Goal: Task Accomplishment & Management: Use online tool/utility

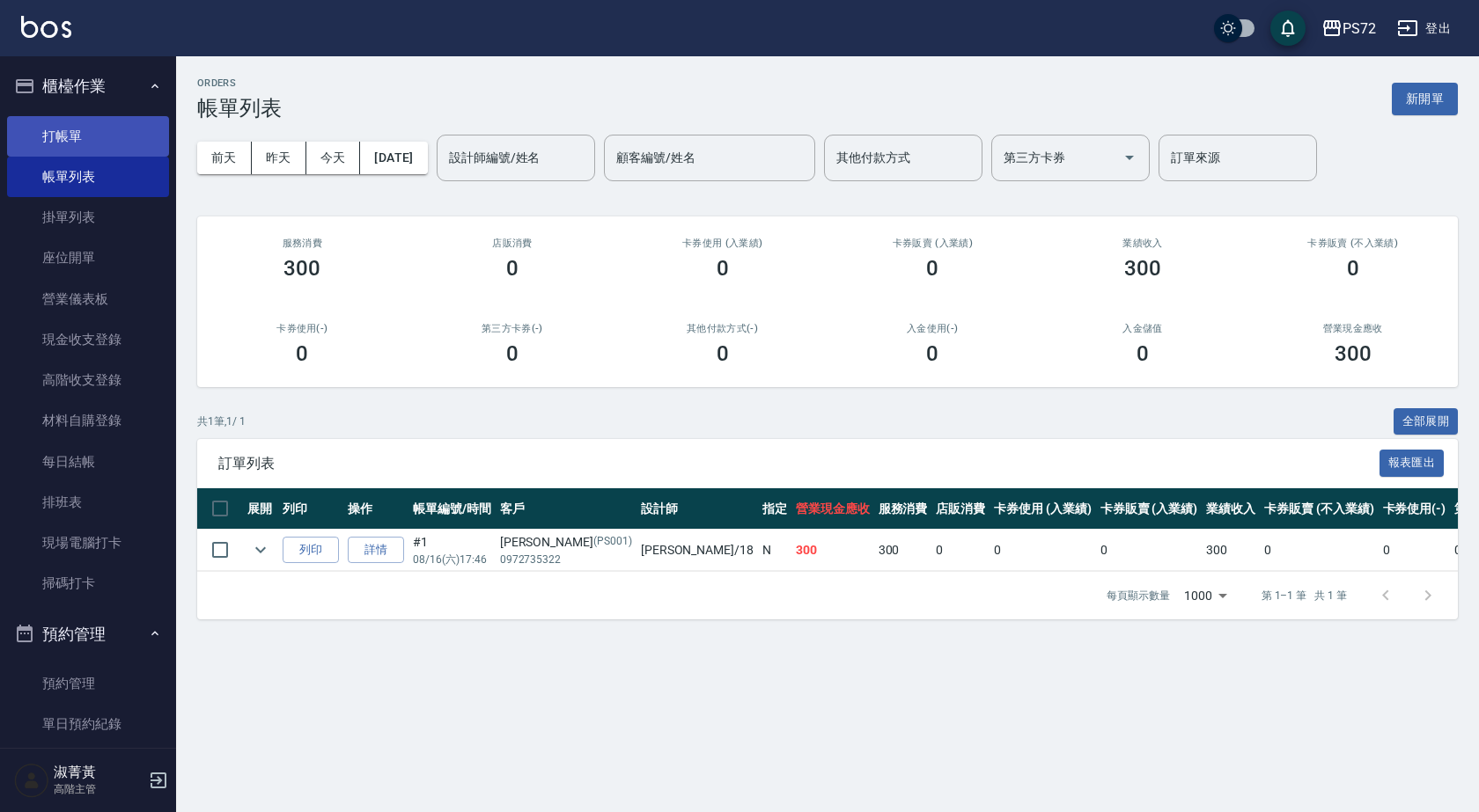
drag, startPoint x: 134, startPoint y: 130, endPoint x: 149, endPoint y: 134, distance: 15.5
click at [134, 130] on link "打帳單" at bounding box center [88, 136] width 162 height 40
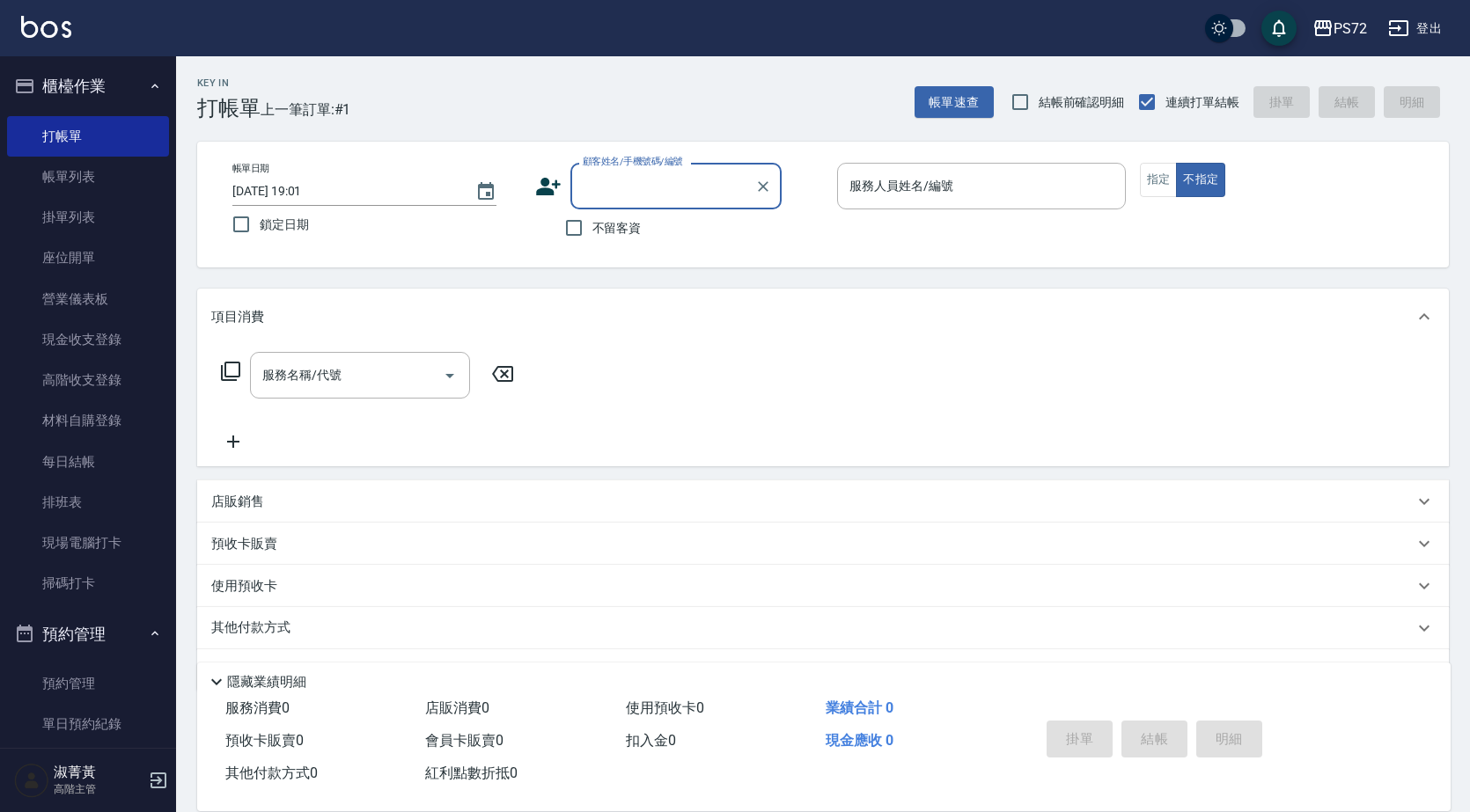
click at [632, 177] on input "顧客姓名/手機號碼/編號" at bounding box center [663, 186] width 169 height 31
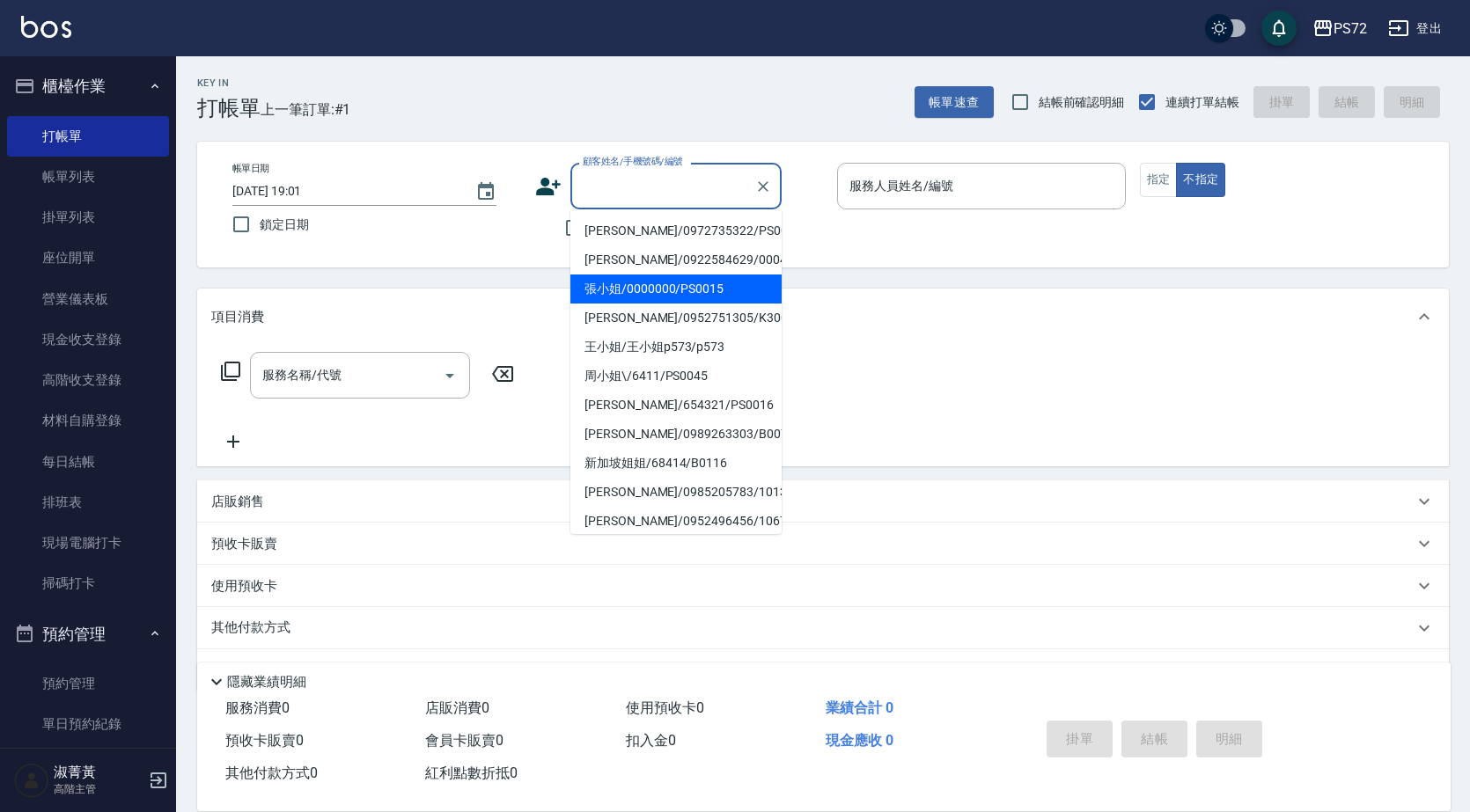
click at [685, 298] on li "張小姐/0000000/PS0015" at bounding box center [676, 289] width 211 height 29
type input "張小姐/0000000/PS0015"
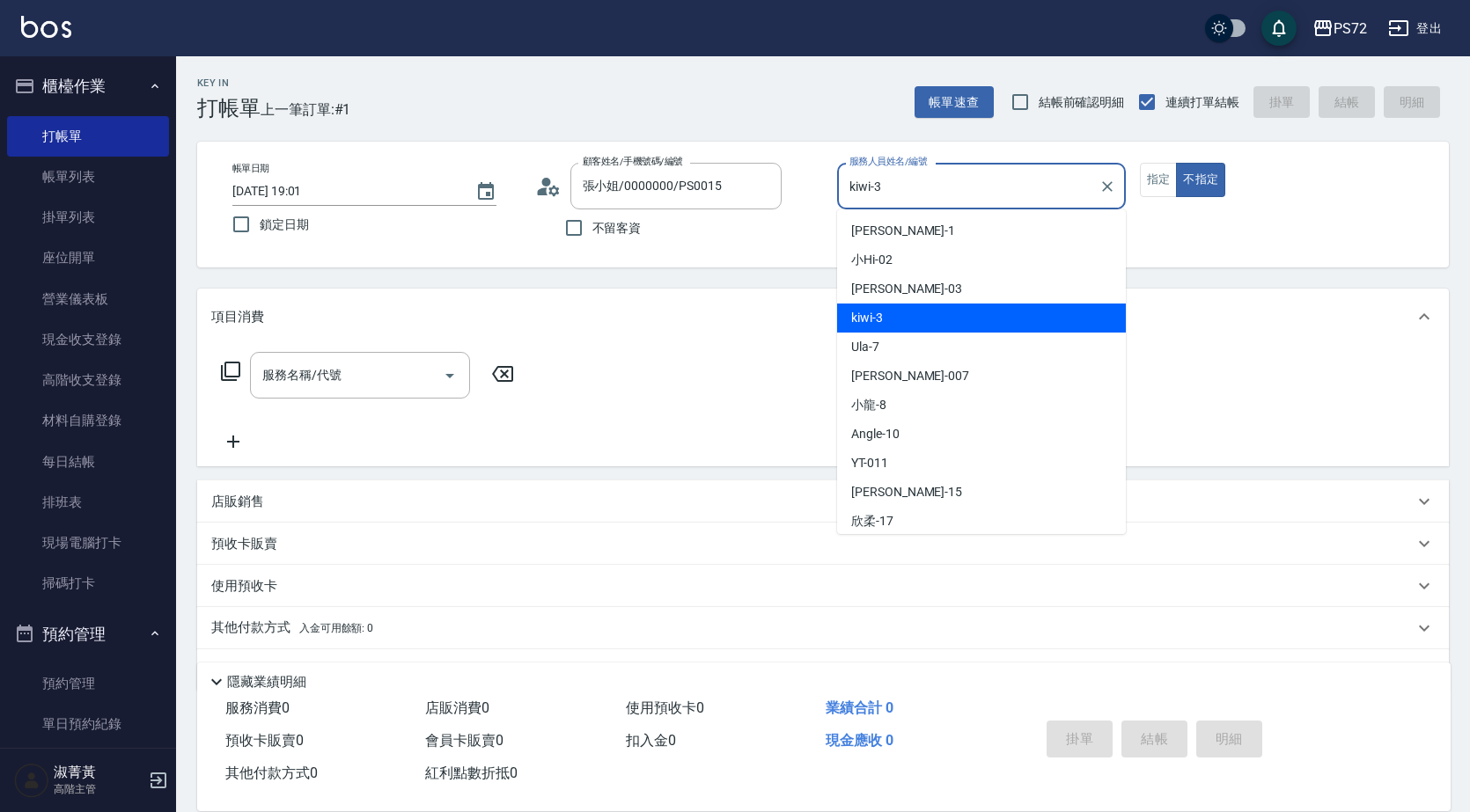
drag, startPoint x: 980, startPoint y: 191, endPoint x: 905, endPoint y: 406, distance: 227.7
click at [978, 191] on input "kiwi-3" at bounding box center [968, 186] width 246 height 31
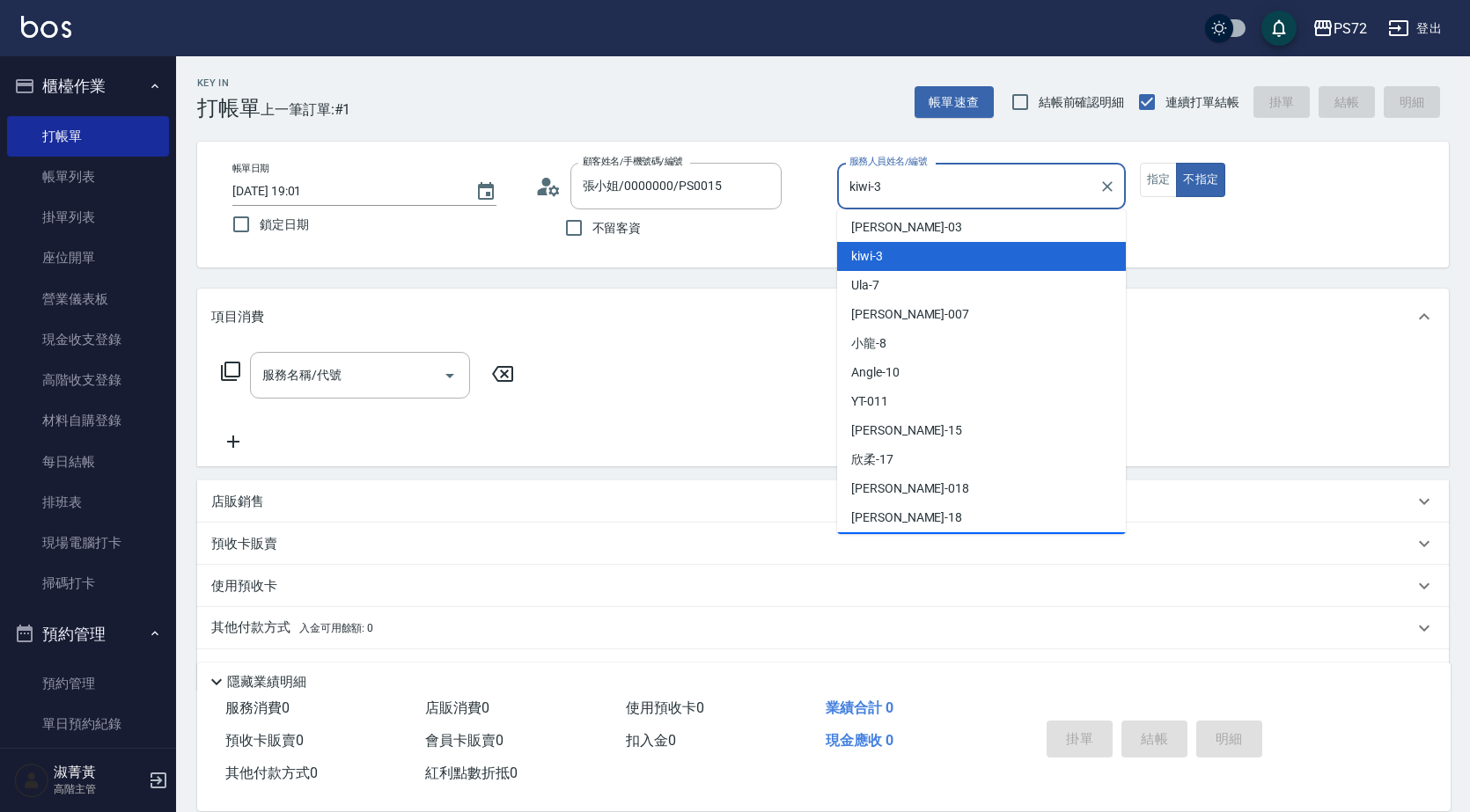
scroll to position [88, 0]
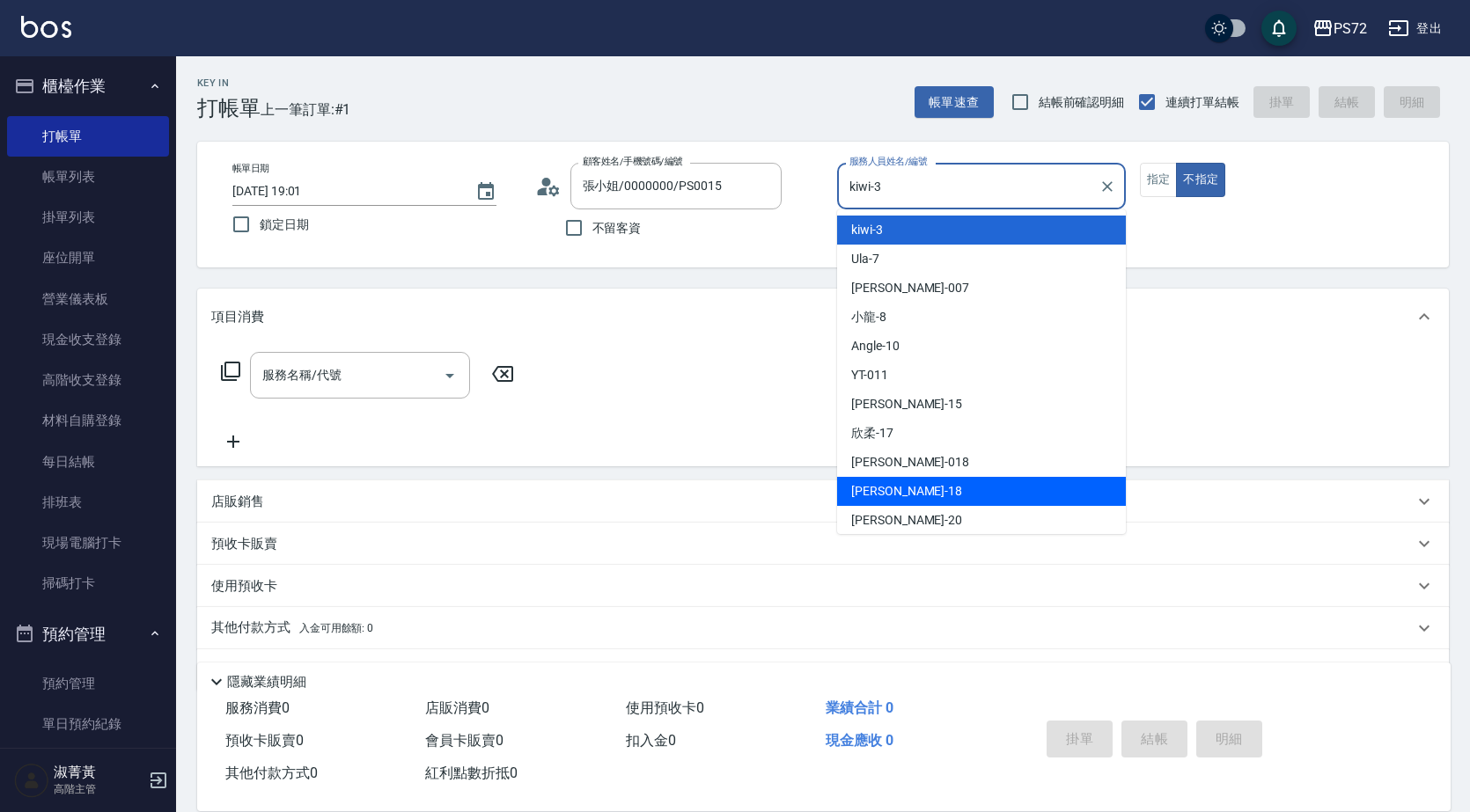
click at [920, 480] on div "[PERSON_NAME] -18" at bounding box center [981, 491] width 289 height 29
type input "[PERSON_NAME]-18"
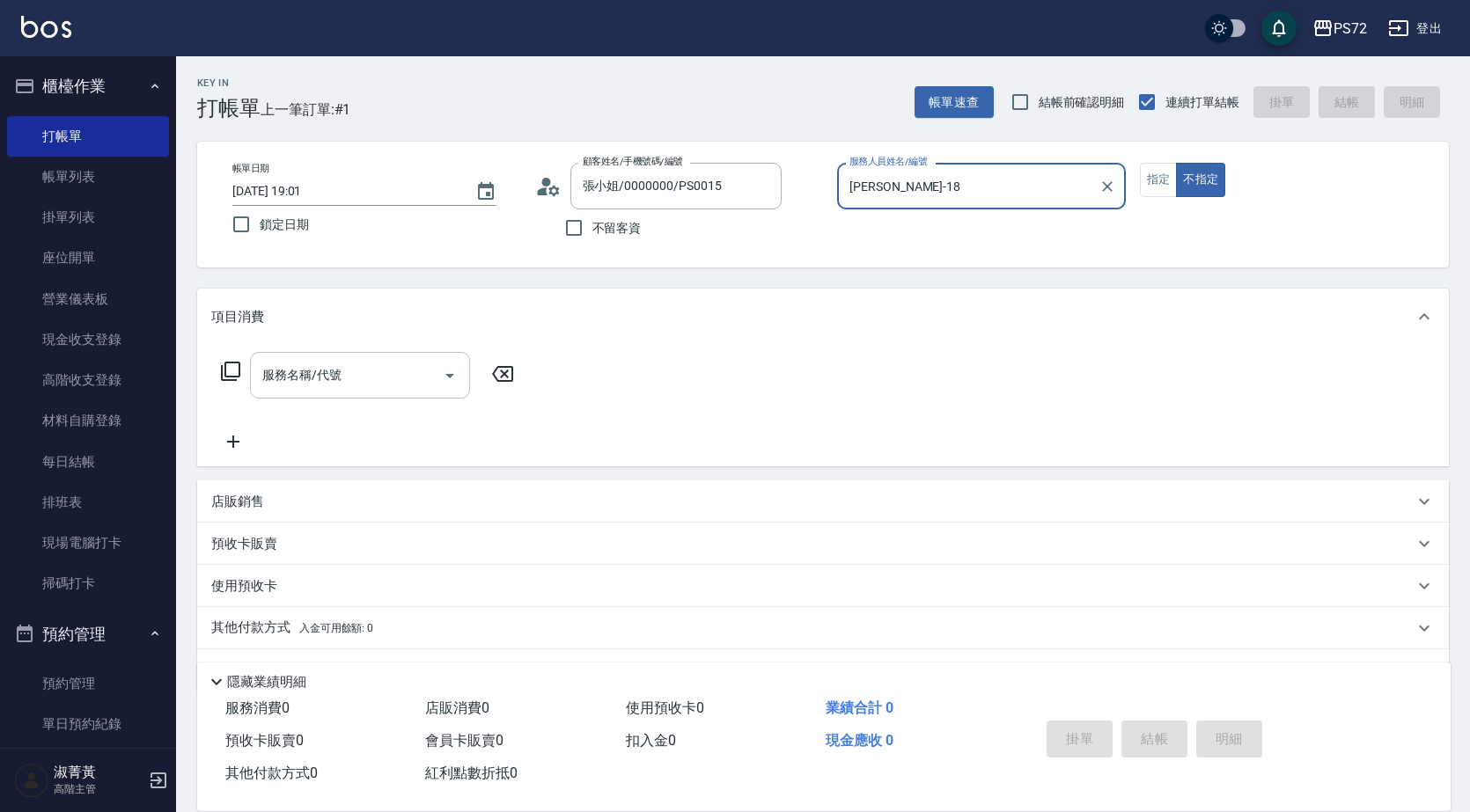
click at [344, 366] on input "服務名稱/代號" at bounding box center [347, 375] width 178 height 31
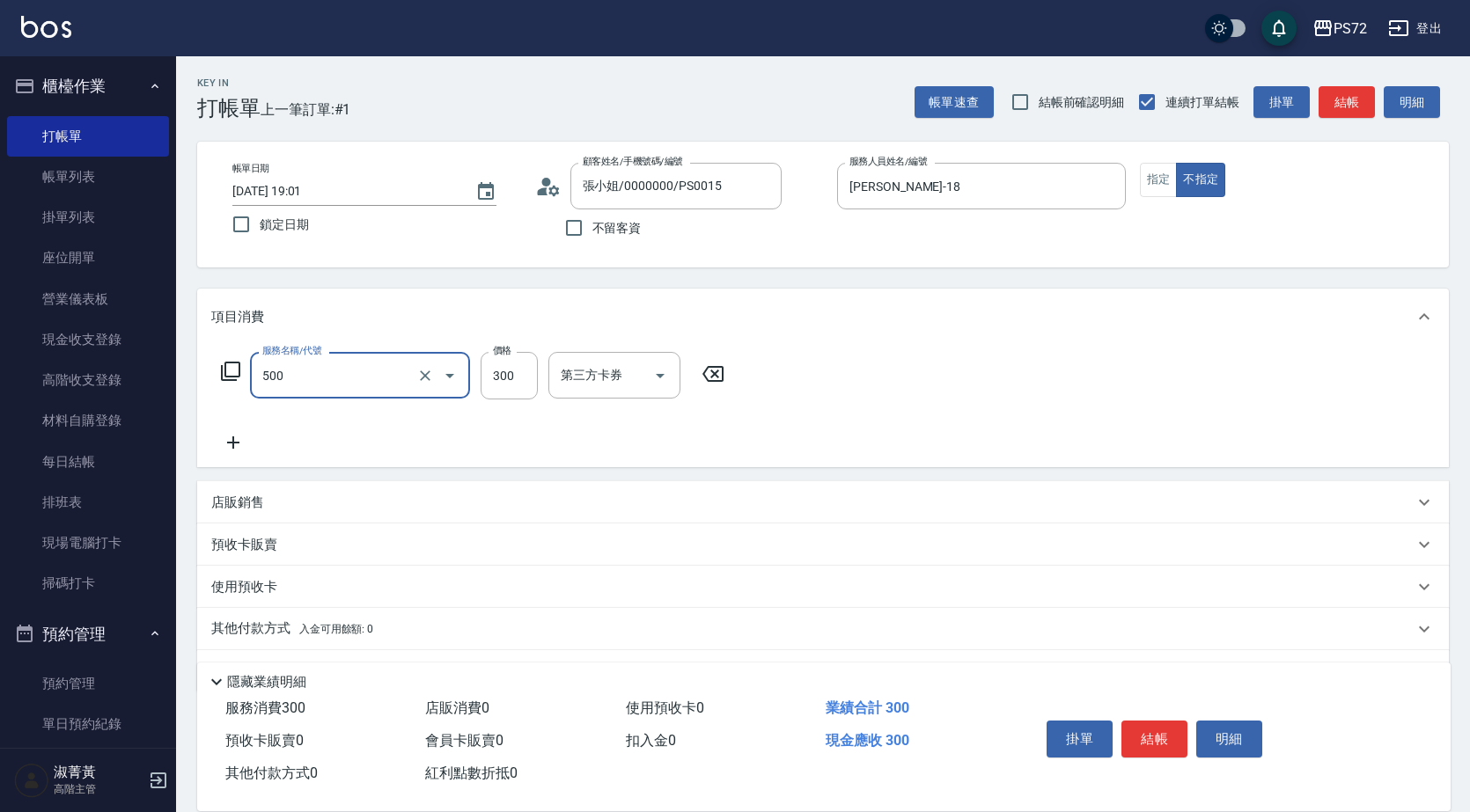
type input "洗髮(A級)(500)"
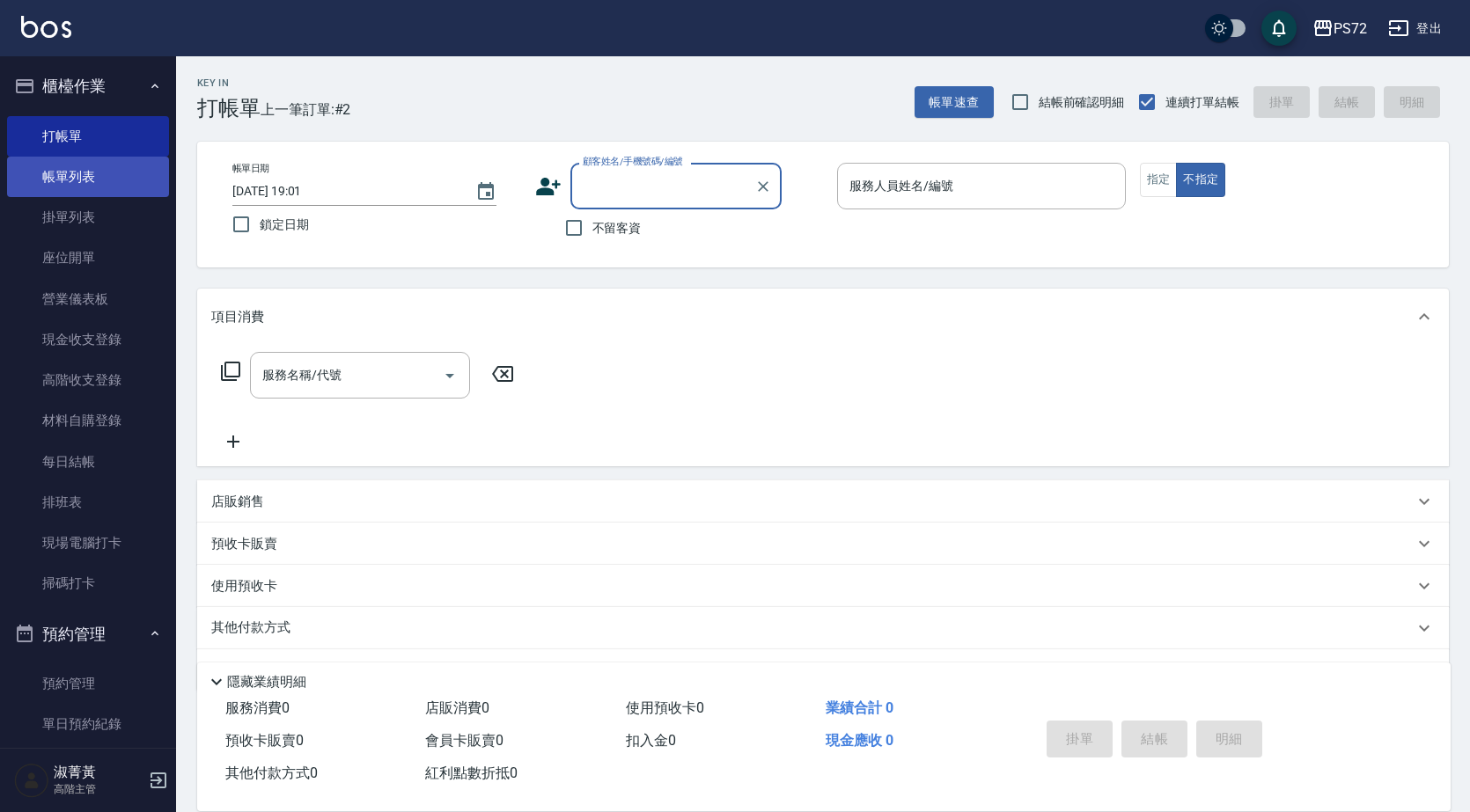
click at [95, 177] on link "帳單列表" at bounding box center [88, 176] width 162 height 40
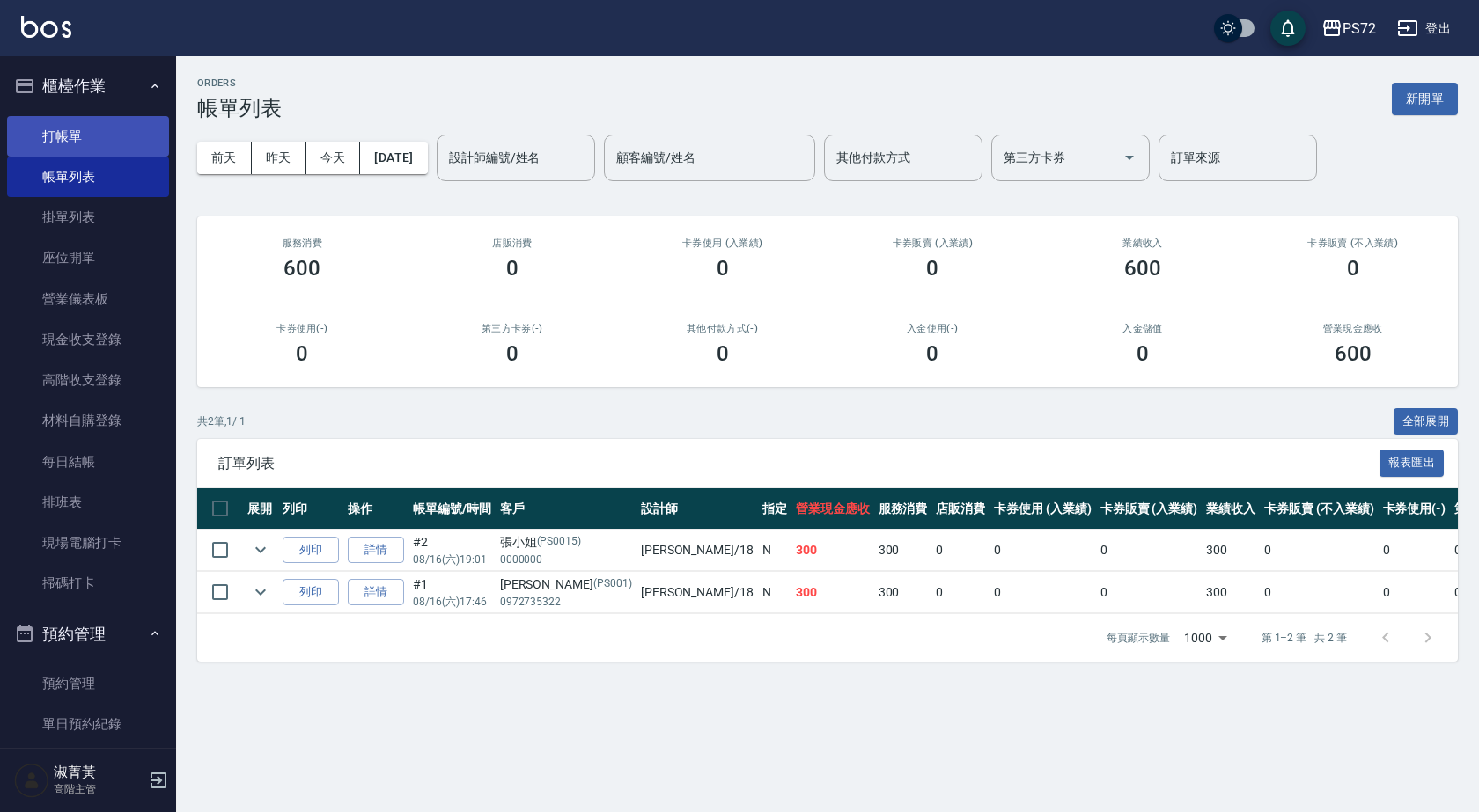
click at [147, 129] on link "打帳單" at bounding box center [88, 136] width 162 height 40
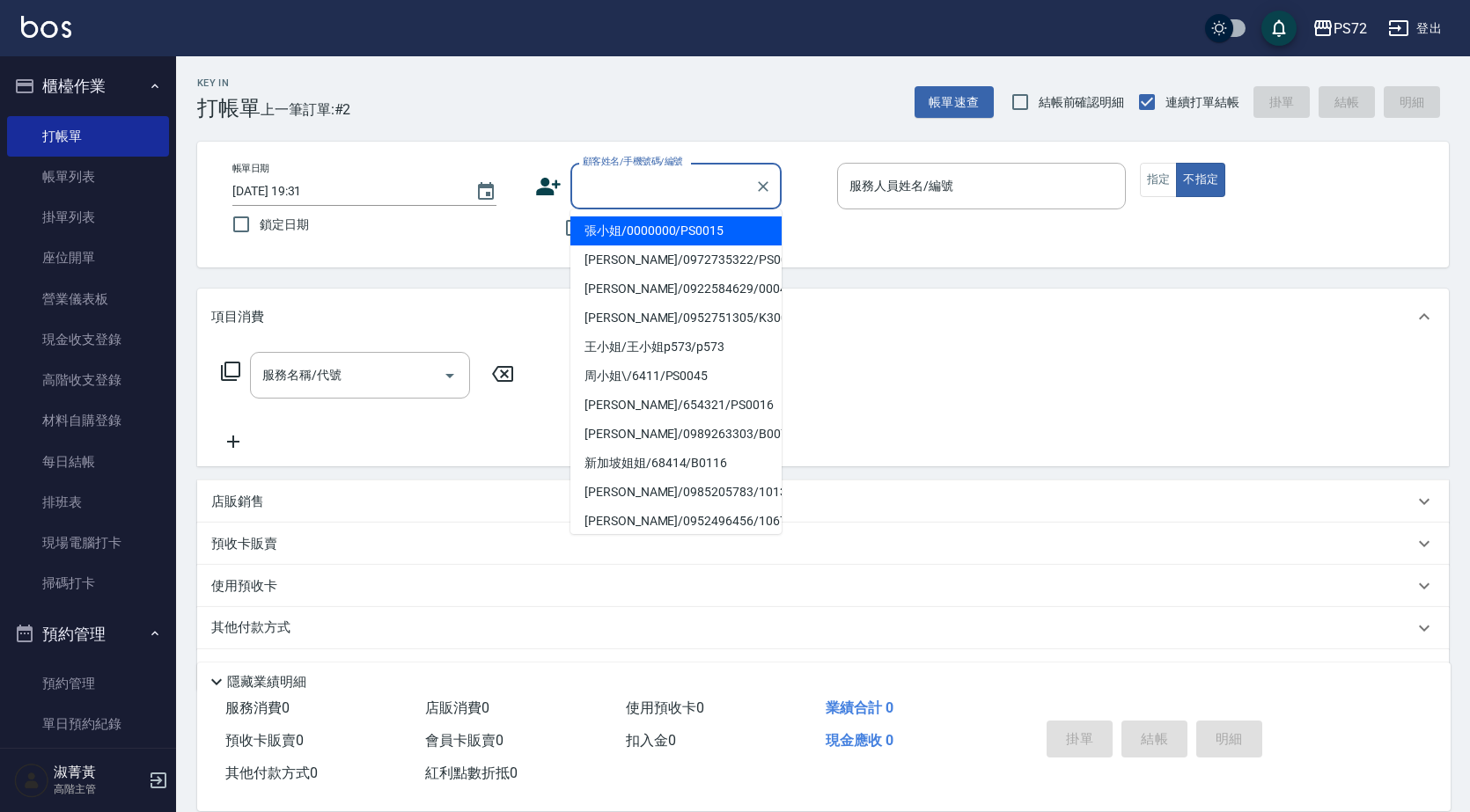
click at [671, 181] on input "顧客姓名/手機號碼/編號" at bounding box center [663, 186] width 169 height 31
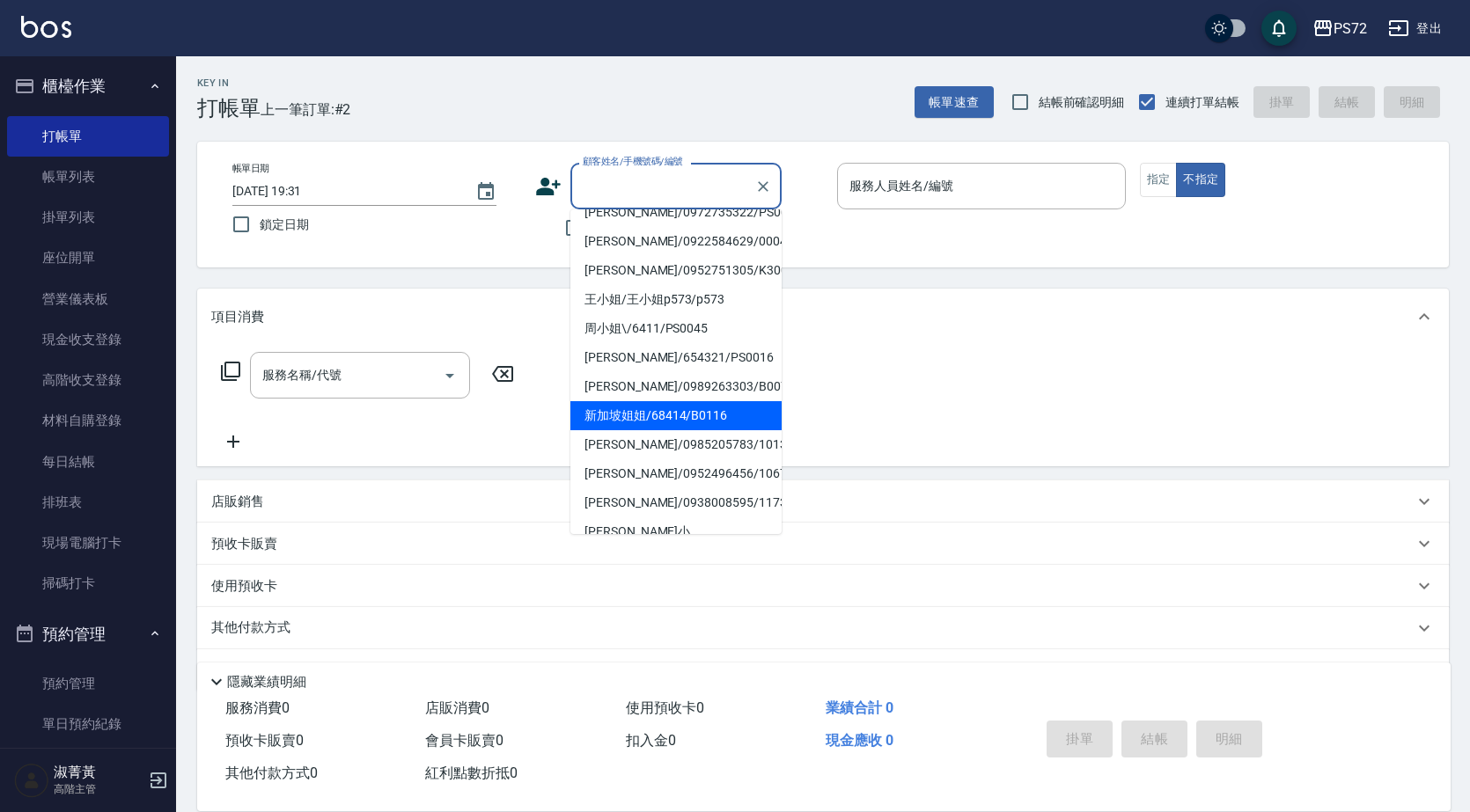
scroll to position [176, 0]
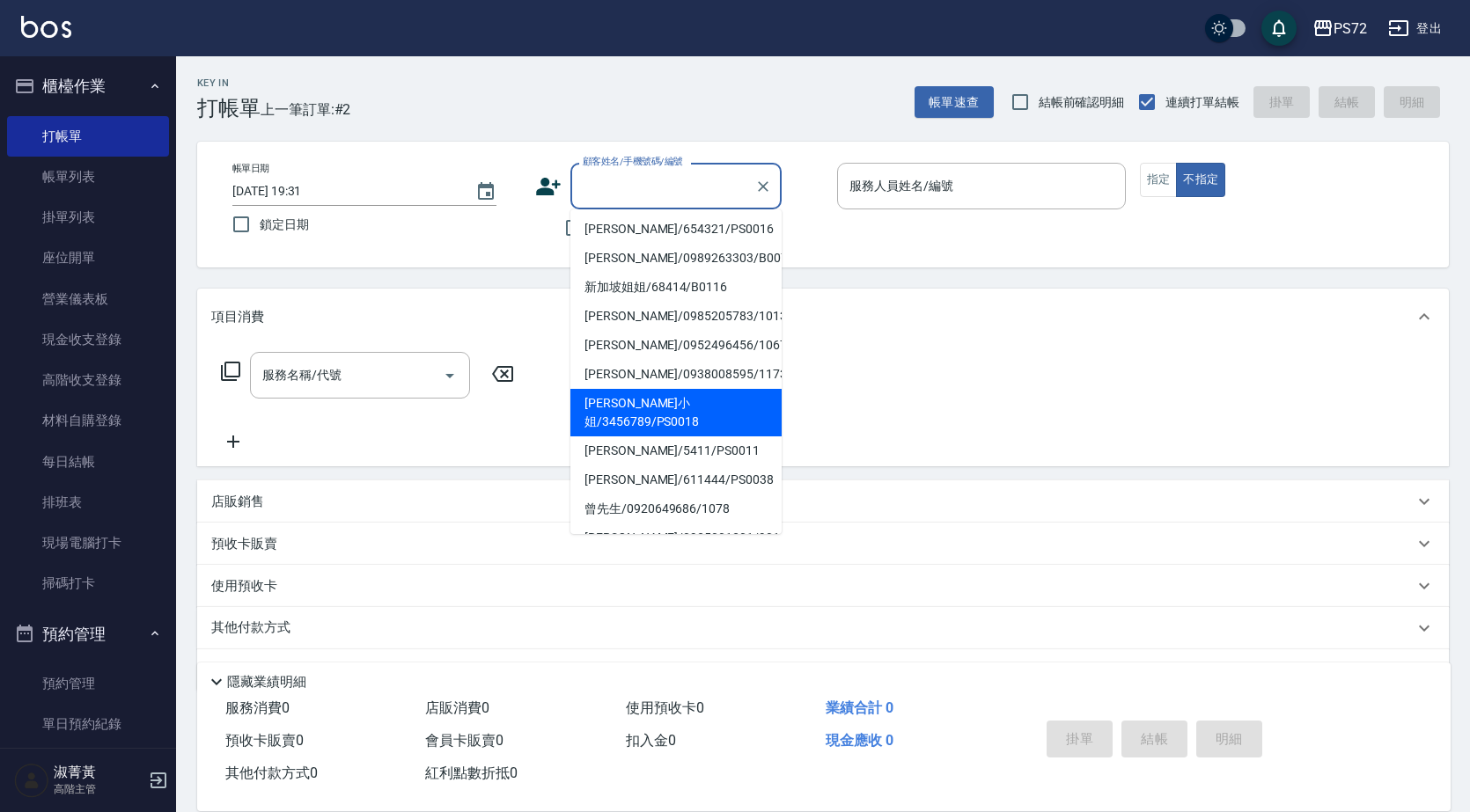
click at [719, 410] on li "[PERSON_NAME]小姐/3456789/PS0018" at bounding box center [676, 413] width 211 height 48
type input "[PERSON_NAME]小姐/3456789/PS0018"
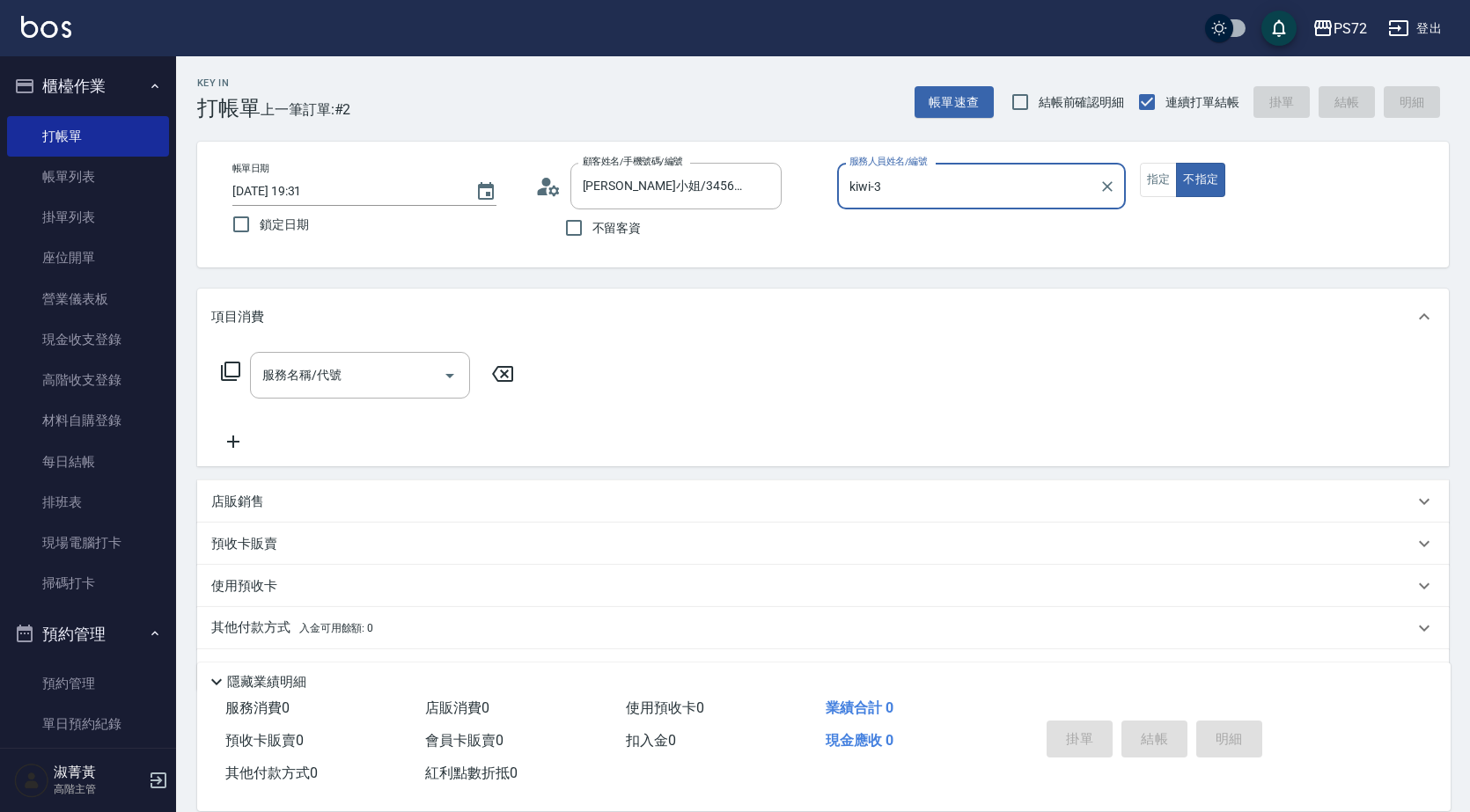
click at [880, 193] on input "kiwi-3" at bounding box center [968, 186] width 246 height 31
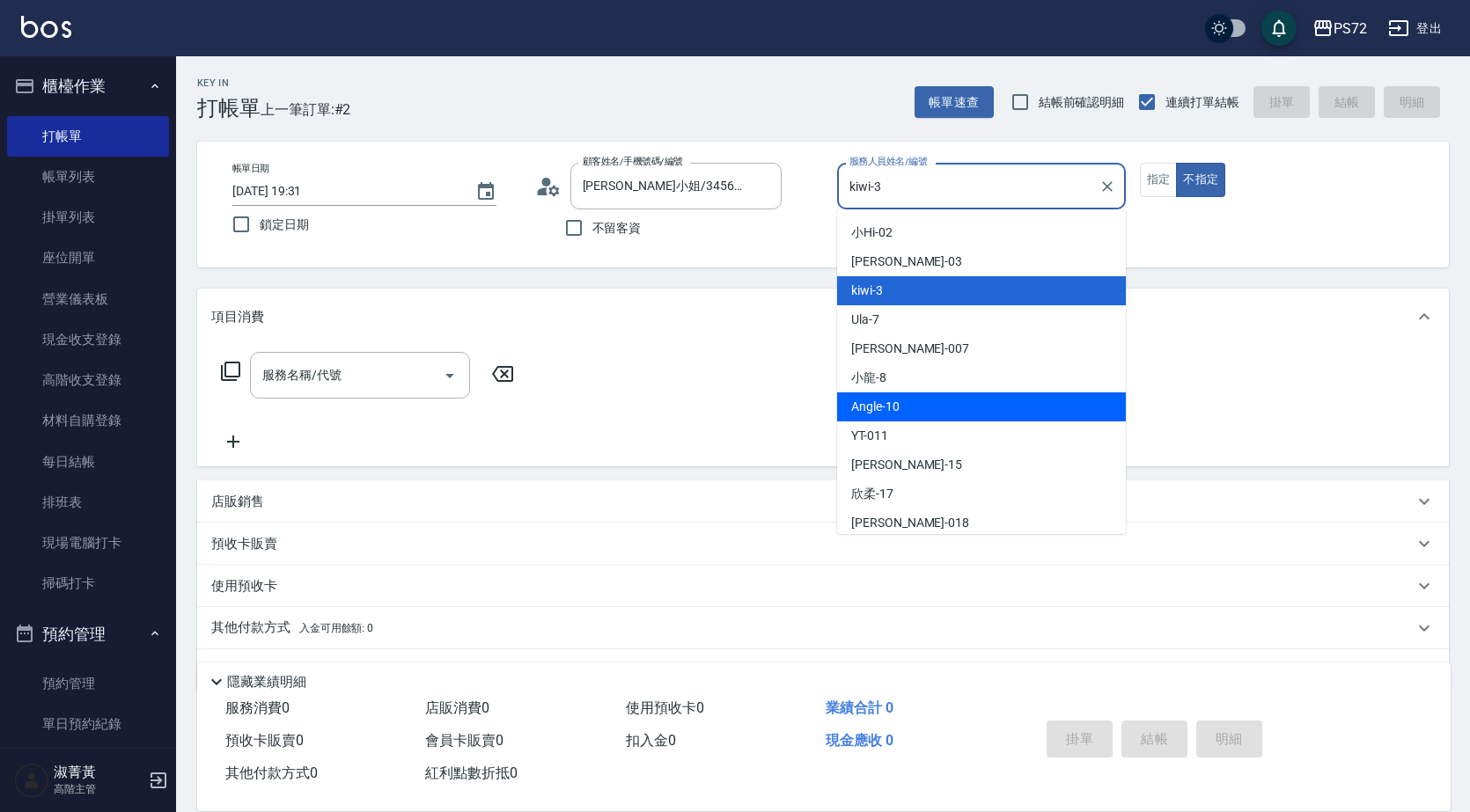
scroll to position [0, 0]
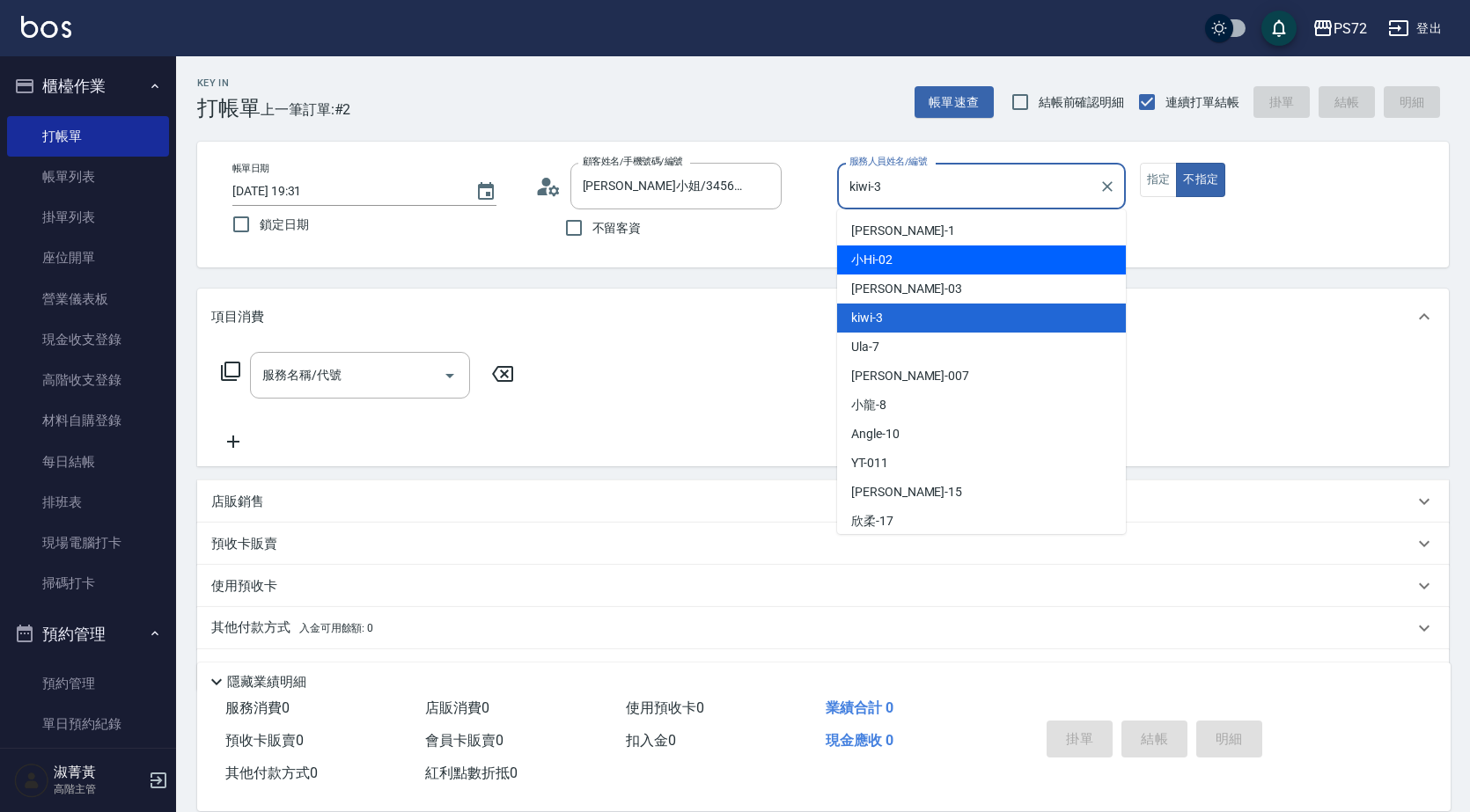
click at [919, 257] on div "小Hi -02" at bounding box center [981, 260] width 289 height 29
type input "小Hi-02"
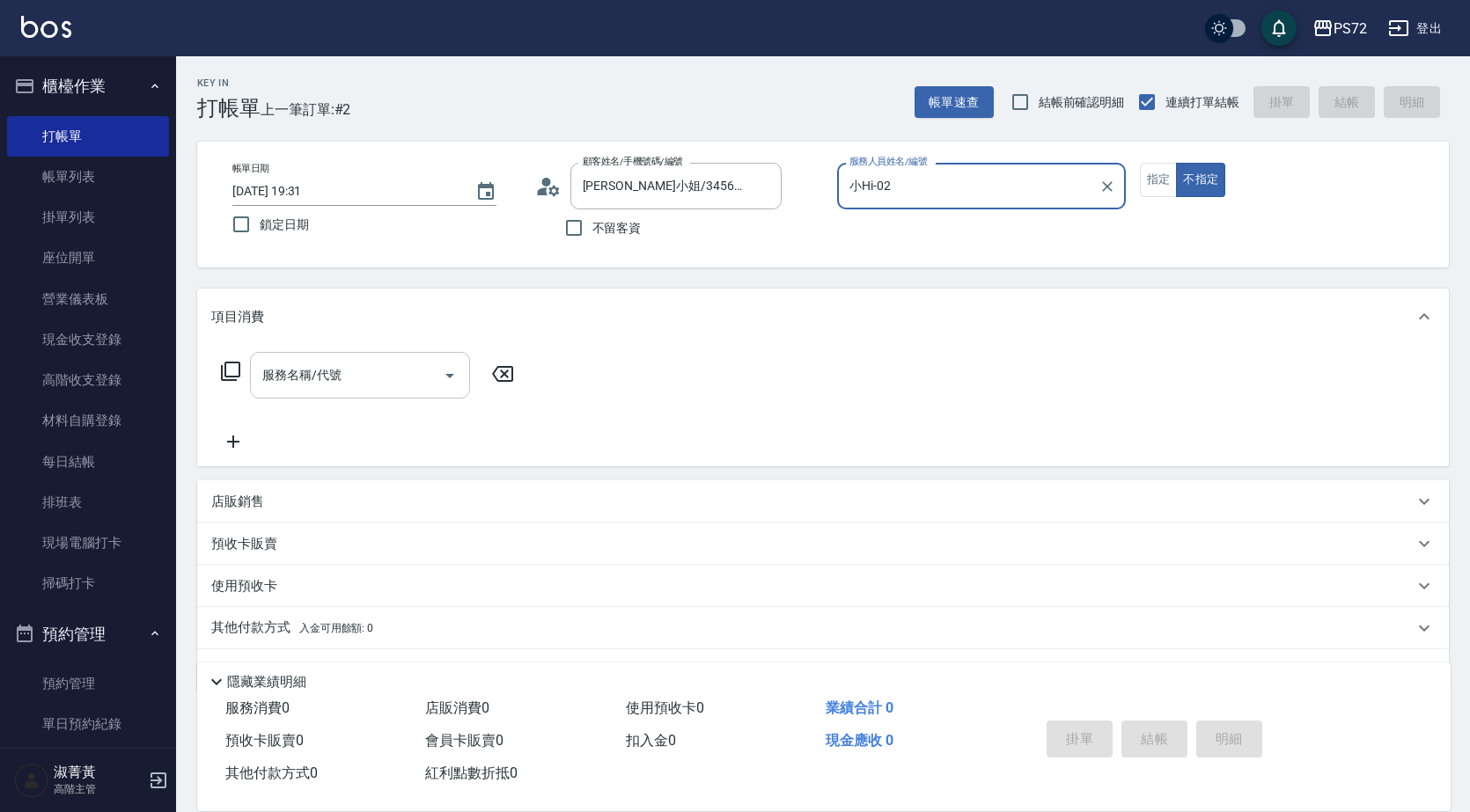
click at [345, 359] on div "服務名稱/代號" at bounding box center [360, 375] width 220 height 47
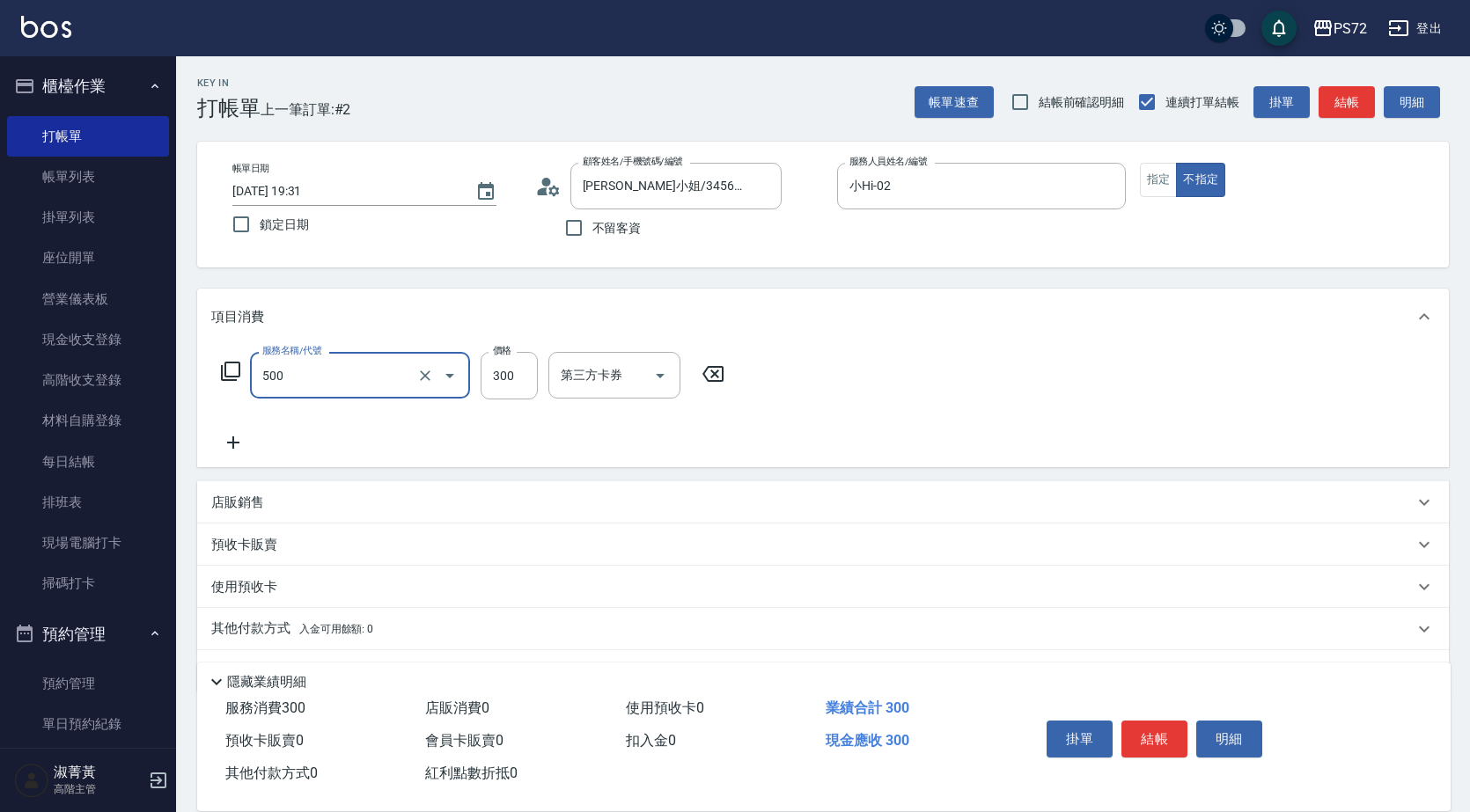
type input "洗髮(A級)(500)"
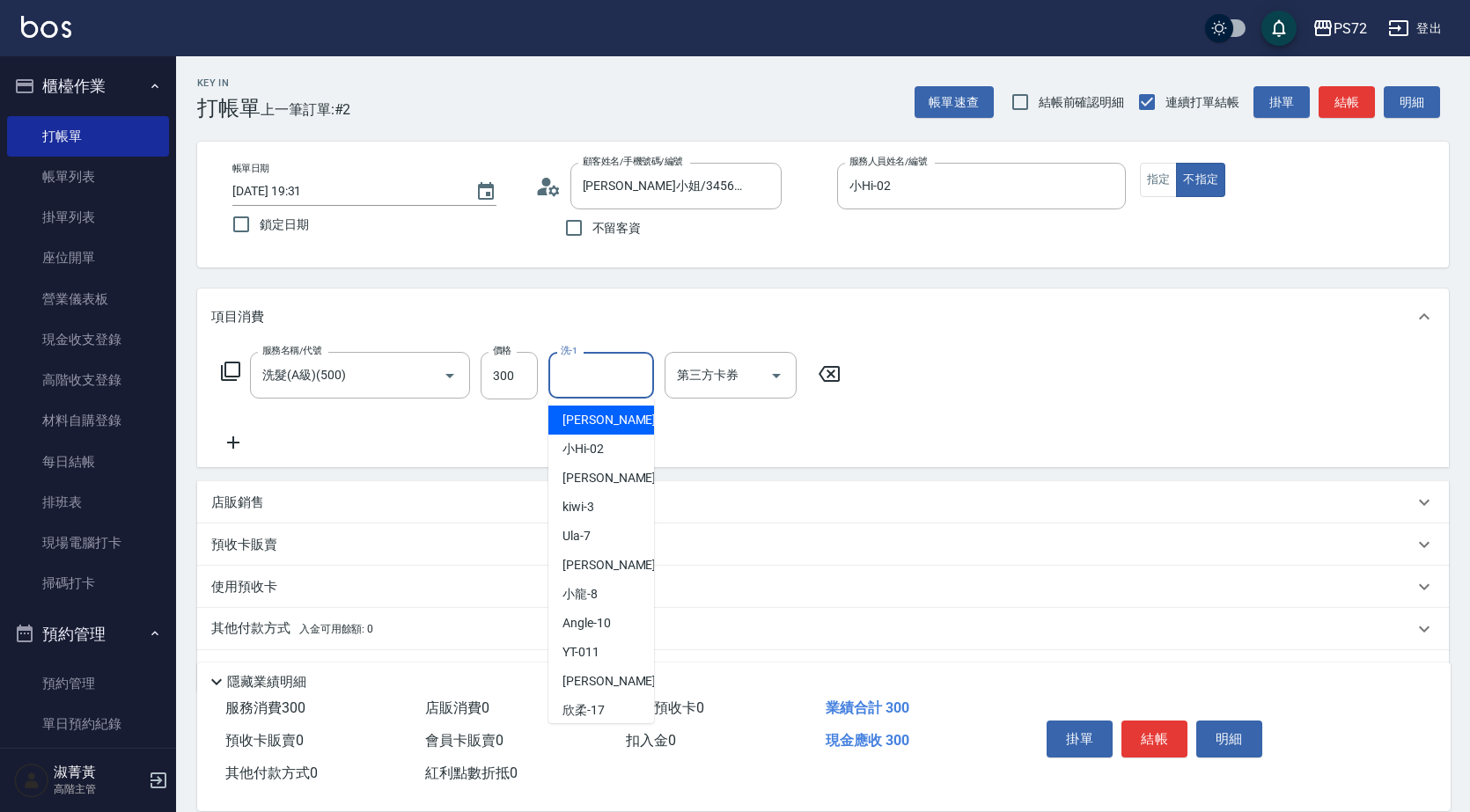
click at [615, 388] on input "洗-1" at bounding box center [601, 375] width 90 height 31
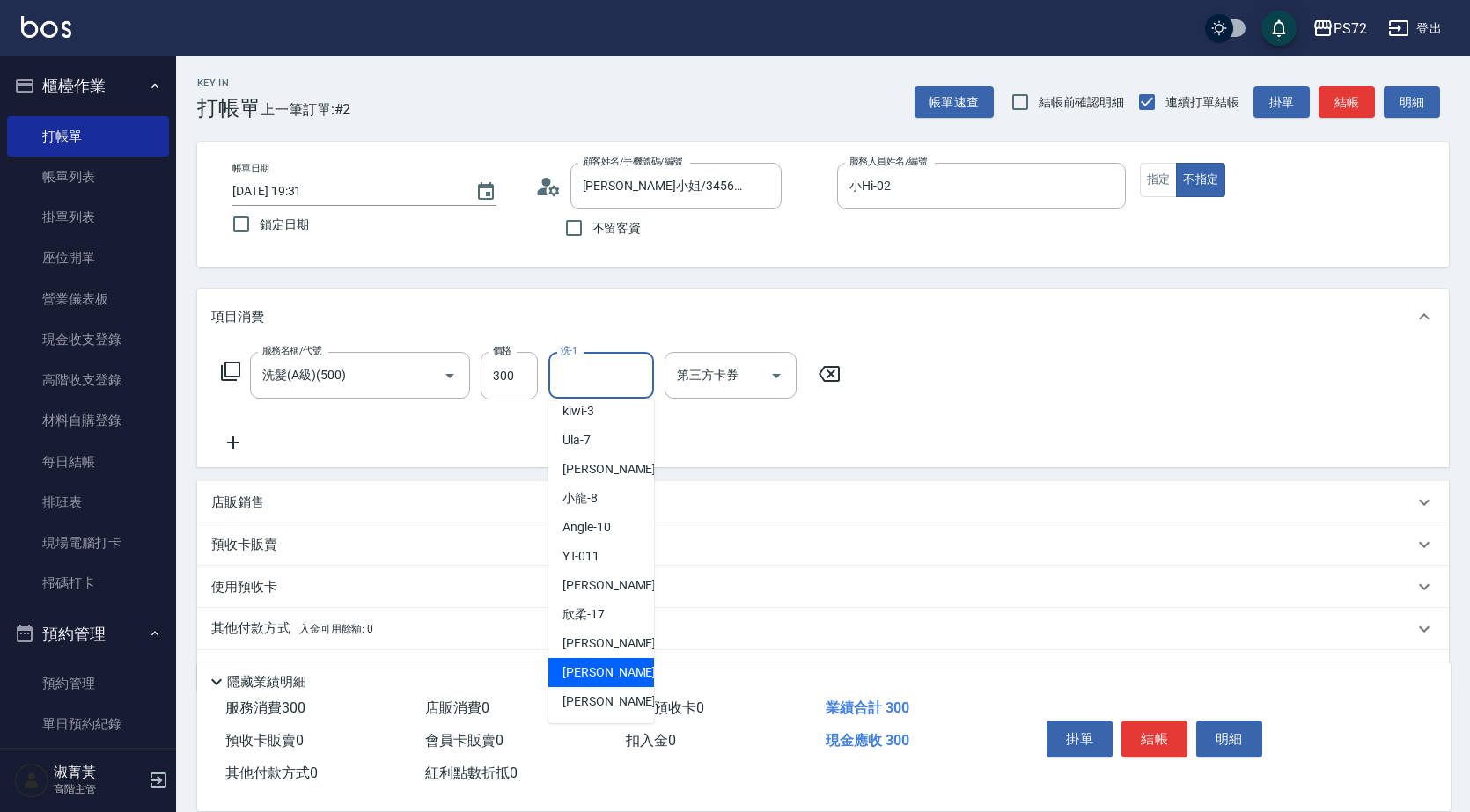
click at [625, 664] on div "[PERSON_NAME] -18" at bounding box center [601, 673] width 105 height 29
type input "[PERSON_NAME]-18"
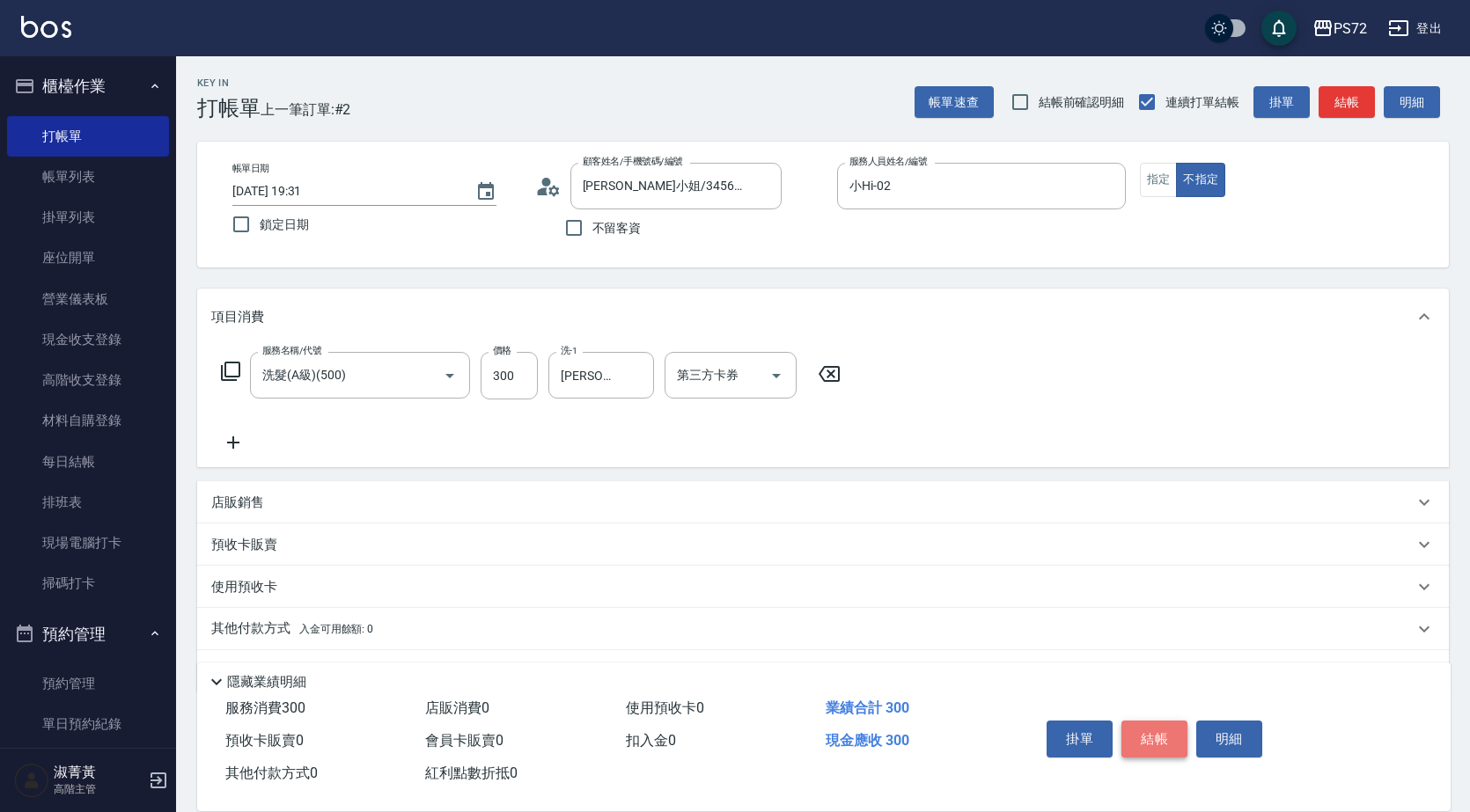
click at [1166, 730] on button "結帳" at bounding box center [1154, 738] width 66 height 37
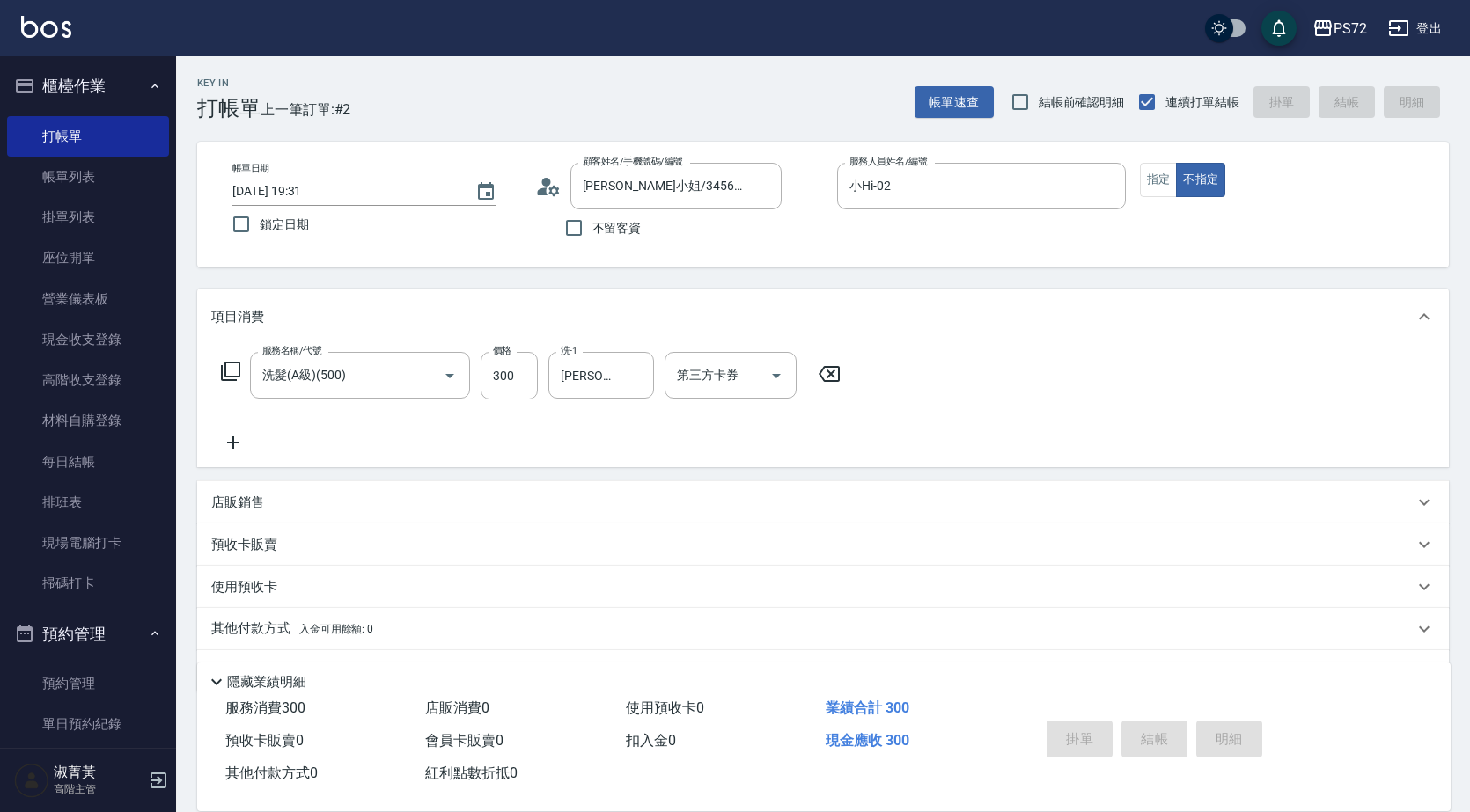
type input "[DATE] 19:32"
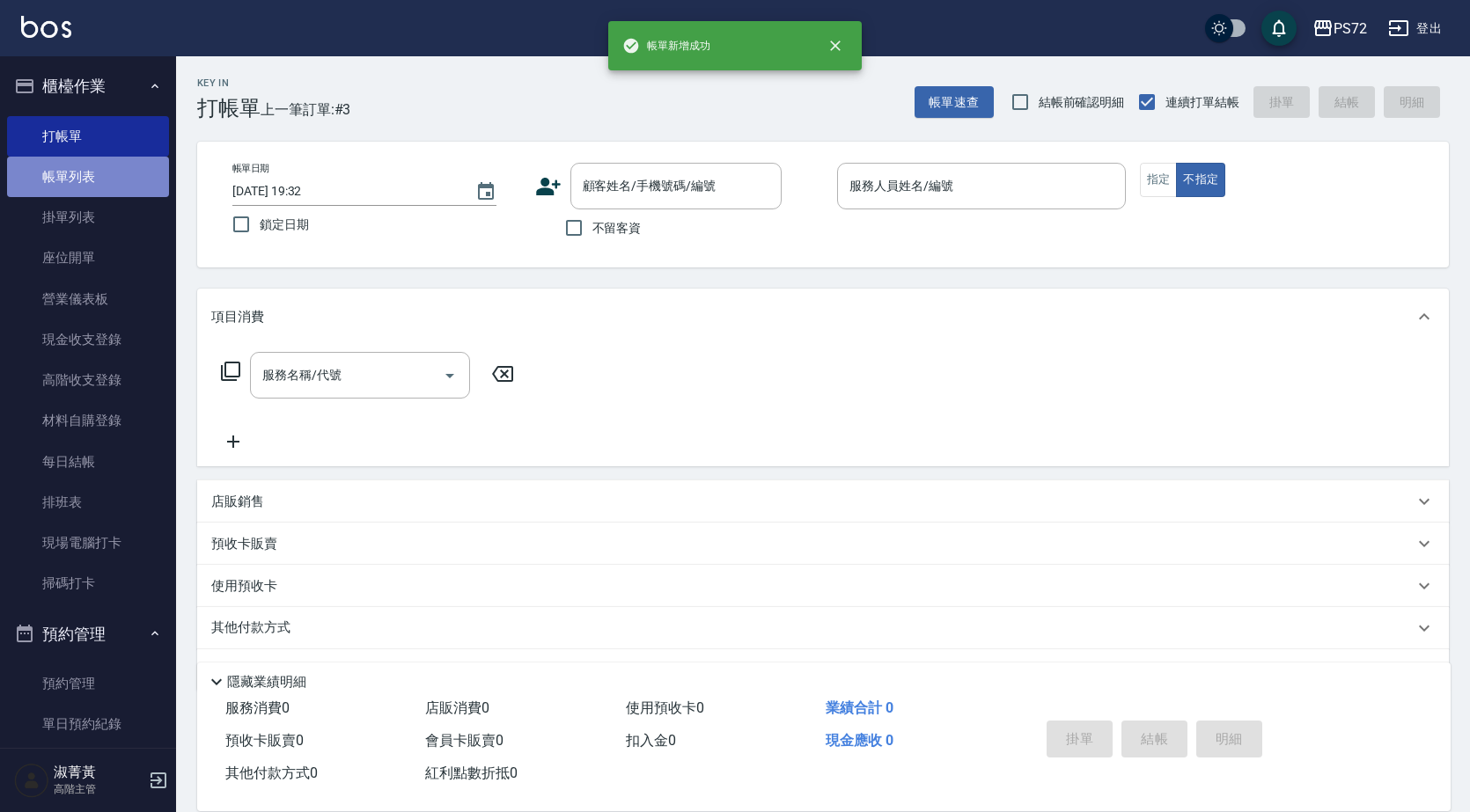
click at [113, 176] on link "帳單列表" at bounding box center [88, 176] width 162 height 40
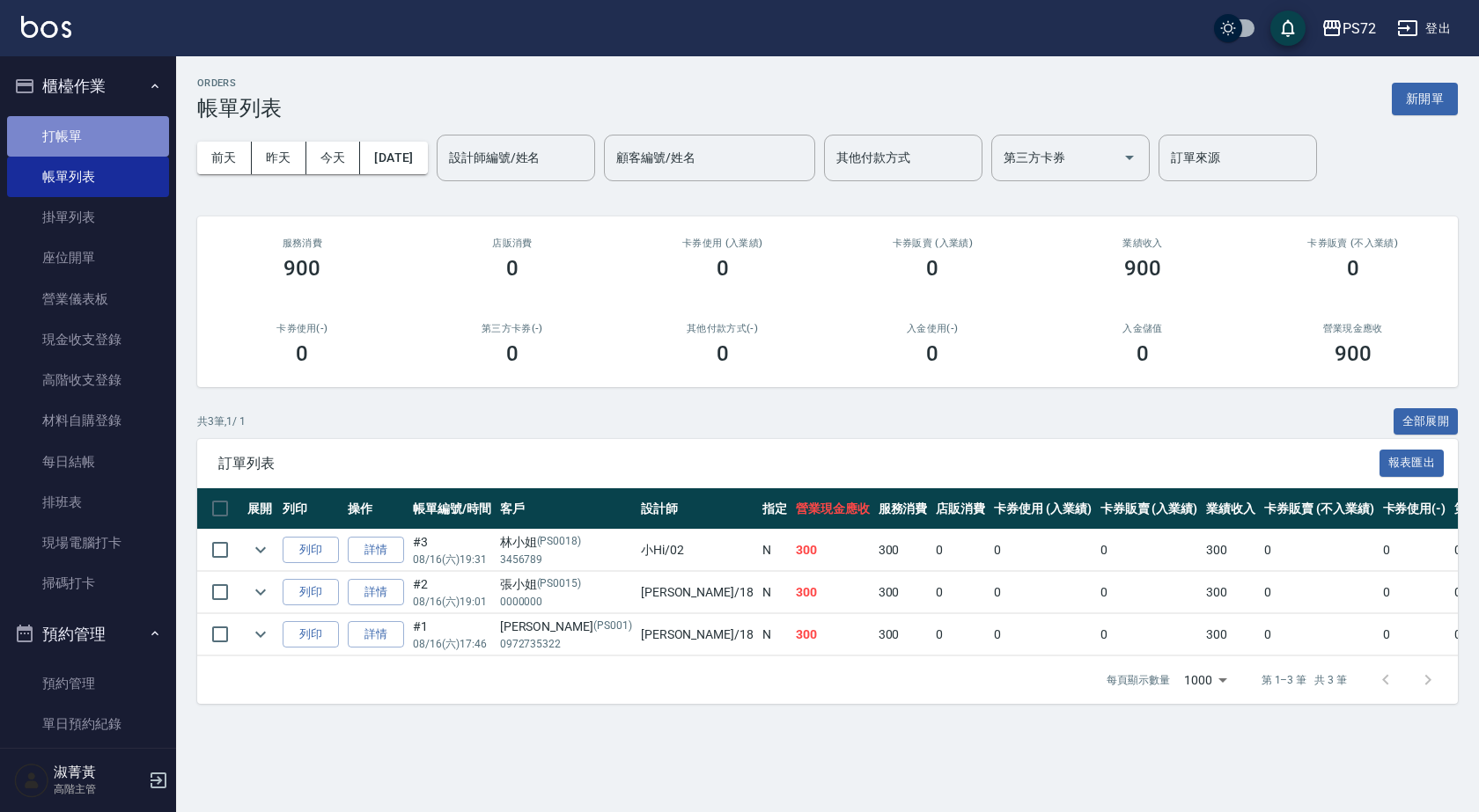
click at [91, 132] on link "打帳單" at bounding box center [88, 136] width 162 height 40
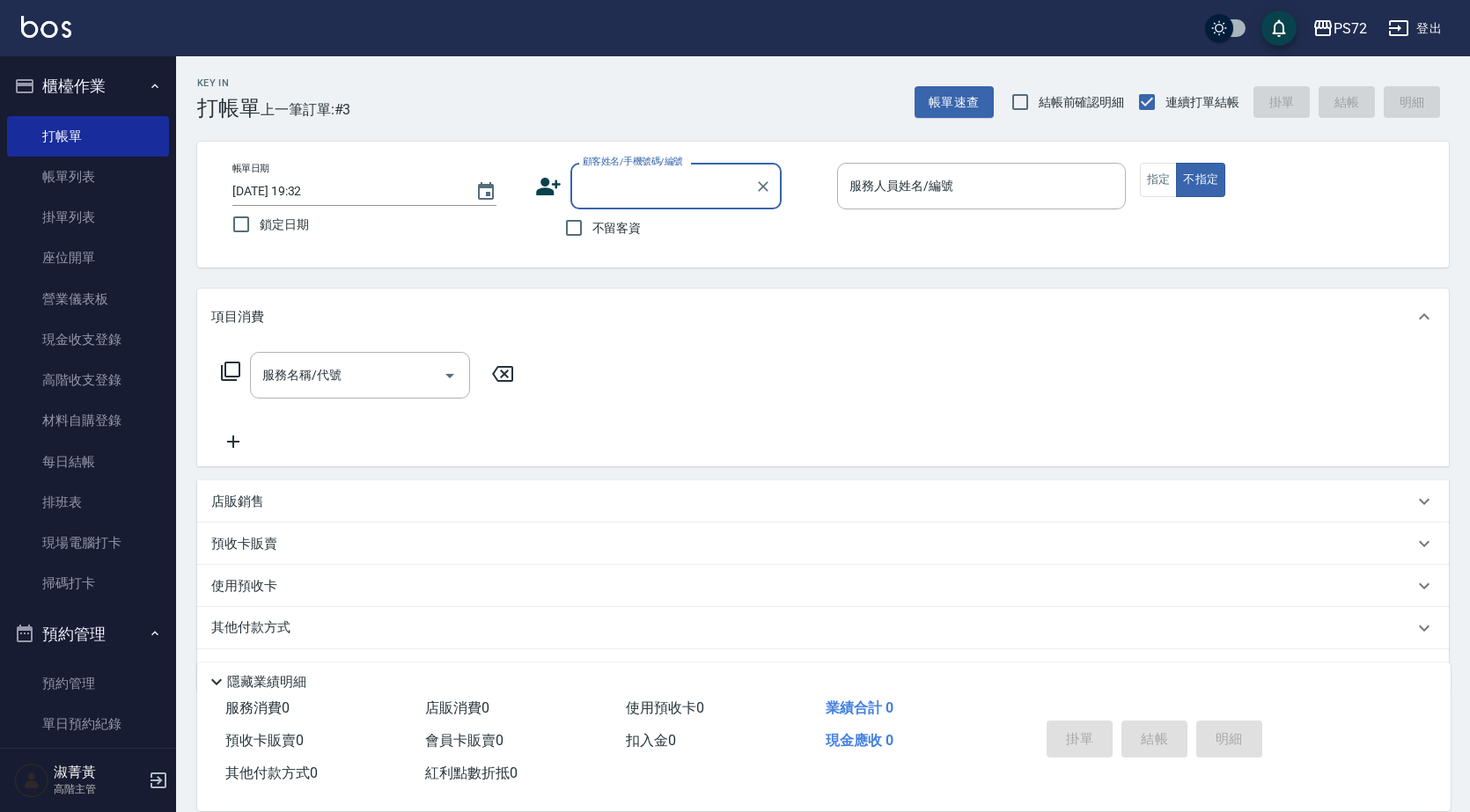
click at [663, 185] on input "顧客姓名/手機號碼/編號" at bounding box center [663, 186] width 169 height 31
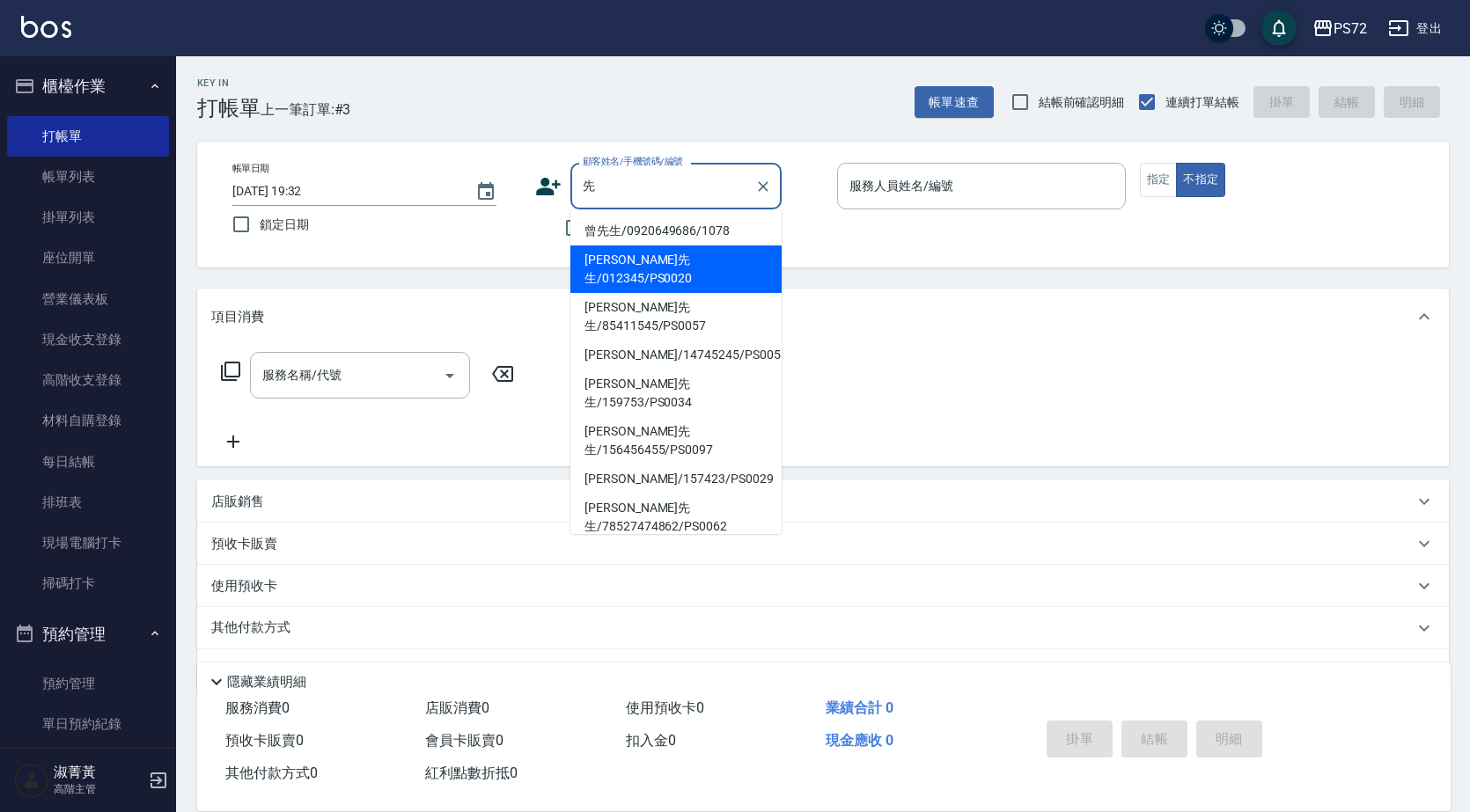
click at [714, 261] on li "[PERSON_NAME]先生/012345/PS0020" at bounding box center [676, 269] width 211 height 48
type input "[PERSON_NAME]先生/012345/PS0020"
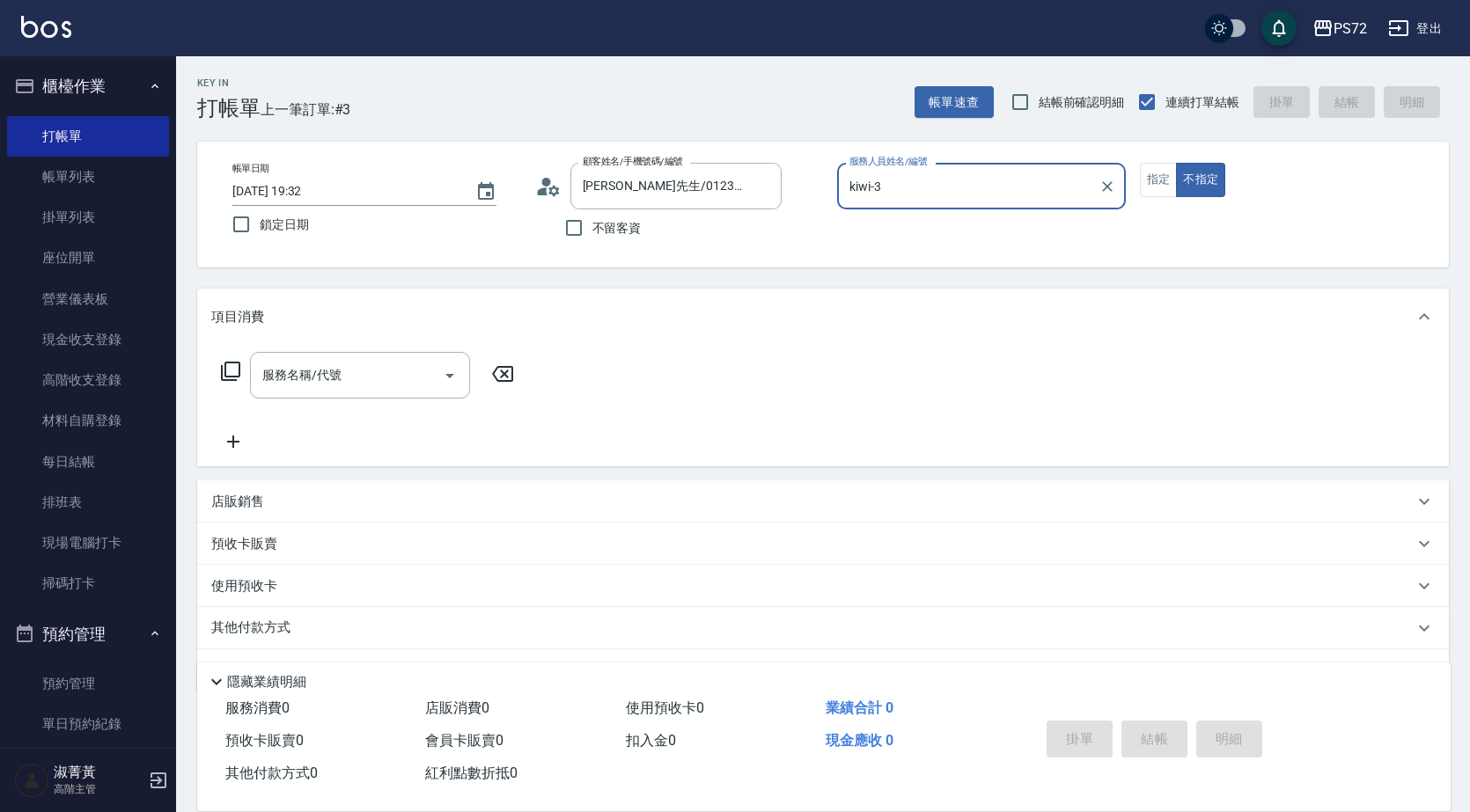
click at [943, 191] on input "kiwi-3" at bounding box center [968, 186] width 246 height 31
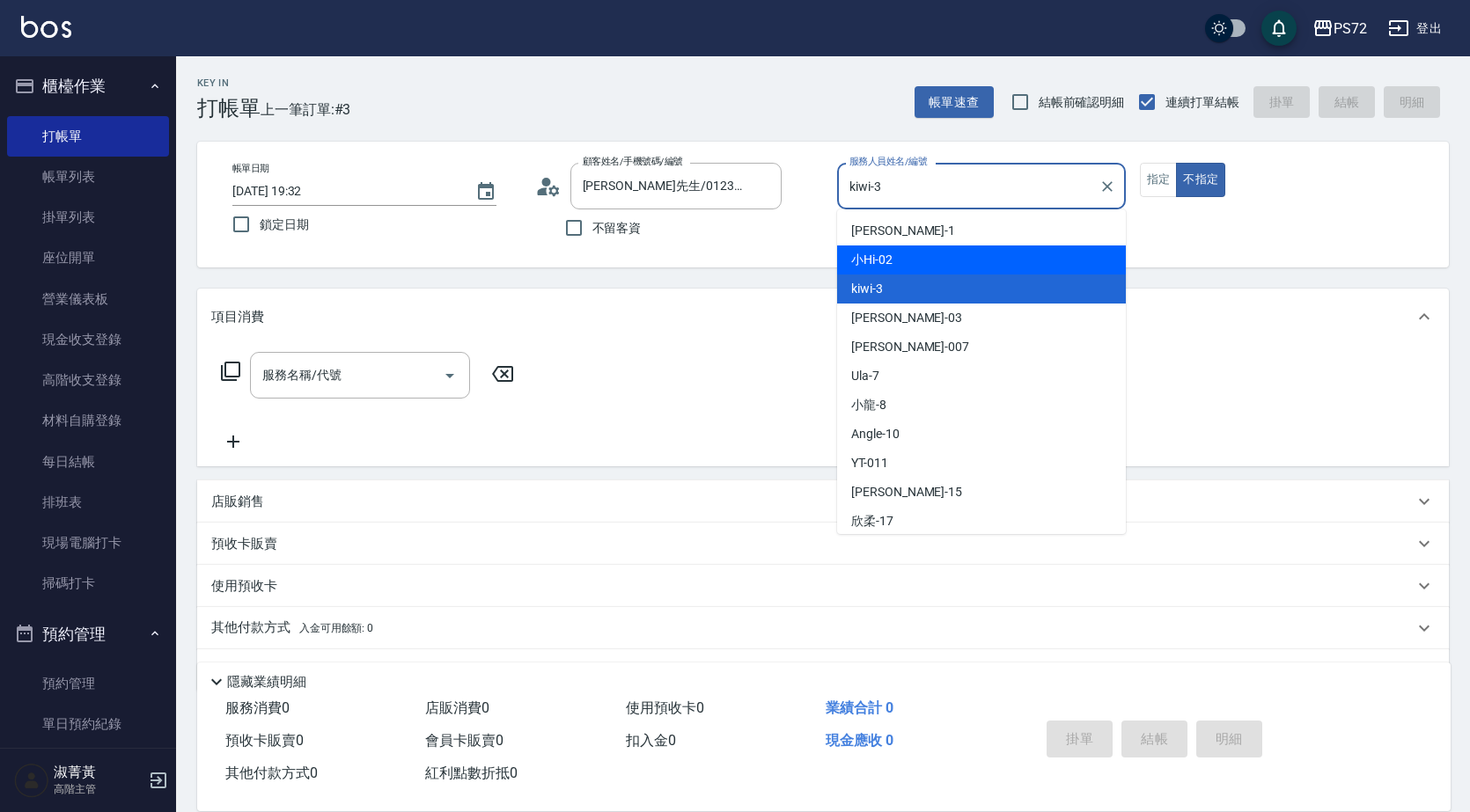
click at [936, 267] on div "小Hi -02" at bounding box center [981, 260] width 289 height 29
type input "小Hi-02"
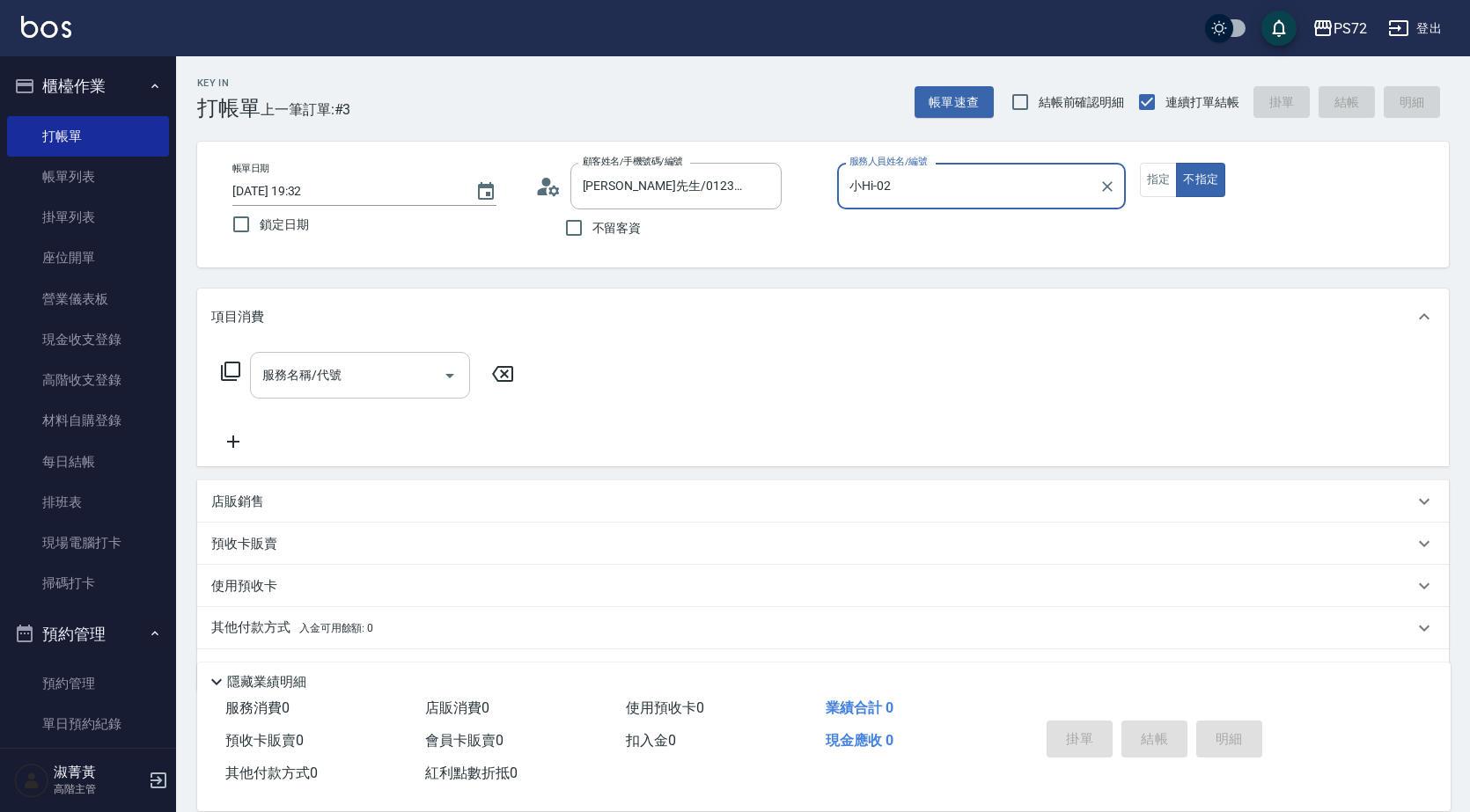
click at [391, 352] on div "服務名稱/代號" at bounding box center [360, 375] width 220 height 47
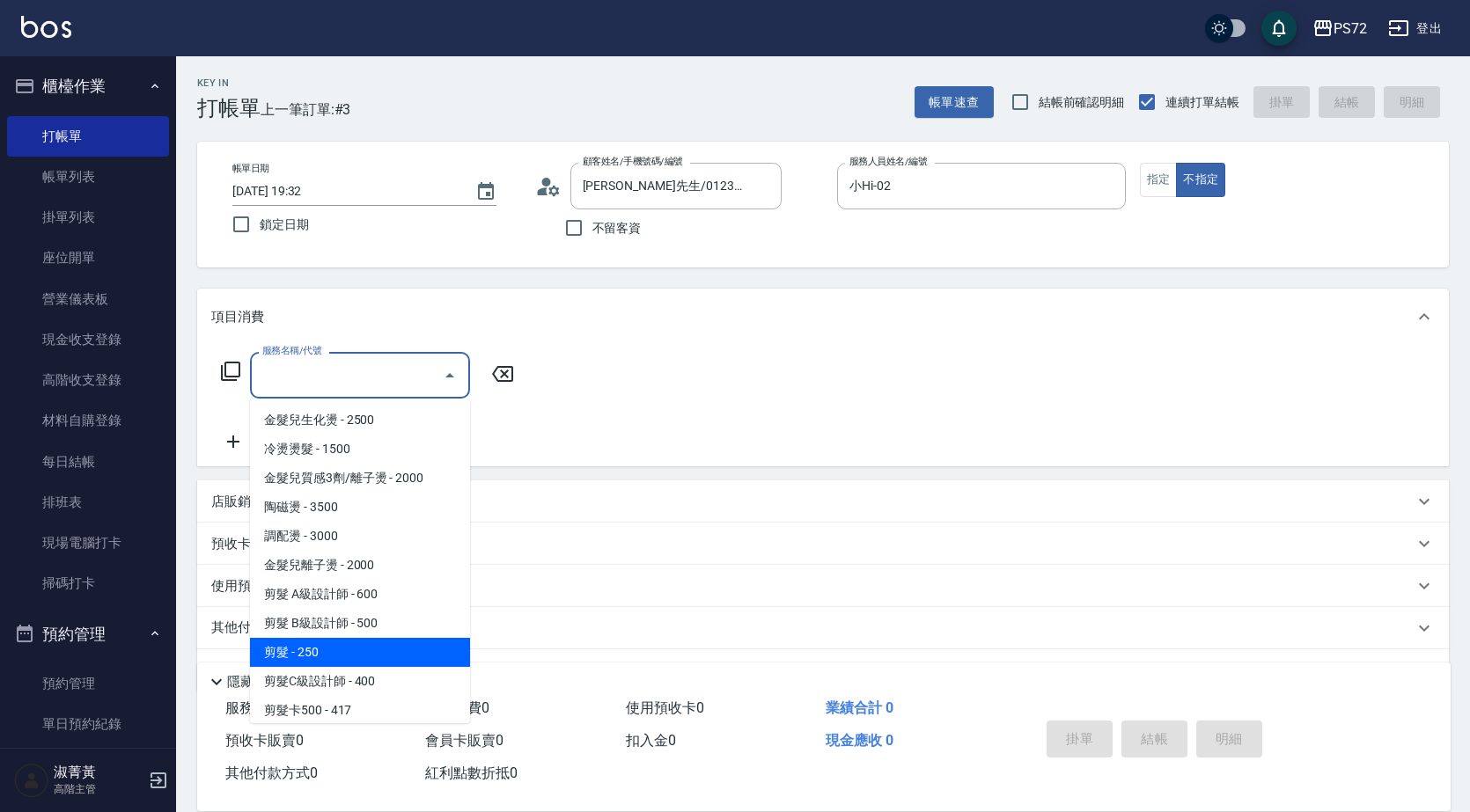
click at [364, 649] on span "剪髮 - 250" at bounding box center [360, 652] width 220 height 29
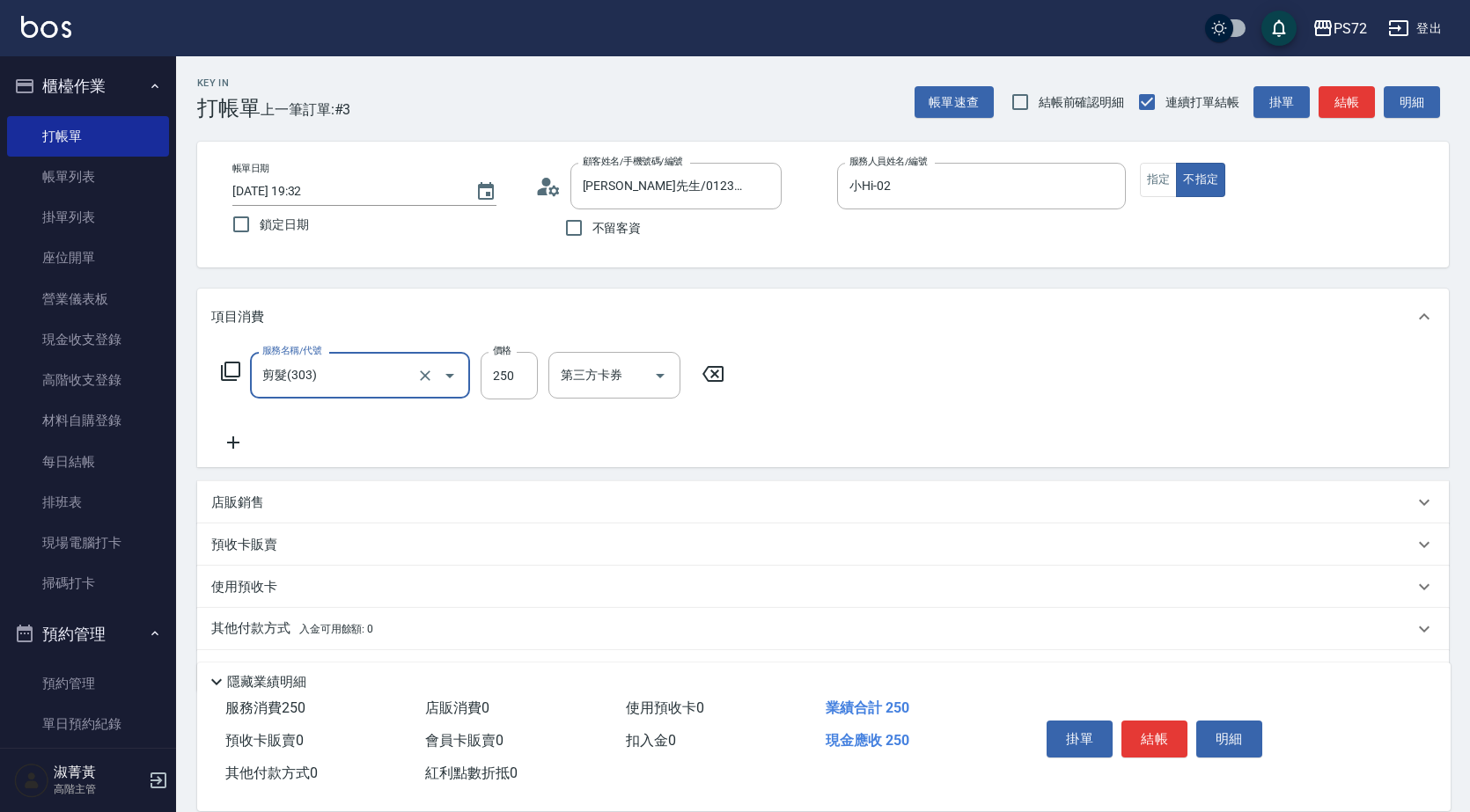
click at [374, 383] on input "剪髮(303)" at bounding box center [336, 375] width 155 height 31
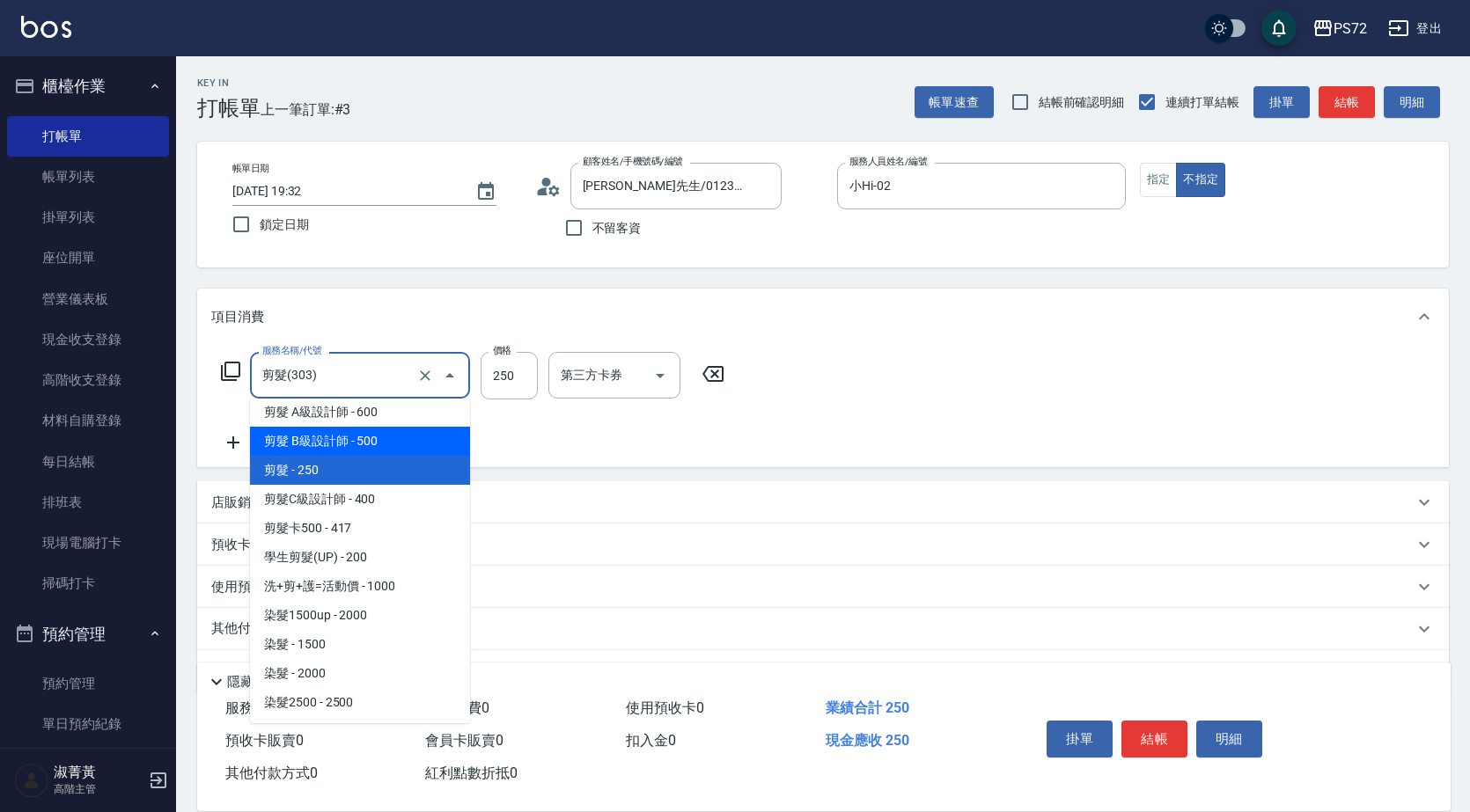
scroll to position [264, 0]
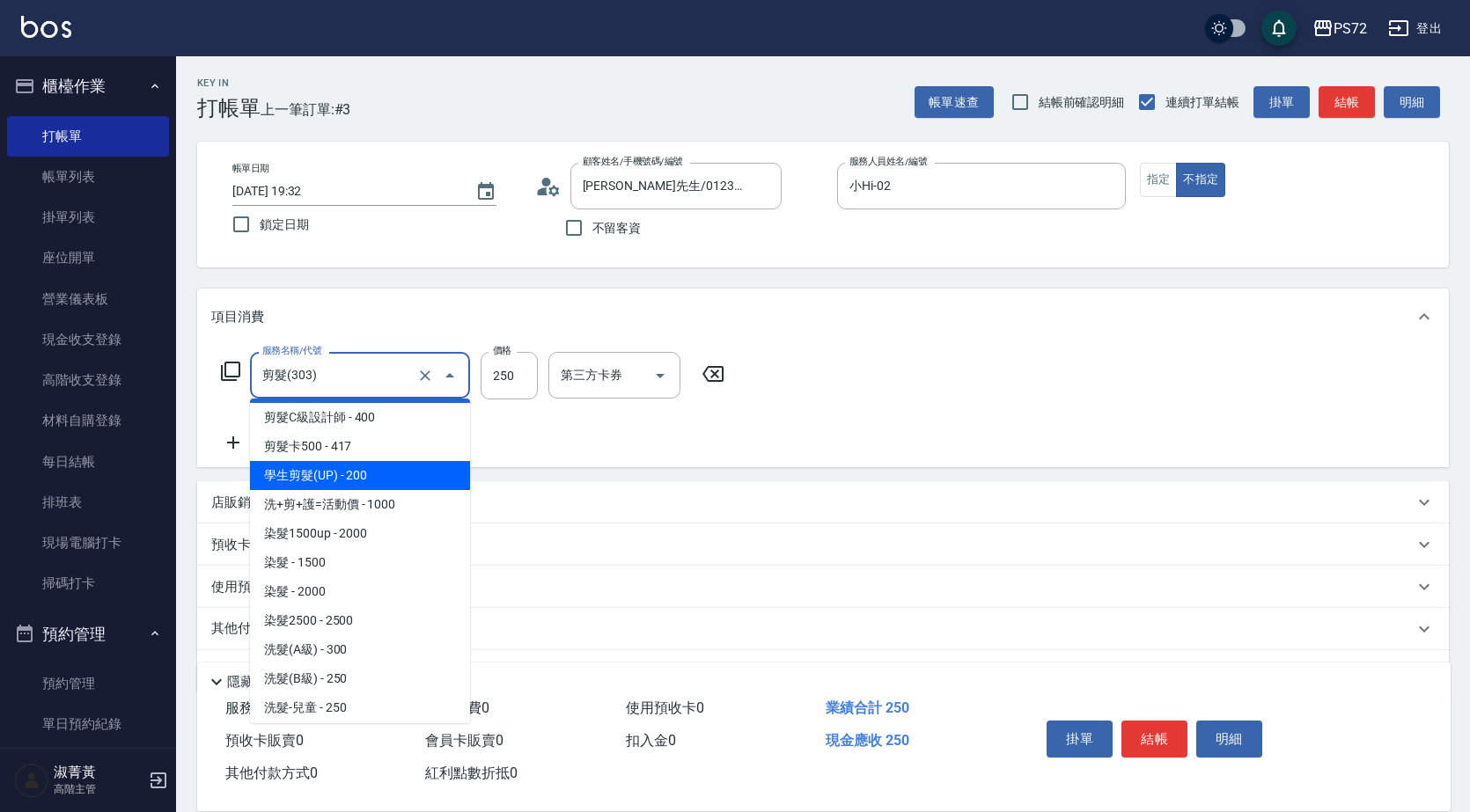
click at [378, 479] on span "學生剪髮(UP) - 200" at bounding box center [360, 476] width 220 height 29
type input "學生剪髮(UP)(308)"
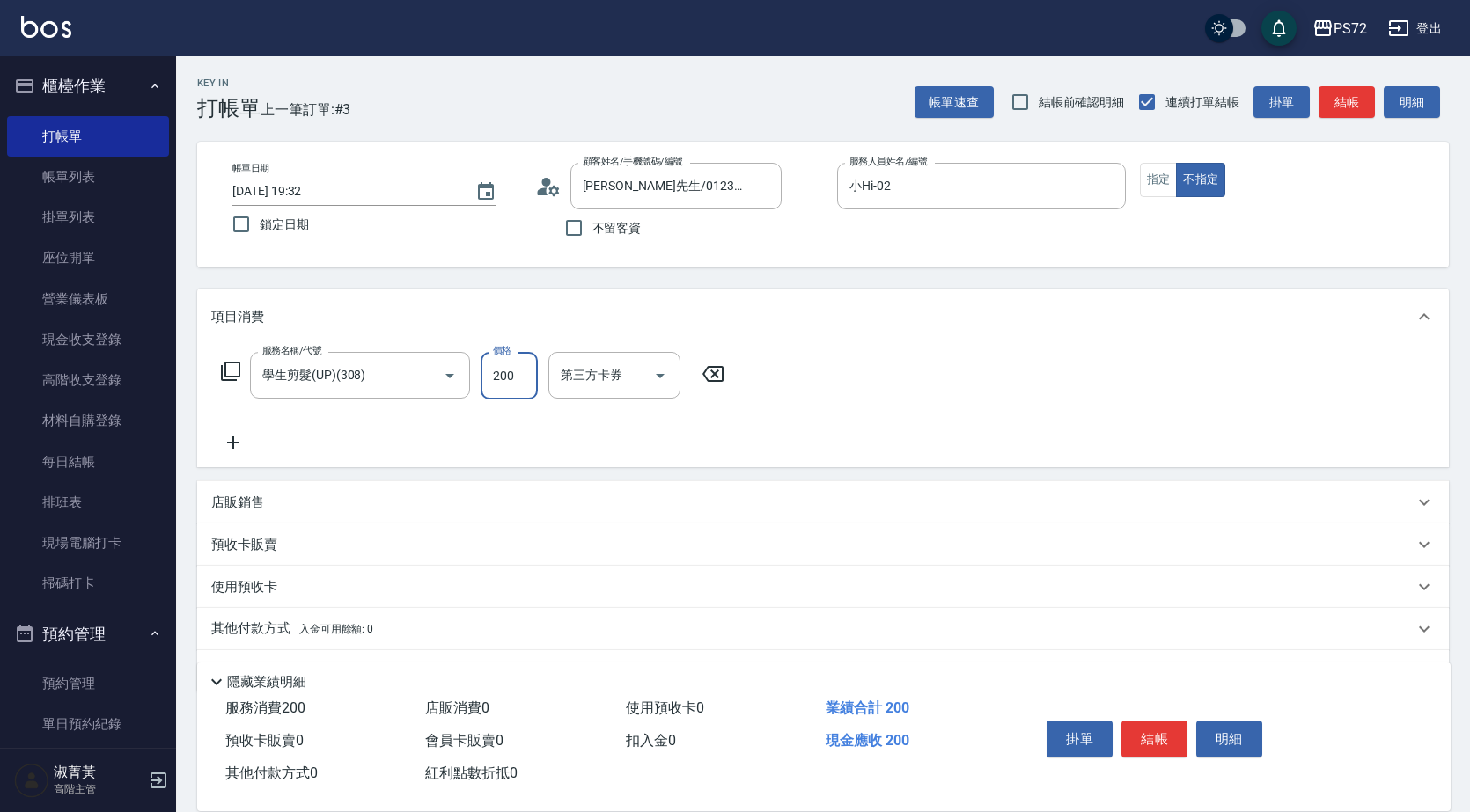
click at [522, 373] on input "200" at bounding box center [509, 375] width 58 height 48
type input "250"
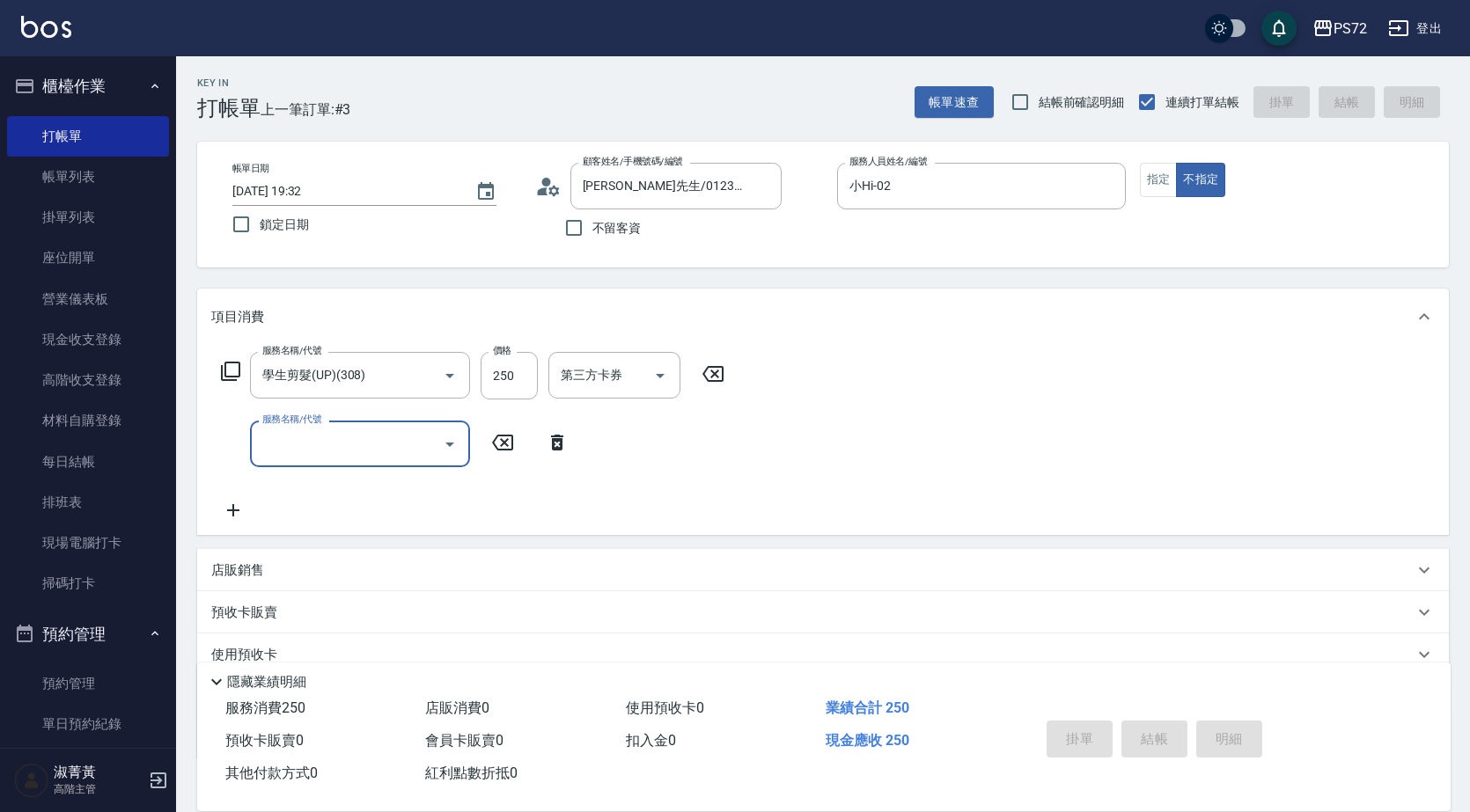
type input "[DATE] 19:33"
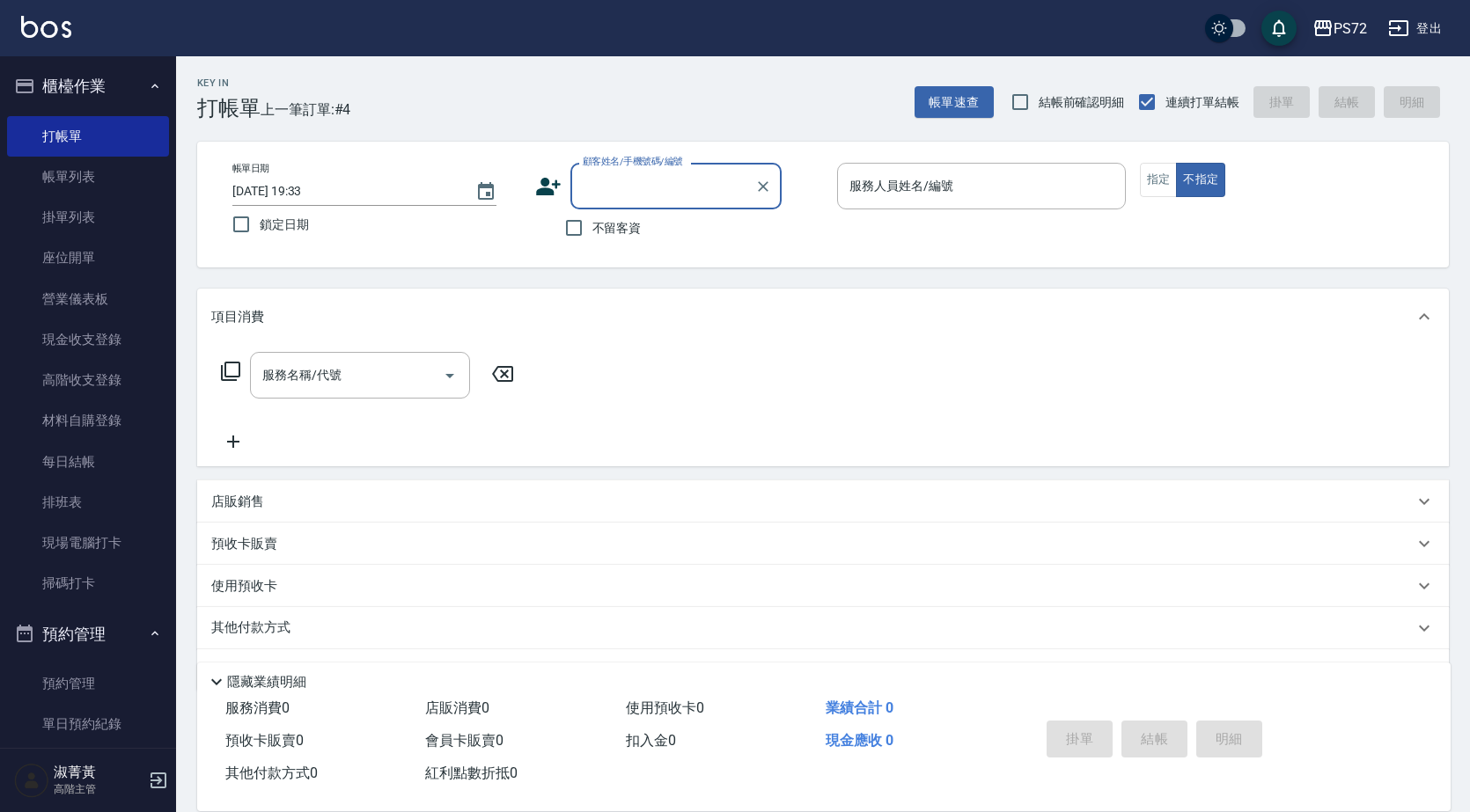
click at [695, 183] on input "顧客姓名/手機號碼/編號" at bounding box center [663, 186] width 169 height 31
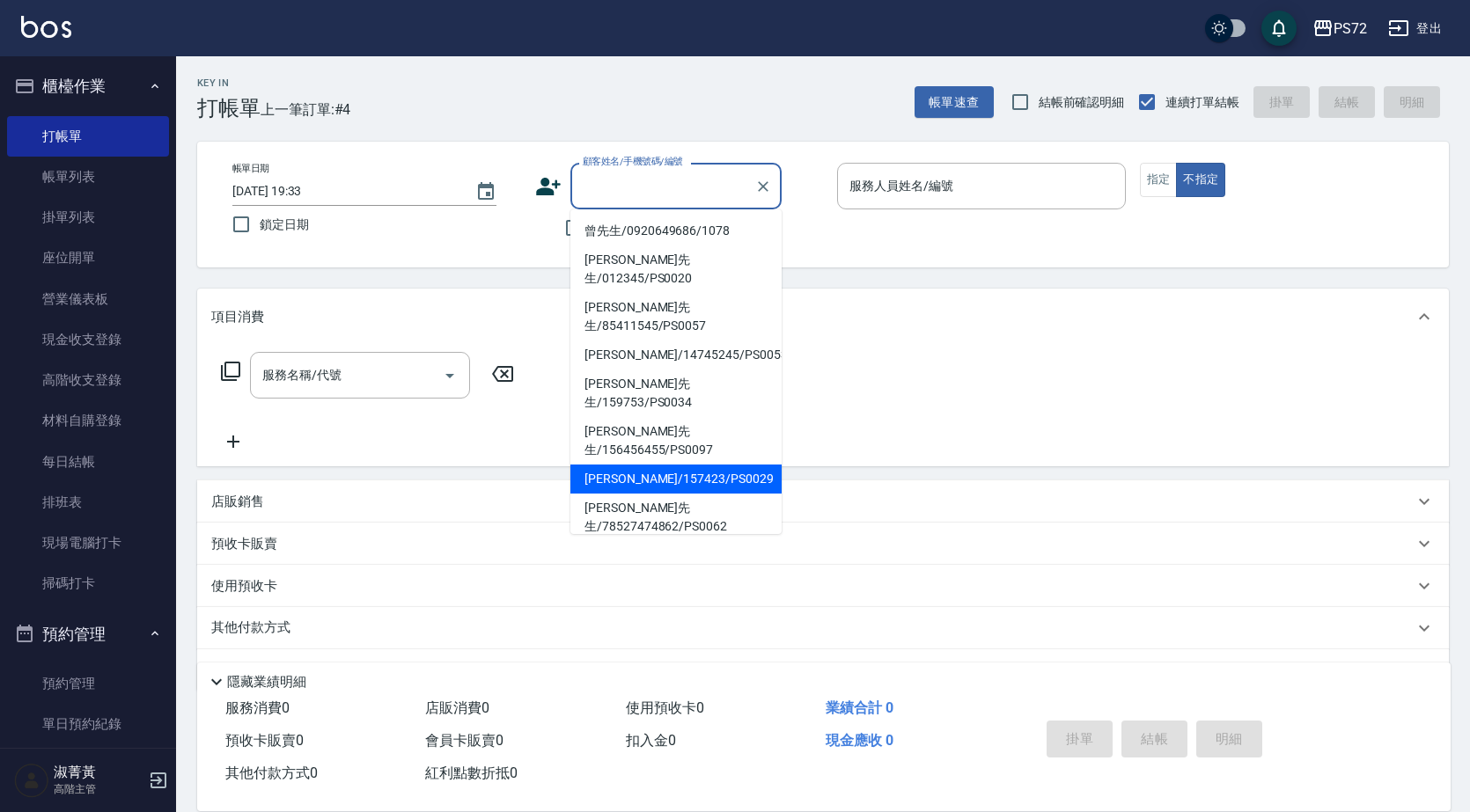
click at [680, 465] on li "[PERSON_NAME]/157423/PS0029" at bounding box center [676, 479] width 211 height 29
type input "[PERSON_NAME]/157423/PS0029"
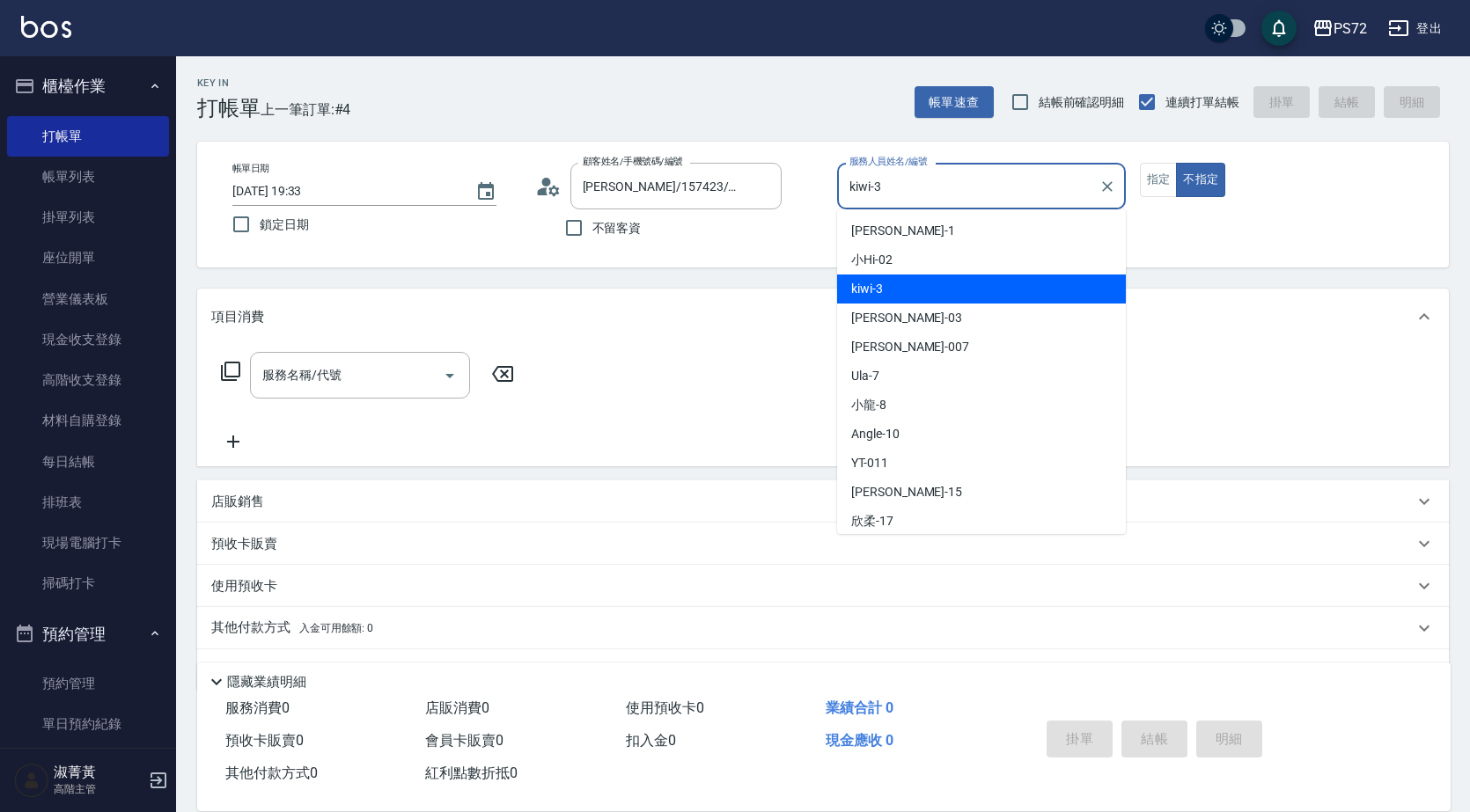
click at [983, 197] on input "kiwi-3" at bounding box center [968, 186] width 246 height 31
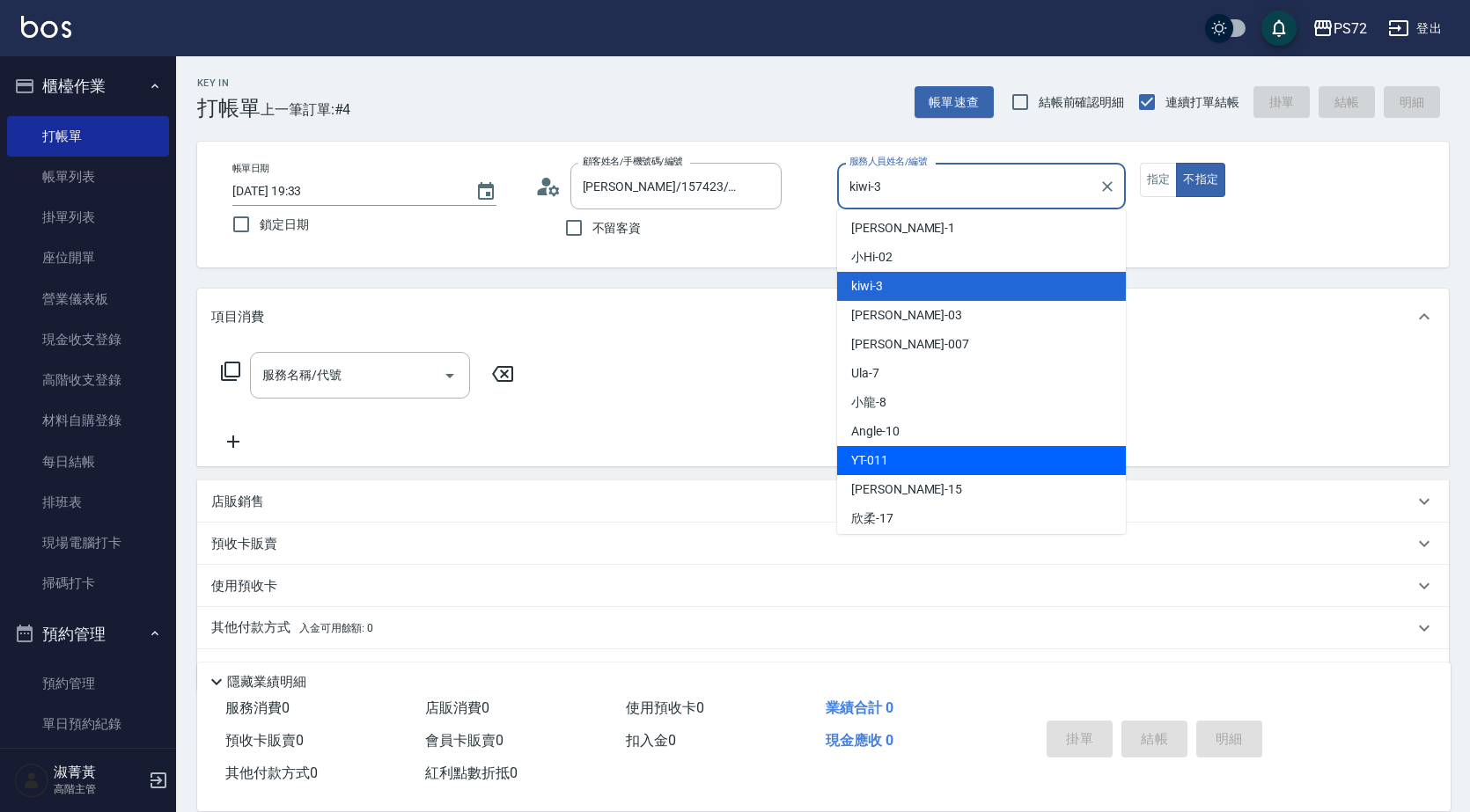
scroll to position [0, 0]
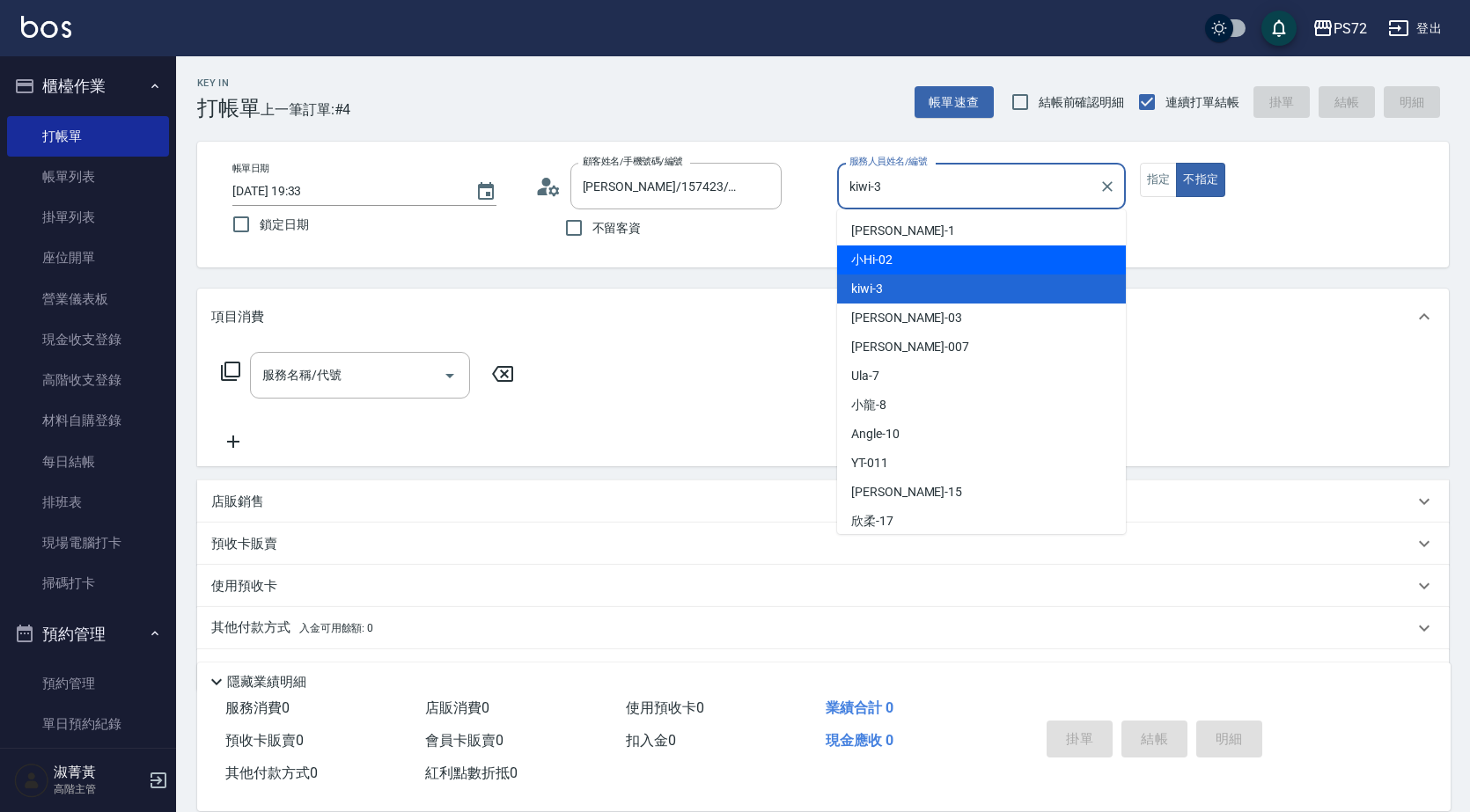
click at [908, 265] on div "小Hi -02" at bounding box center [981, 260] width 289 height 29
type input "小Hi-02"
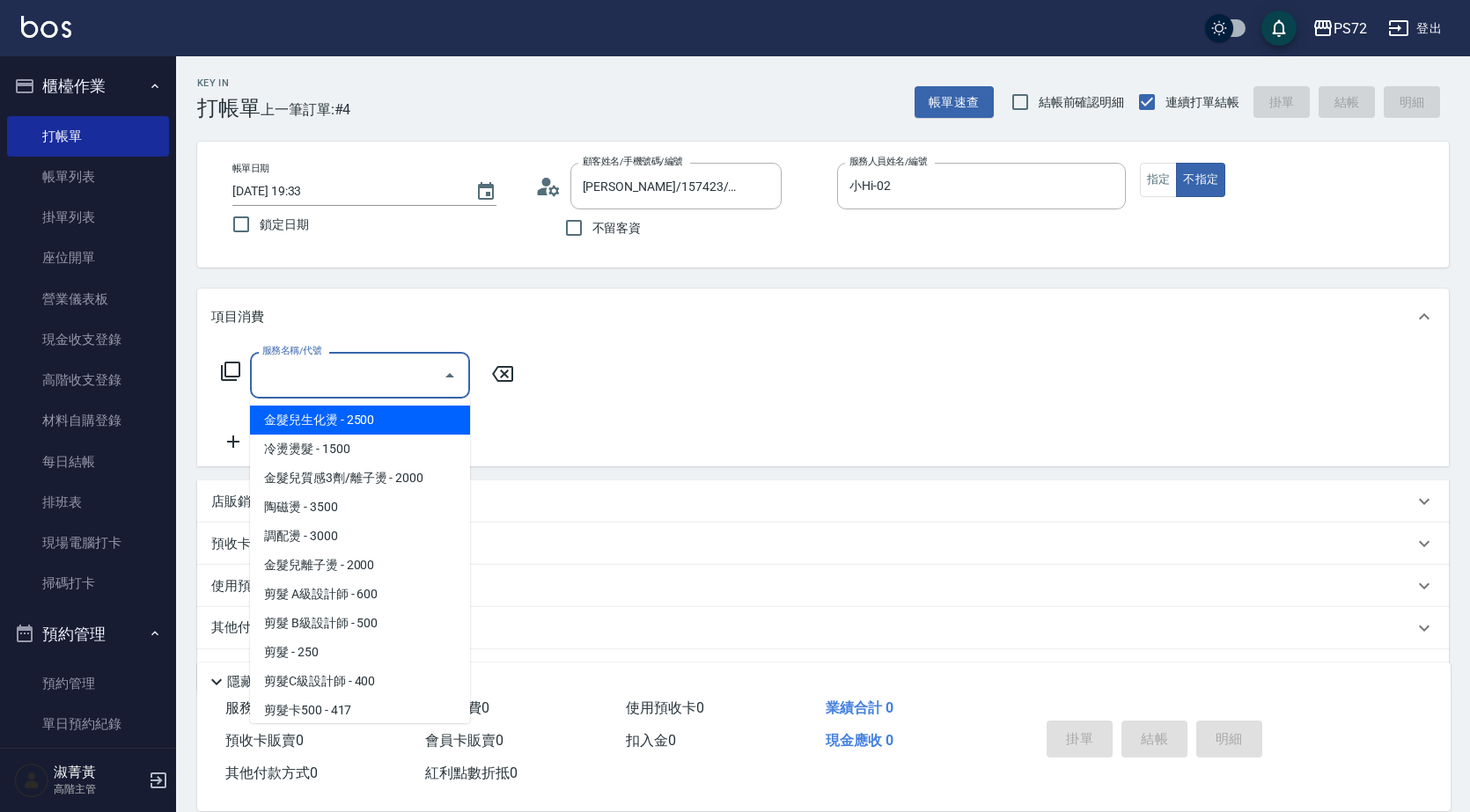
click at [409, 363] on input "服務名稱/代號" at bounding box center [347, 375] width 178 height 31
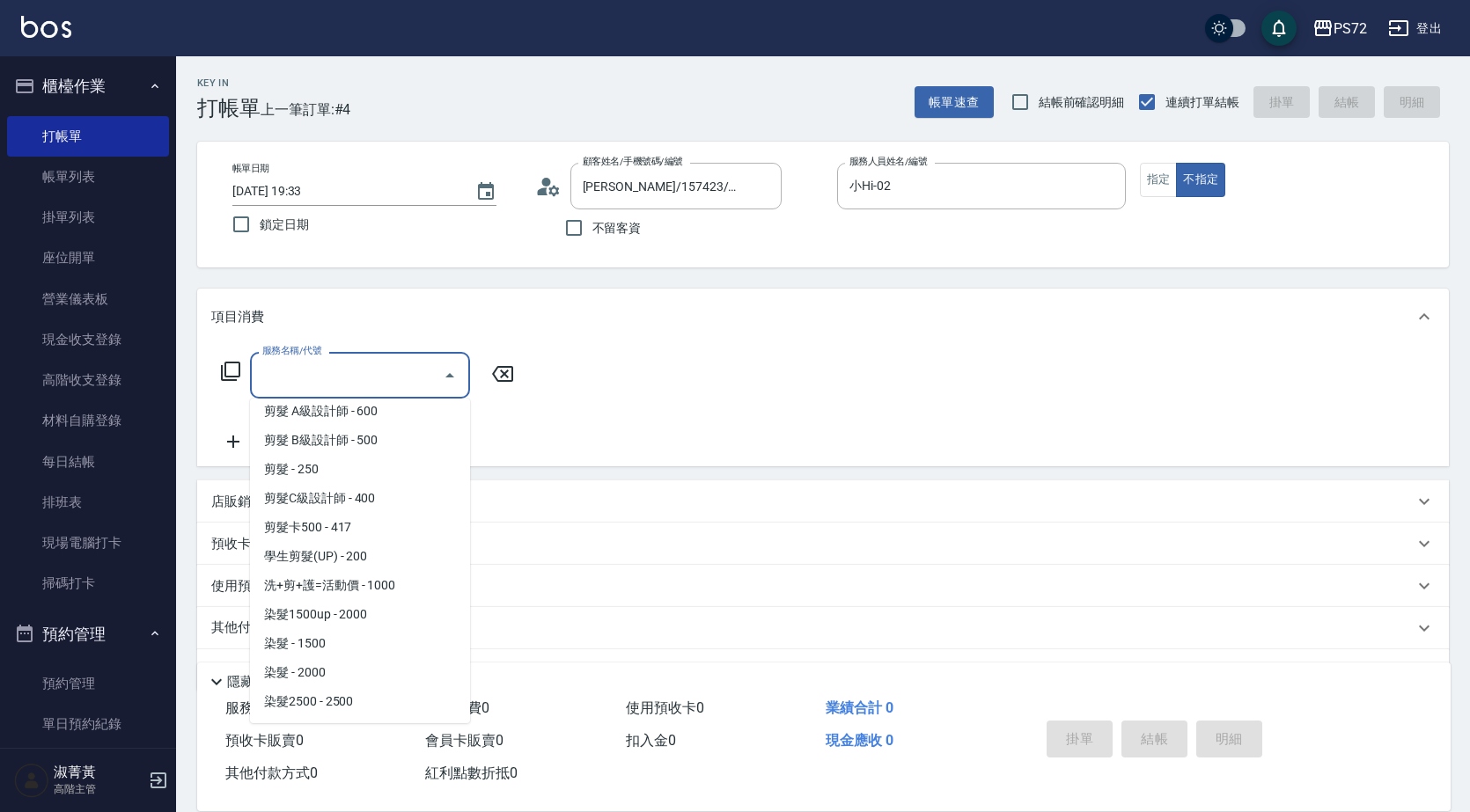
scroll to position [264, 0]
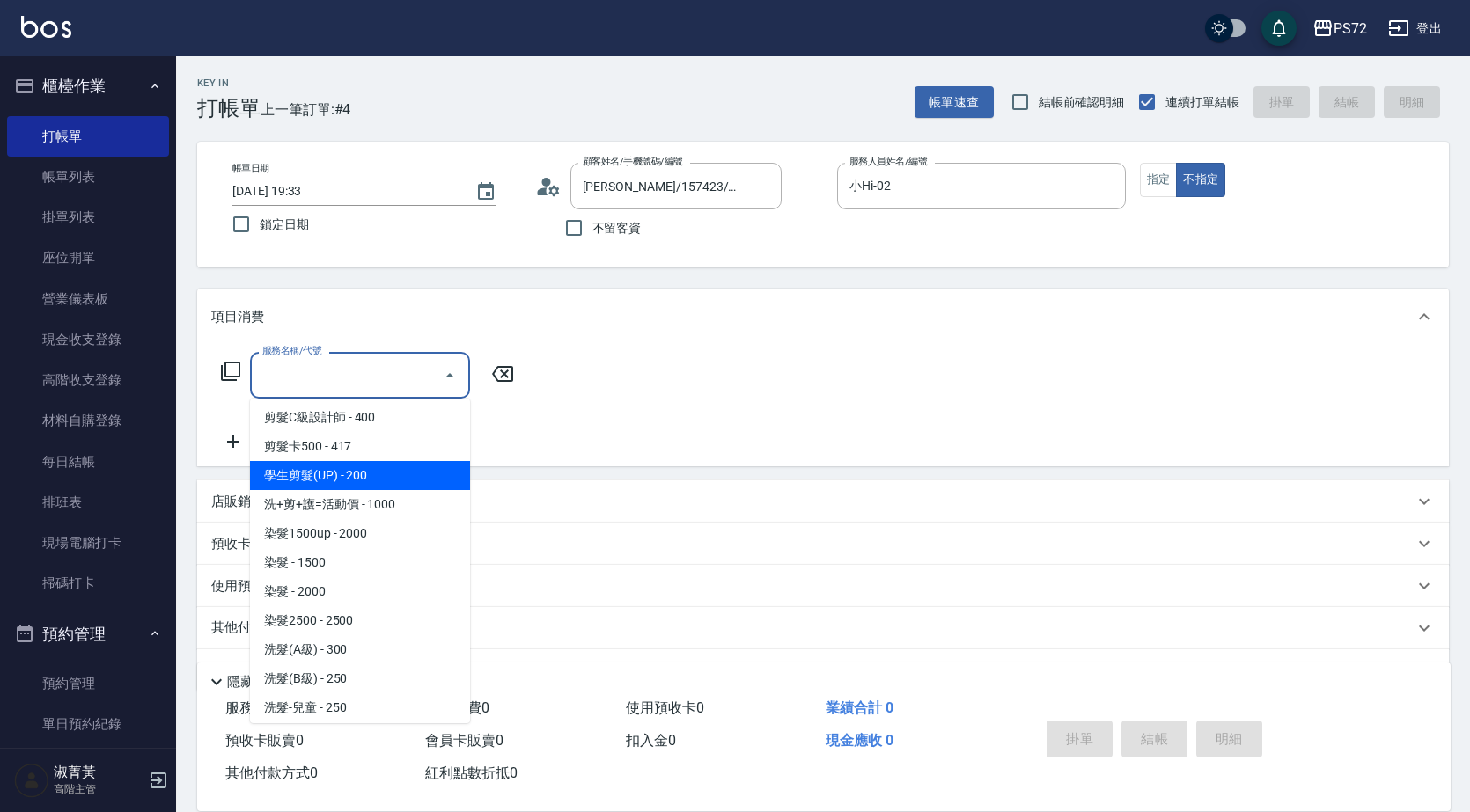
click at [402, 475] on span "學生剪髮(UP) - 200" at bounding box center [360, 476] width 220 height 29
type input "學生剪髮(UP)(308)"
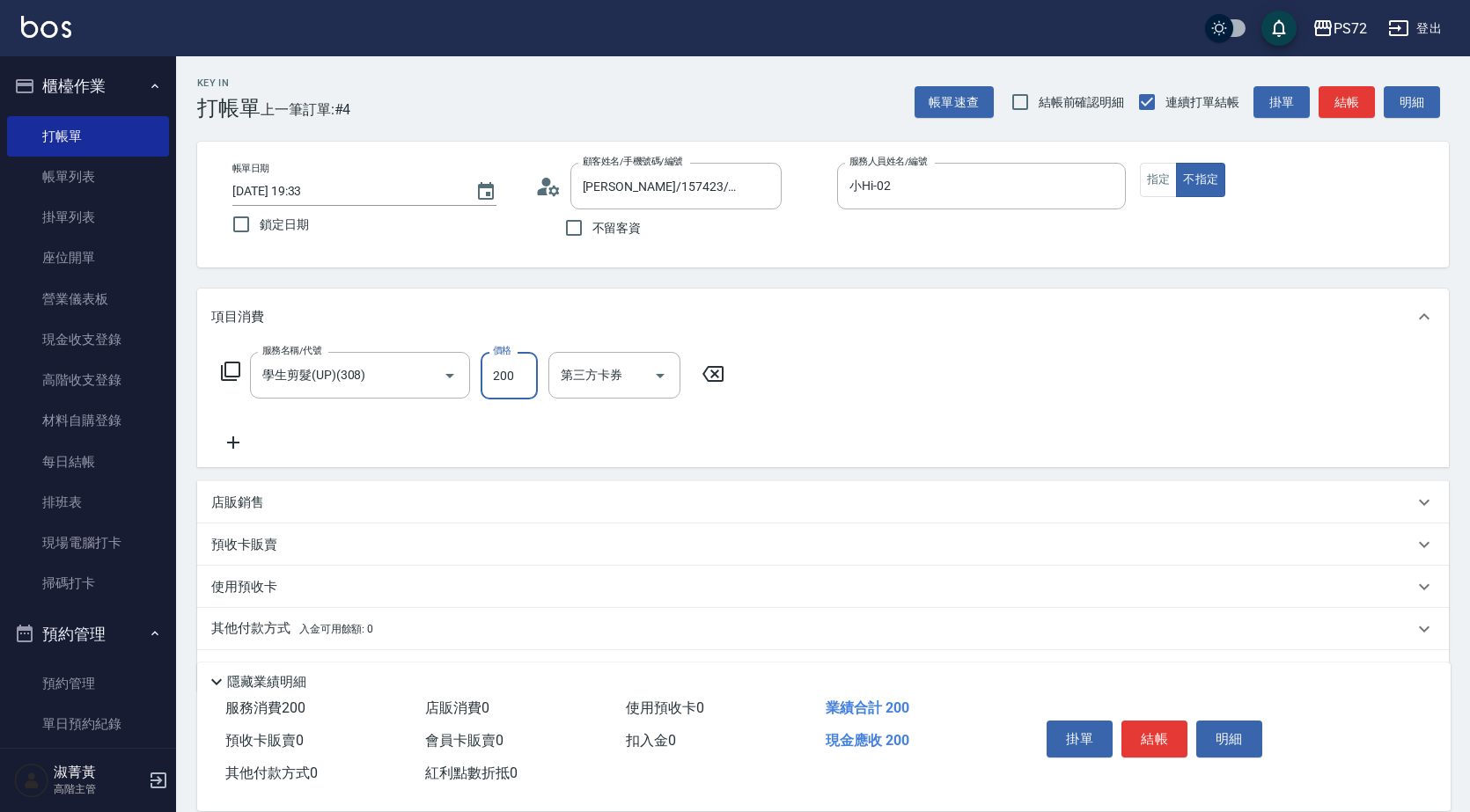
click at [519, 384] on input "200" at bounding box center [509, 375] width 58 height 48
type input "350"
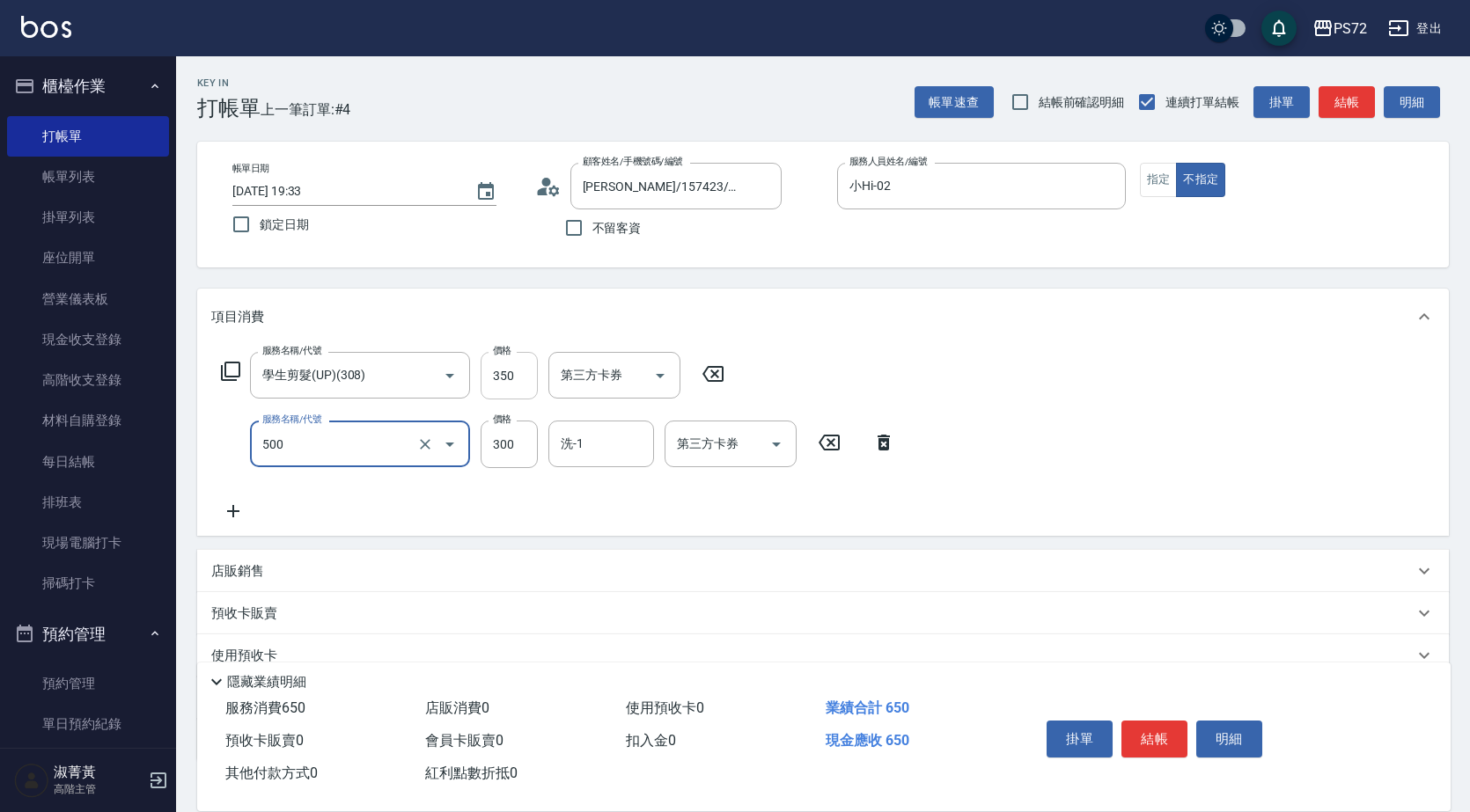
type input "洗髮(A級)(500)"
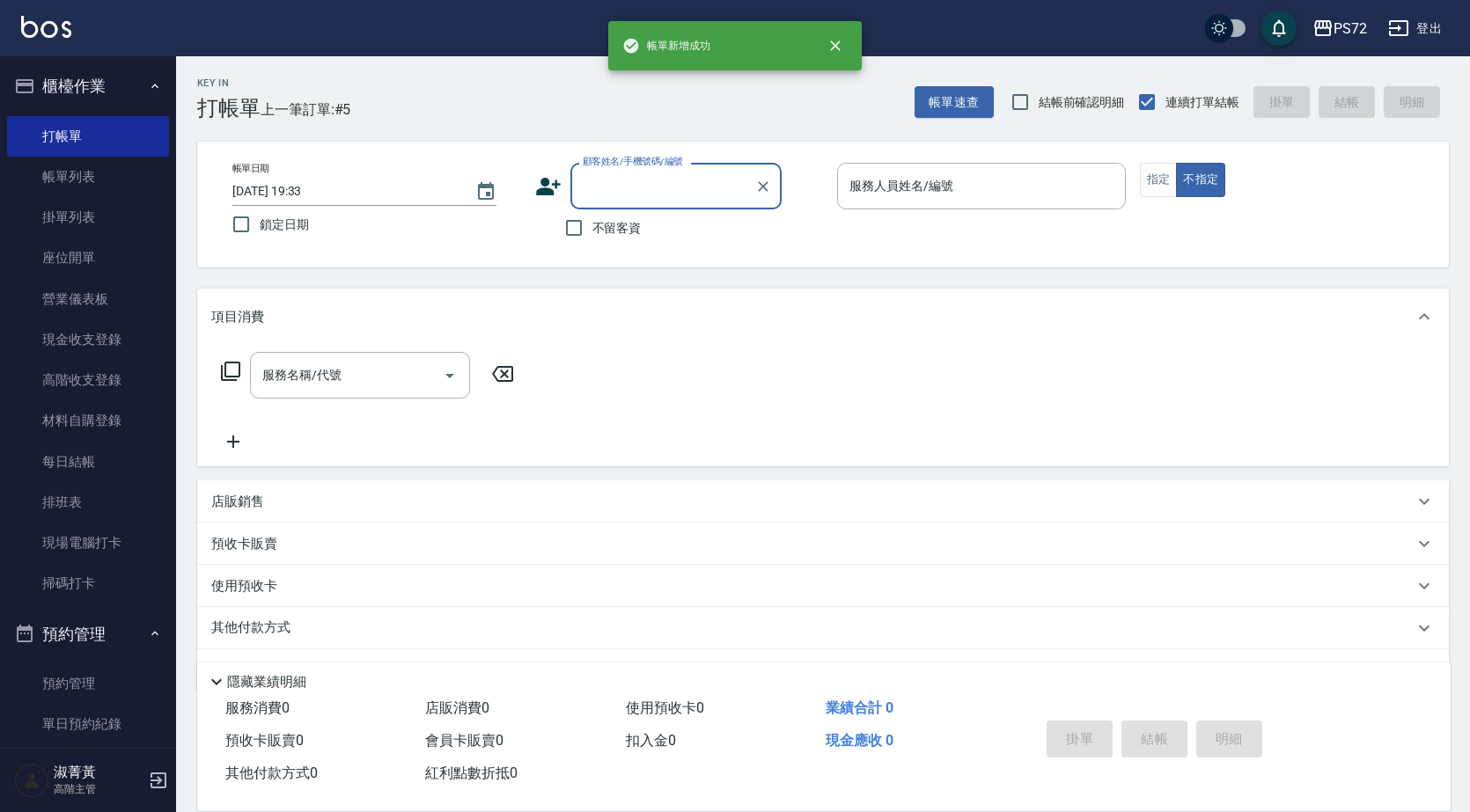
click at [662, 191] on input "顧客姓名/手機號碼/編號" at bounding box center [663, 186] width 169 height 31
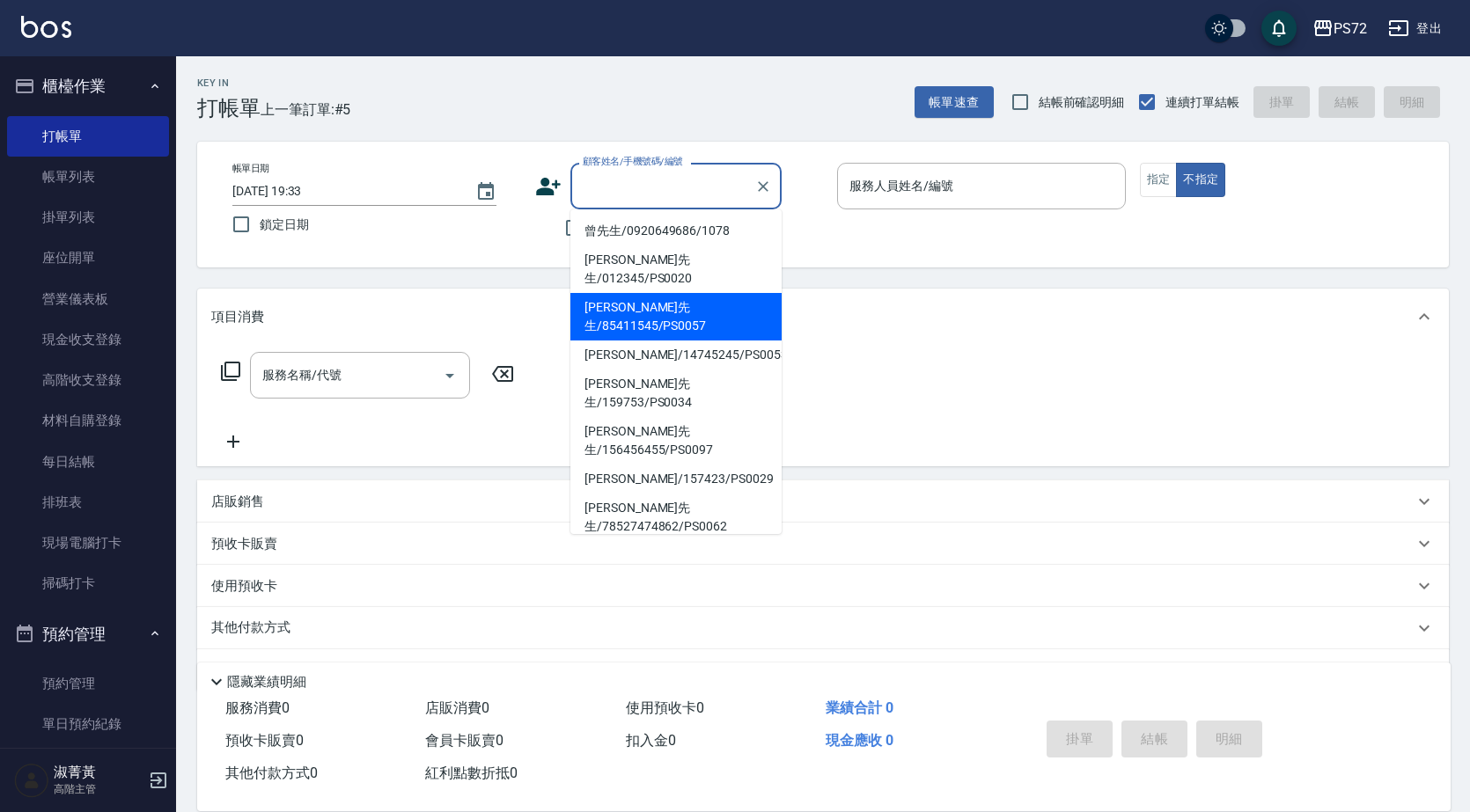
click at [731, 293] on li "[PERSON_NAME]先生/85411545/PS0057" at bounding box center [676, 317] width 211 height 48
type input "[PERSON_NAME]先生/85411545/PS0057"
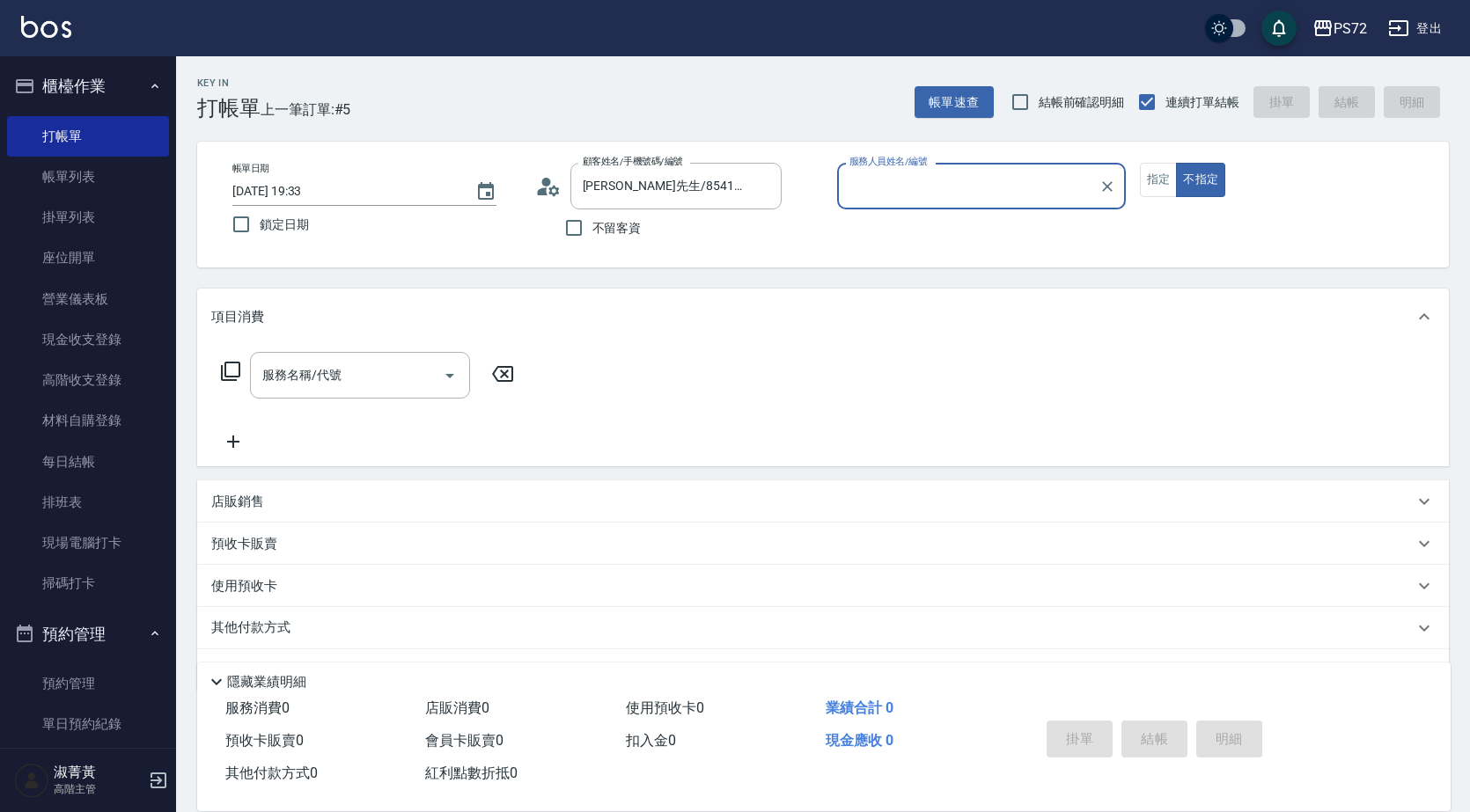
type input "小Hi-02"
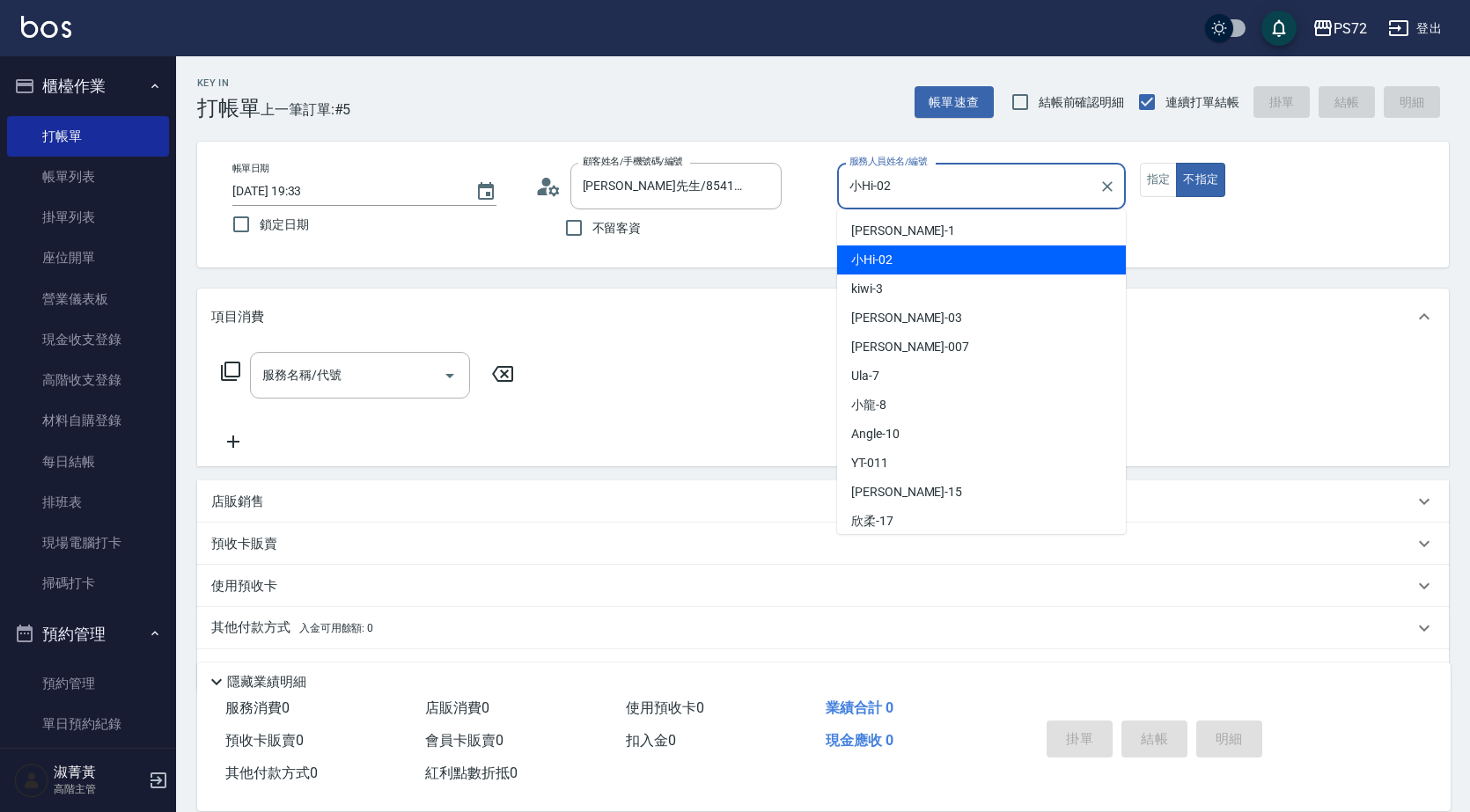
click at [973, 175] on input "小Hi-02" at bounding box center [968, 186] width 246 height 31
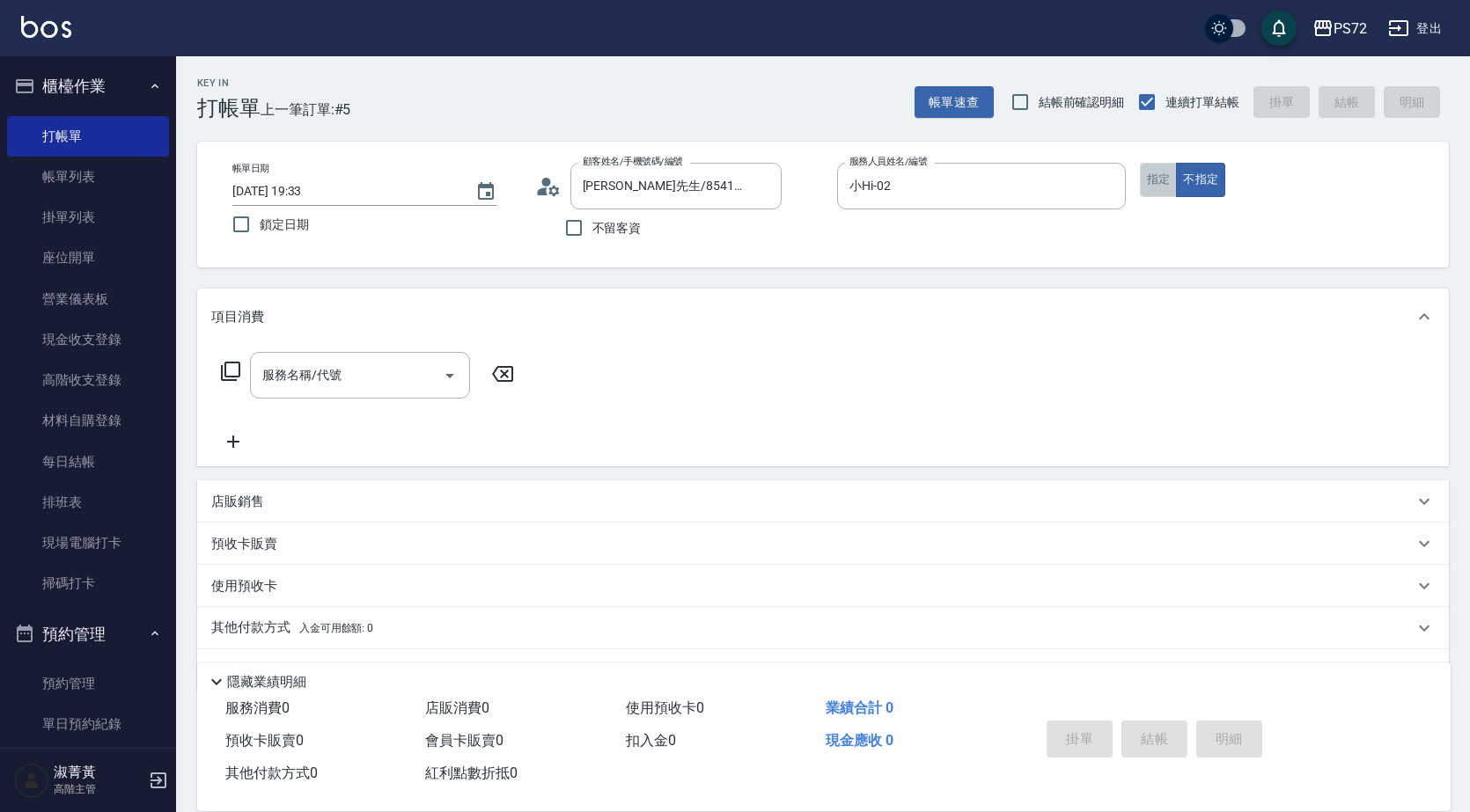
click at [1166, 182] on button "指定" at bounding box center [1159, 180] width 38 height 34
click at [245, 377] on div "服務名稱/代號 服務名稱/代號" at bounding box center [368, 375] width 313 height 47
click at [228, 372] on icon at bounding box center [230, 370] width 21 height 21
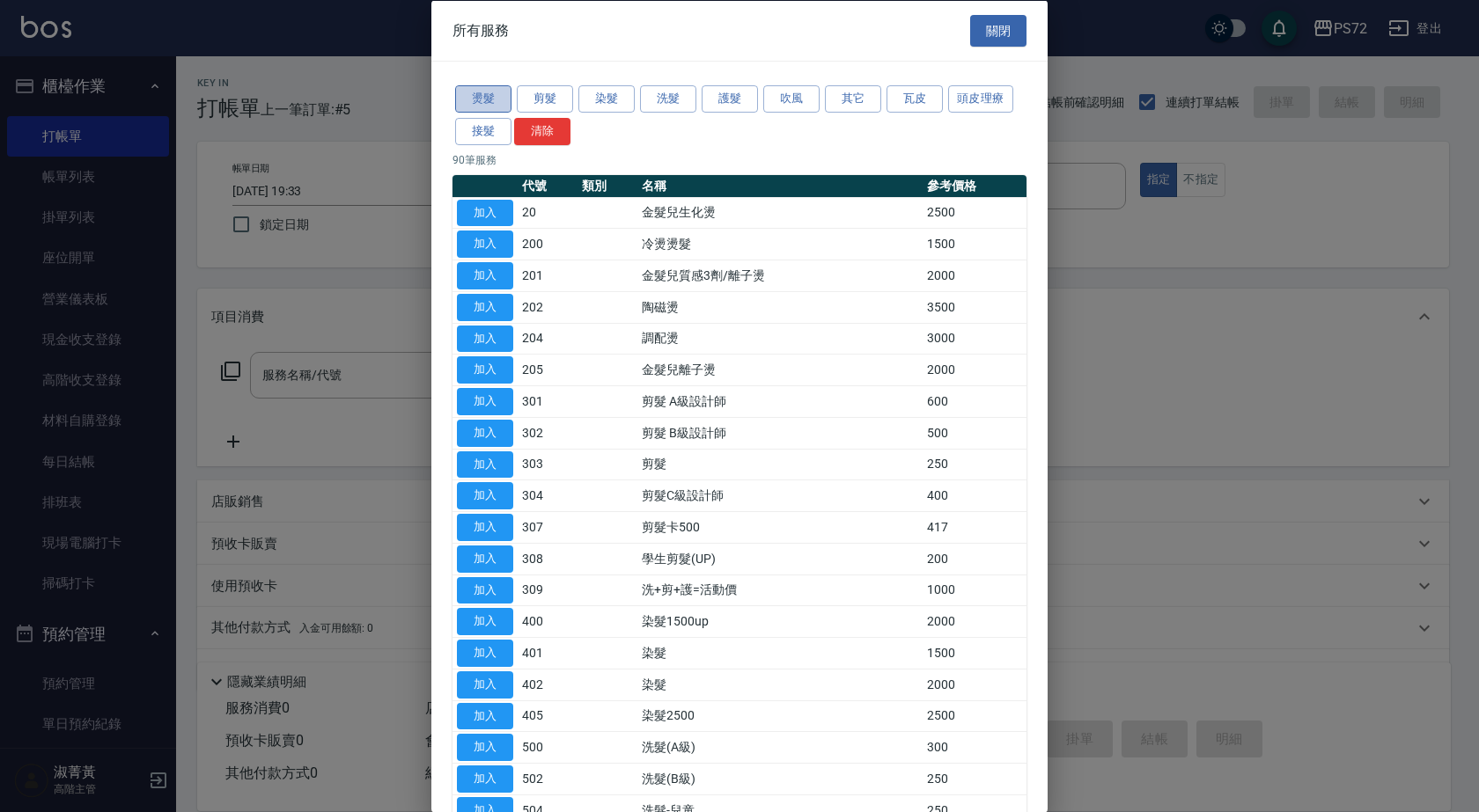
drag, startPoint x: 497, startPoint y: 94, endPoint x: 593, endPoint y: 164, distance: 118.8
click at [503, 90] on button "燙髮" at bounding box center [483, 99] width 57 height 27
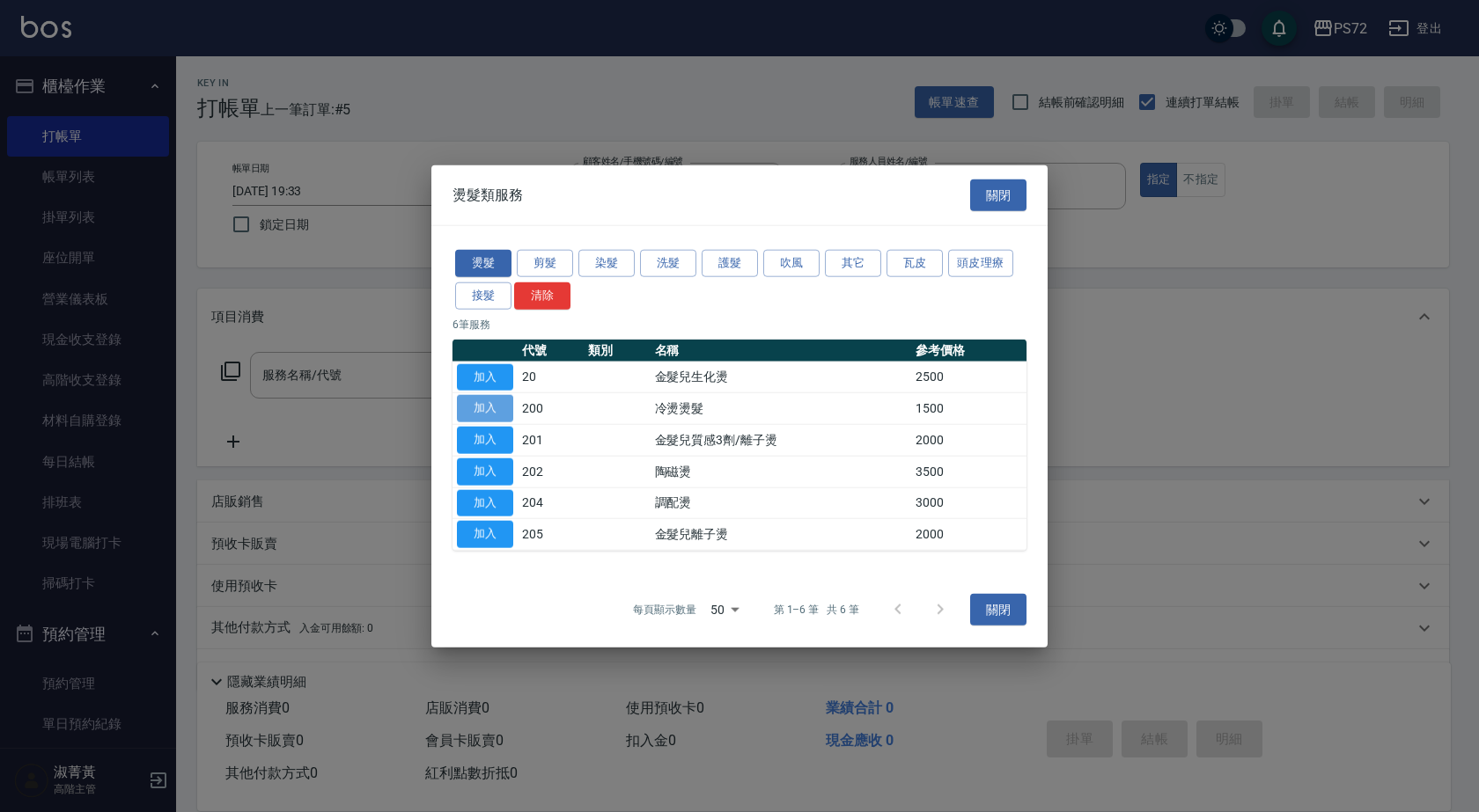
click at [497, 412] on button "加入" at bounding box center [485, 408] width 57 height 27
type input "冷燙燙髮(200)"
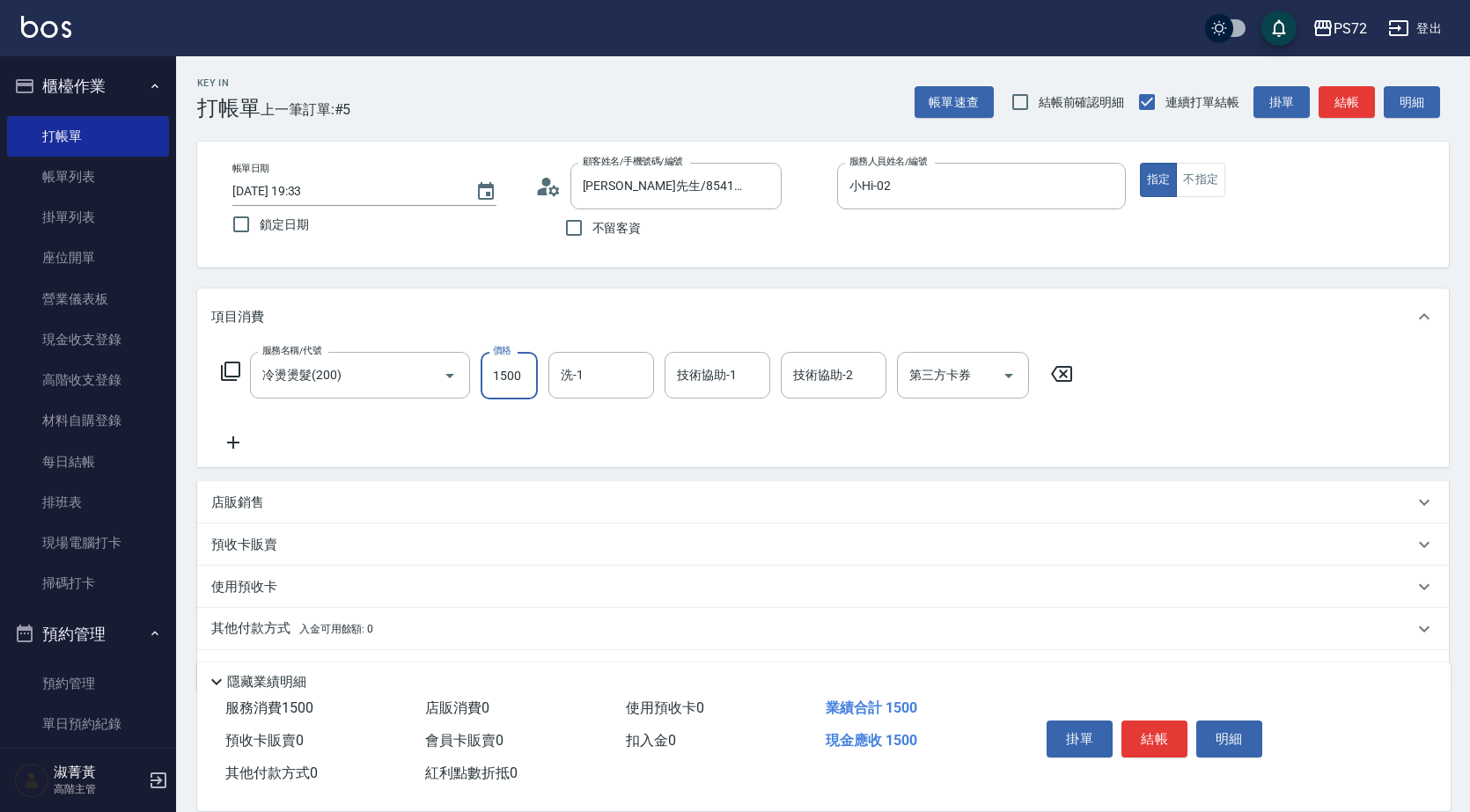
click at [520, 381] on input "1500" at bounding box center [509, 375] width 58 height 48
type input "1680"
click at [1286, 440] on div "服務名稱/代號 冷燙燙髮(200) 服務名稱/代號 價格 1680 價格 洗-1 洗-1 技術協助-1 技術協助-1 技術協助-2 技術協助-2 第三方卡券 …" at bounding box center [823, 406] width 1252 height 122
click at [1340, 100] on button "結帳" at bounding box center [1347, 103] width 57 height 32
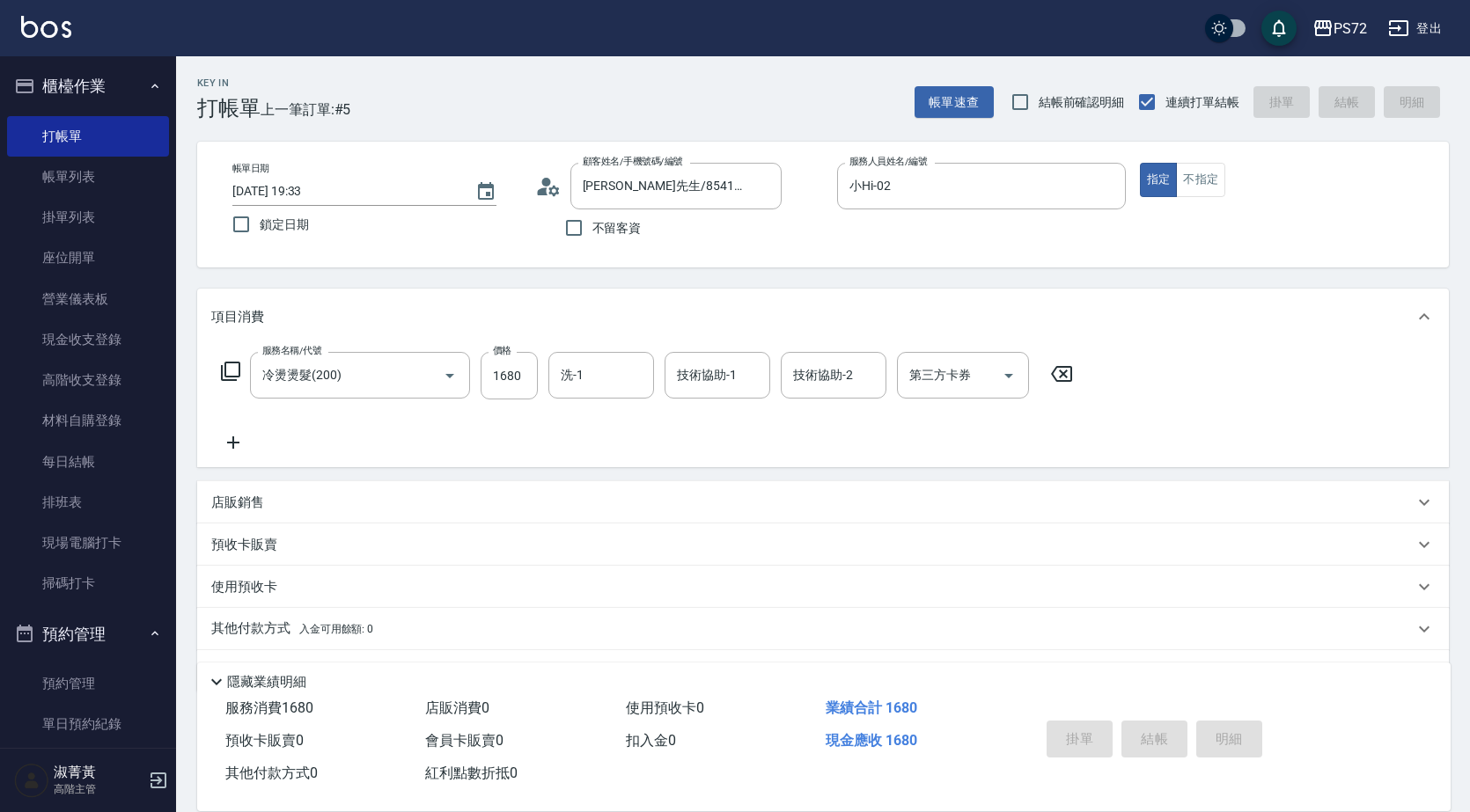
type input "[DATE] 19:34"
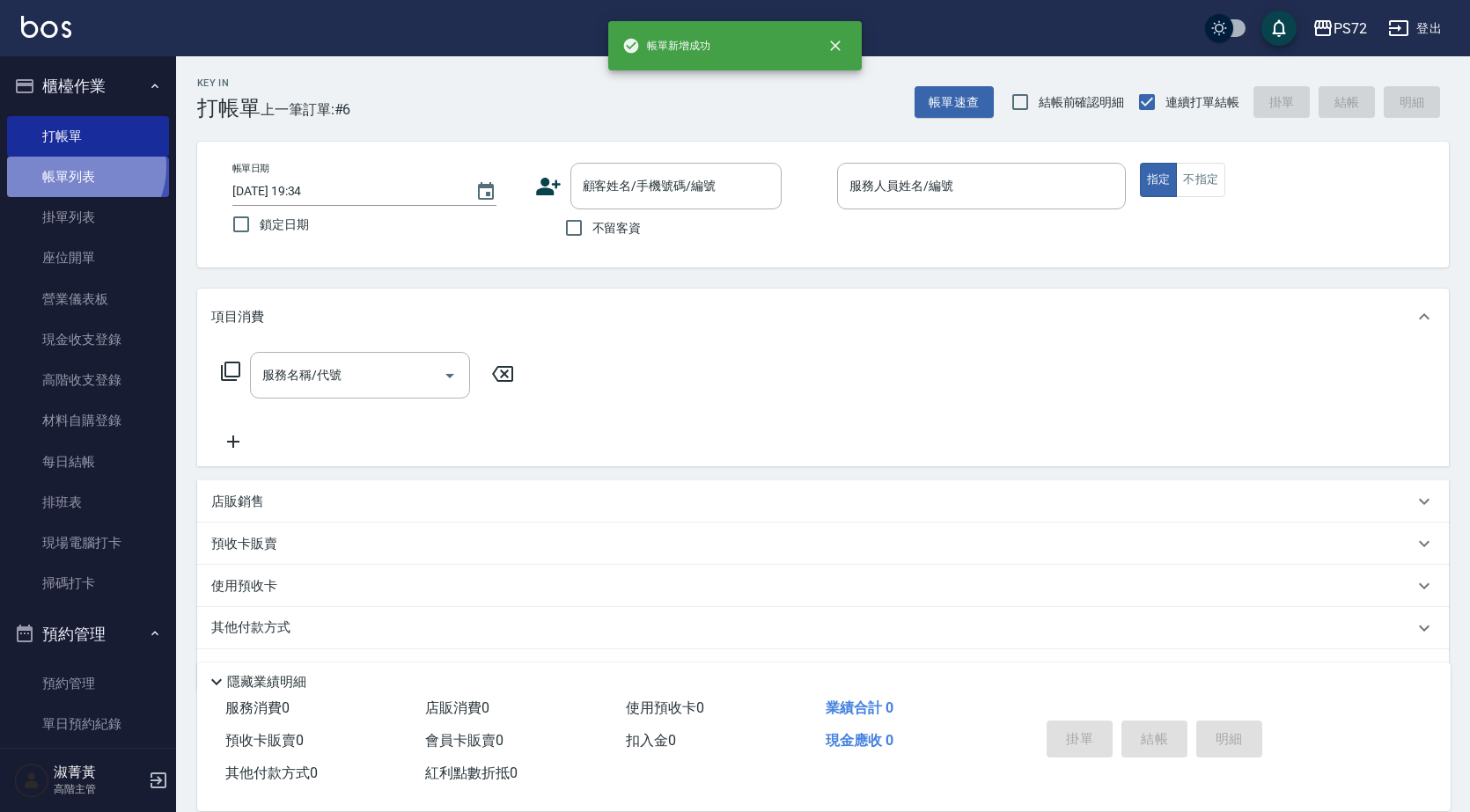
click at [79, 167] on link "帳單列表" at bounding box center [88, 176] width 162 height 40
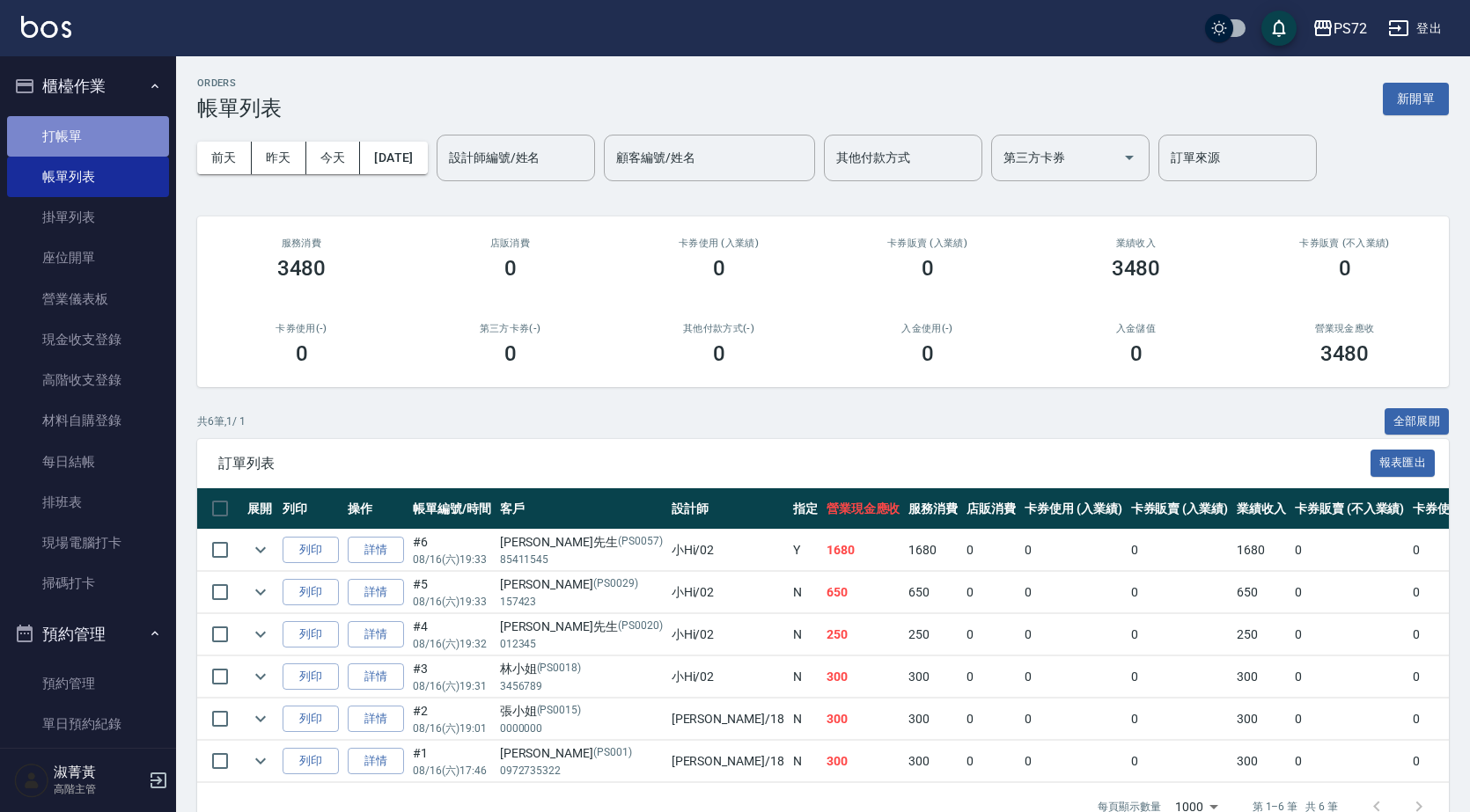
click at [113, 142] on link "打帳單" at bounding box center [88, 136] width 162 height 40
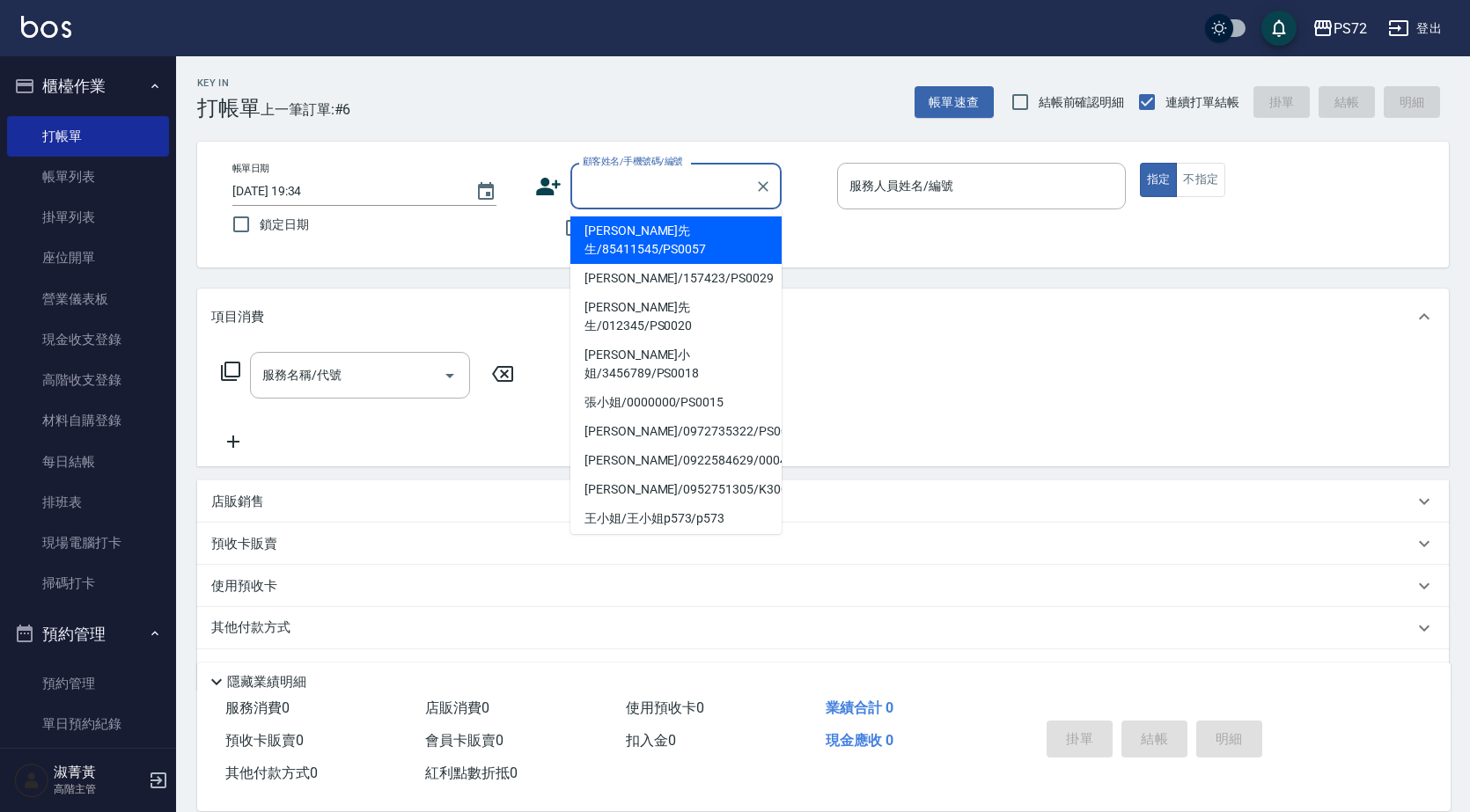
drag, startPoint x: 652, startPoint y: 195, endPoint x: 647, endPoint y: 277, distance: 82.2
click at [650, 195] on input "顧客姓名/手機號碼/編號" at bounding box center [663, 186] width 169 height 31
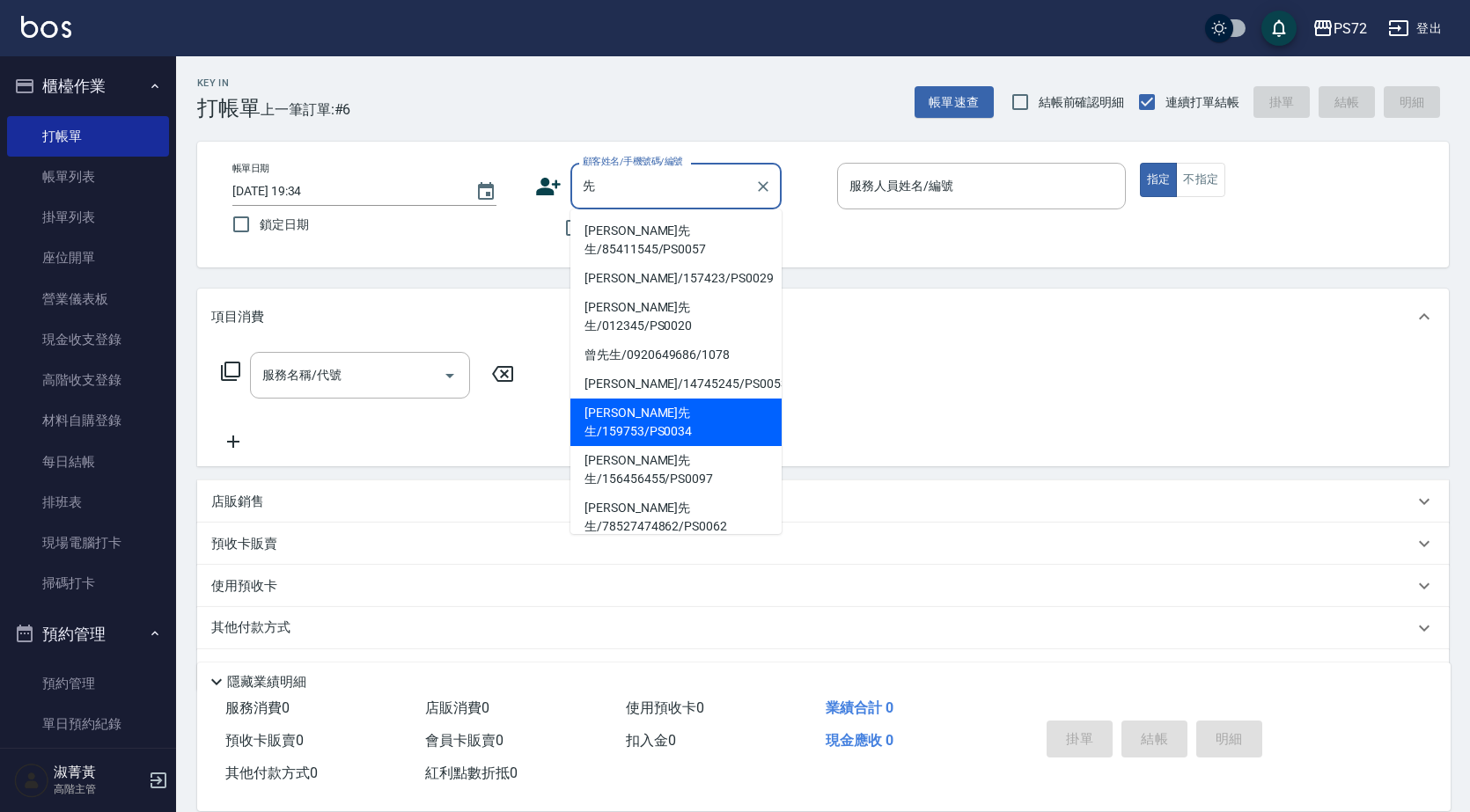
click at [722, 398] on li "[PERSON_NAME]先生/159753/PS0034" at bounding box center [676, 422] width 211 height 48
type input "[PERSON_NAME]先生/159753/PS0034"
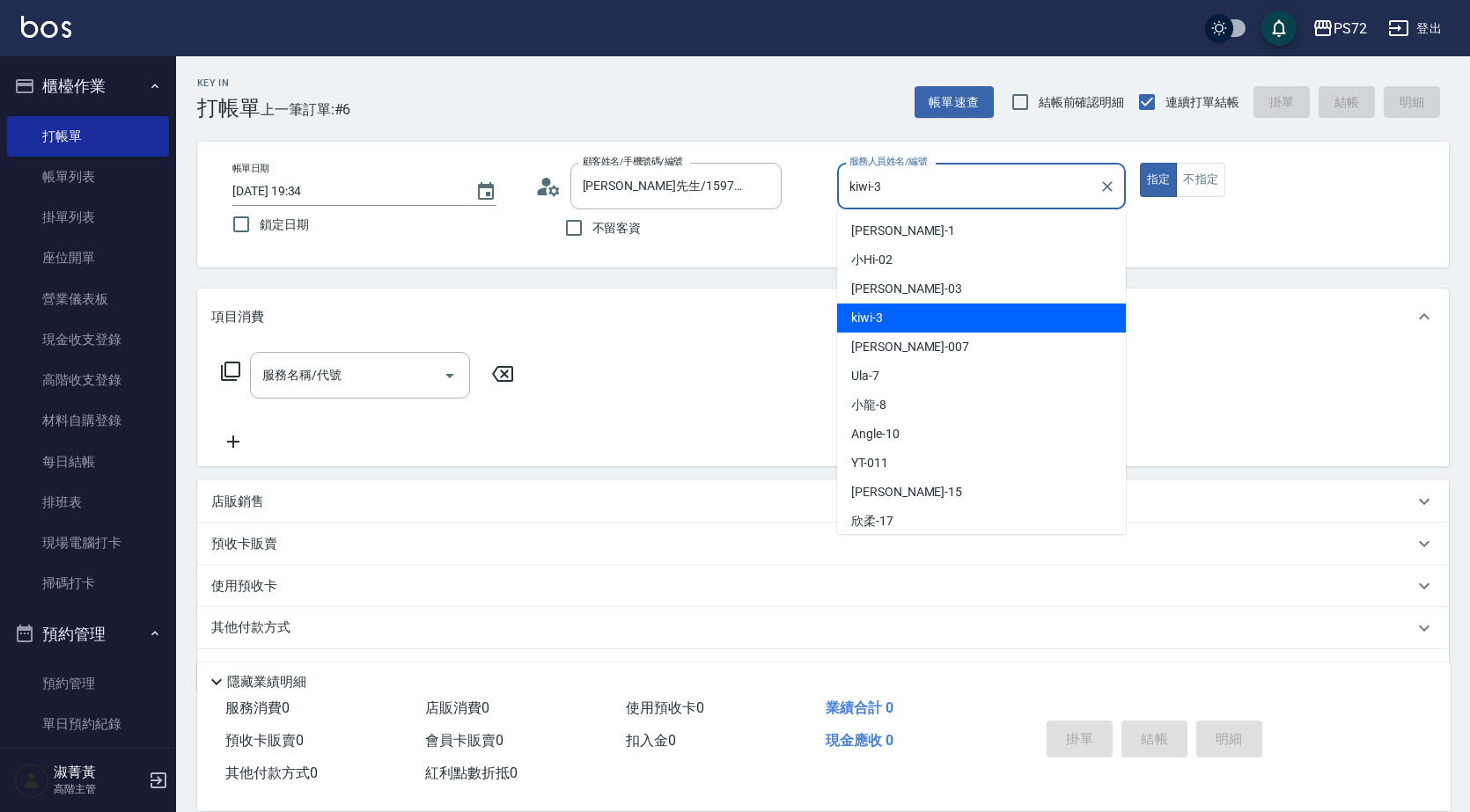
click at [932, 198] on input "kiwi-3" at bounding box center [968, 186] width 246 height 31
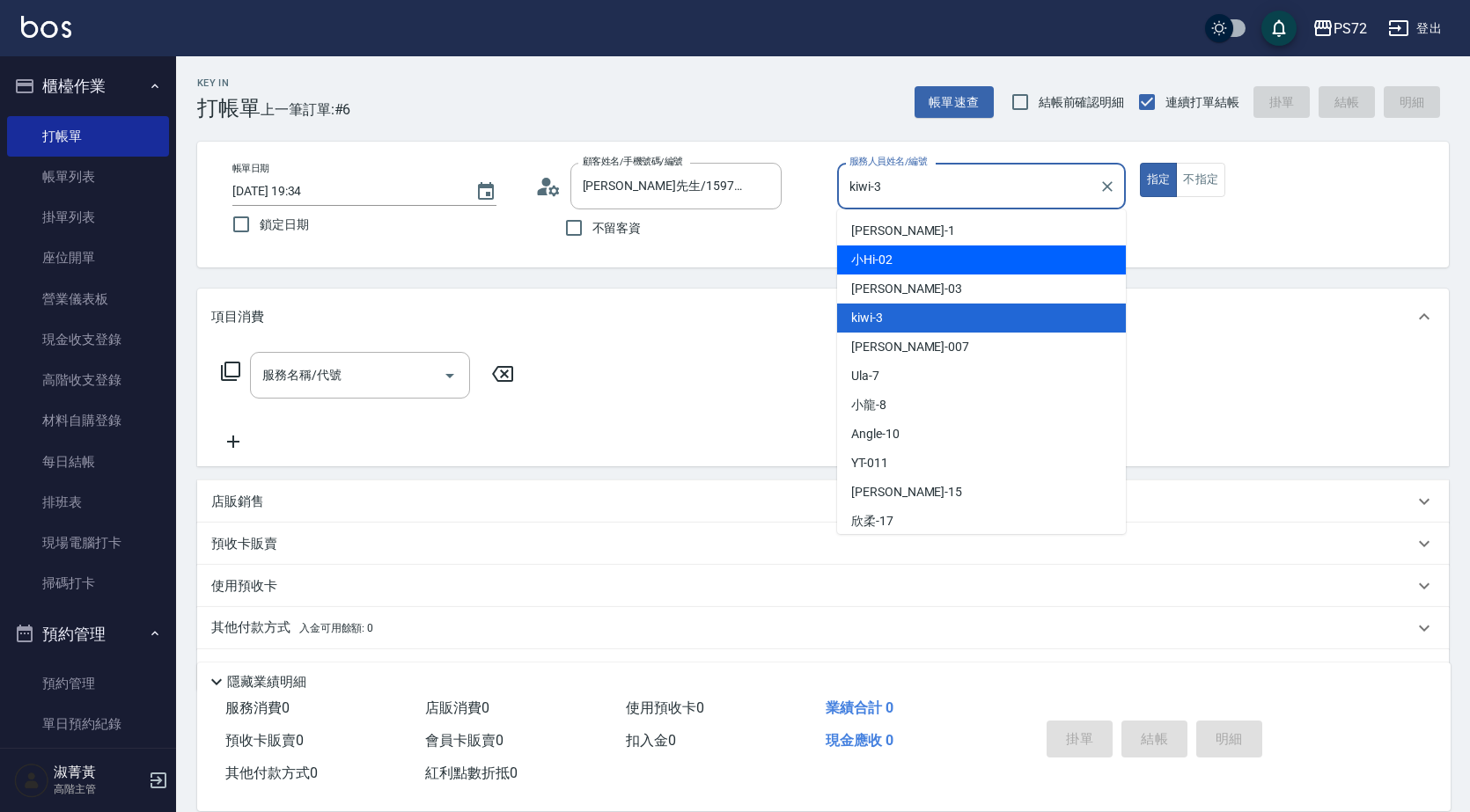
click at [887, 267] on span "小Hi -02" at bounding box center [872, 260] width 41 height 19
type input "小Hi-02"
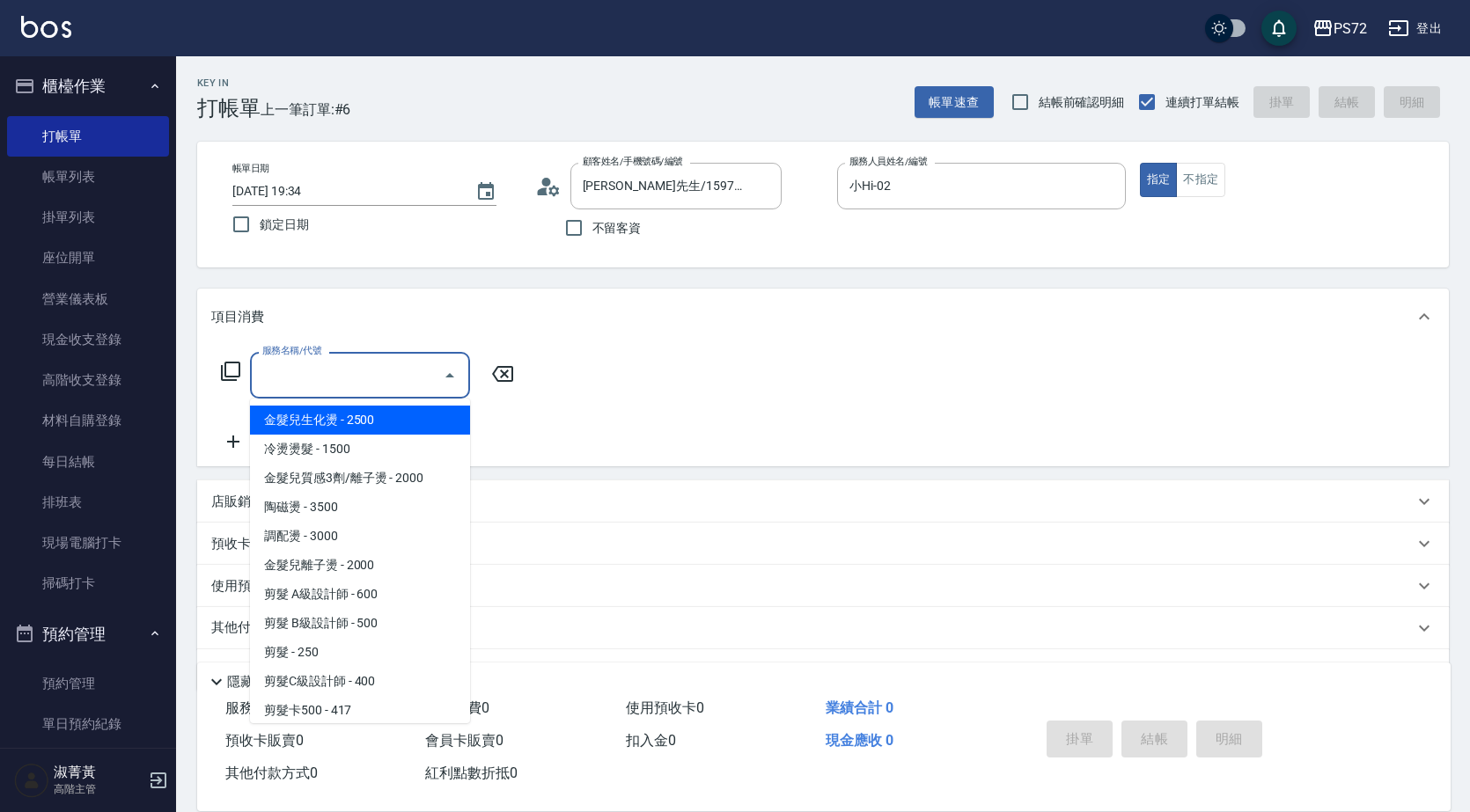
click at [404, 371] on input "服務名稱/代號" at bounding box center [347, 375] width 178 height 31
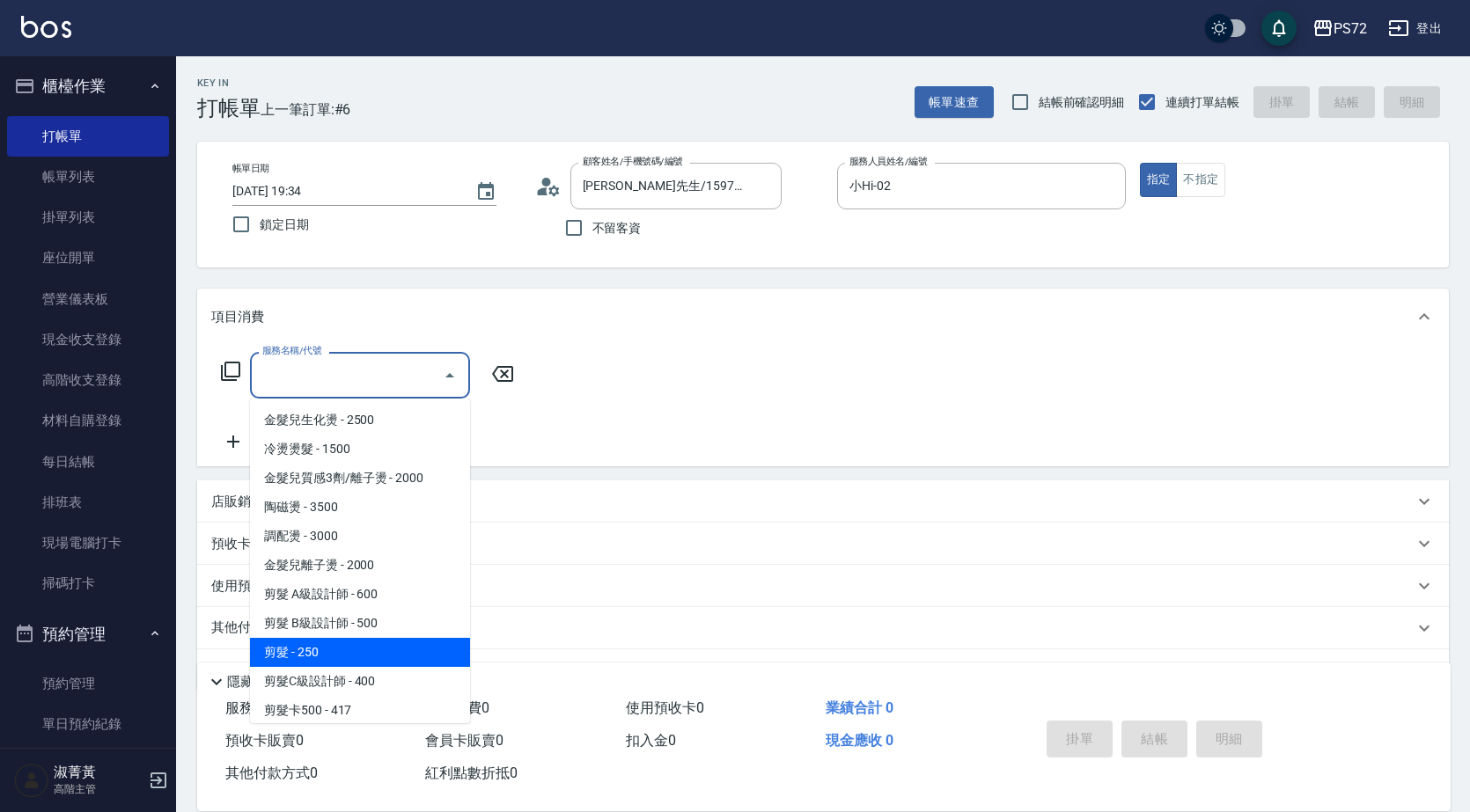
click at [313, 646] on span "剪髮 - 250" at bounding box center [360, 652] width 220 height 29
type input "剪髮(303)"
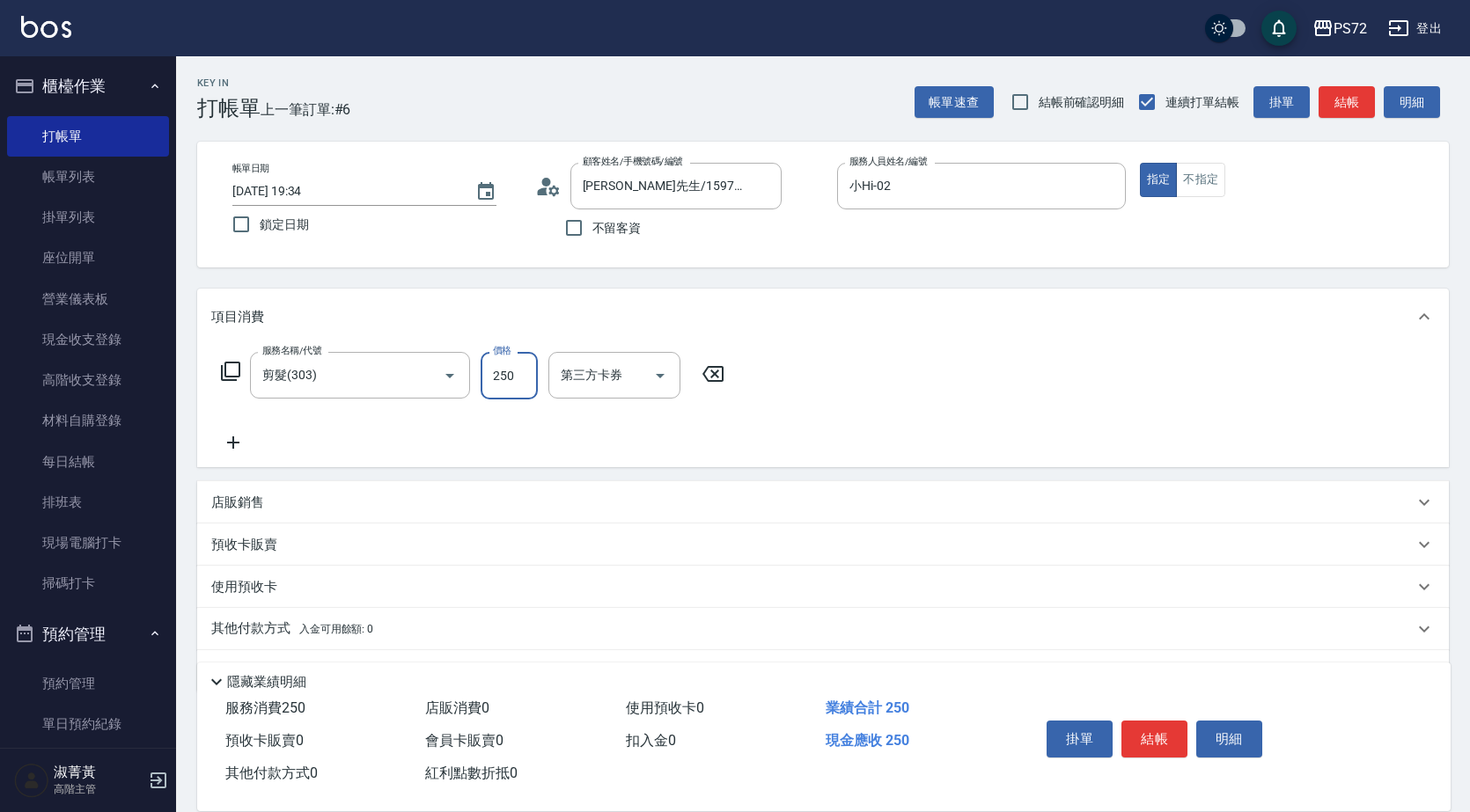
click at [512, 380] on input "250" at bounding box center [509, 375] width 58 height 48
type input "350"
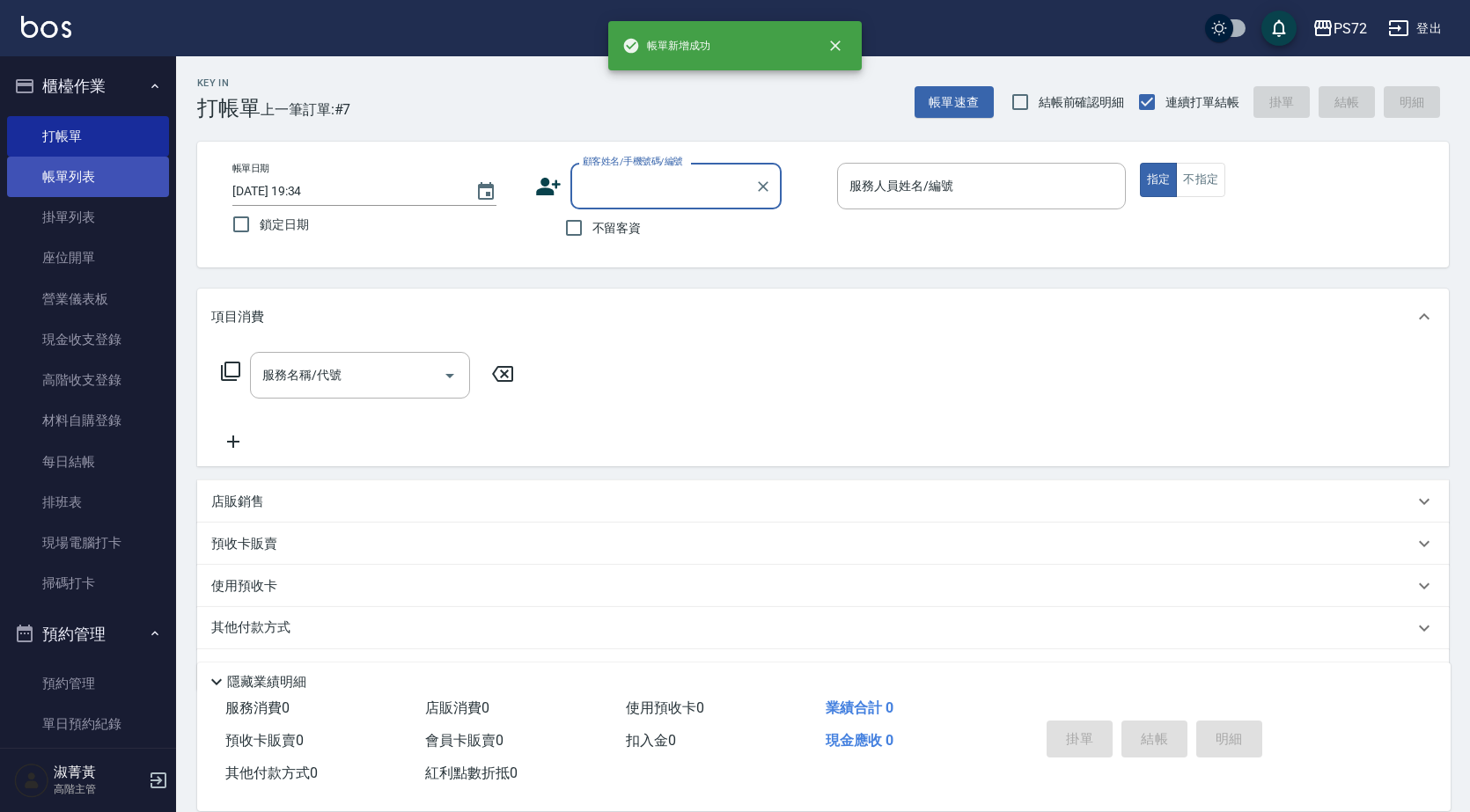
click at [147, 183] on link "帳單列表" at bounding box center [88, 176] width 162 height 40
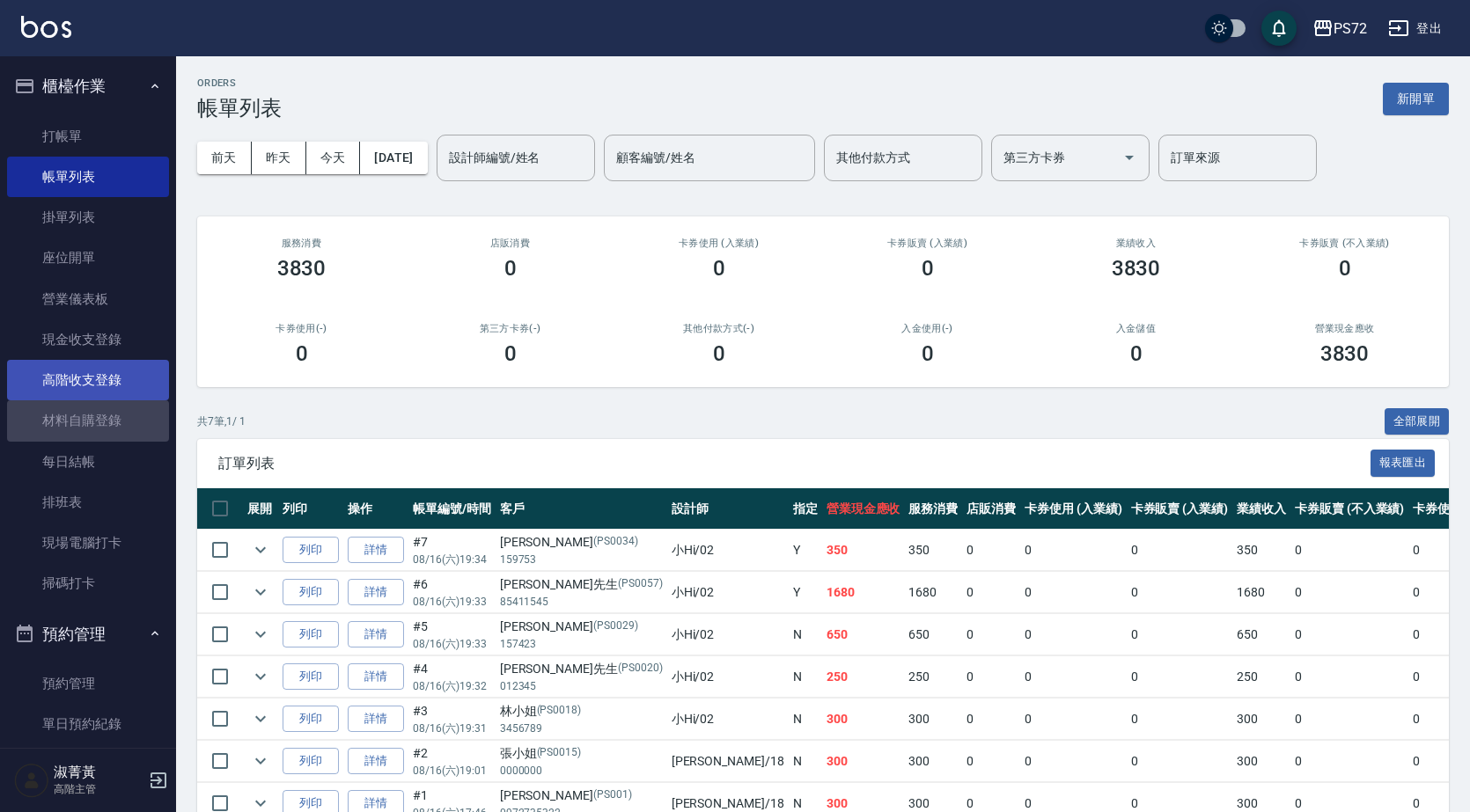
drag, startPoint x: 114, startPoint y: 421, endPoint x: 102, endPoint y: 377, distance: 45.6
click at [115, 421] on link "材料自購登錄" at bounding box center [88, 420] width 162 height 40
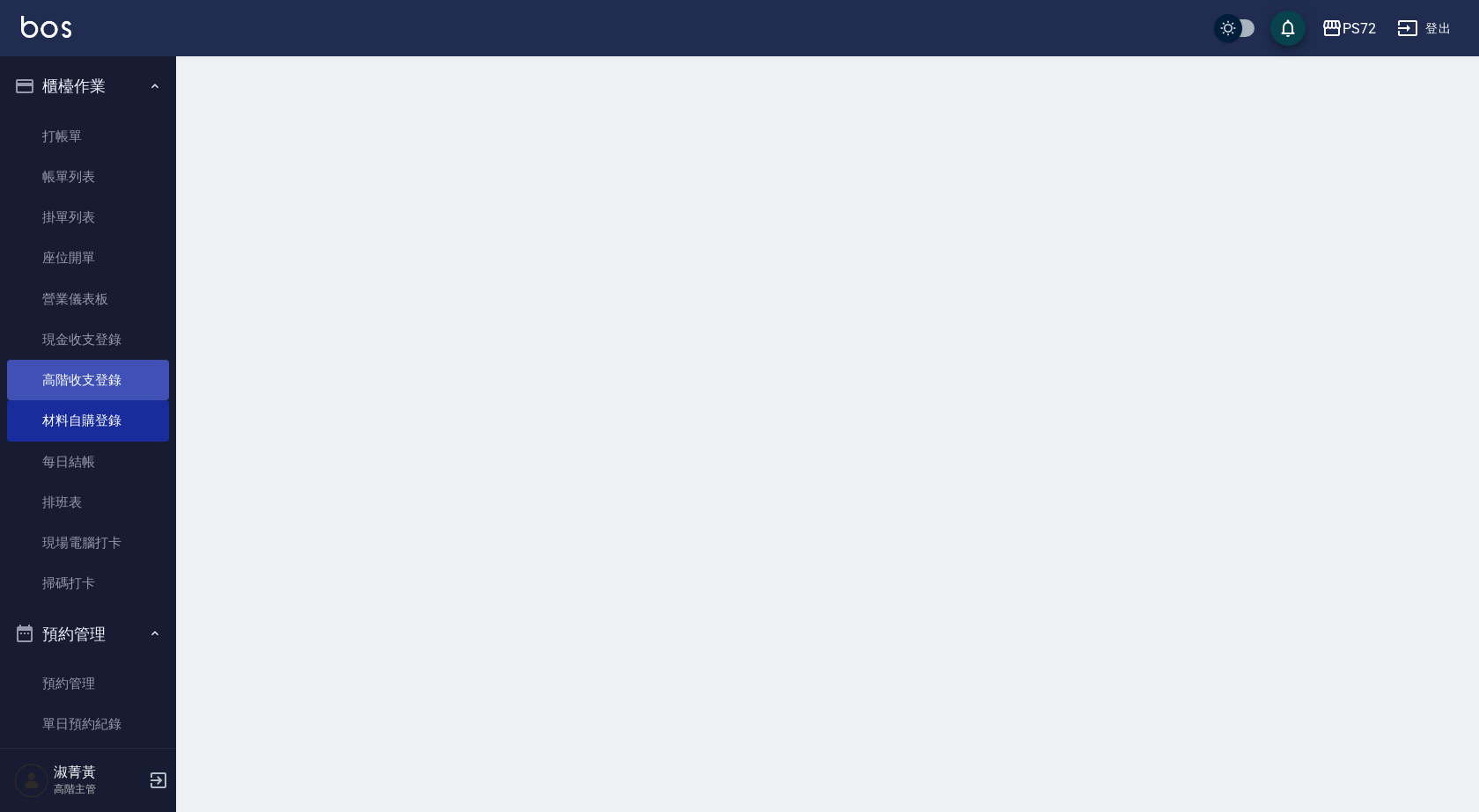
click at [103, 371] on link "高階收支登錄" at bounding box center [88, 379] width 162 height 40
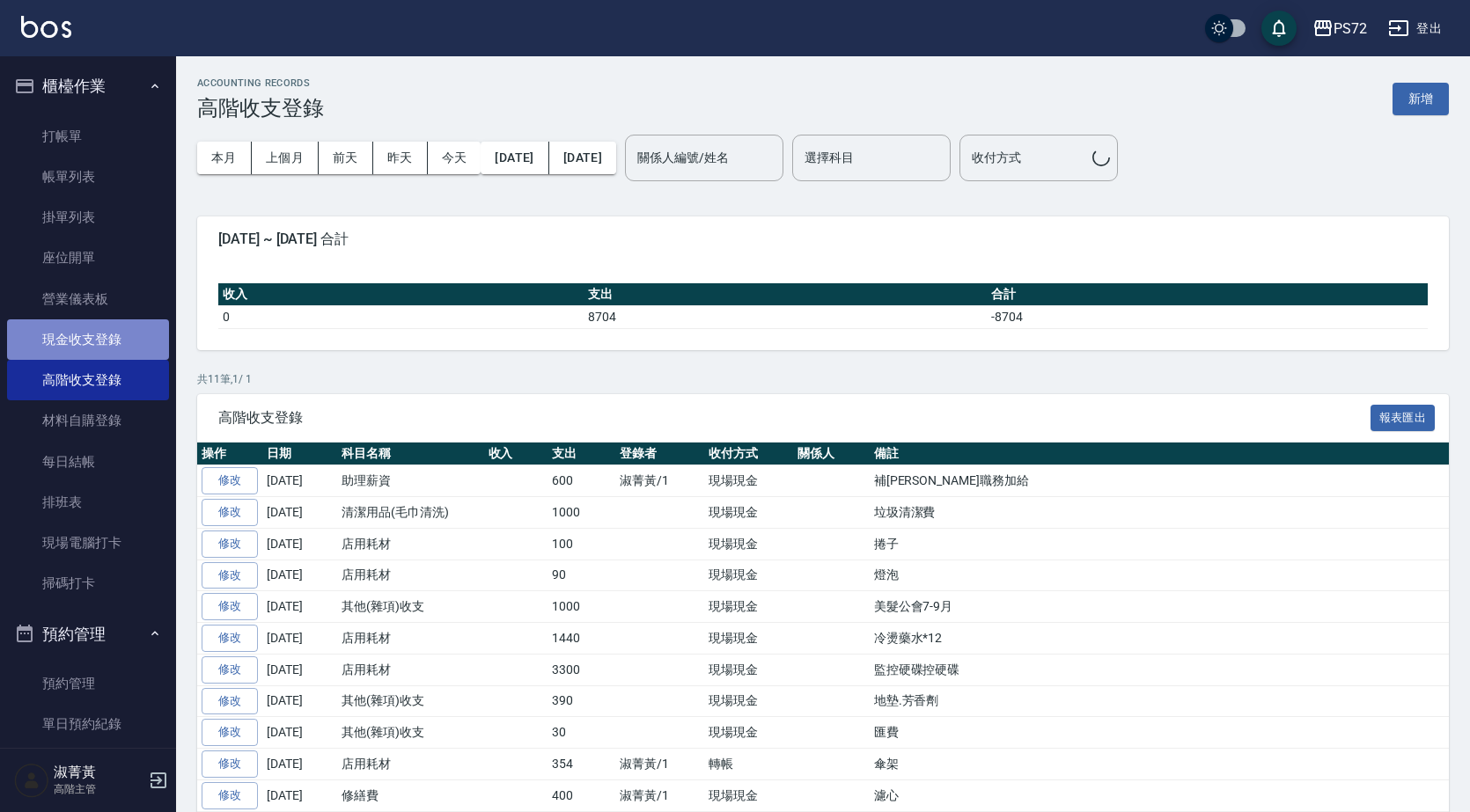
click at [121, 333] on link "現金收支登錄" at bounding box center [88, 339] width 162 height 40
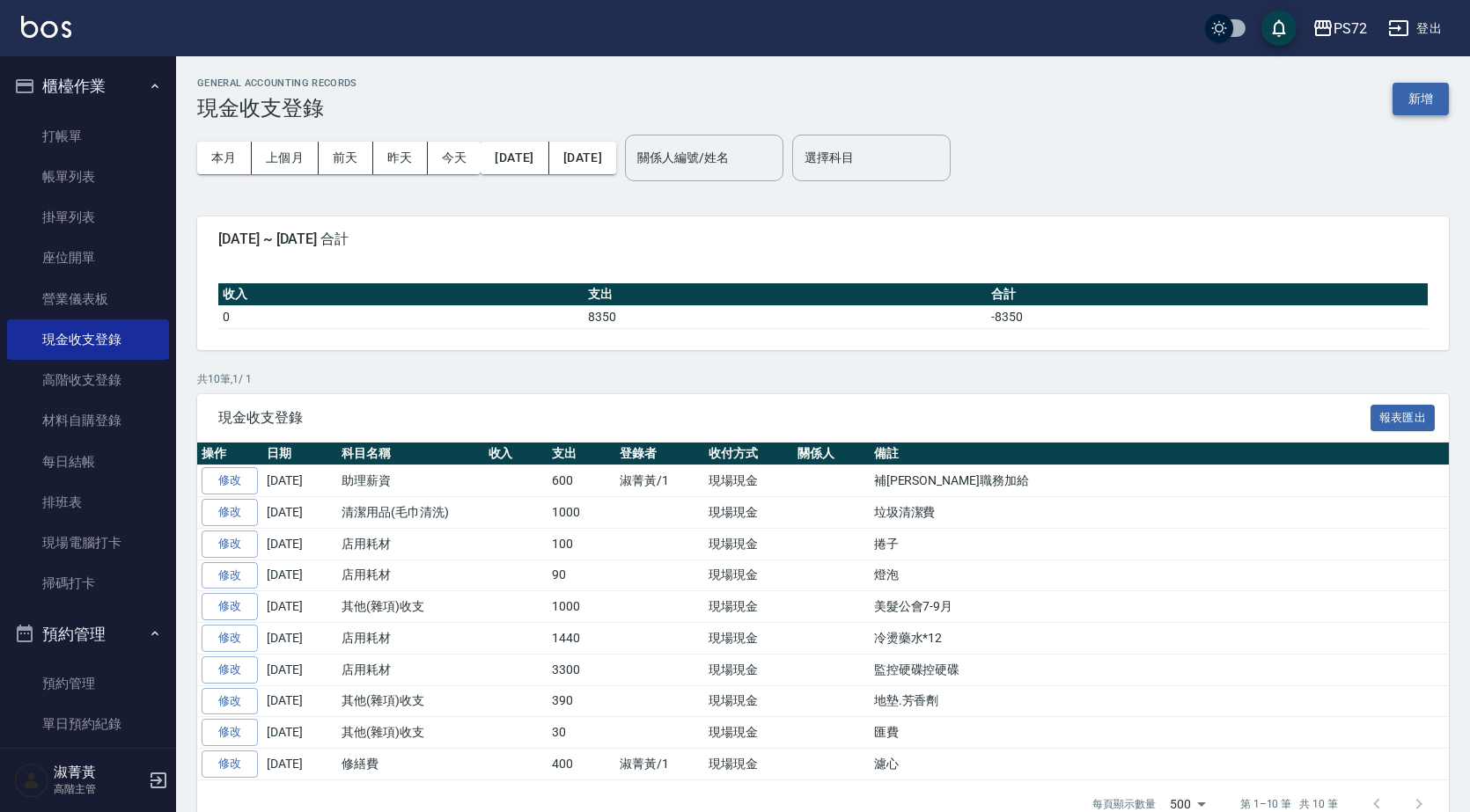
click at [1417, 97] on button "新增" at bounding box center [1421, 99] width 57 height 32
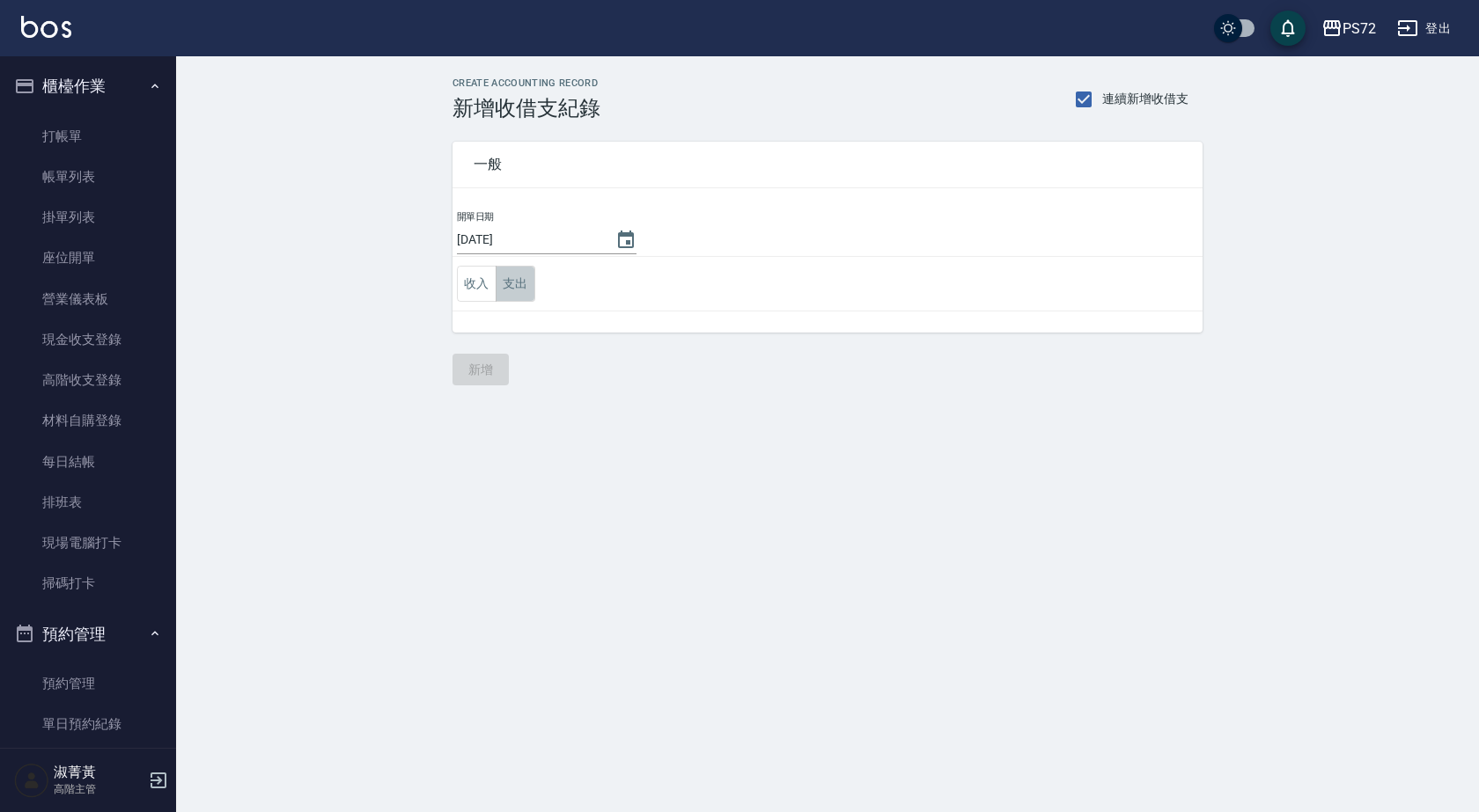
click at [513, 289] on button "支出" at bounding box center [515, 284] width 40 height 36
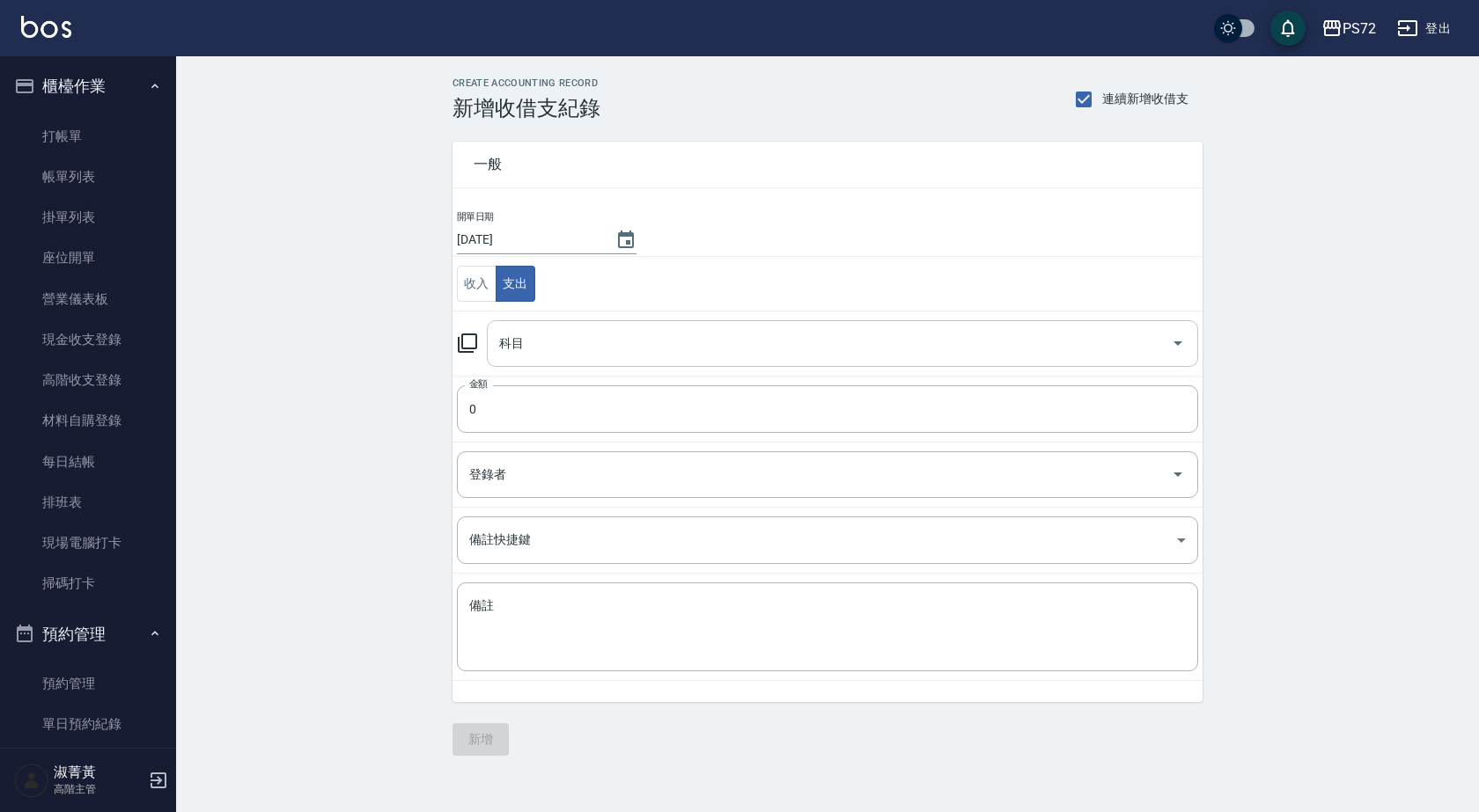
click at [551, 350] on input "科目" at bounding box center [829, 344] width 669 height 31
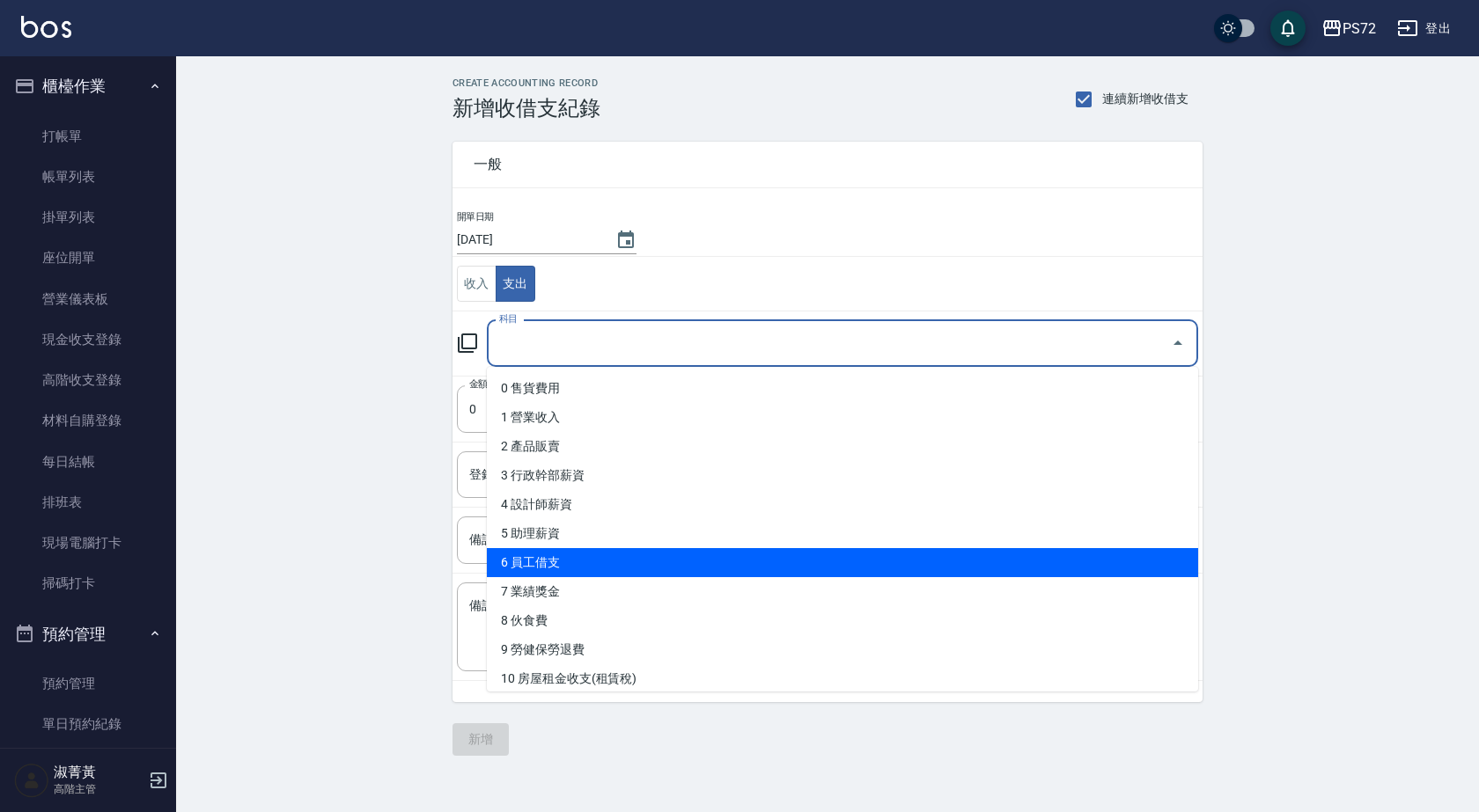
click at [596, 560] on li "6 員工借支" at bounding box center [842, 563] width 712 height 29
type input "6 員工借支"
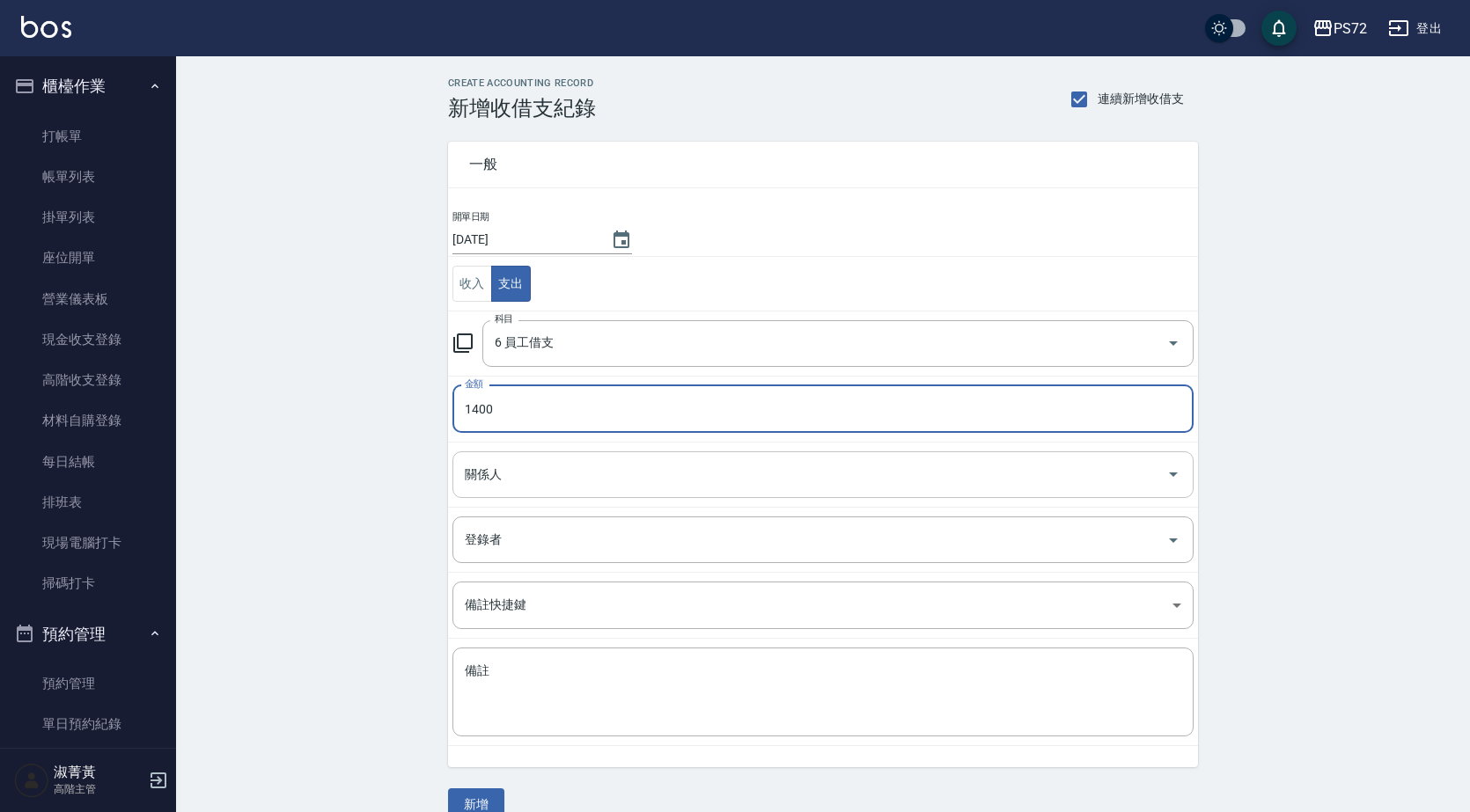
type input "1400"
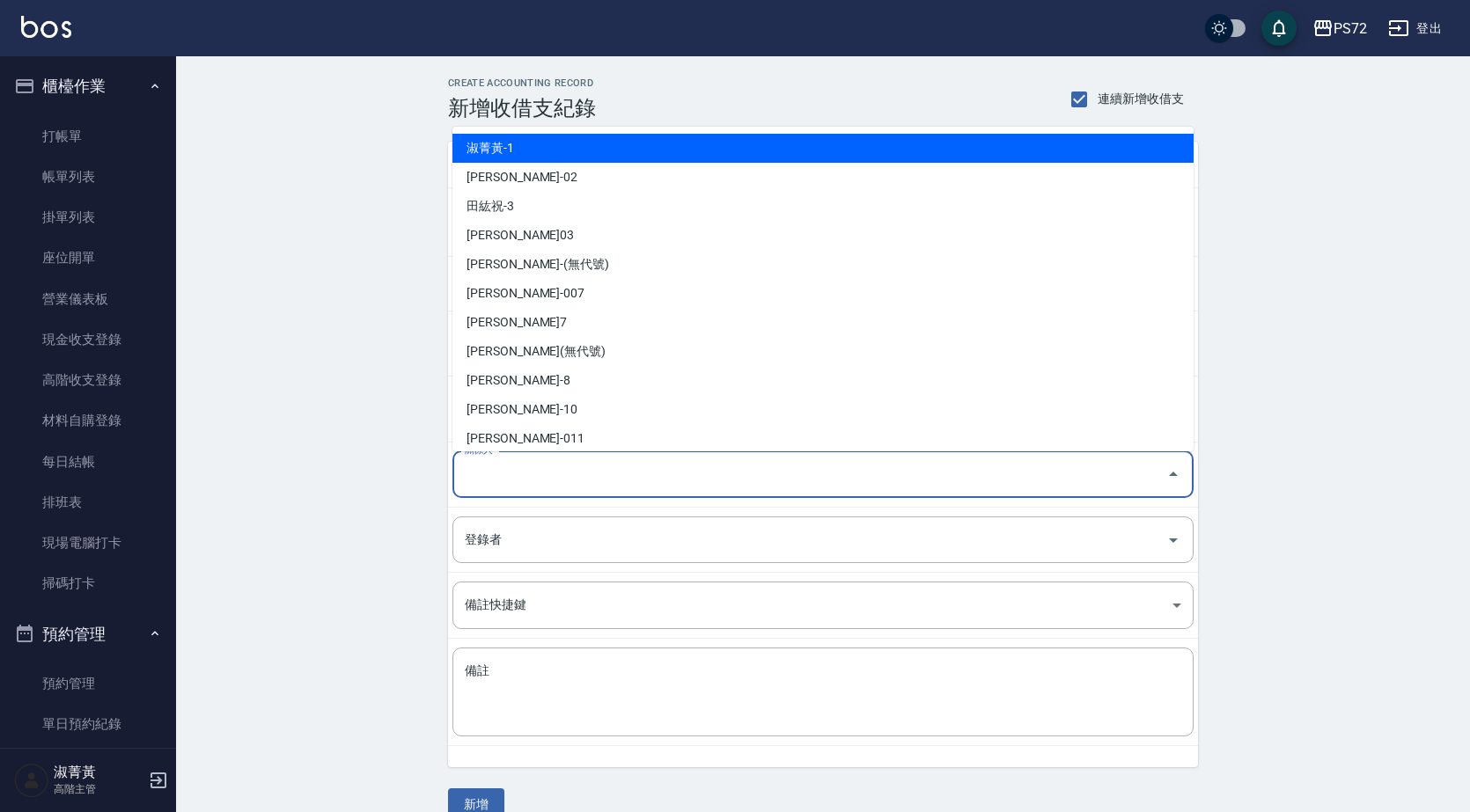
click at [534, 476] on input "關係人" at bounding box center [810, 475] width 699 height 31
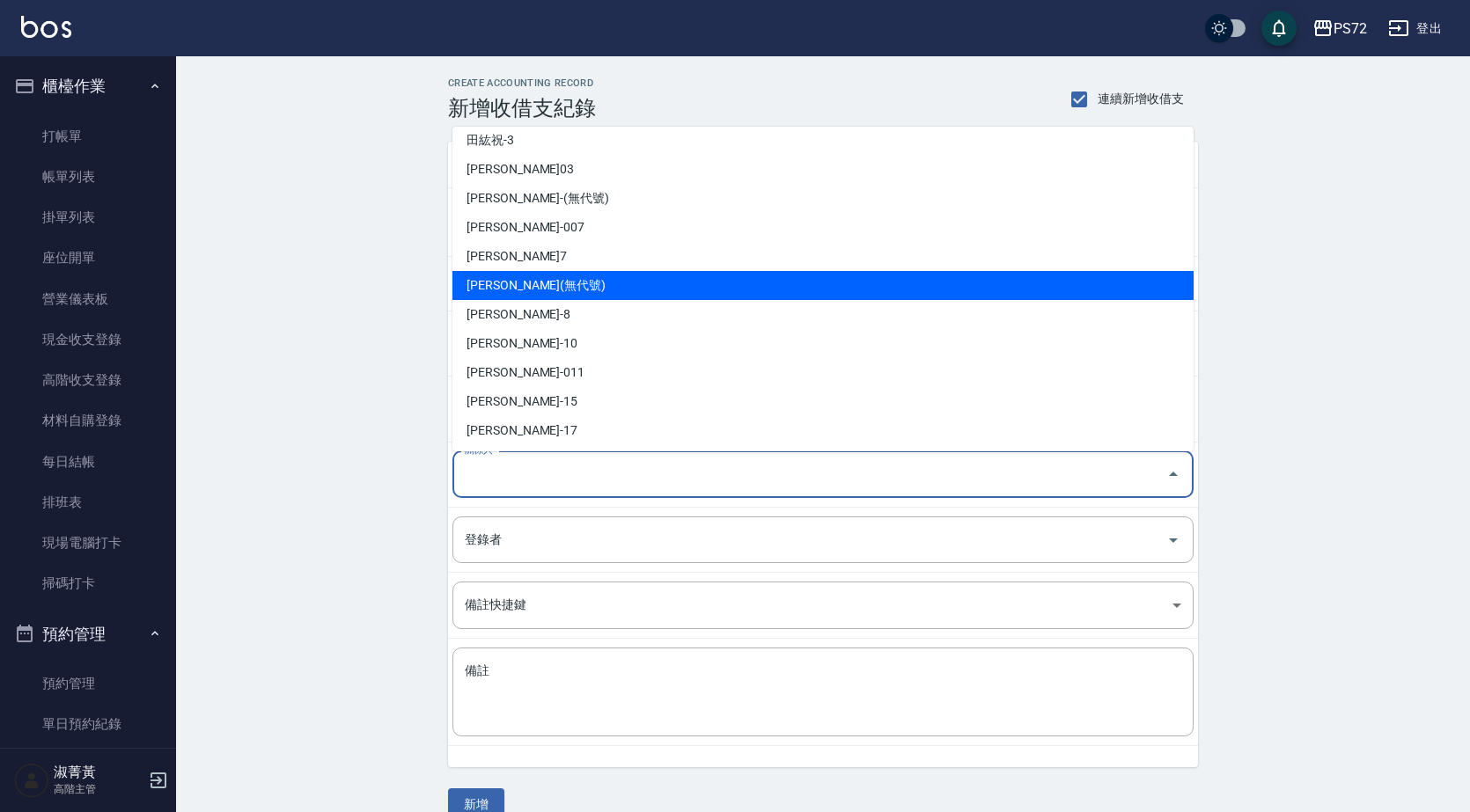
scroll to position [176, 0]
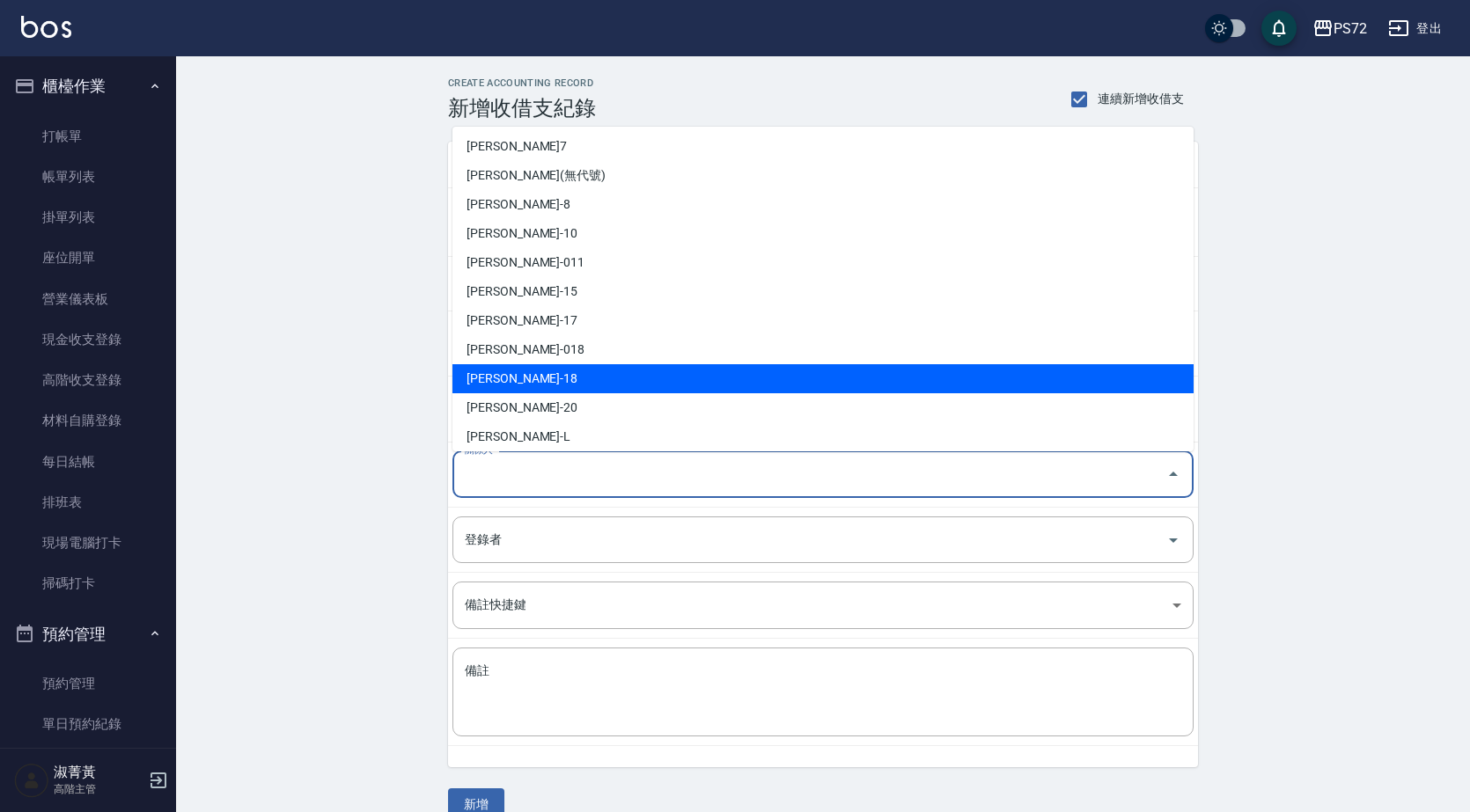
click at [578, 373] on li "[PERSON_NAME]-18" at bounding box center [823, 379] width 741 height 29
type input "[PERSON_NAME]-18"
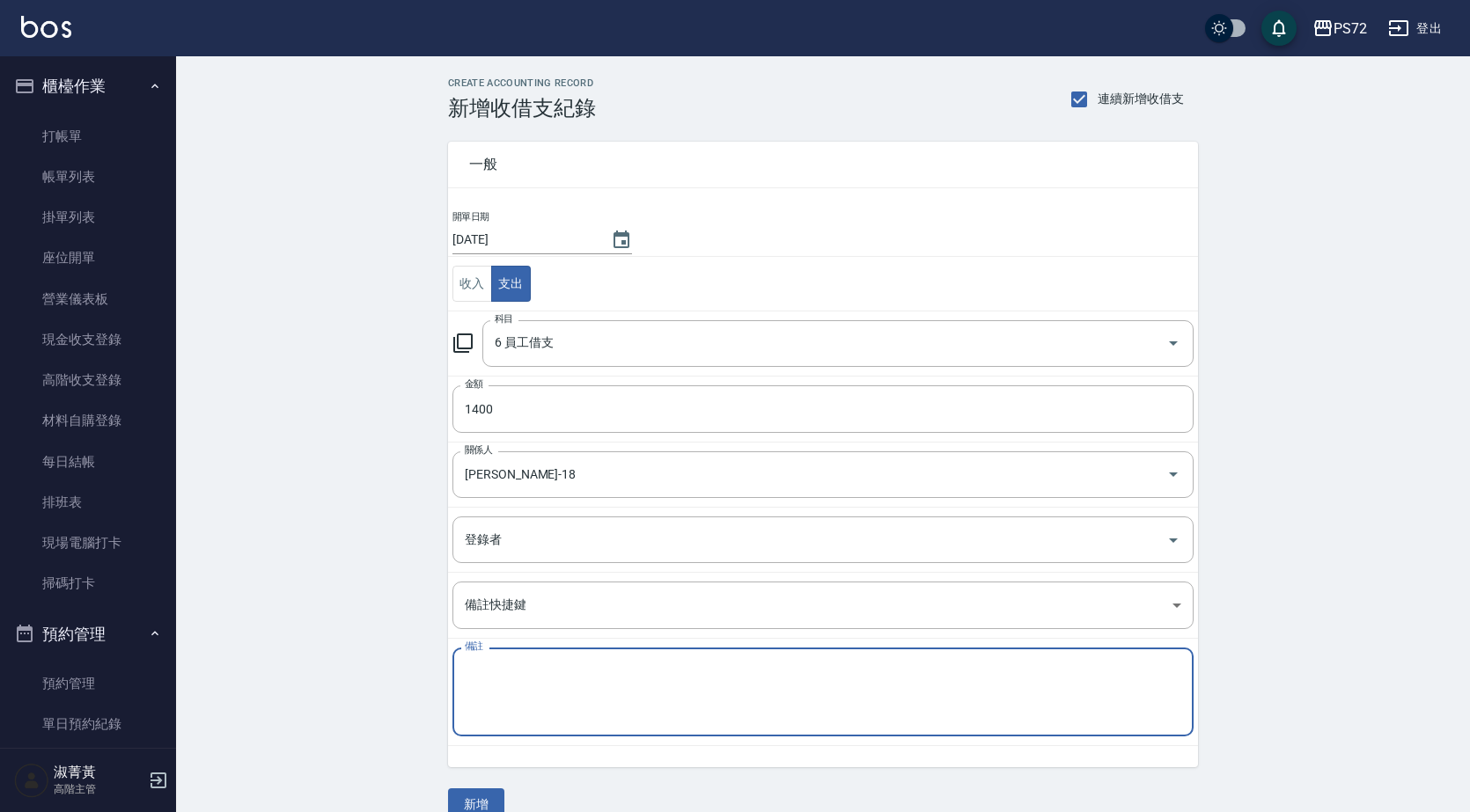
click at [573, 692] on textarea "備註" at bounding box center [823, 692] width 717 height 60
type textarea "b"
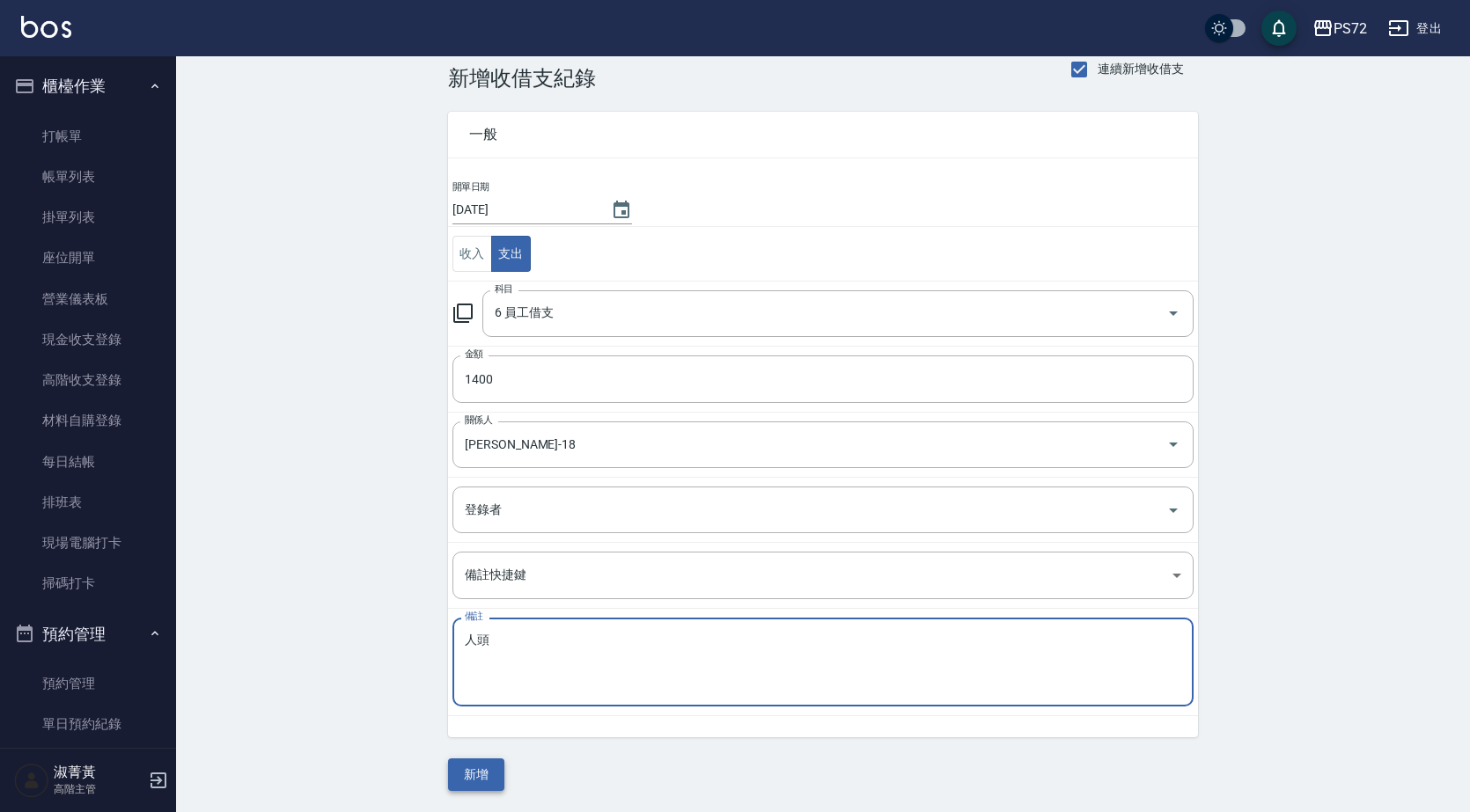
type textarea "人頭"
click at [482, 769] on button "新增" at bounding box center [476, 775] width 57 height 32
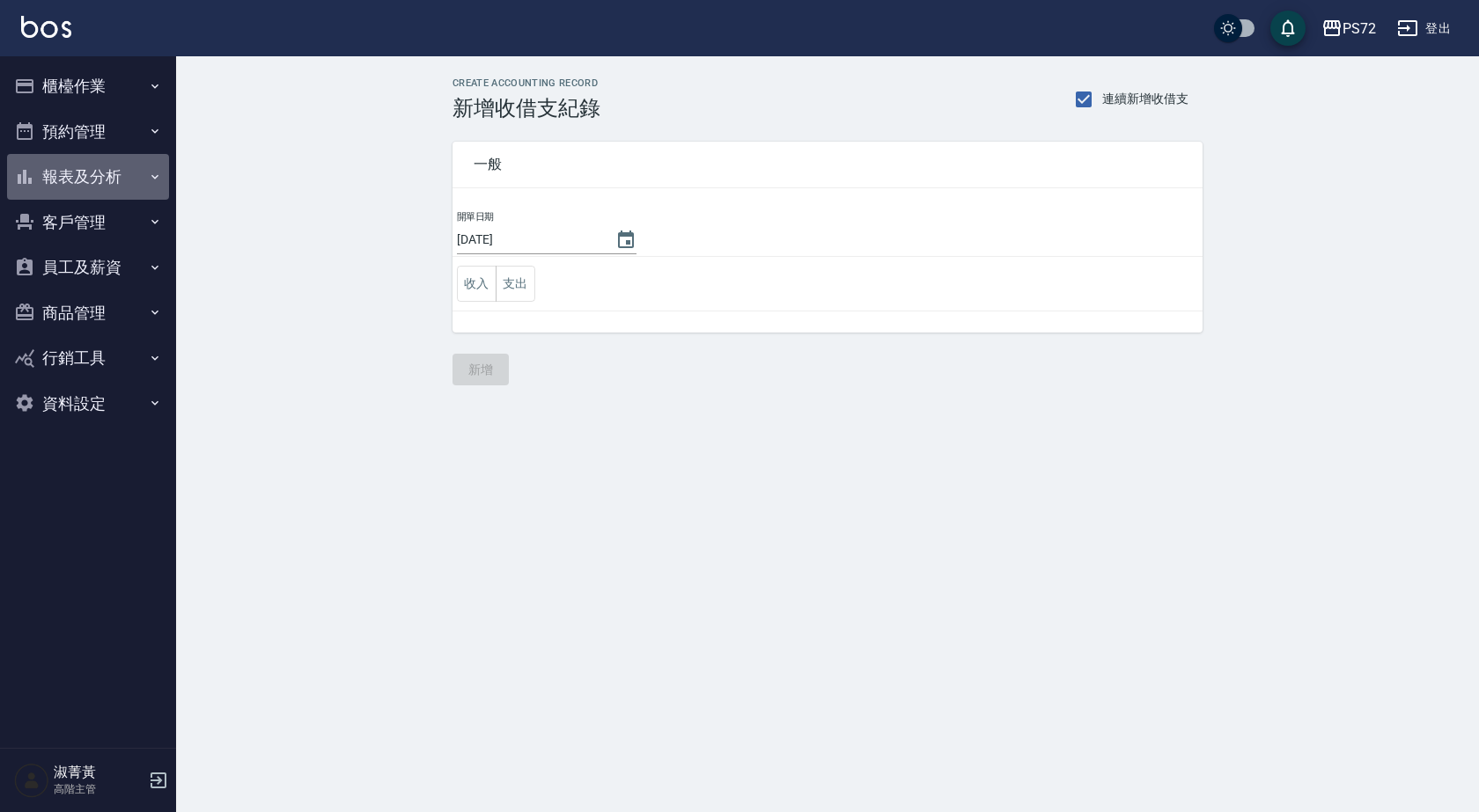
drag, startPoint x: 130, startPoint y: 175, endPoint x: 133, endPoint y: 201, distance: 26.2
click at [131, 183] on button "報表及分析" at bounding box center [88, 176] width 162 height 46
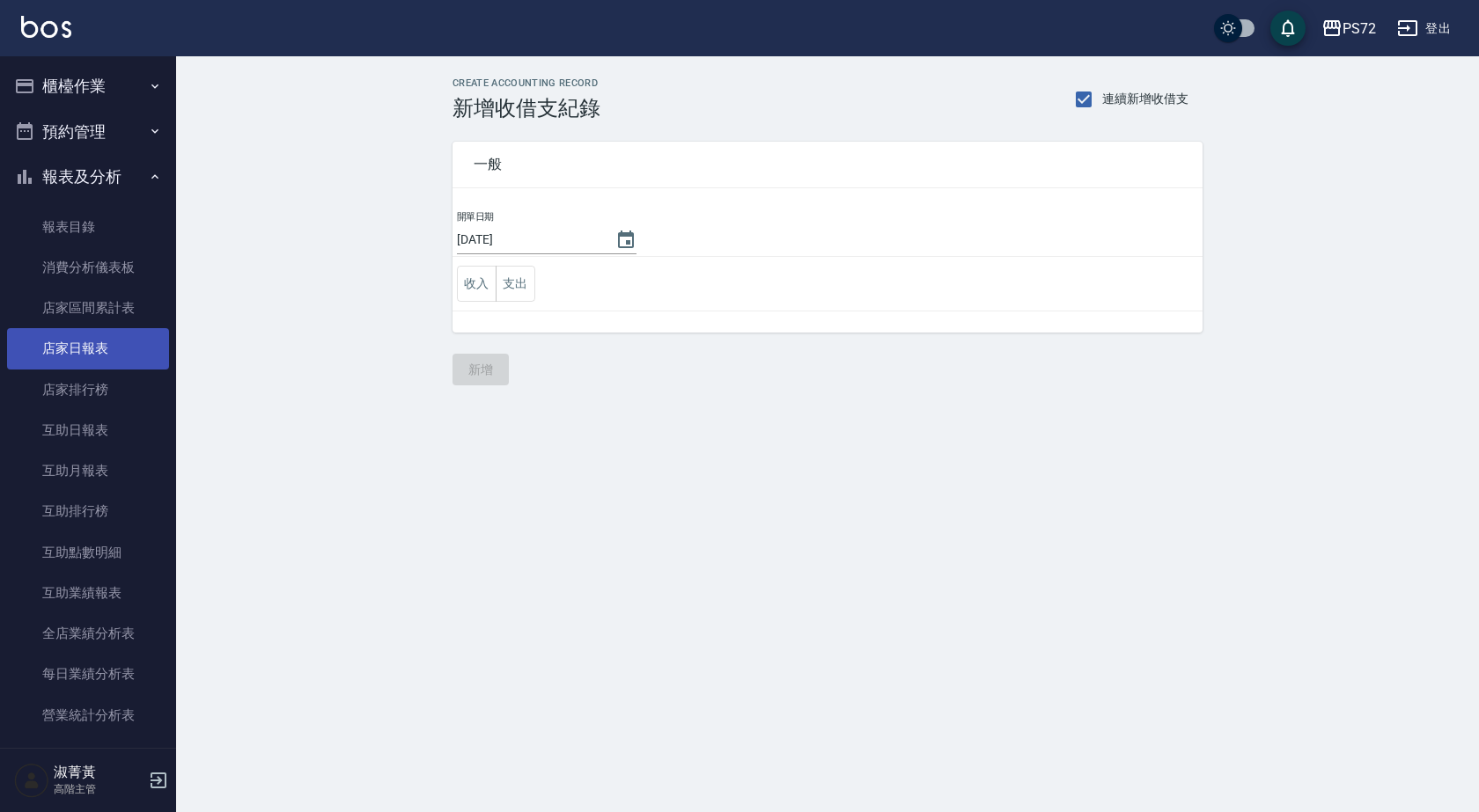
click at [115, 357] on link "店家日報表" at bounding box center [88, 348] width 162 height 40
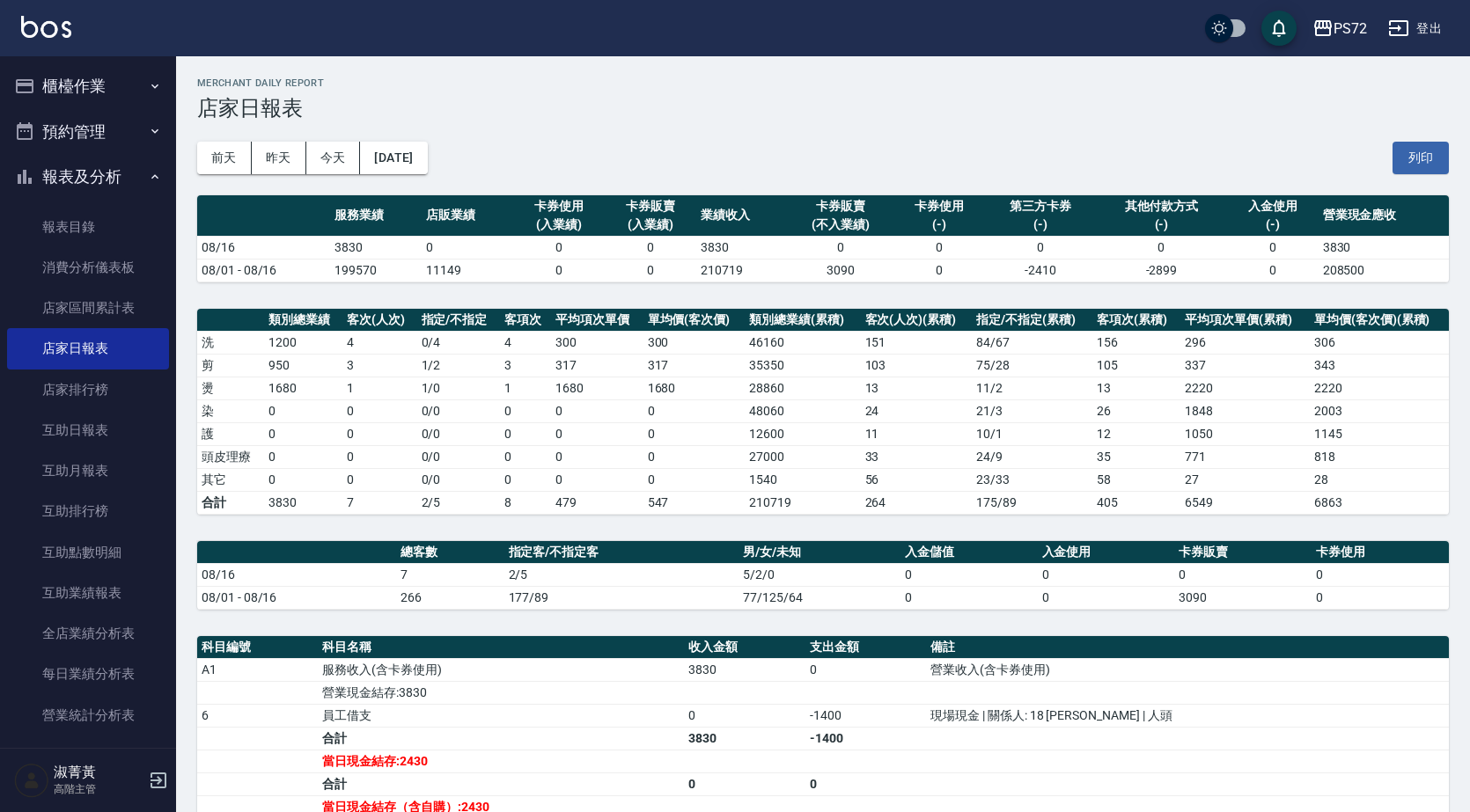
click at [89, 80] on button "櫃檯作業" at bounding box center [88, 85] width 162 height 46
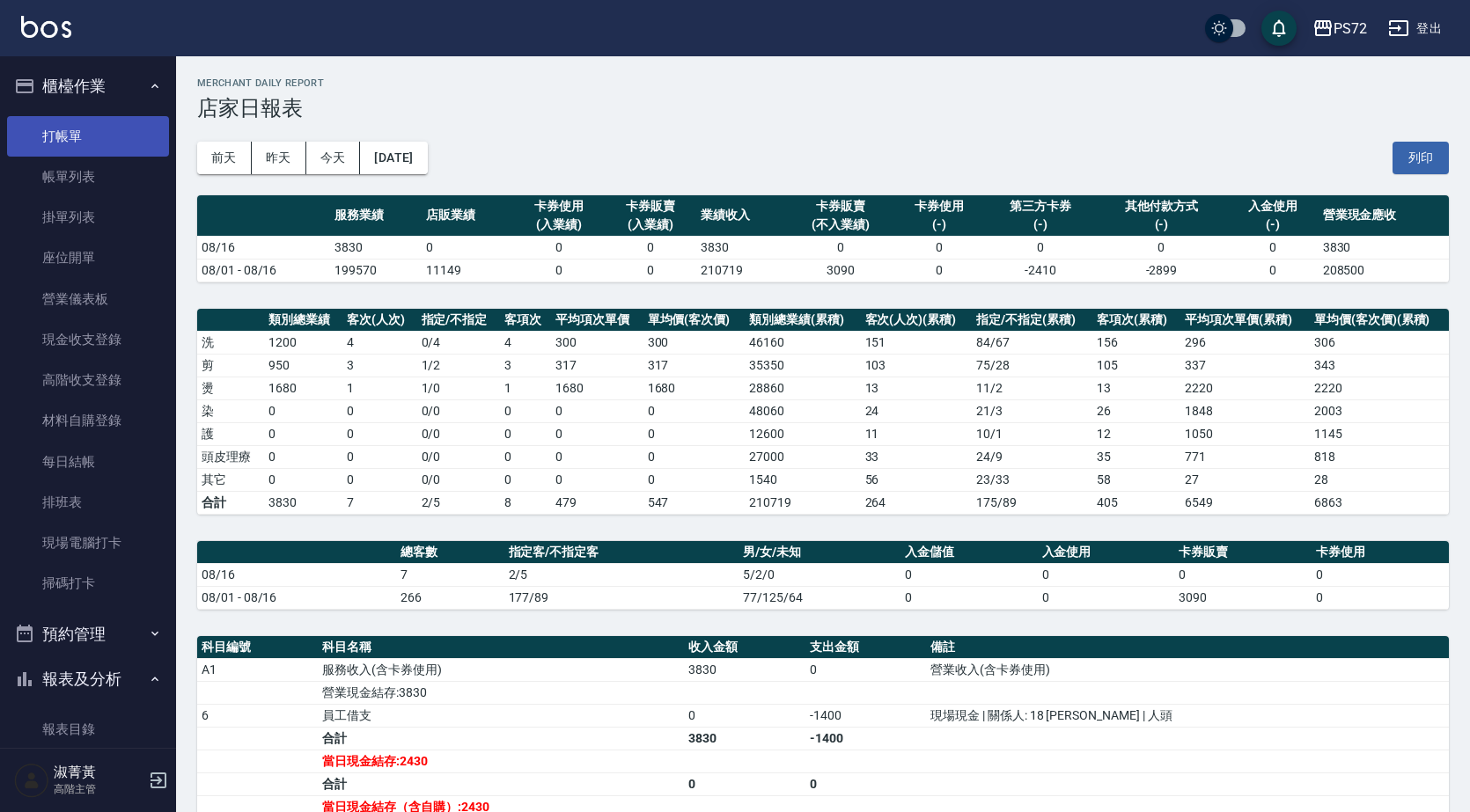
click at [103, 138] on link "打帳單" at bounding box center [88, 136] width 162 height 40
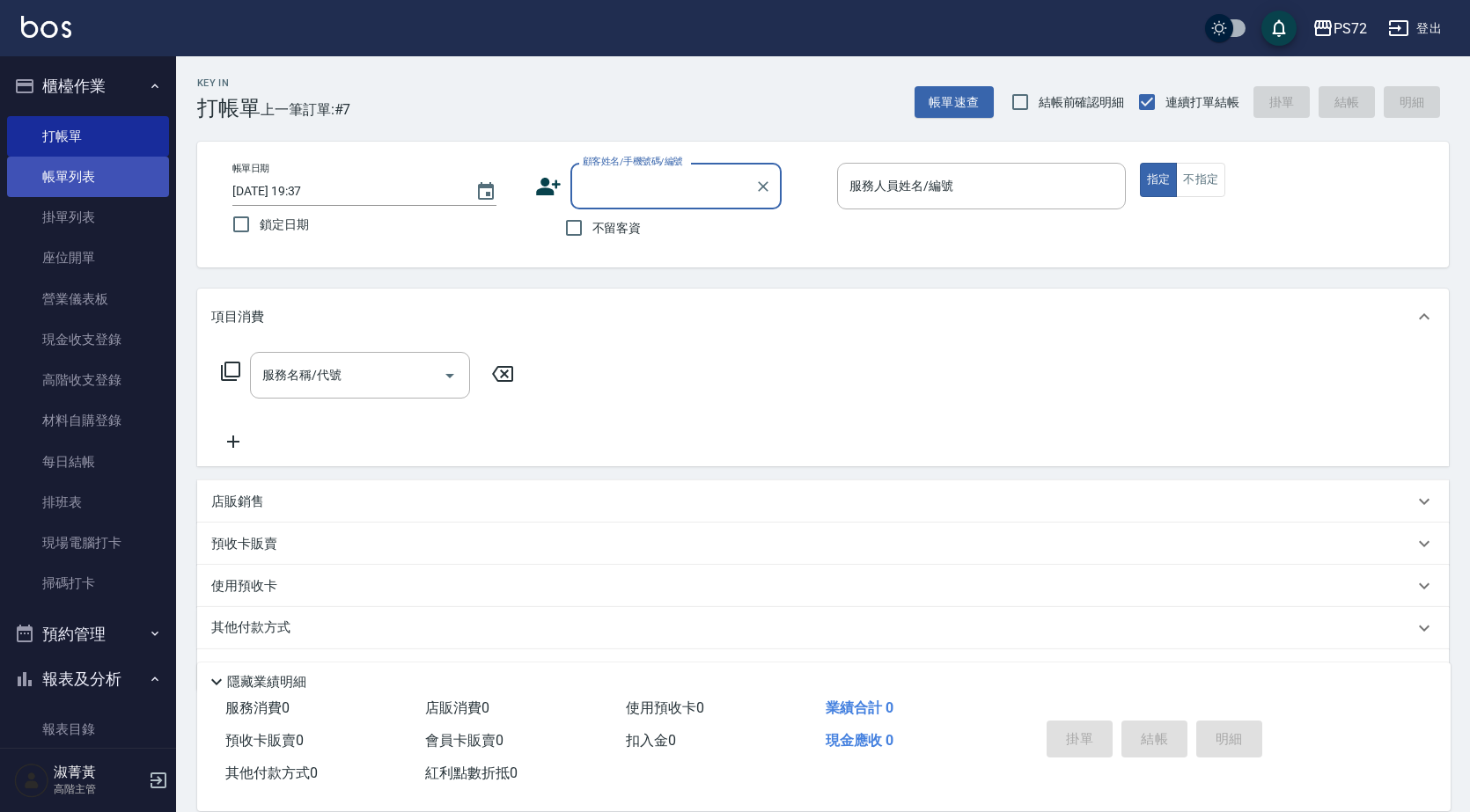
click at [126, 179] on link "帳單列表" at bounding box center [88, 176] width 162 height 40
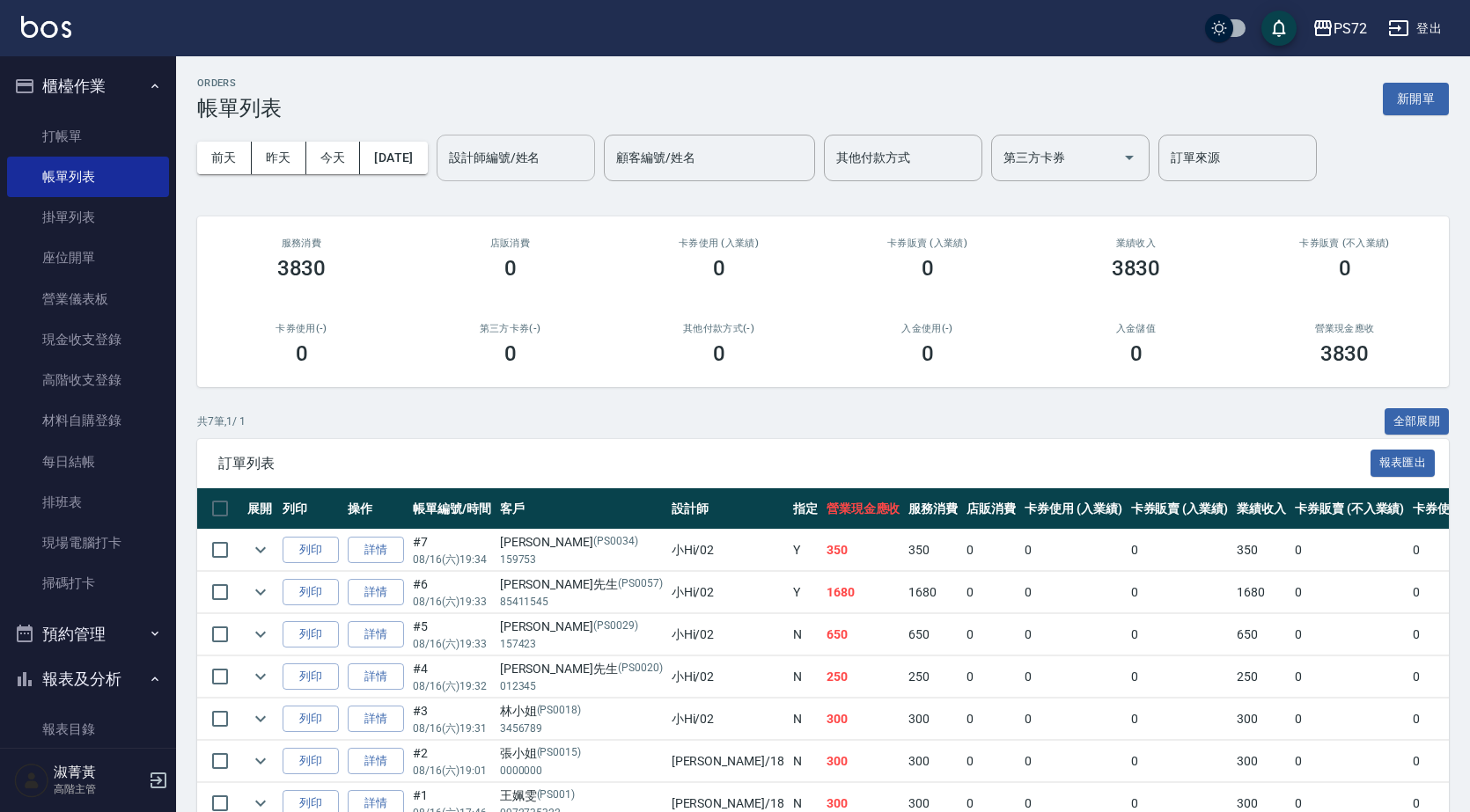
click at [558, 150] on input "設計師編號/姓名" at bounding box center [515, 158] width 143 height 31
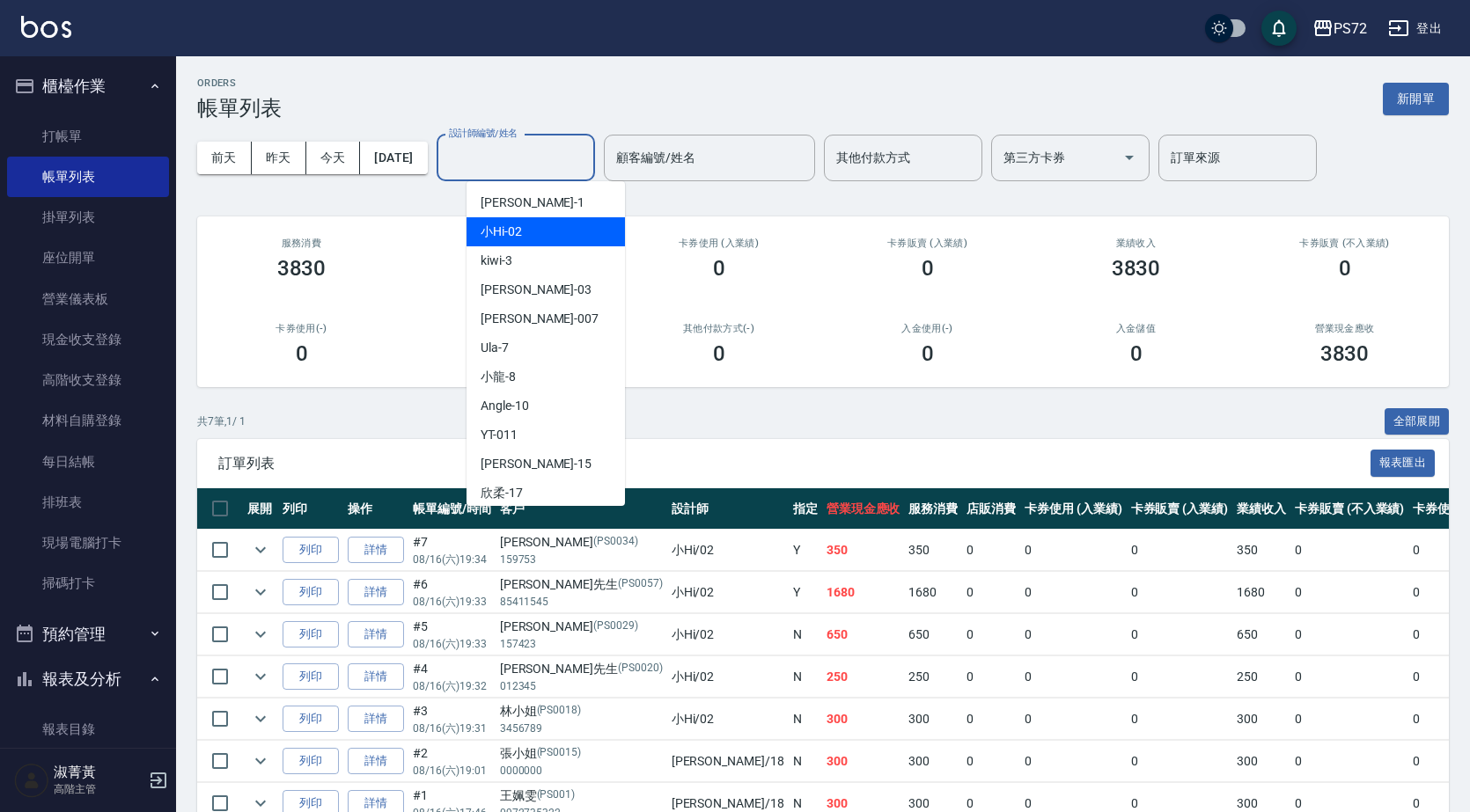
click at [544, 224] on div "小Hi -02" at bounding box center [546, 232] width 158 height 29
type input "小Hi-02"
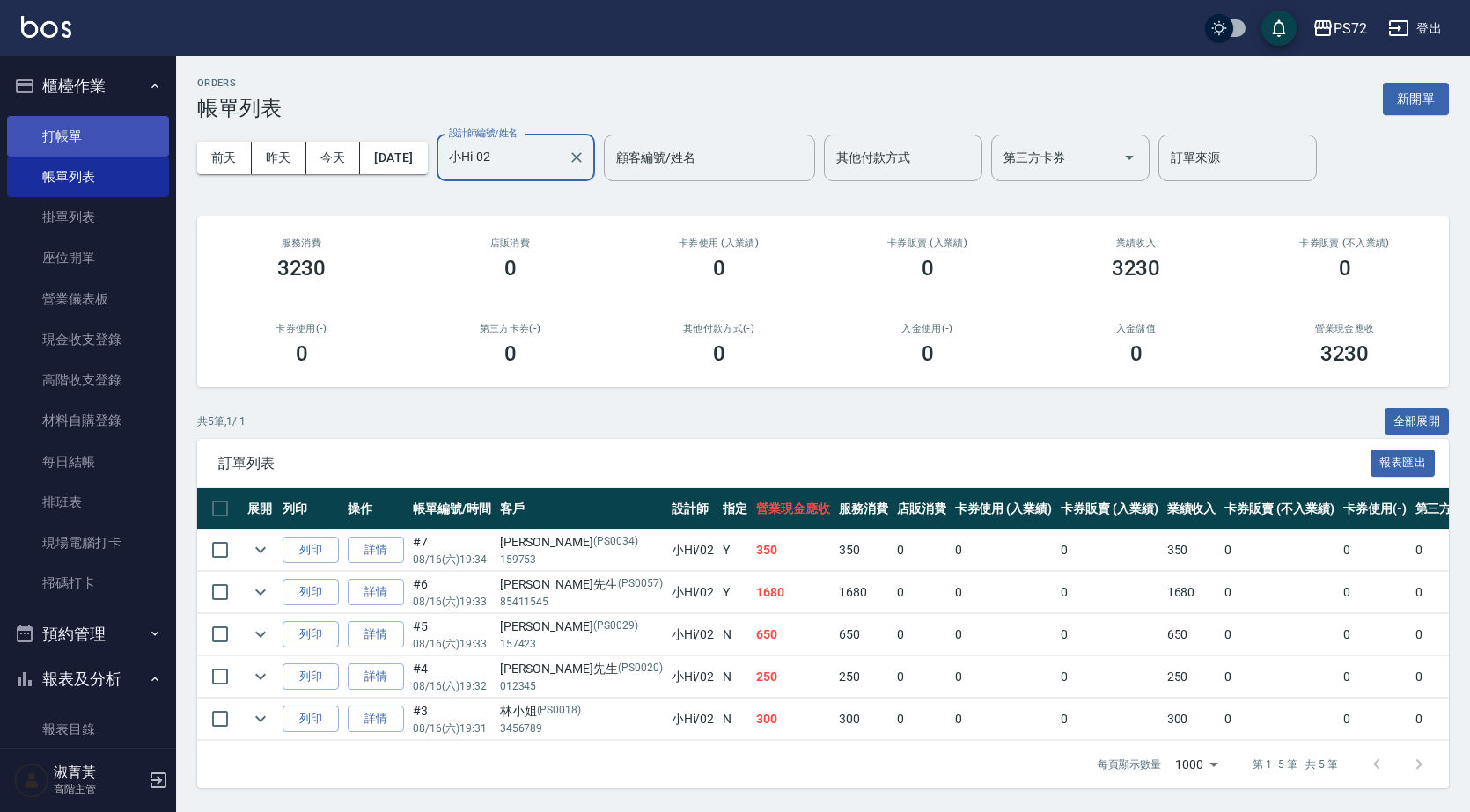
click at [82, 119] on link "打帳單" at bounding box center [88, 136] width 162 height 40
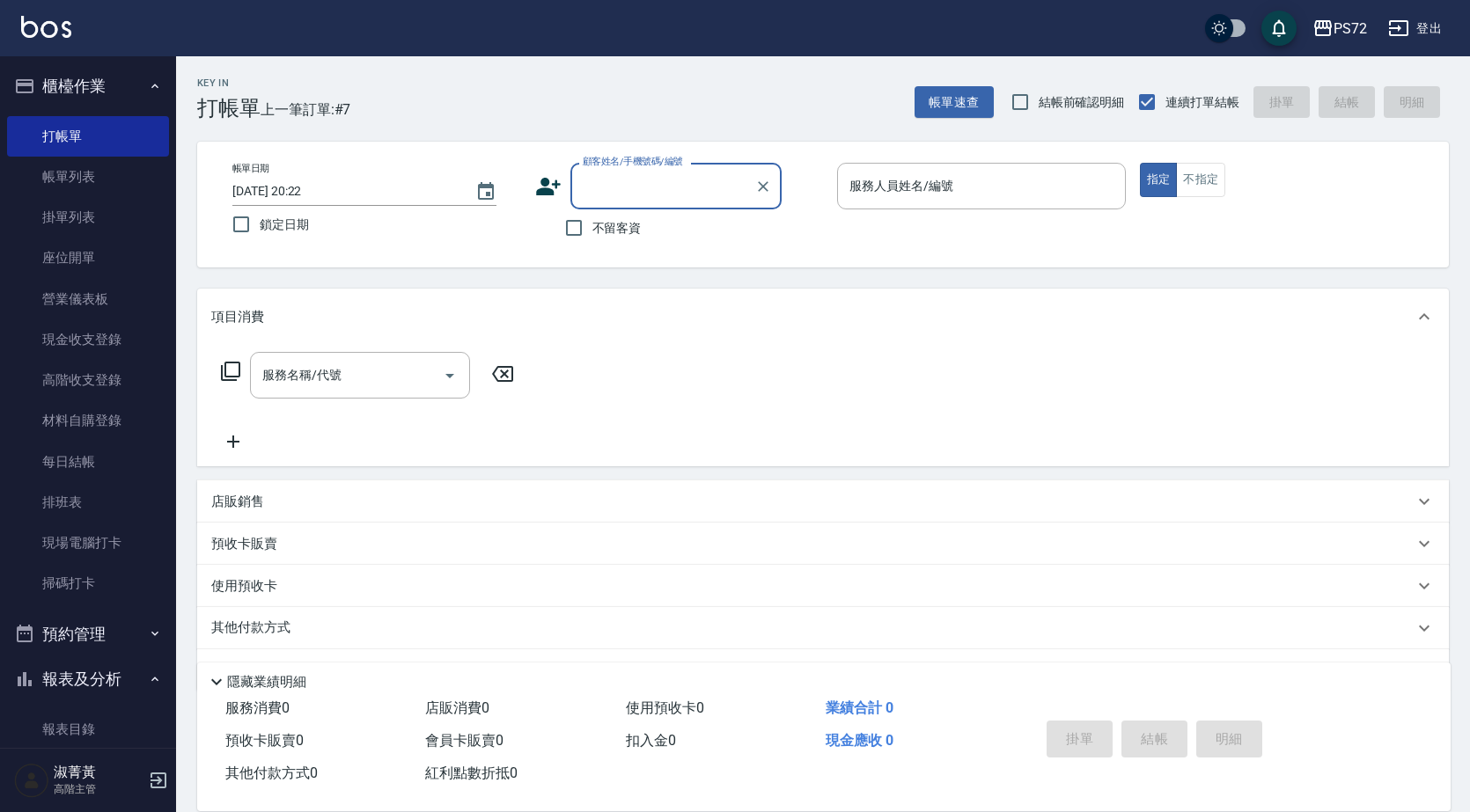
click at [643, 199] on input "顧客姓名/手機號碼/編號" at bounding box center [663, 186] width 169 height 31
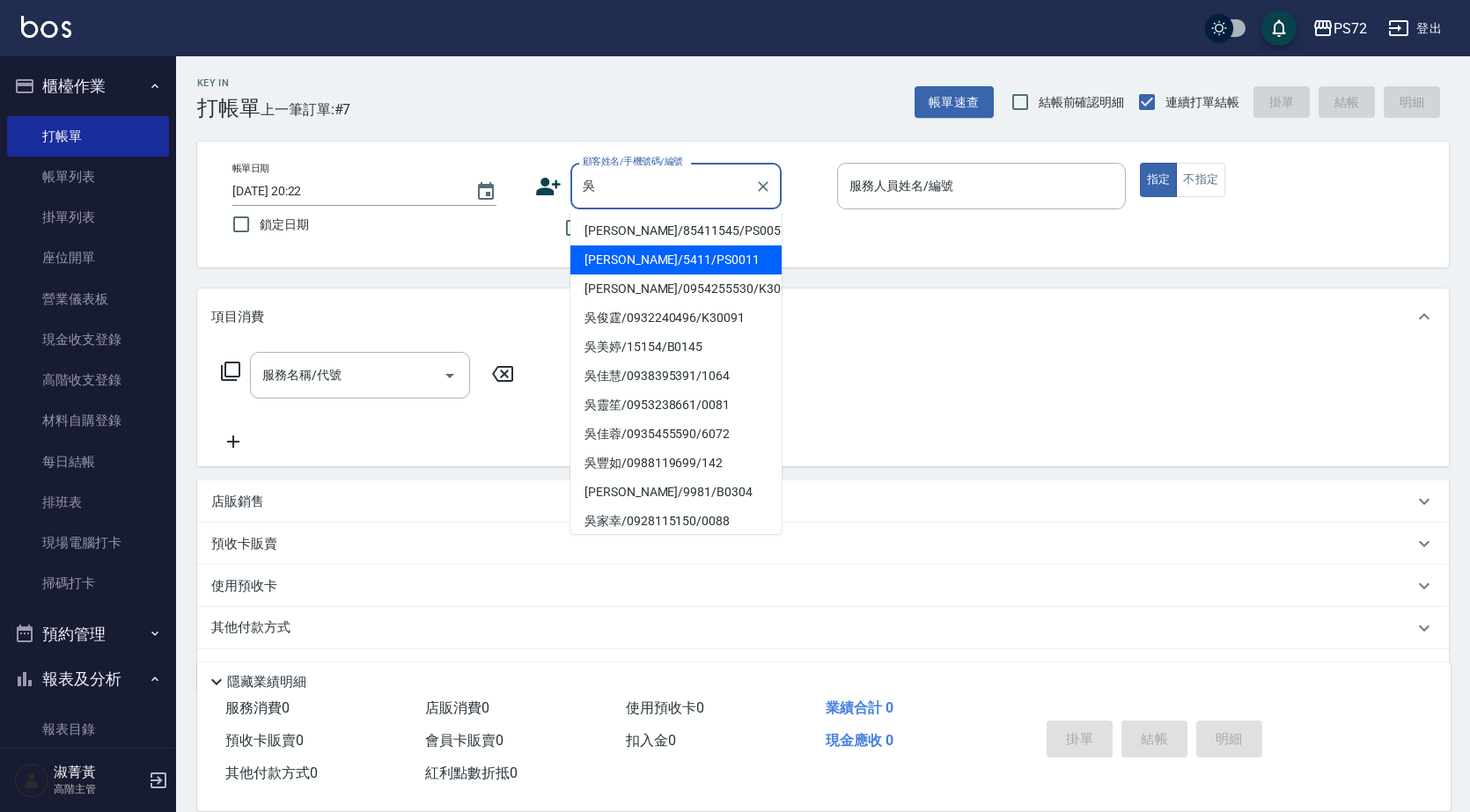
click at [633, 258] on li "[PERSON_NAME]/5411/PS0011" at bounding box center [676, 260] width 211 height 29
type input "[PERSON_NAME]/5411/PS0011"
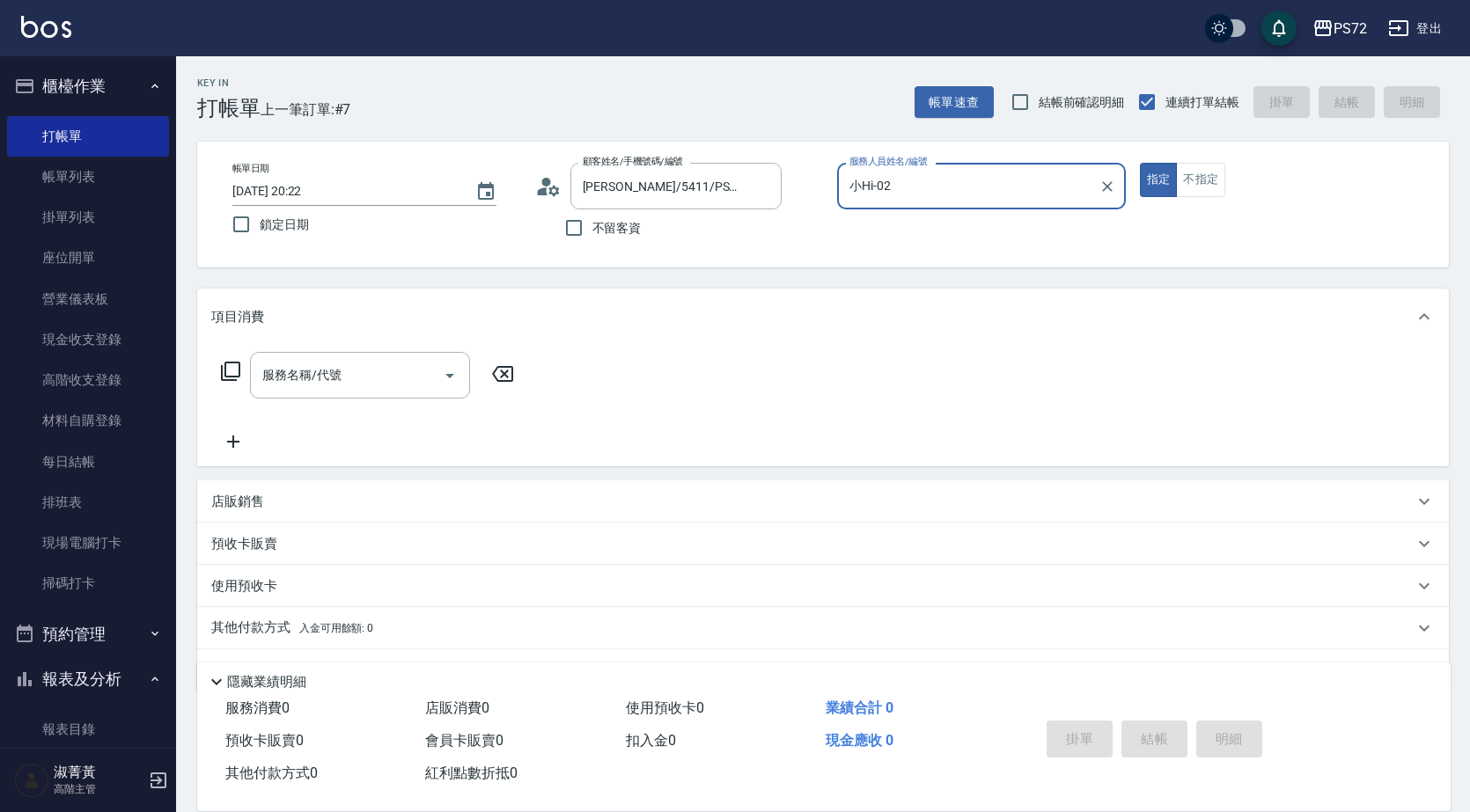
click at [891, 195] on input "小Hi-02" at bounding box center [968, 186] width 246 height 31
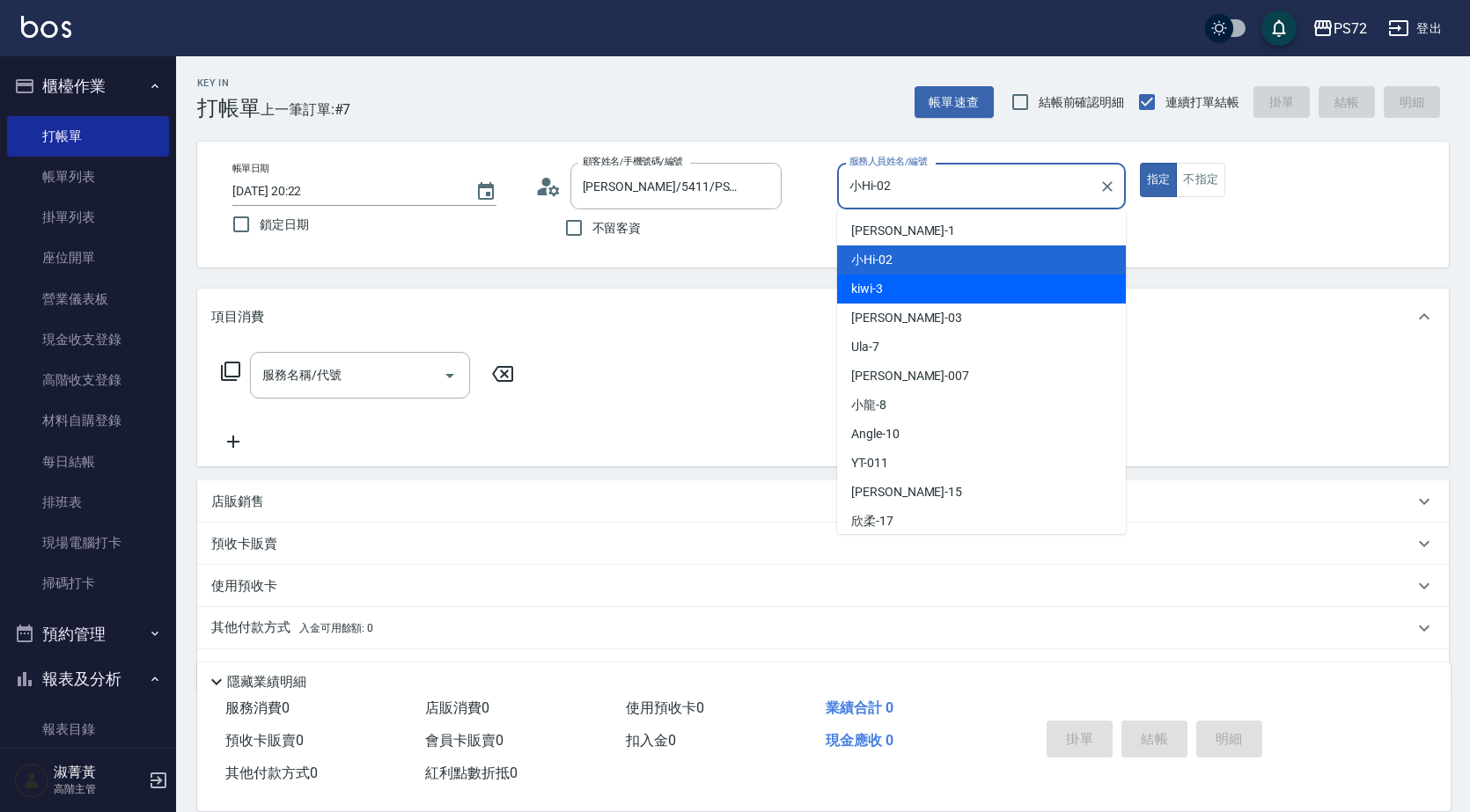
click at [897, 284] on div "kiwi -3" at bounding box center [981, 289] width 289 height 29
type input "kiwi-3"
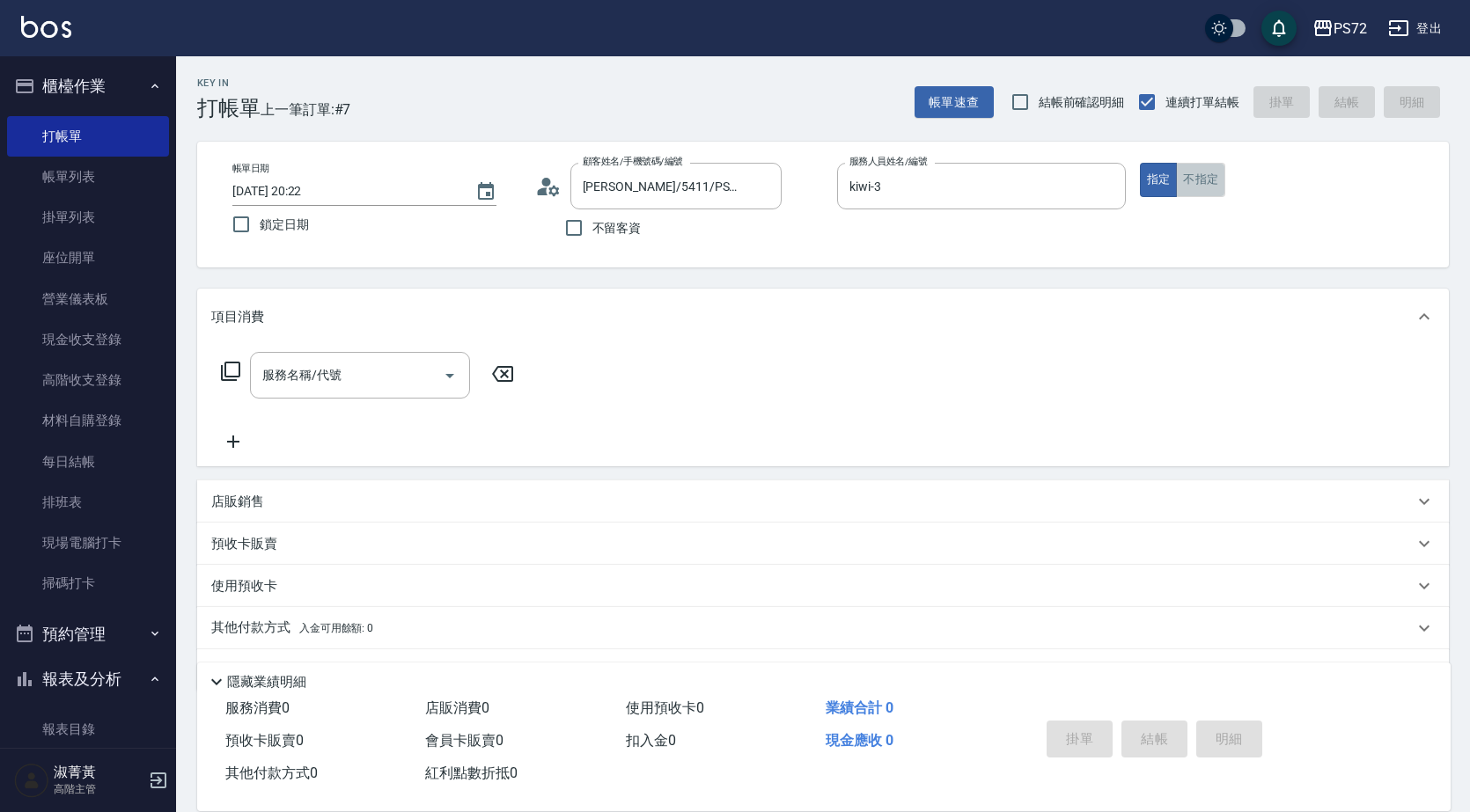
click at [1185, 179] on button "不指定" at bounding box center [1200, 180] width 49 height 34
click at [1150, 185] on button "指定" at bounding box center [1159, 180] width 38 height 34
click at [388, 369] on input "服務名稱/代號" at bounding box center [347, 375] width 178 height 31
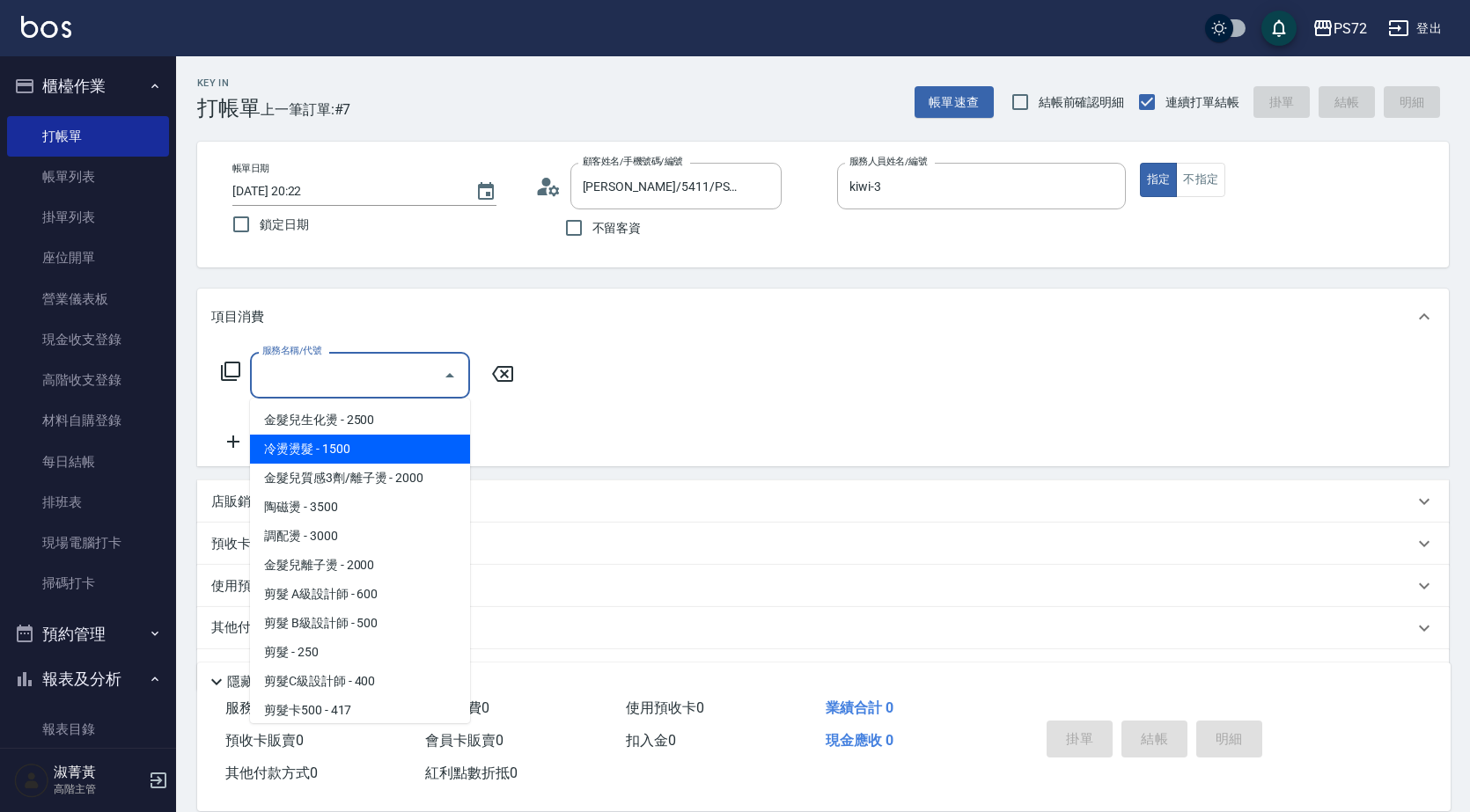
click at [390, 442] on span "冷燙燙髮 - 1500" at bounding box center [360, 449] width 220 height 29
type input "冷燙燙髮(200)"
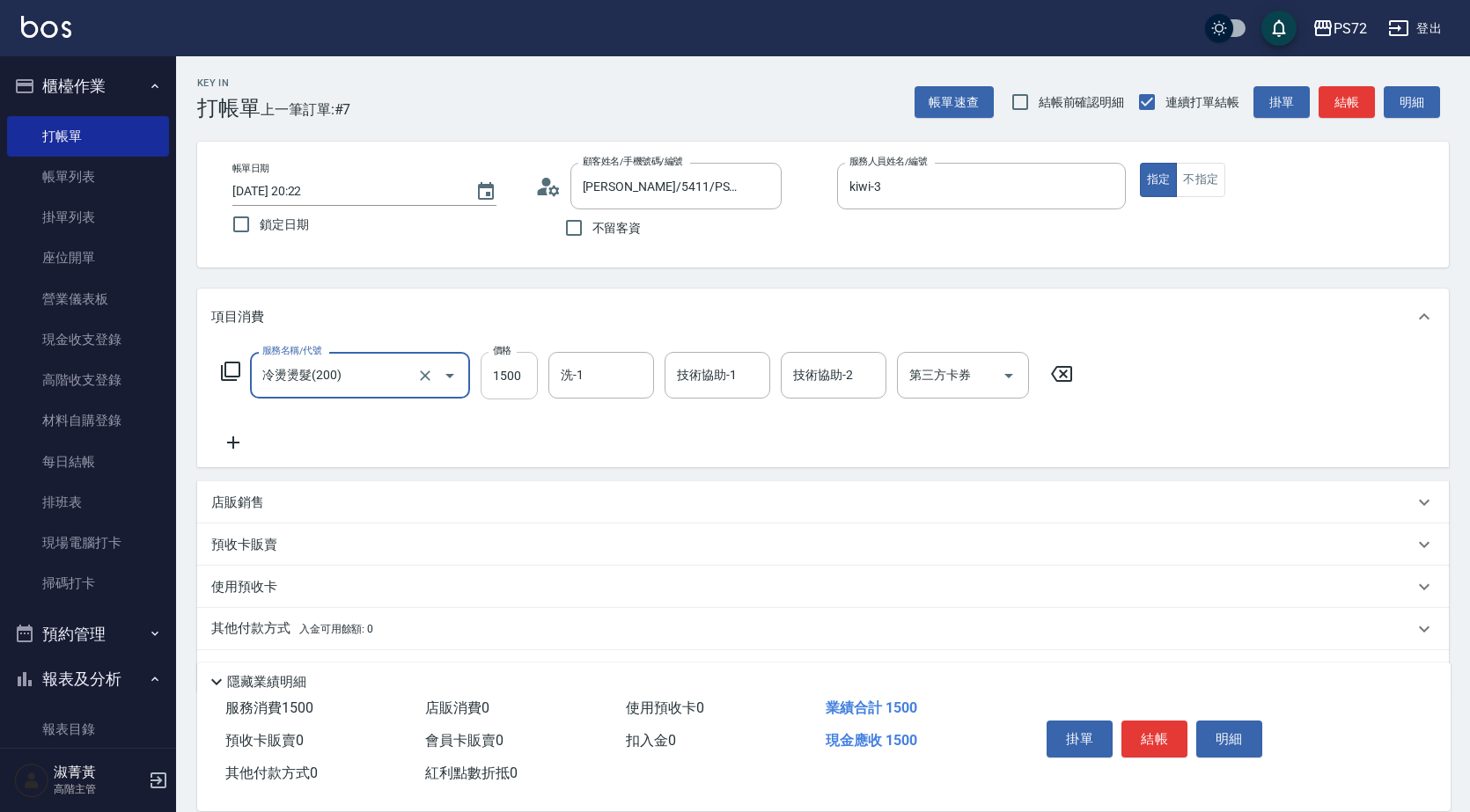
click at [522, 370] on input "1500" at bounding box center [509, 375] width 58 height 48
type input "2000"
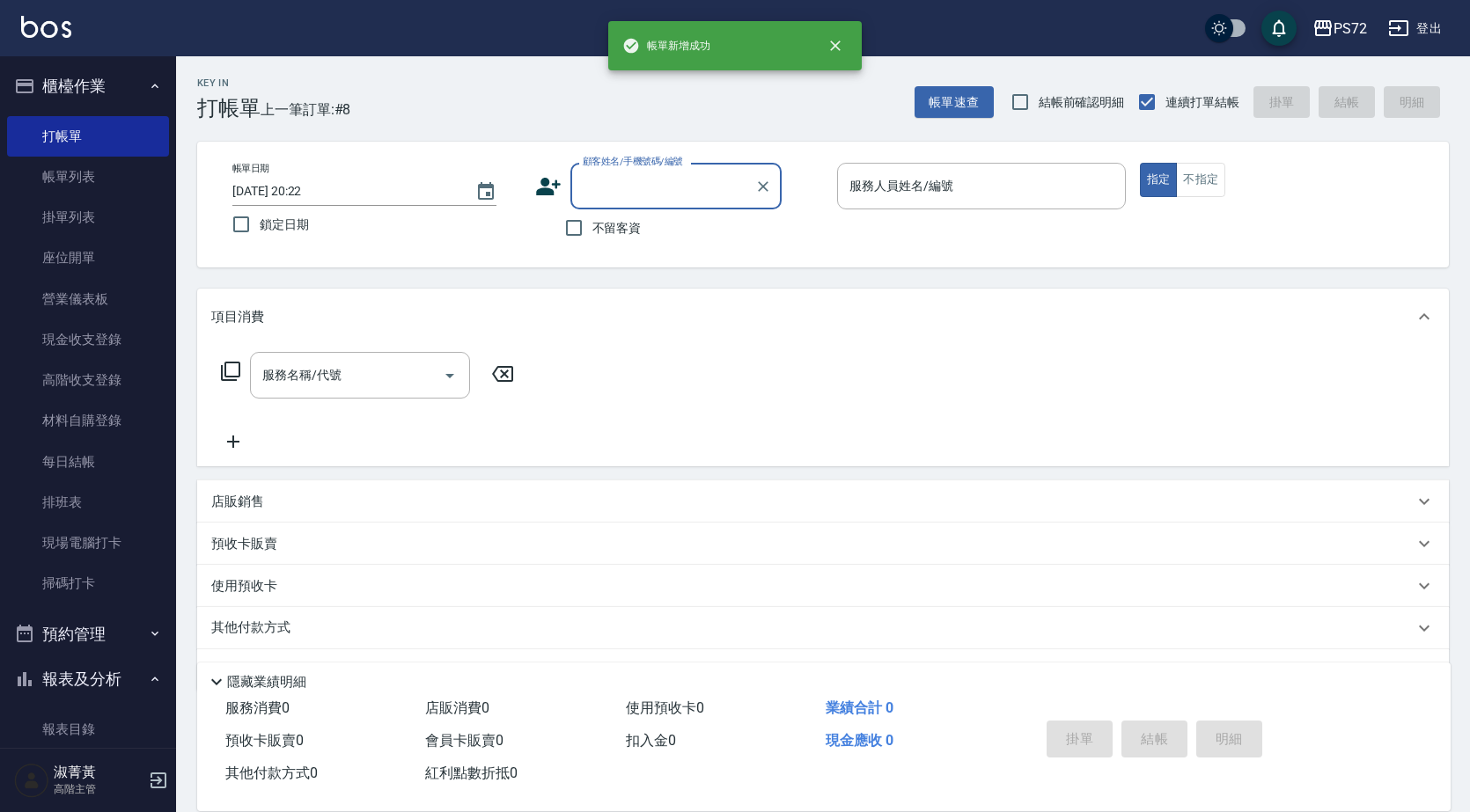
click at [654, 185] on input "顧客姓名/手機號碼/編號" at bounding box center [663, 186] width 169 height 31
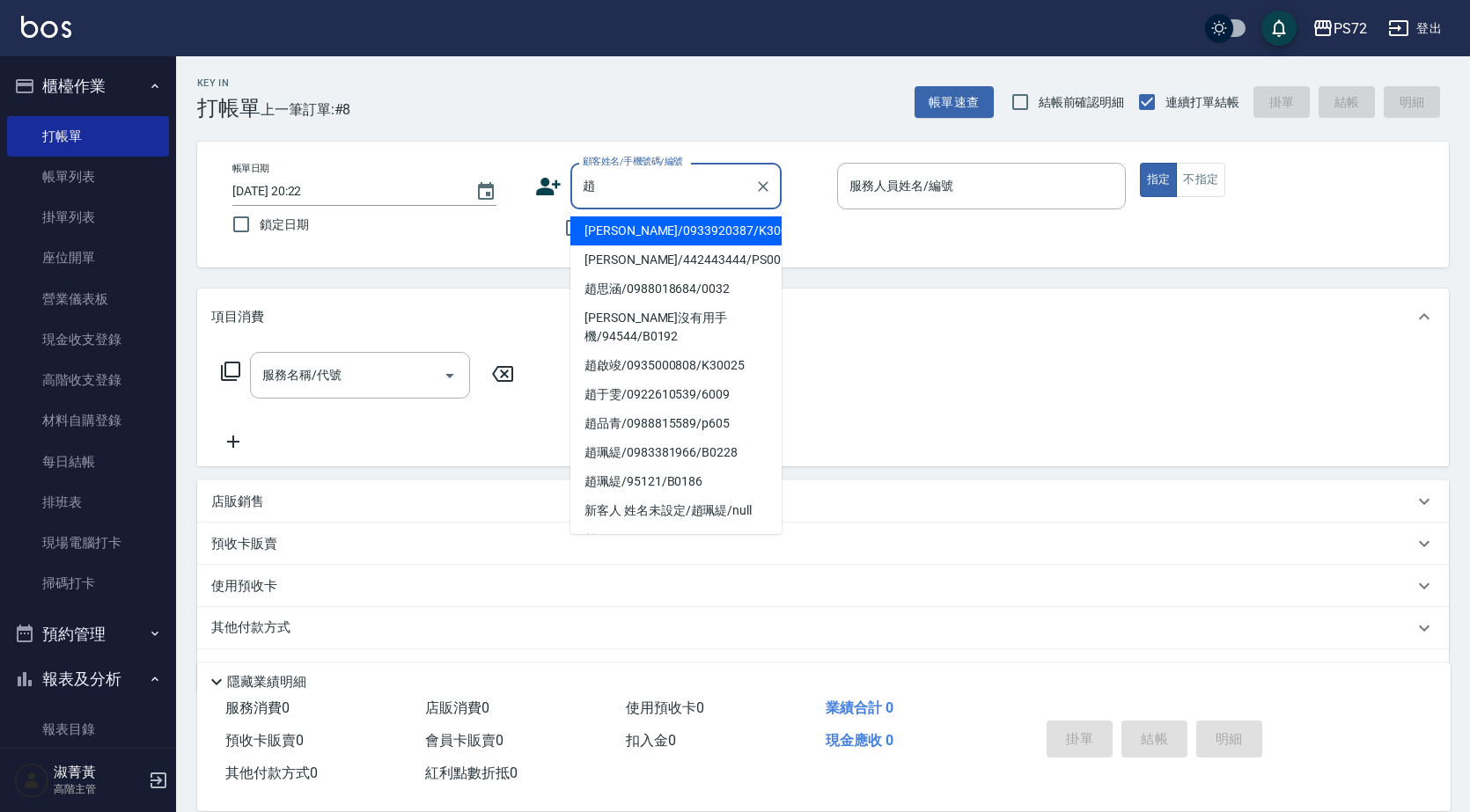
click at [663, 228] on li "趙小姐/0933920387/K30089" at bounding box center [676, 231] width 211 height 29
type input "趙小姐/0933920387/K30089"
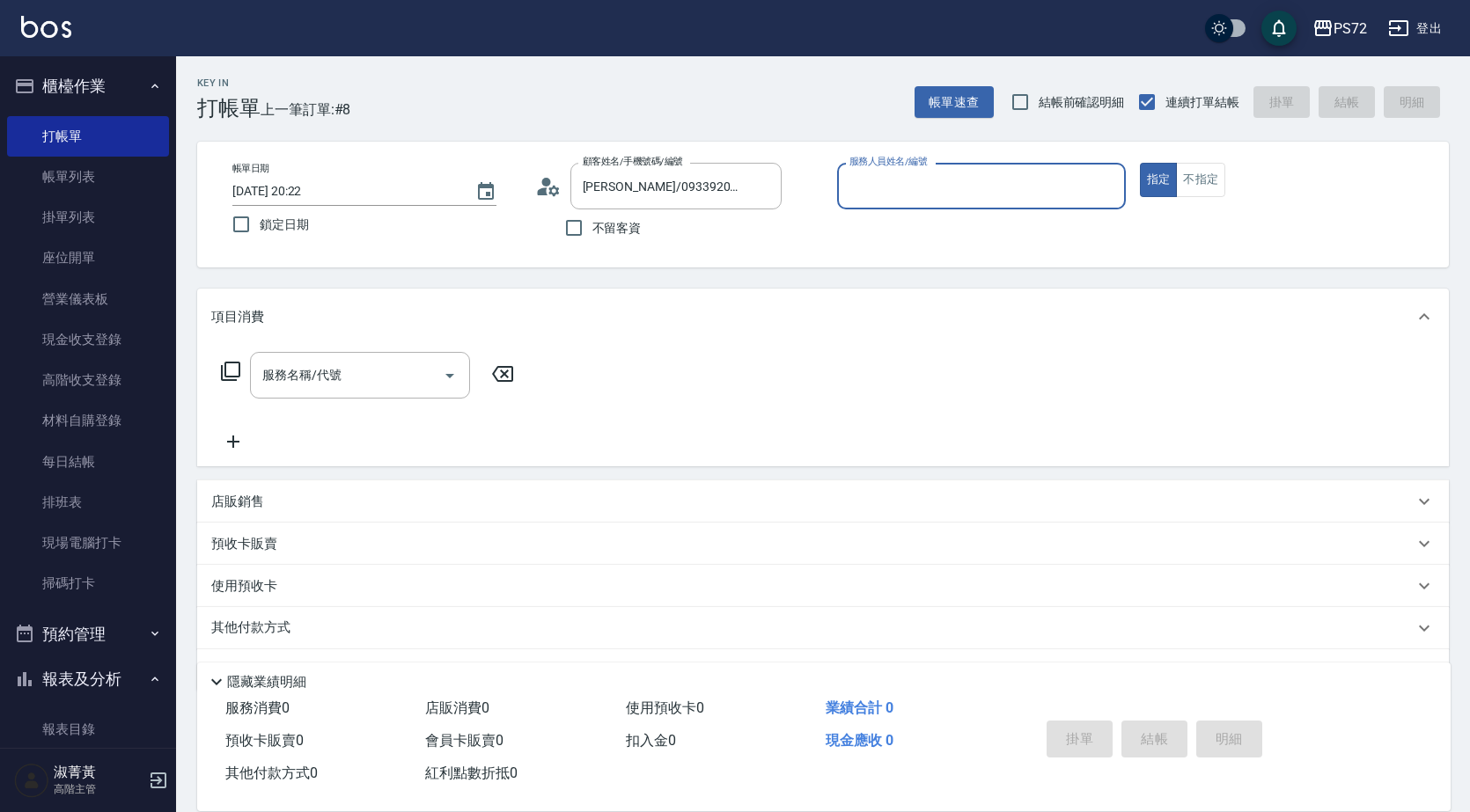
type input "kiwi-3"
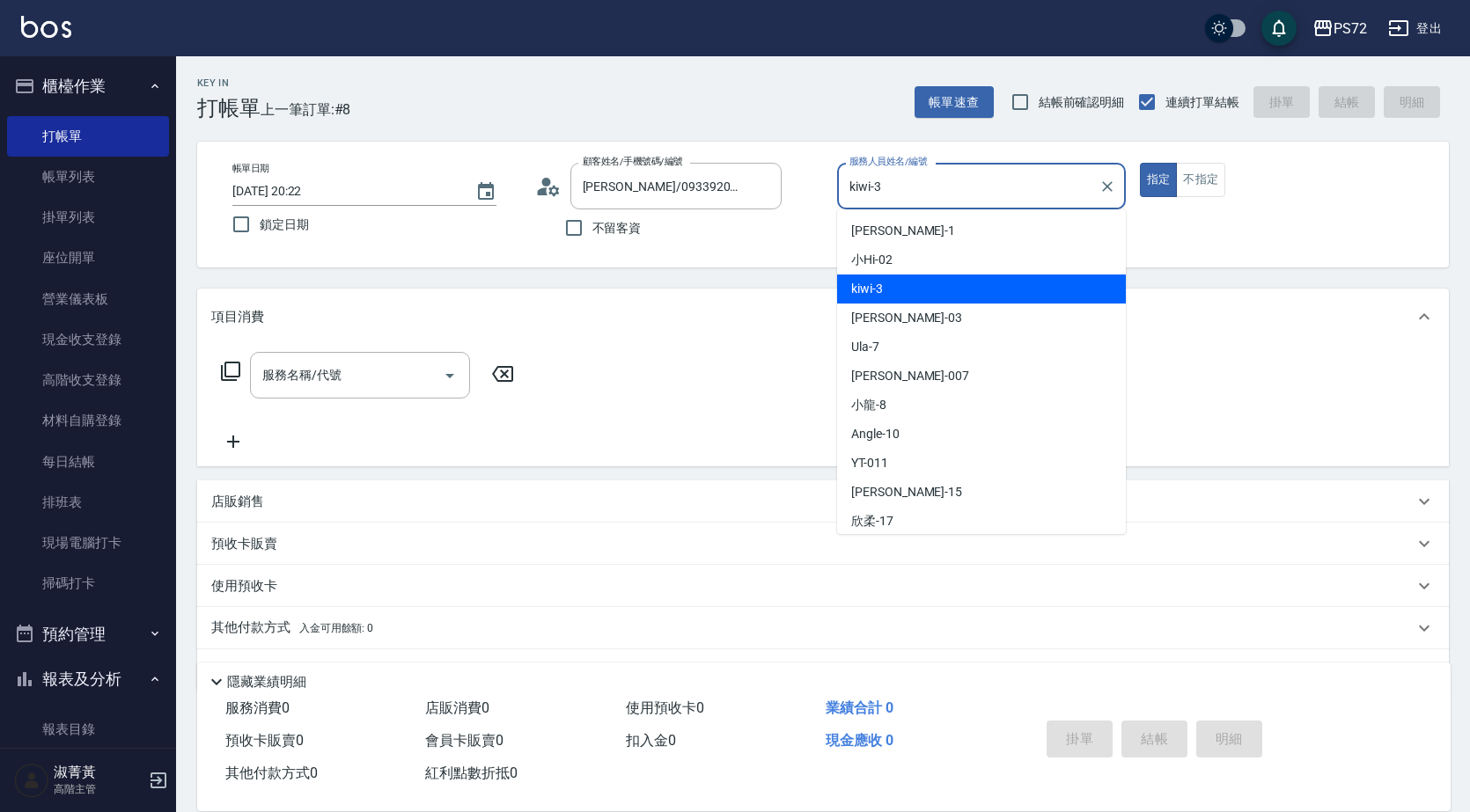
click at [910, 185] on input "kiwi-3" at bounding box center [968, 186] width 246 height 31
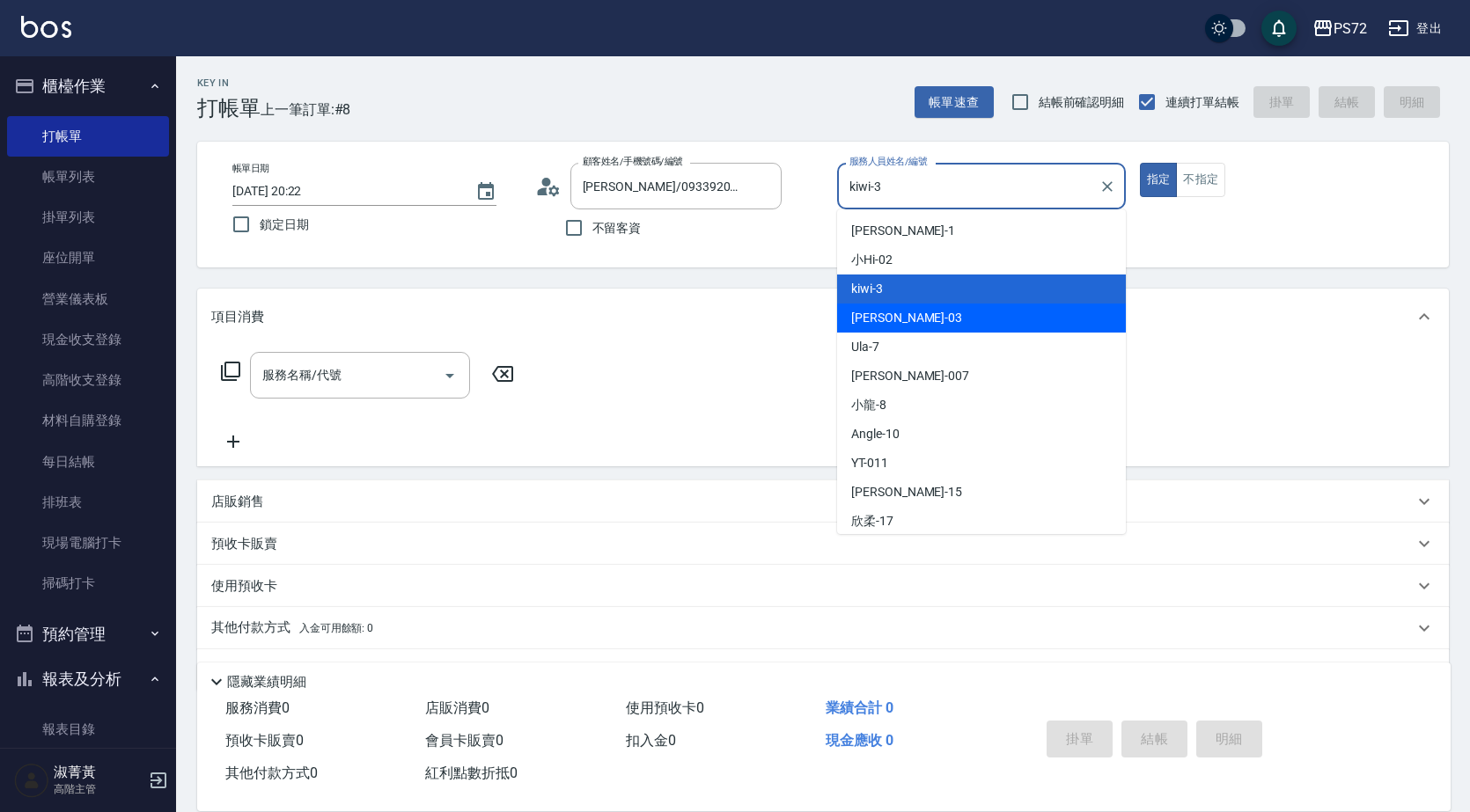
click at [302, 361] on div "服務名稱/代號 服務名稱/代號" at bounding box center [360, 375] width 220 height 47
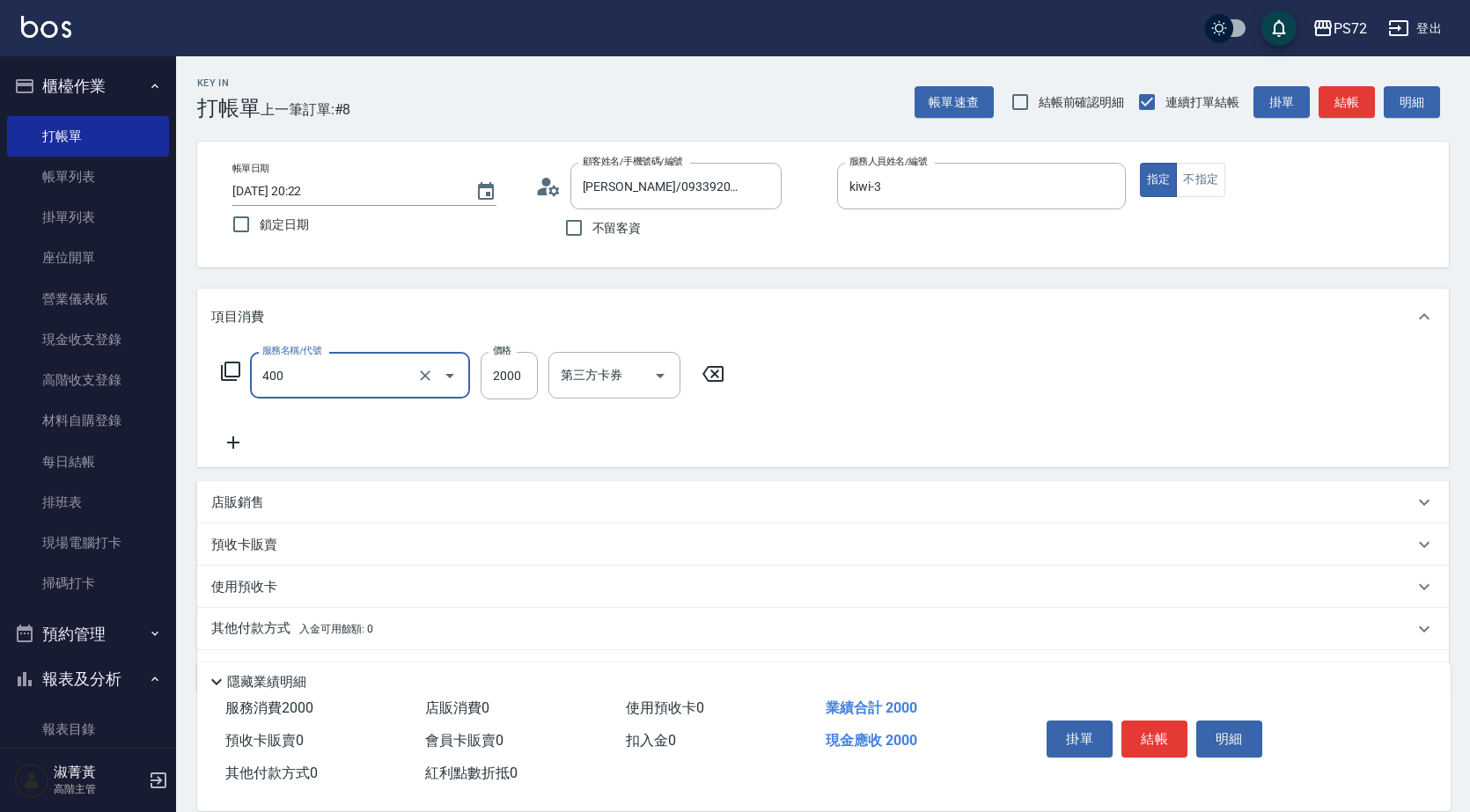
type input "染髮1500up(400)"
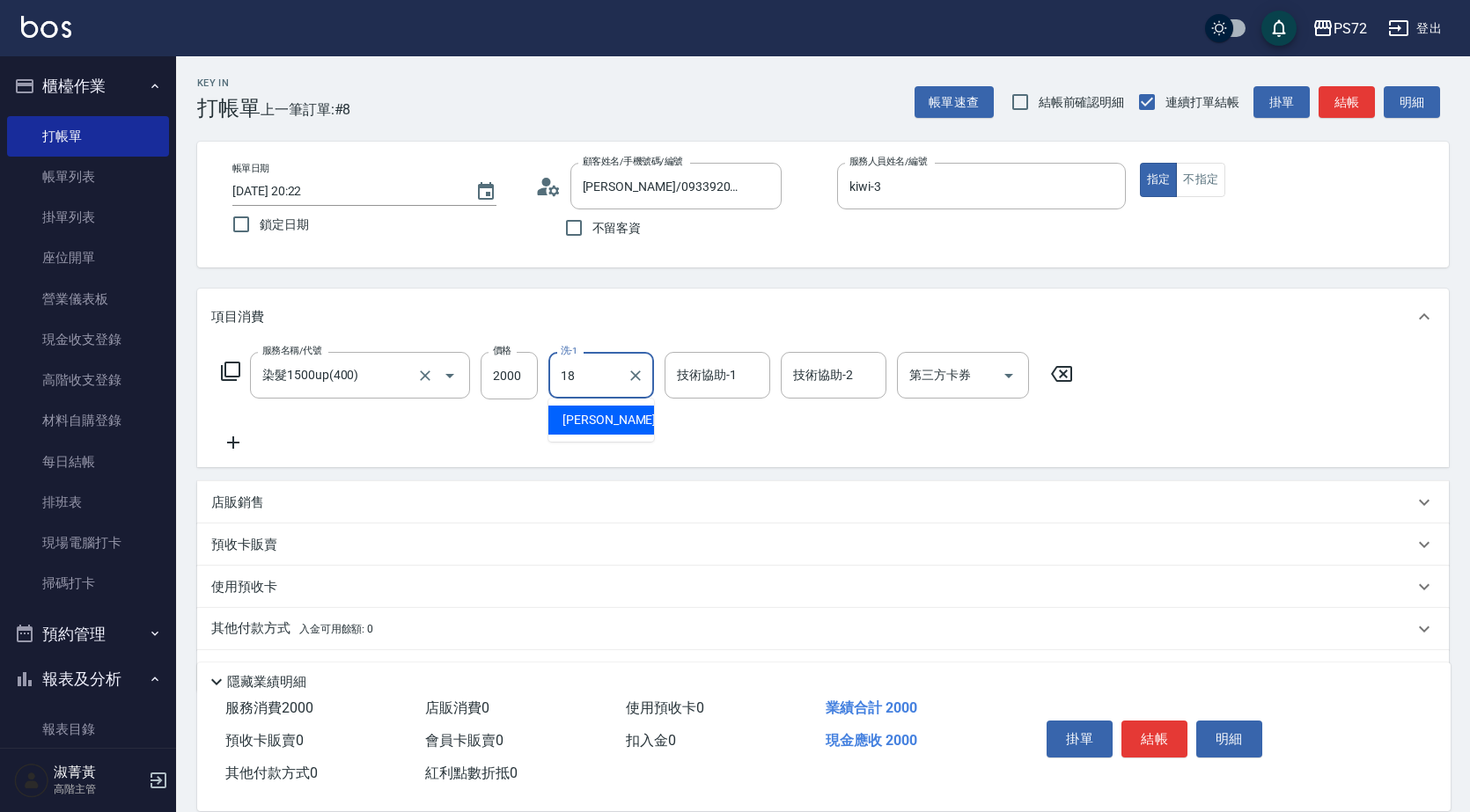
type input "[PERSON_NAME]-18"
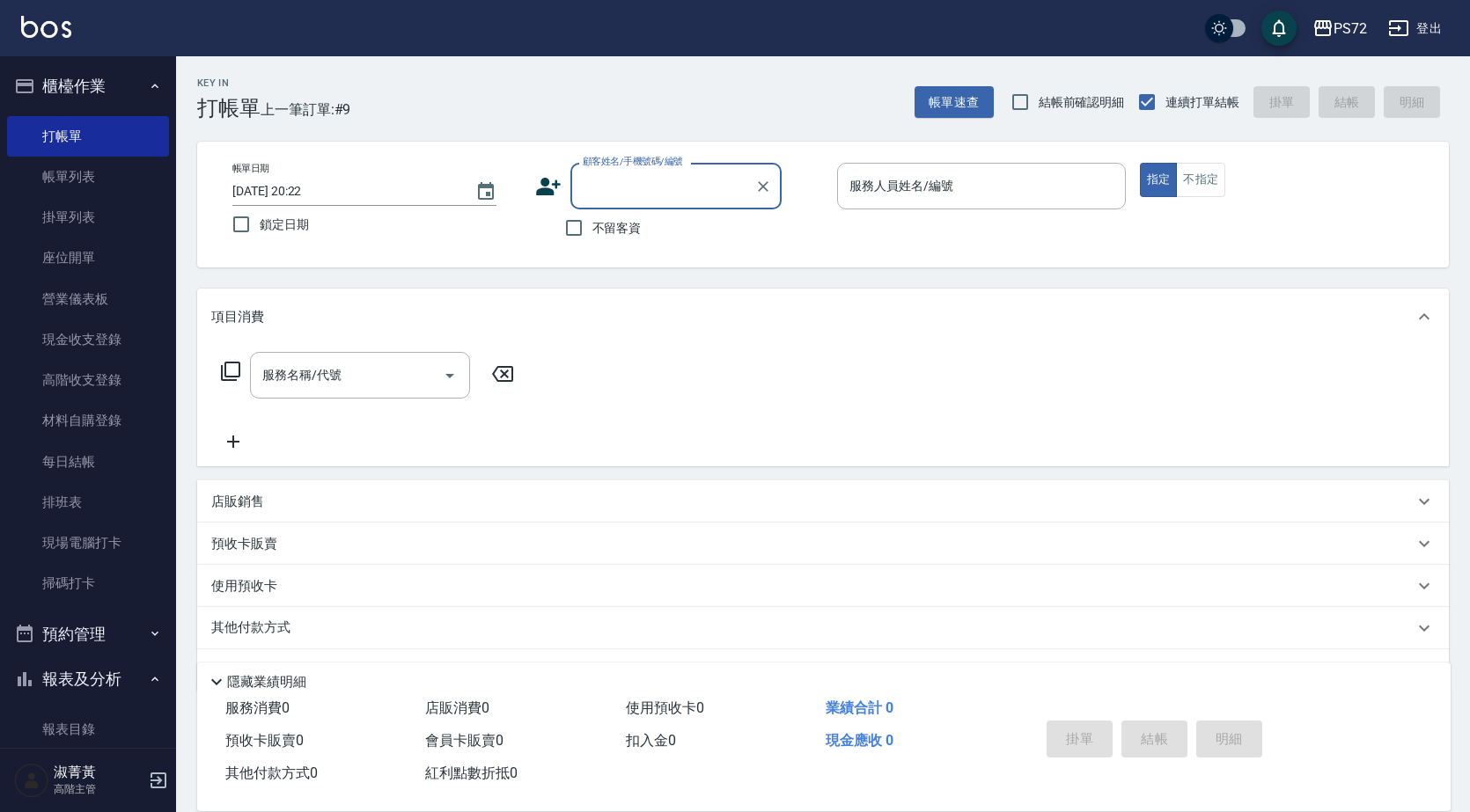
click at [623, 190] on input "顧客姓名/手機號碼/編號" at bounding box center [663, 186] width 169 height 31
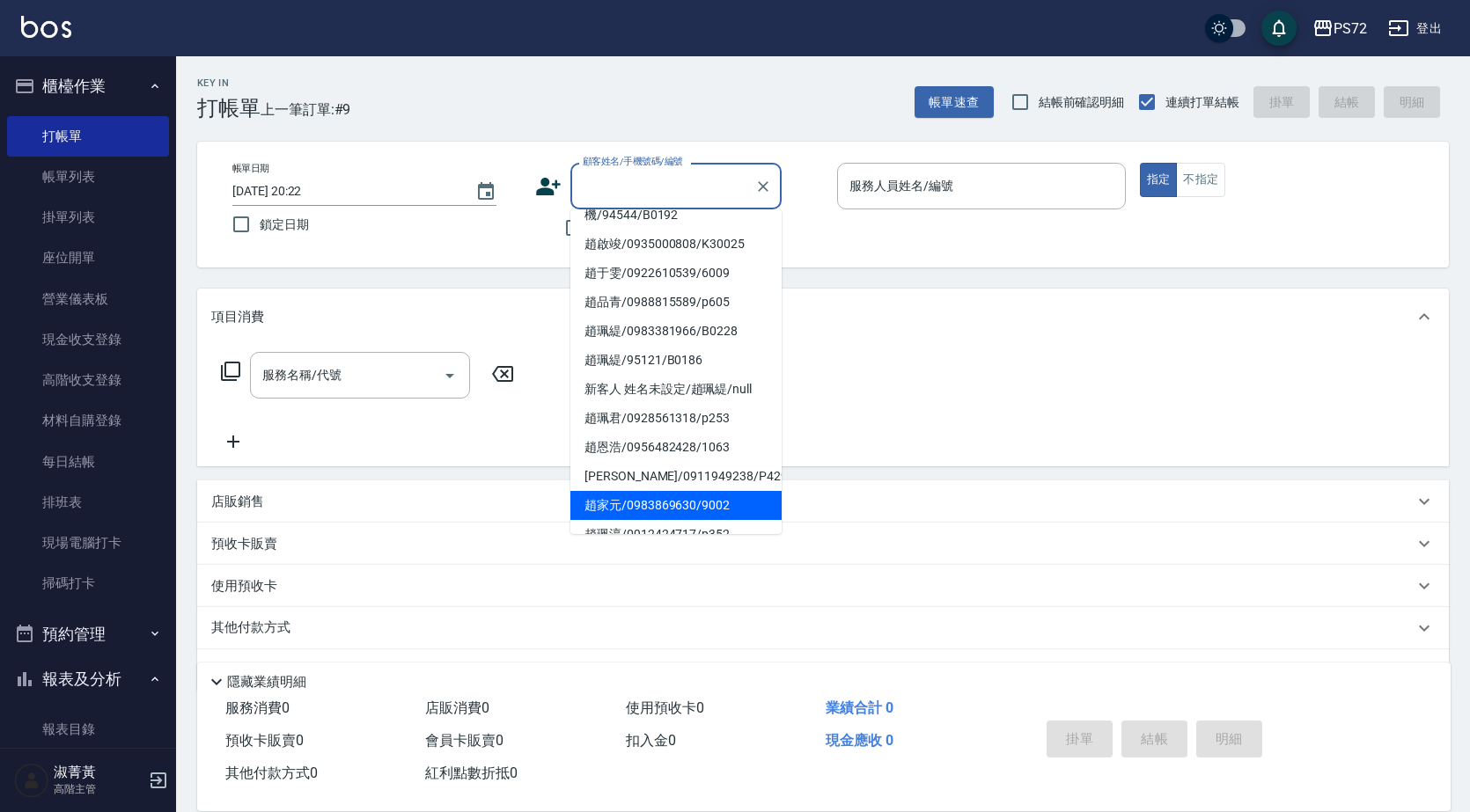
scroll to position [230, 0]
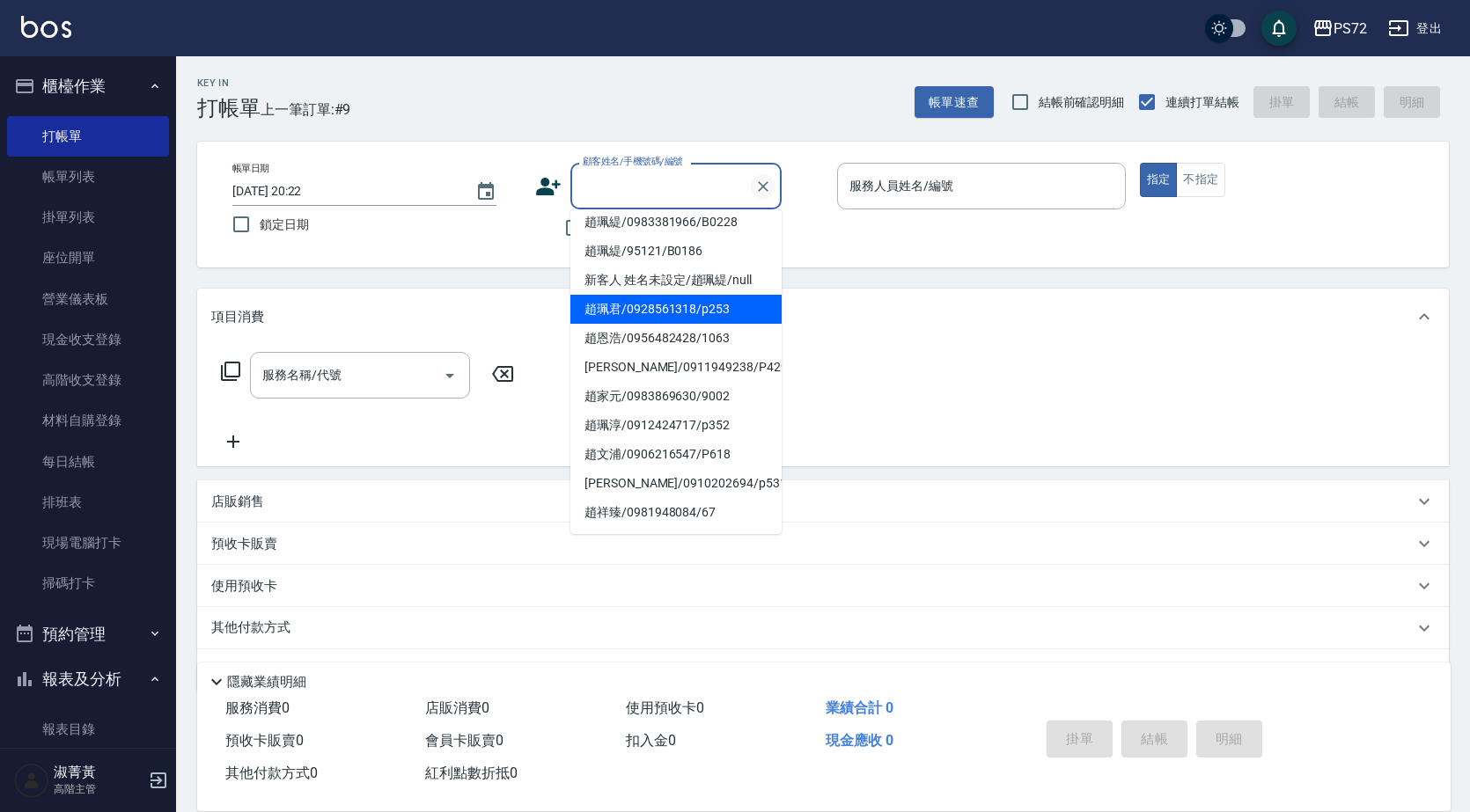
click at [768, 190] on icon "Clear" at bounding box center [764, 187] width 18 height 18
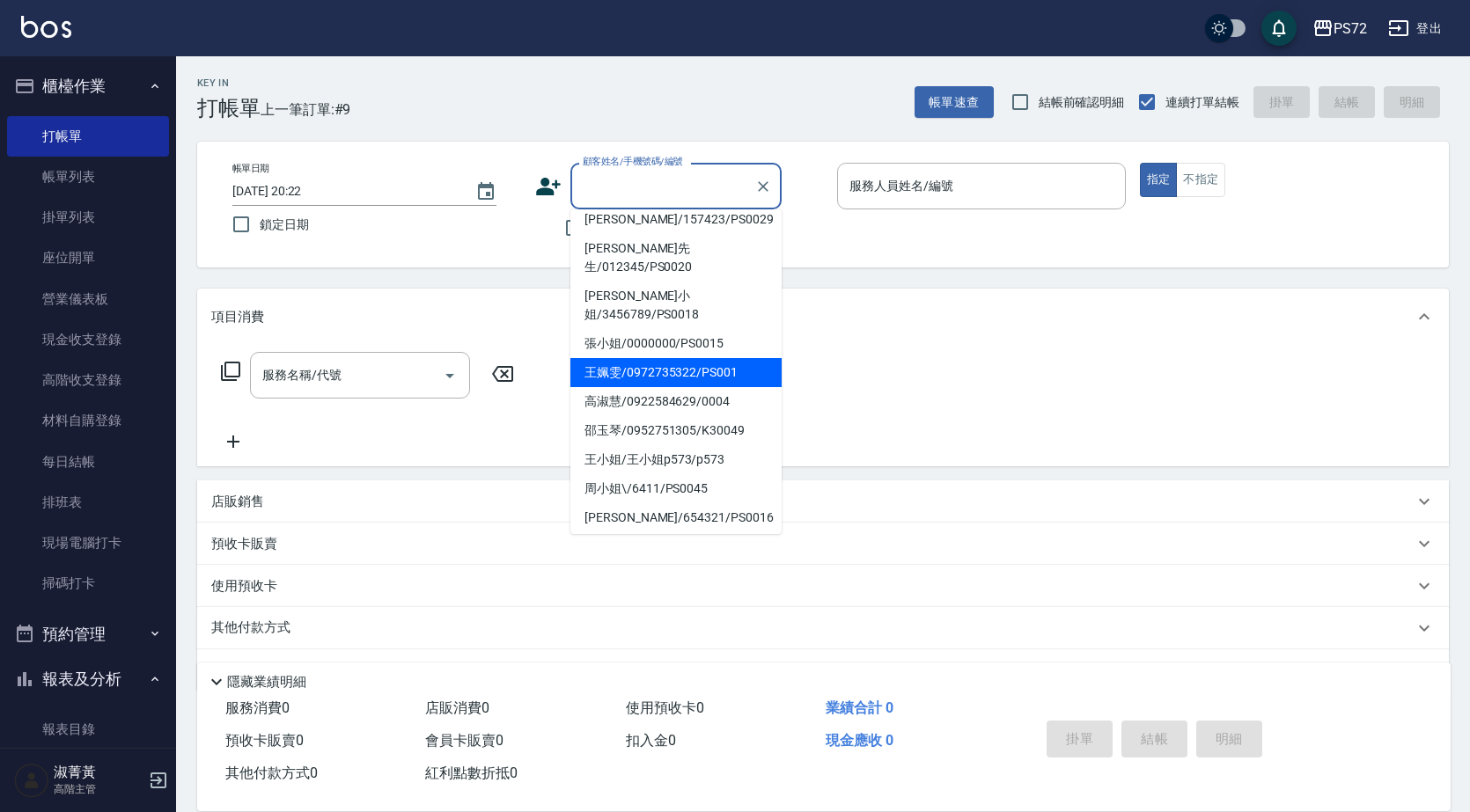
scroll to position [270, 0]
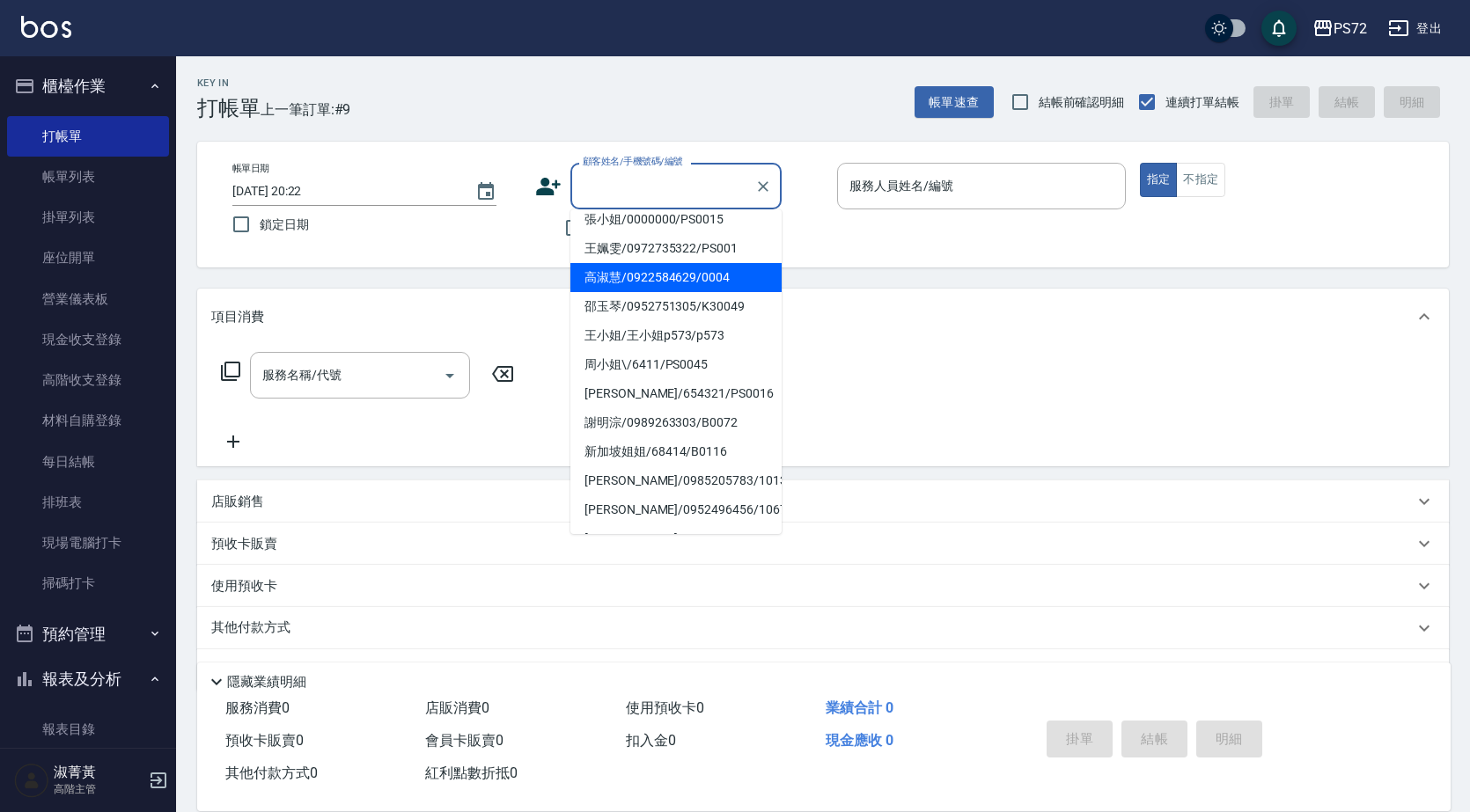
click at [687, 185] on input "顧客姓名/手機號碼/編號" at bounding box center [663, 186] width 169 height 31
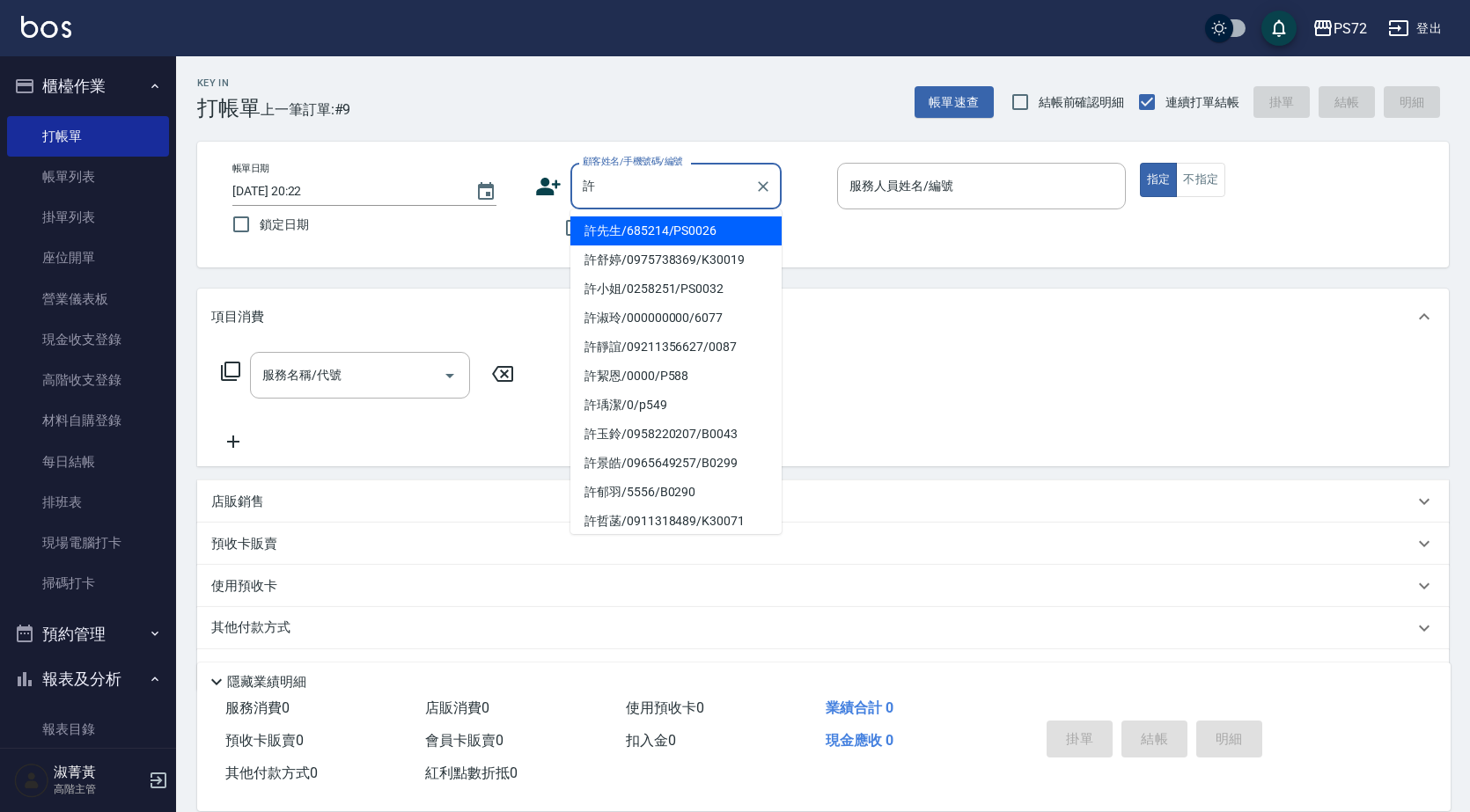
click at [677, 235] on li "許先生/685214/PS0026" at bounding box center [676, 231] width 211 height 29
type input "許先生/685214/PS0026"
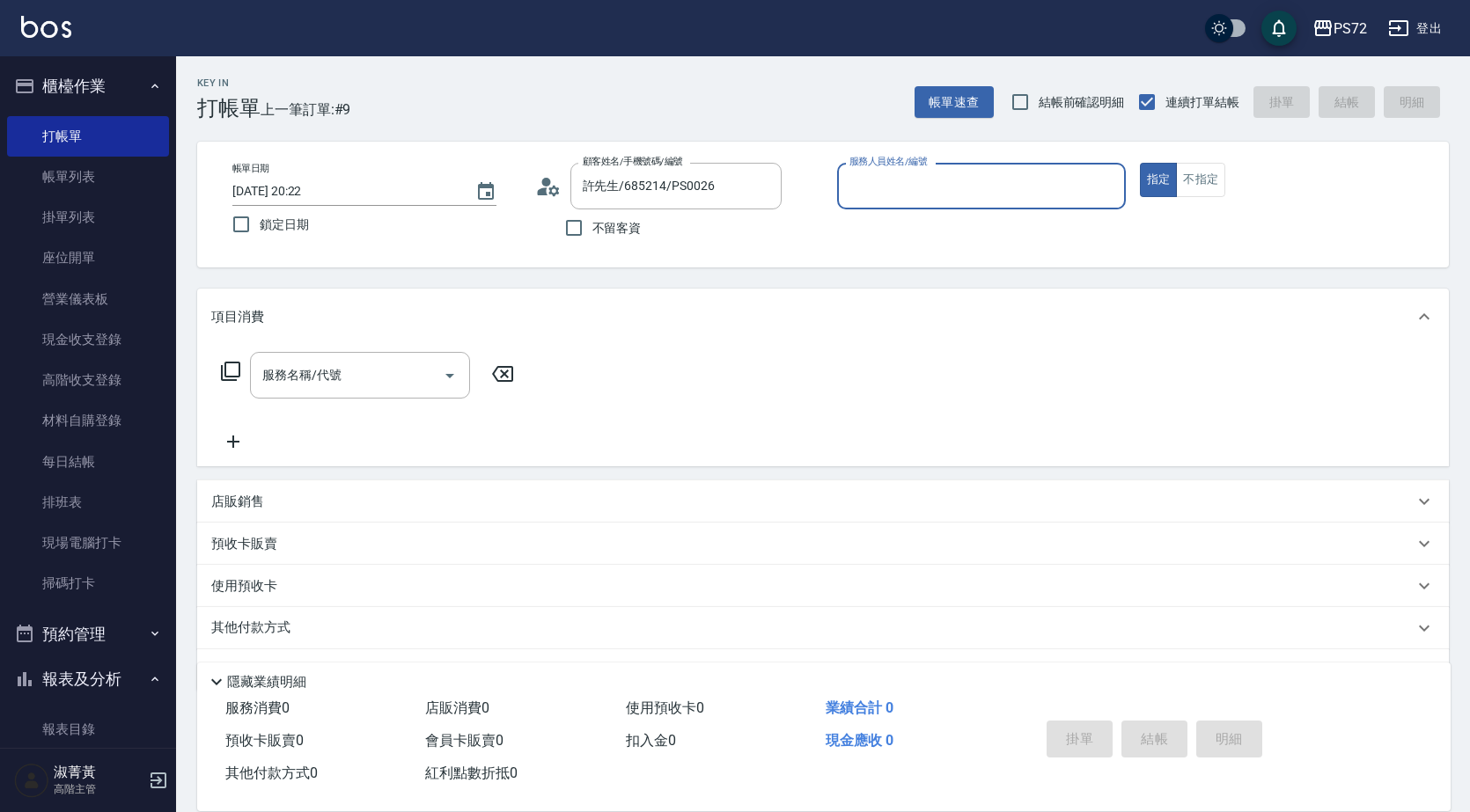
type input "kiwi-3"
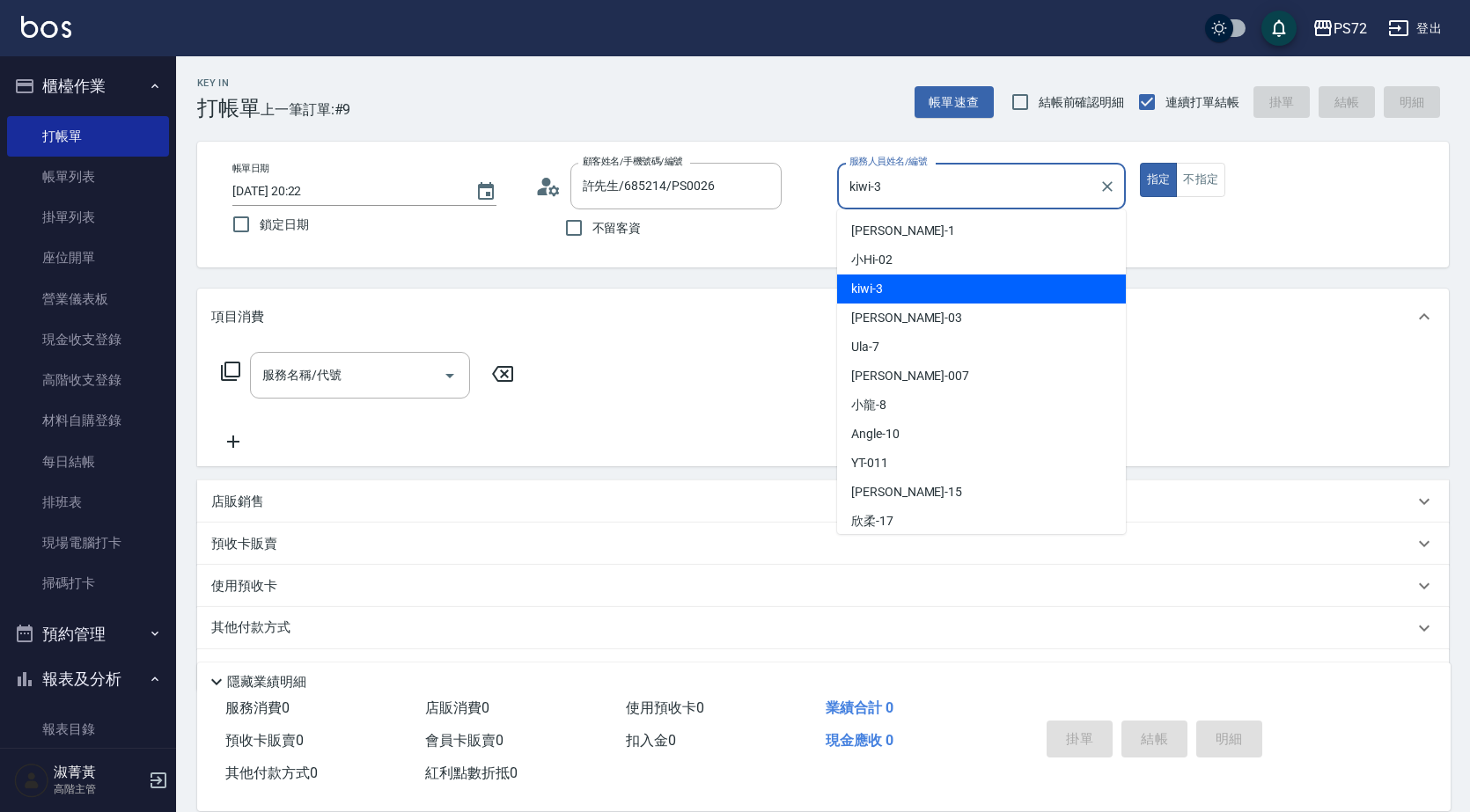
click at [905, 189] on input "kiwi-3" at bounding box center [968, 186] width 246 height 31
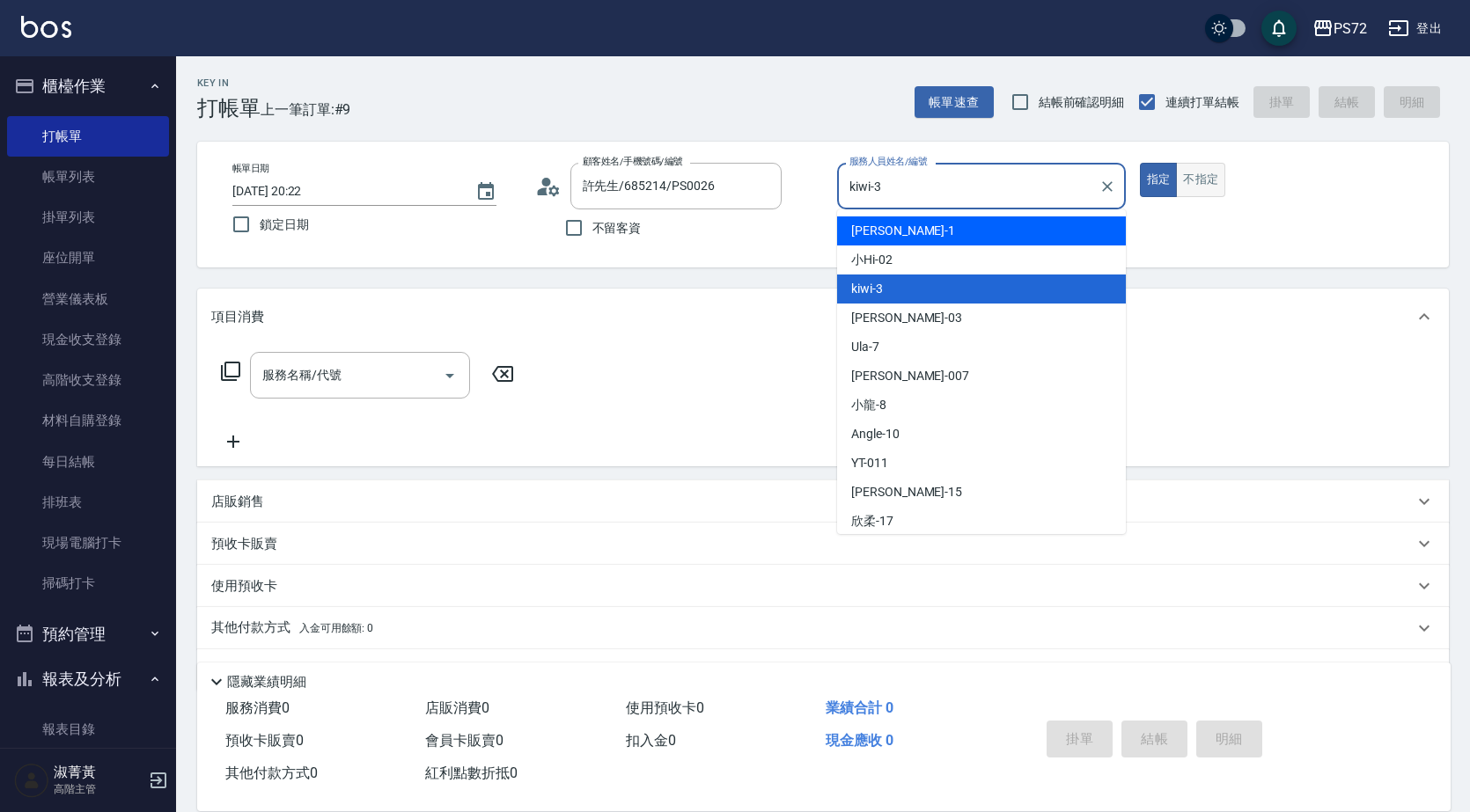
click at [1199, 192] on button "不指定" at bounding box center [1200, 180] width 49 height 34
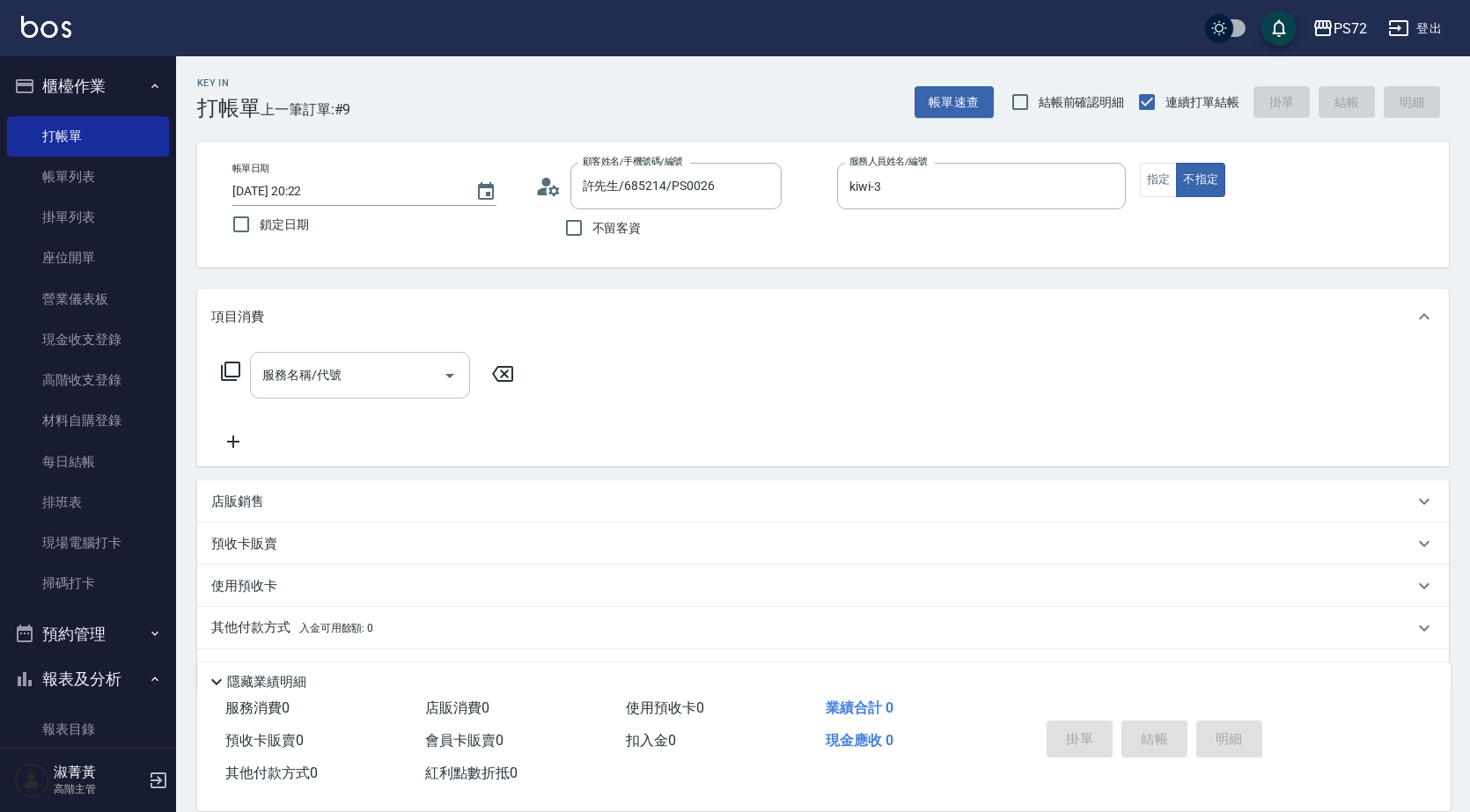
click at [365, 353] on div "服務名稱/代號 服務名稱/代號" at bounding box center [823, 406] width 1252 height 121
drag, startPoint x: 303, startPoint y: 395, endPoint x: 303, endPoint y: 424, distance: 29.0
click at [303, 415] on div "服務名稱/代號 服務名稱/代號" at bounding box center [368, 402] width 313 height 101
click at [315, 388] on input "服務名稱/代號" at bounding box center [347, 375] width 178 height 31
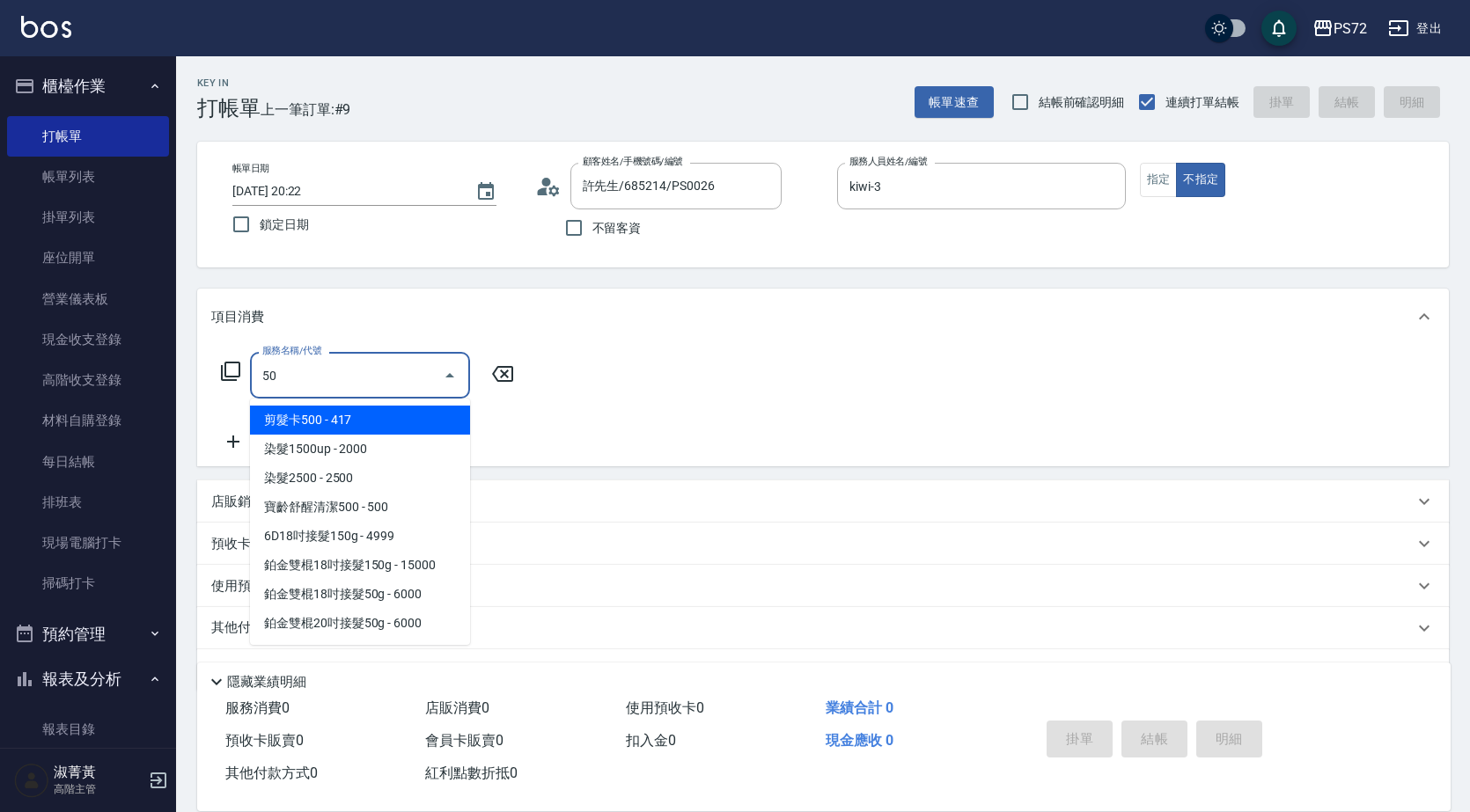
type input "5"
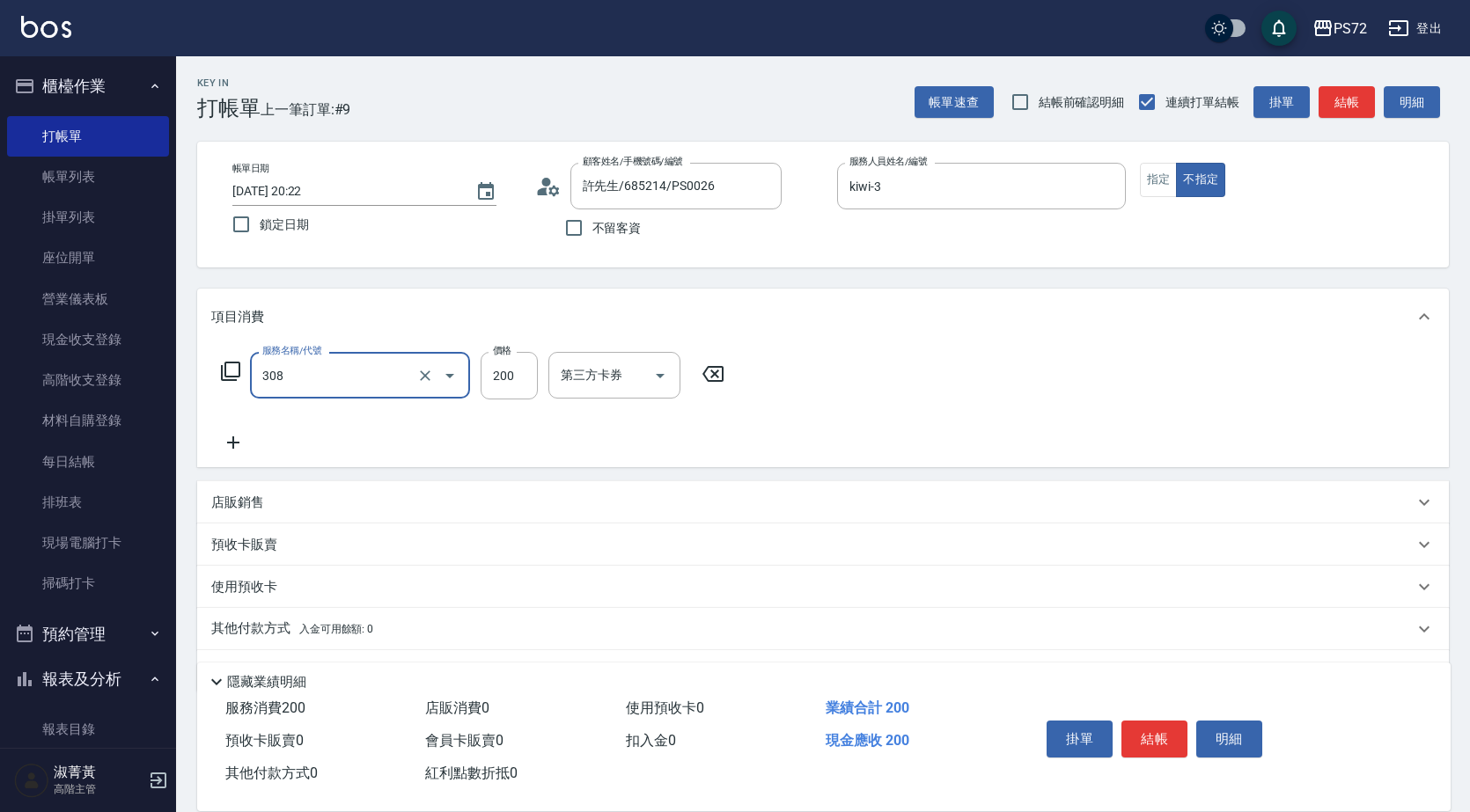
type input "學生剪髮(UP)(308)"
click at [510, 364] on input "200" at bounding box center [509, 375] width 58 height 48
type input "300"
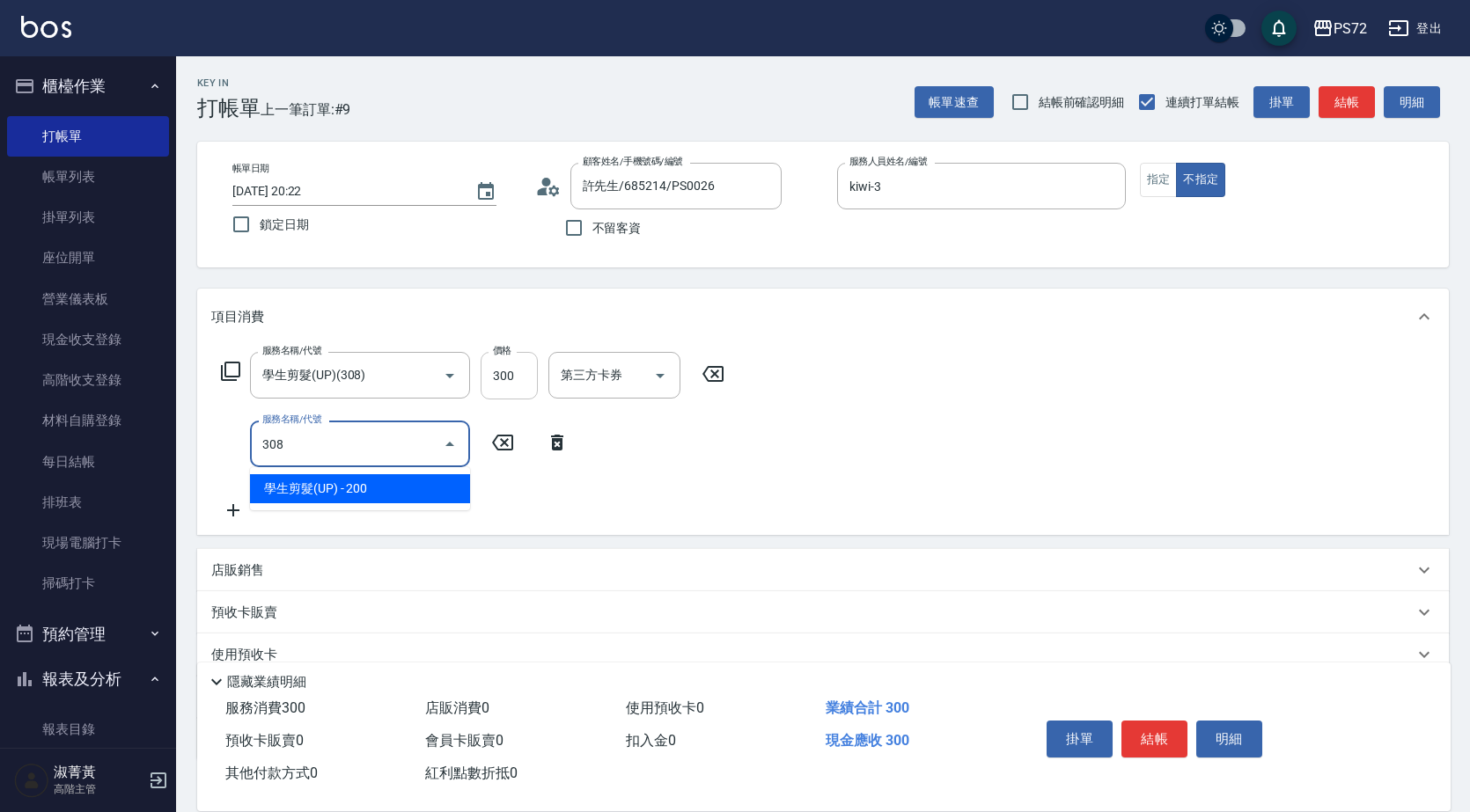
type input "學生剪髮(UP)(308)"
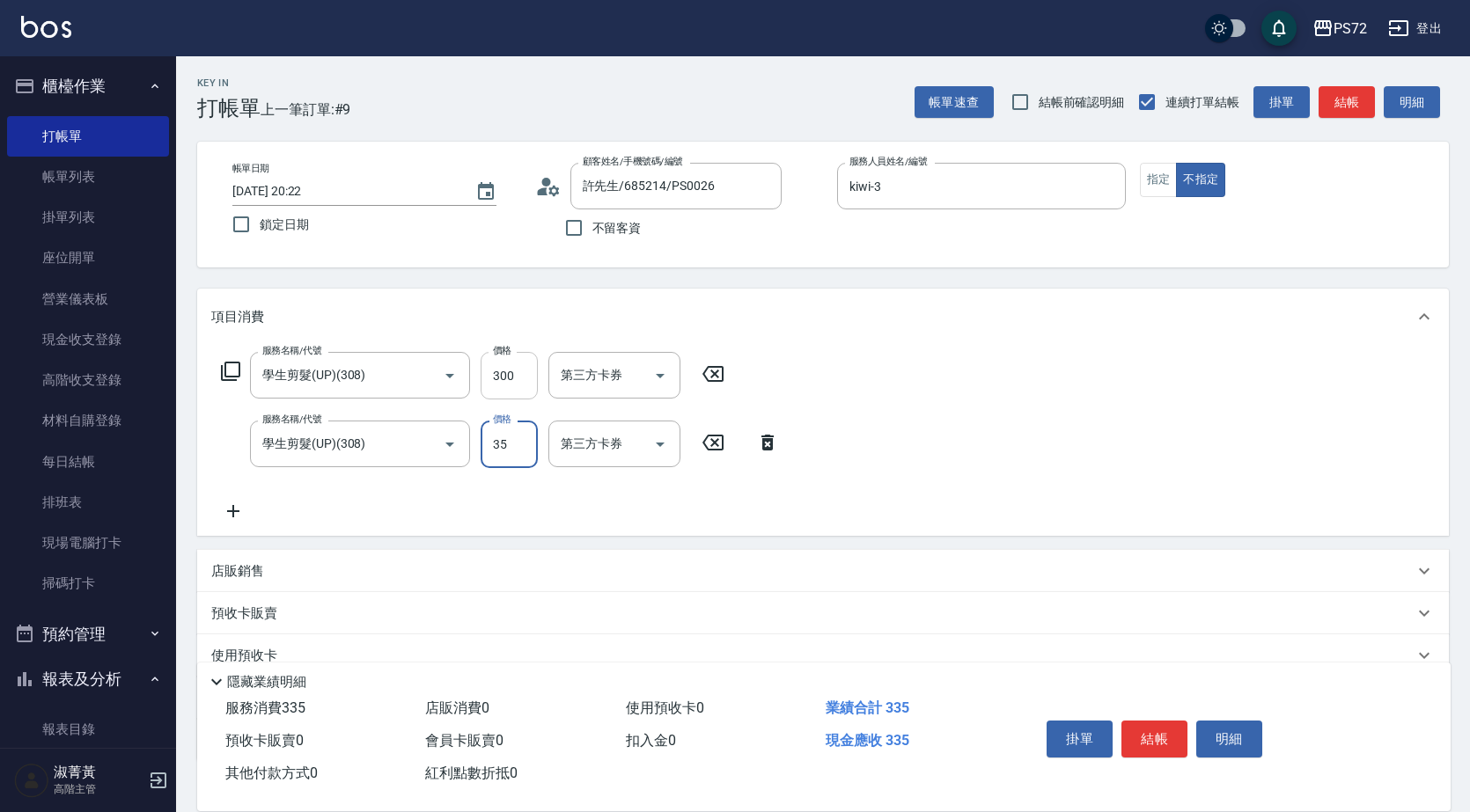
type input "350"
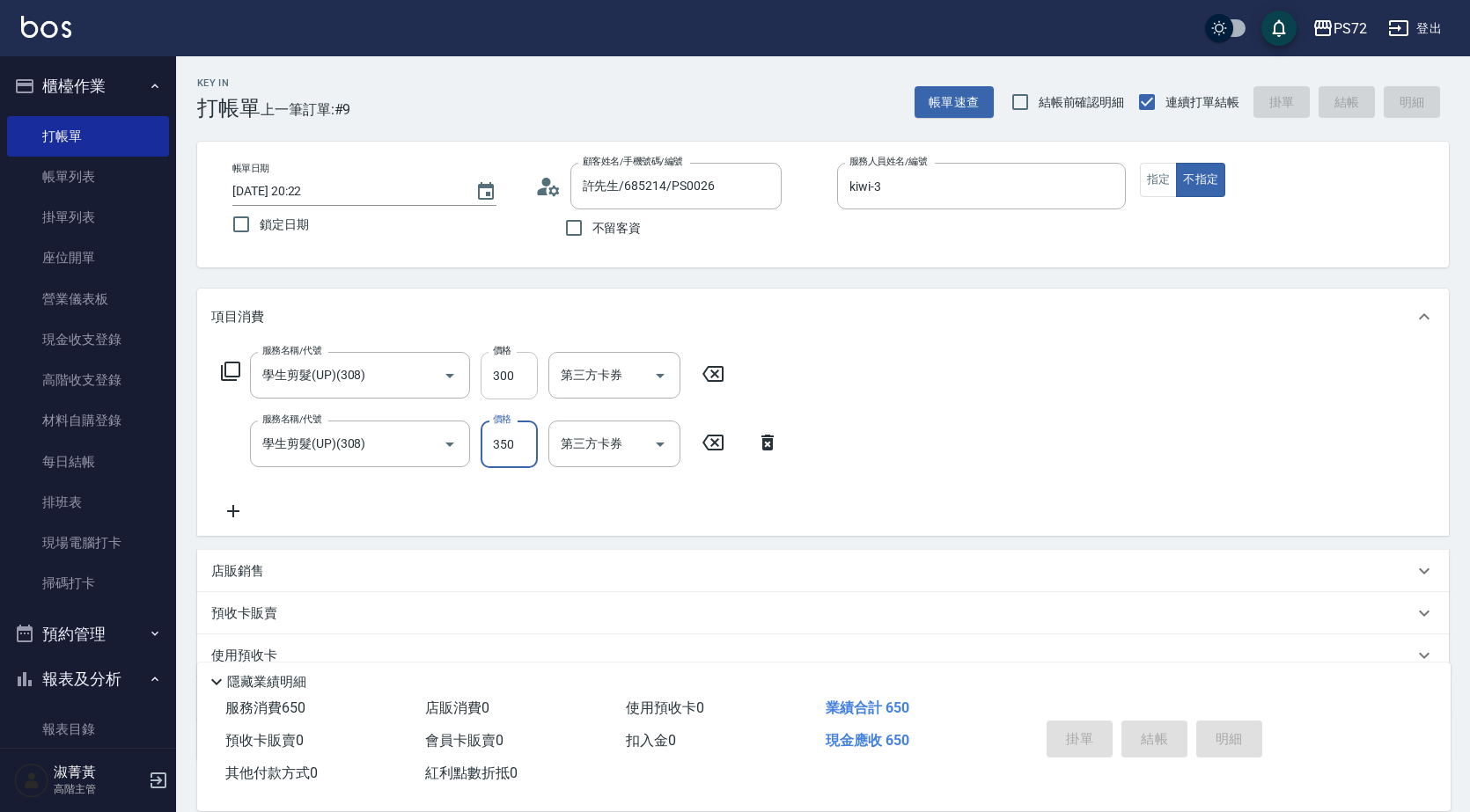
type input "2025/08/16 20:24"
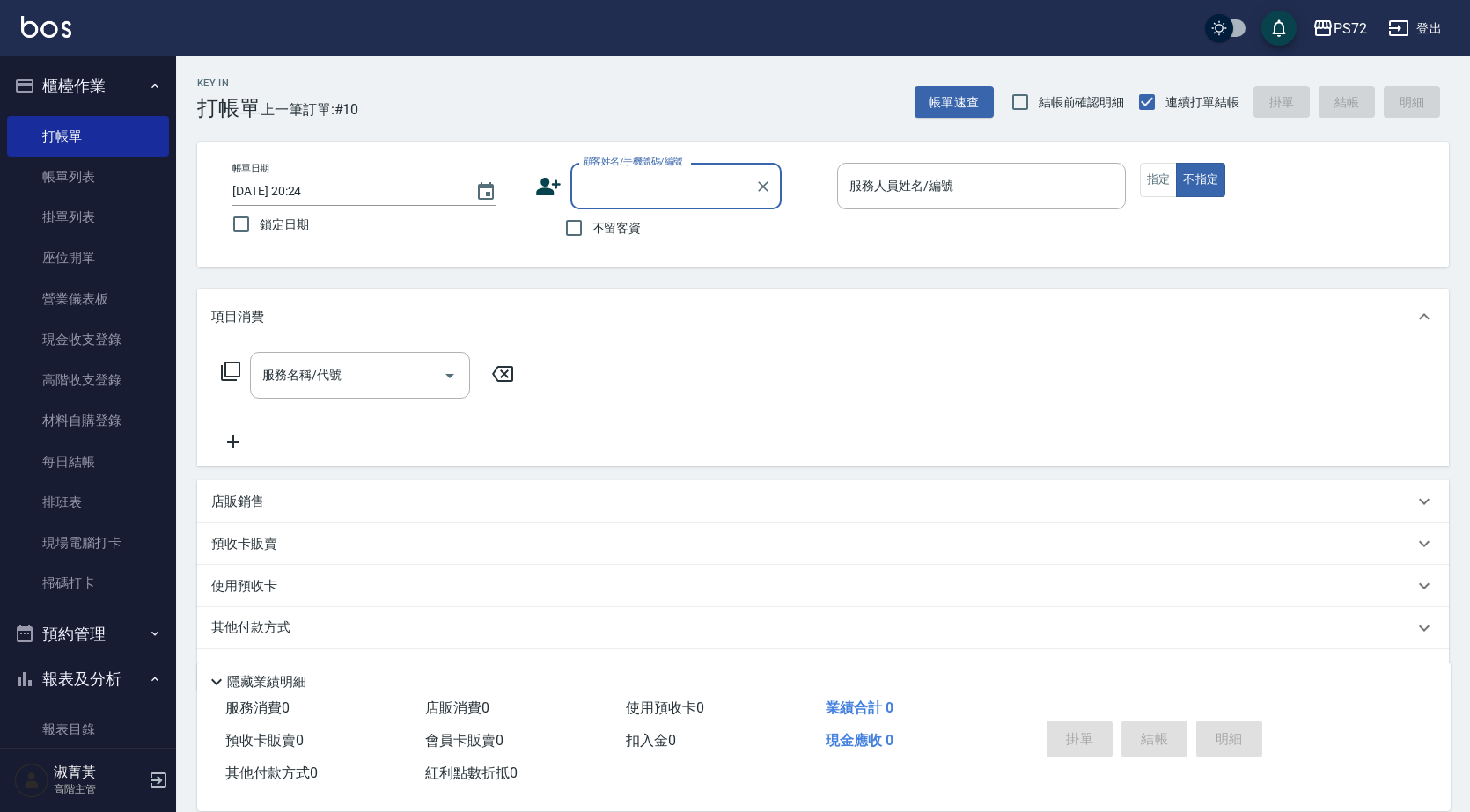
click at [605, 180] on input "顧客姓名/手機號碼/編號" at bounding box center [663, 186] width 169 height 31
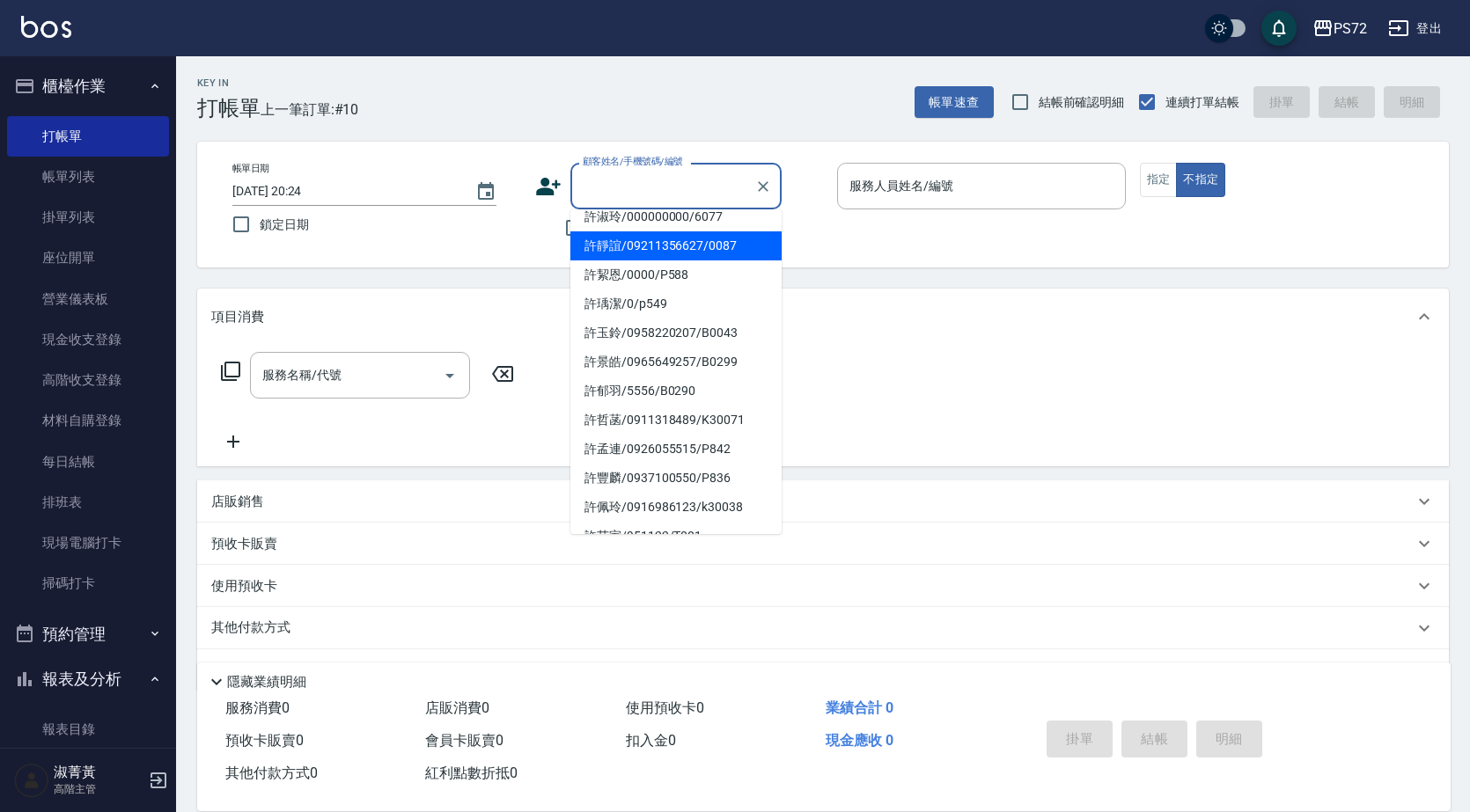
scroll to position [176, 0]
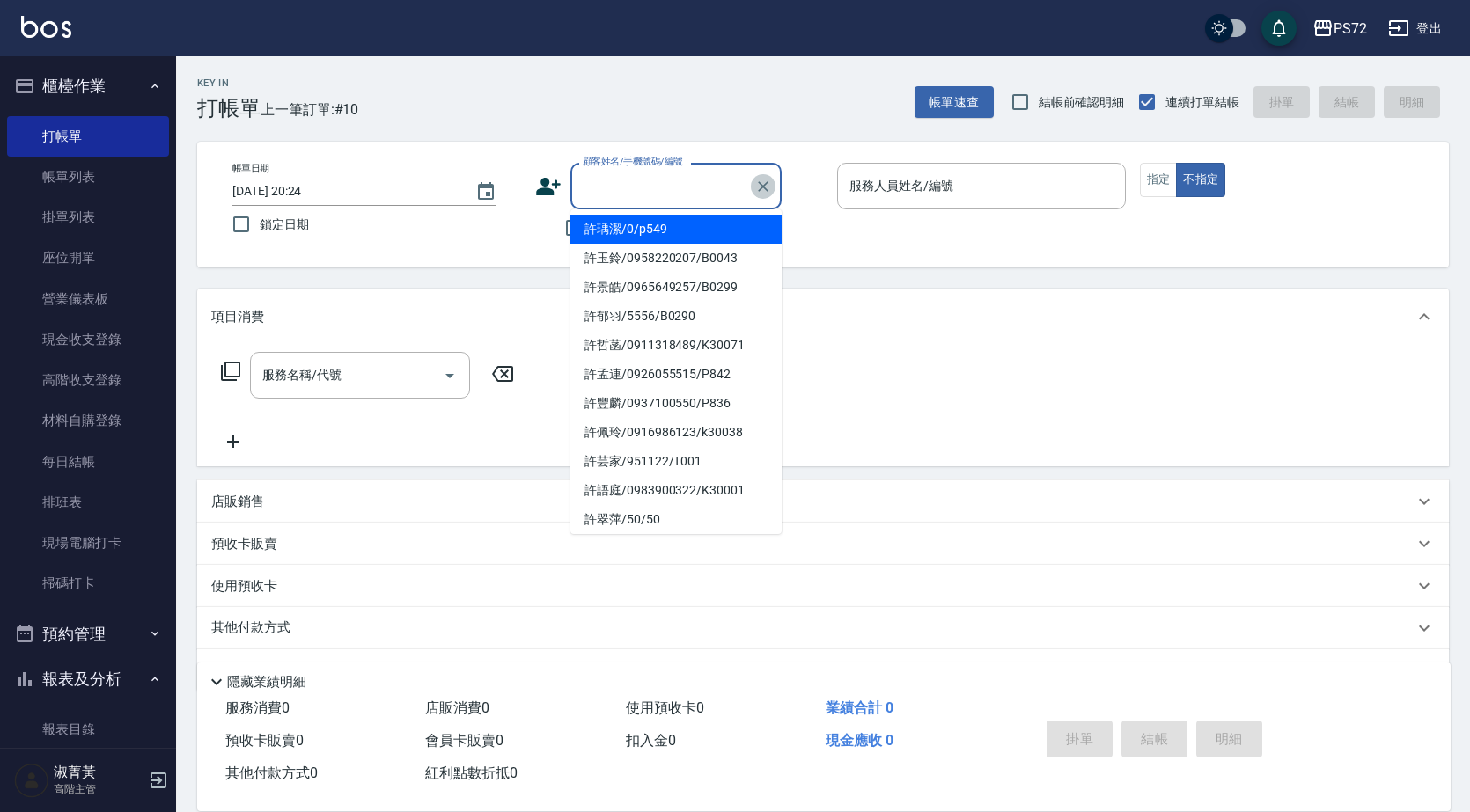
click at [763, 188] on icon "Clear" at bounding box center [764, 187] width 18 height 18
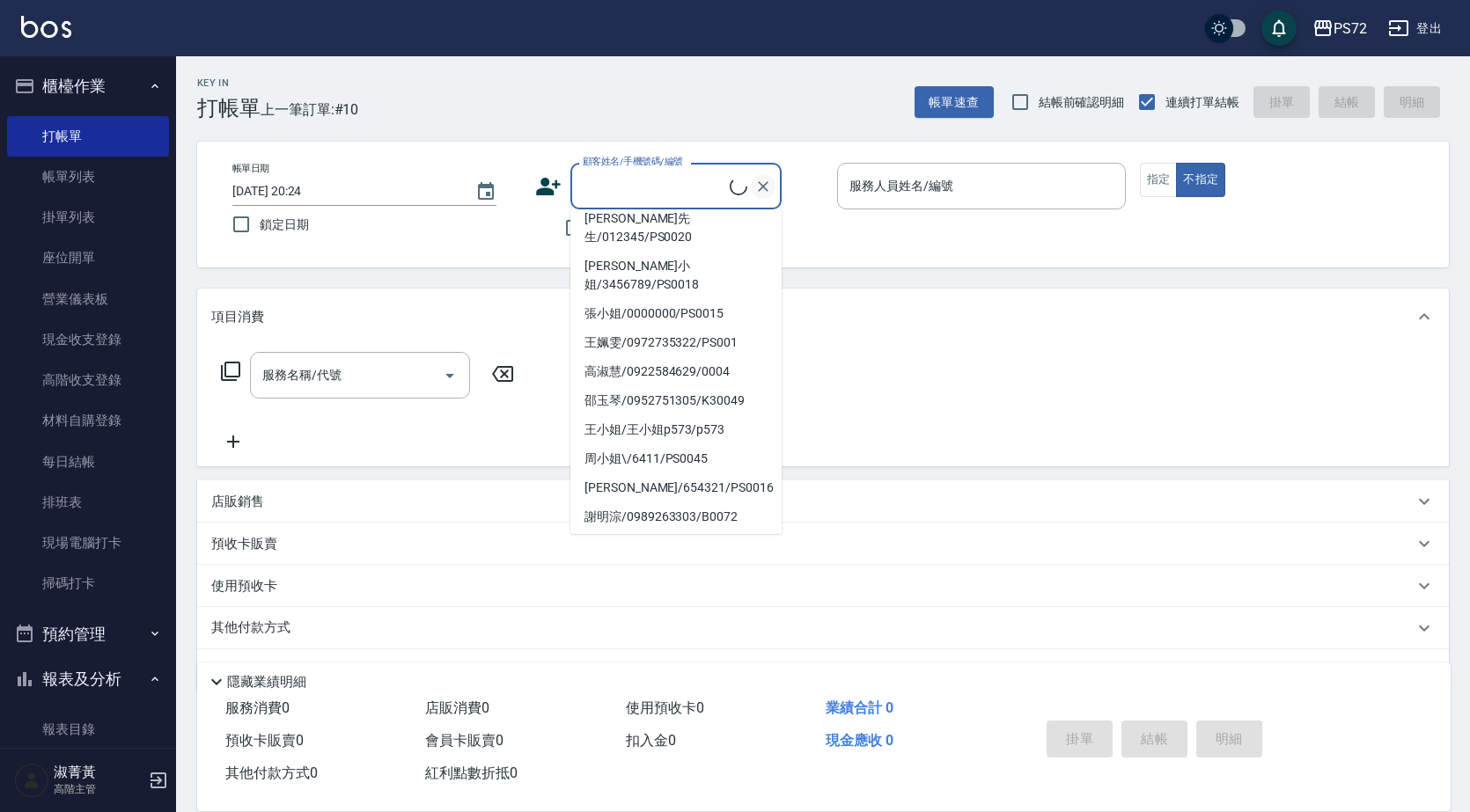
scroll to position [205, 0]
click at [694, 190] on input "顧客姓名/手機號碼/編號" at bounding box center [663, 186] width 169 height 31
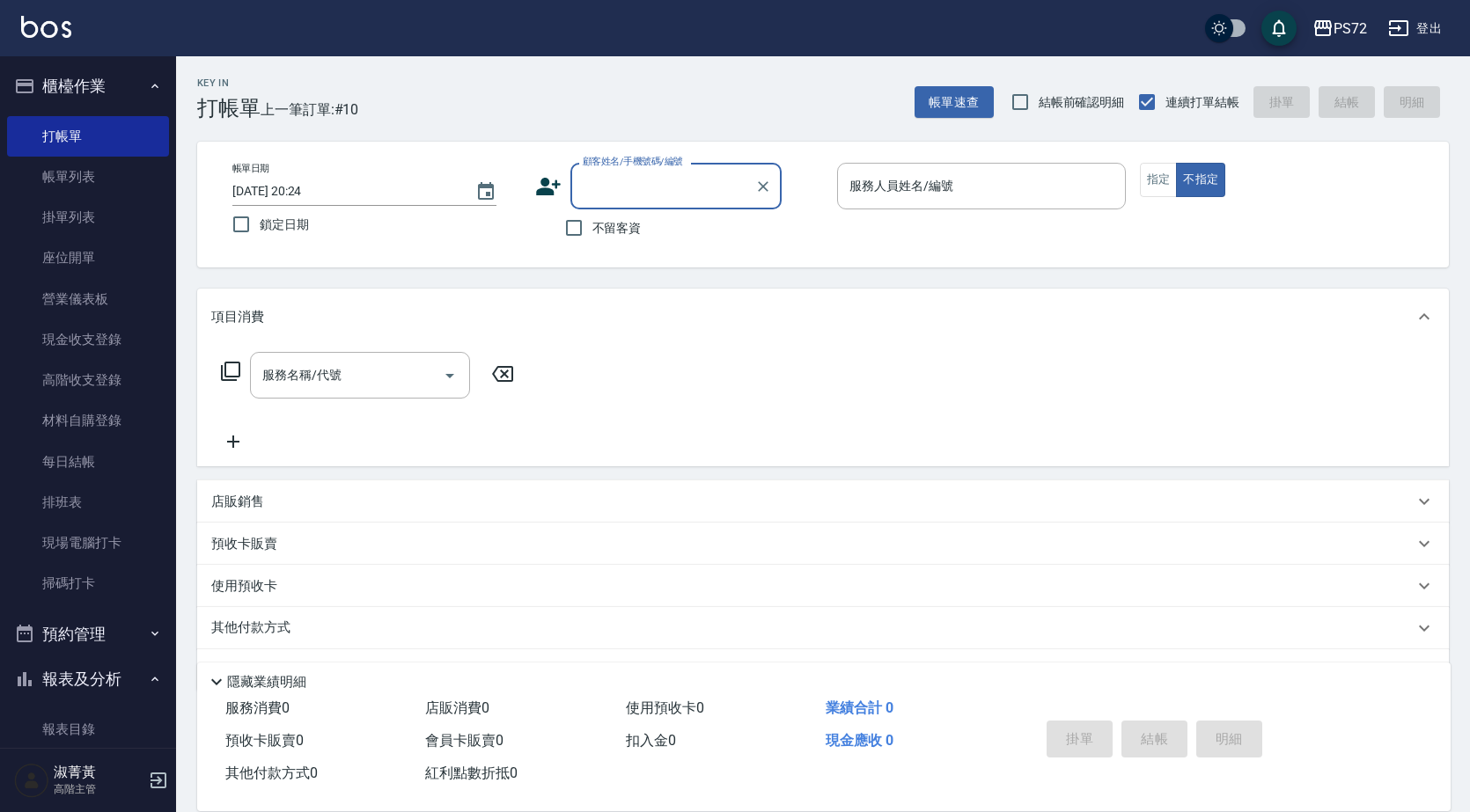
drag, startPoint x: 691, startPoint y: 189, endPoint x: 680, endPoint y: 205, distance: 19.4
click at [690, 189] on input "顧客姓名/手機號碼/編號" at bounding box center [663, 186] width 169 height 31
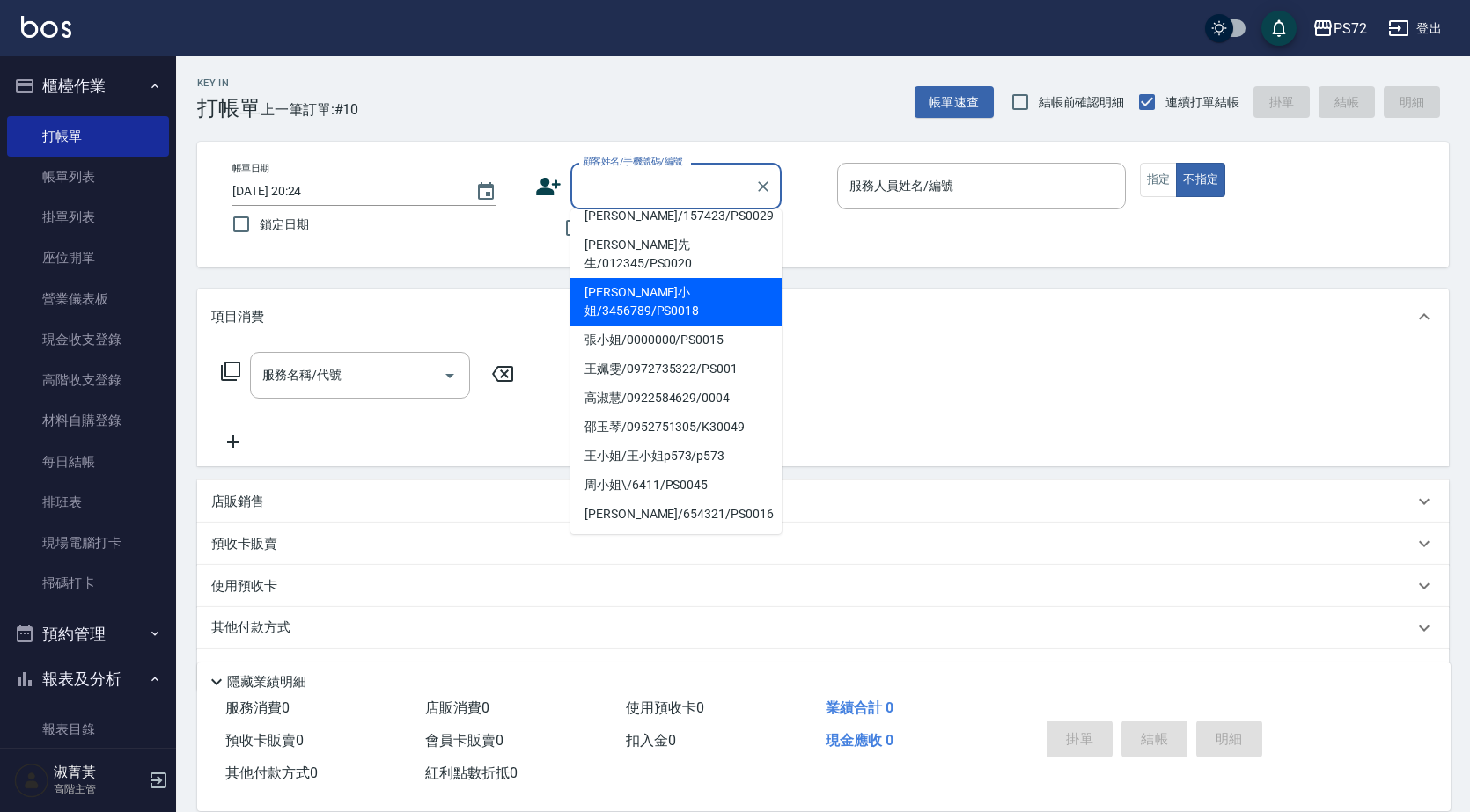
scroll to position [270, 0]
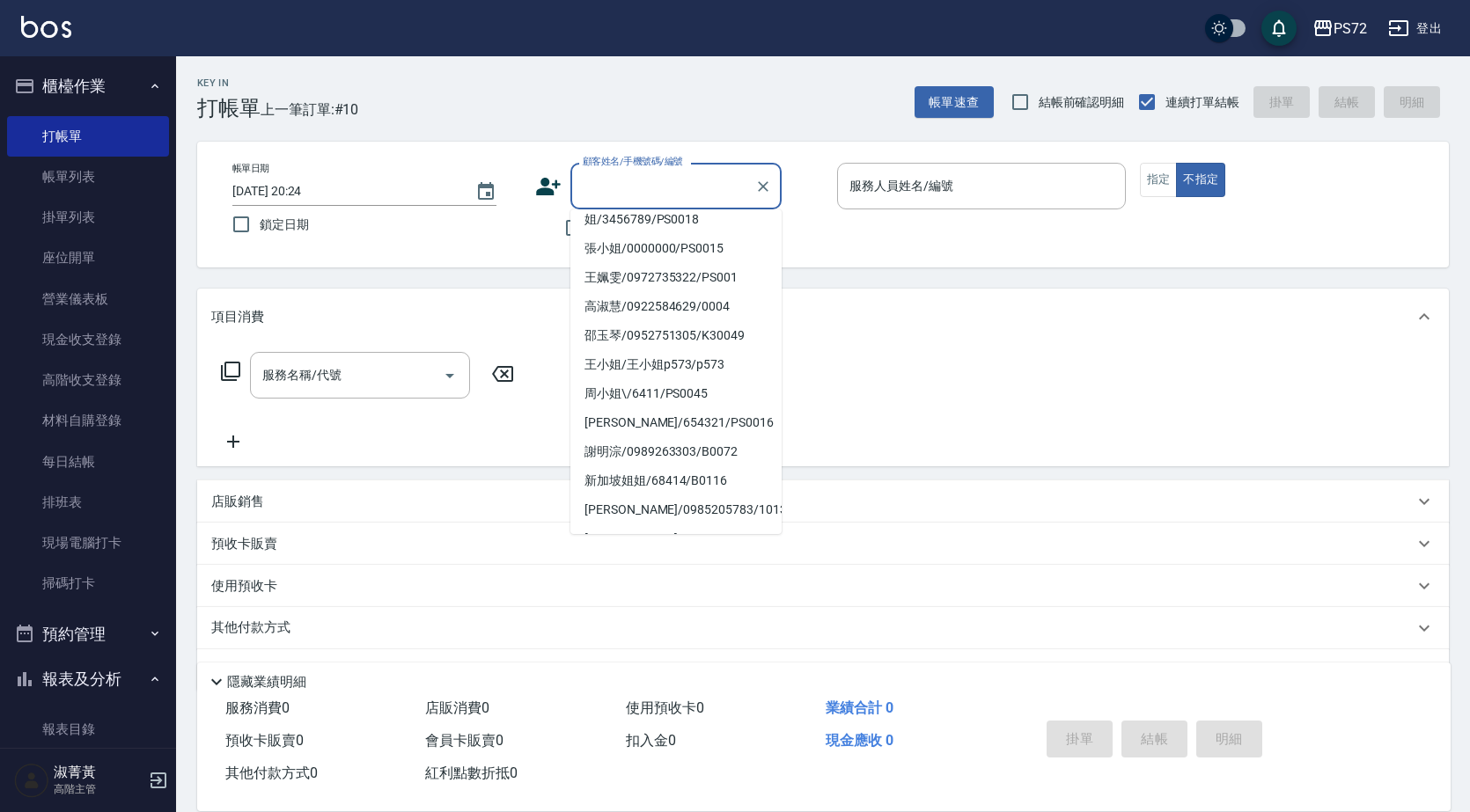
click at [639, 554] on li "[PERSON_NAME]/0938008595/1173" at bounding box center [676, 568] width 211 height 29
type input "[PERSON_NAME]/0938008595/1173"
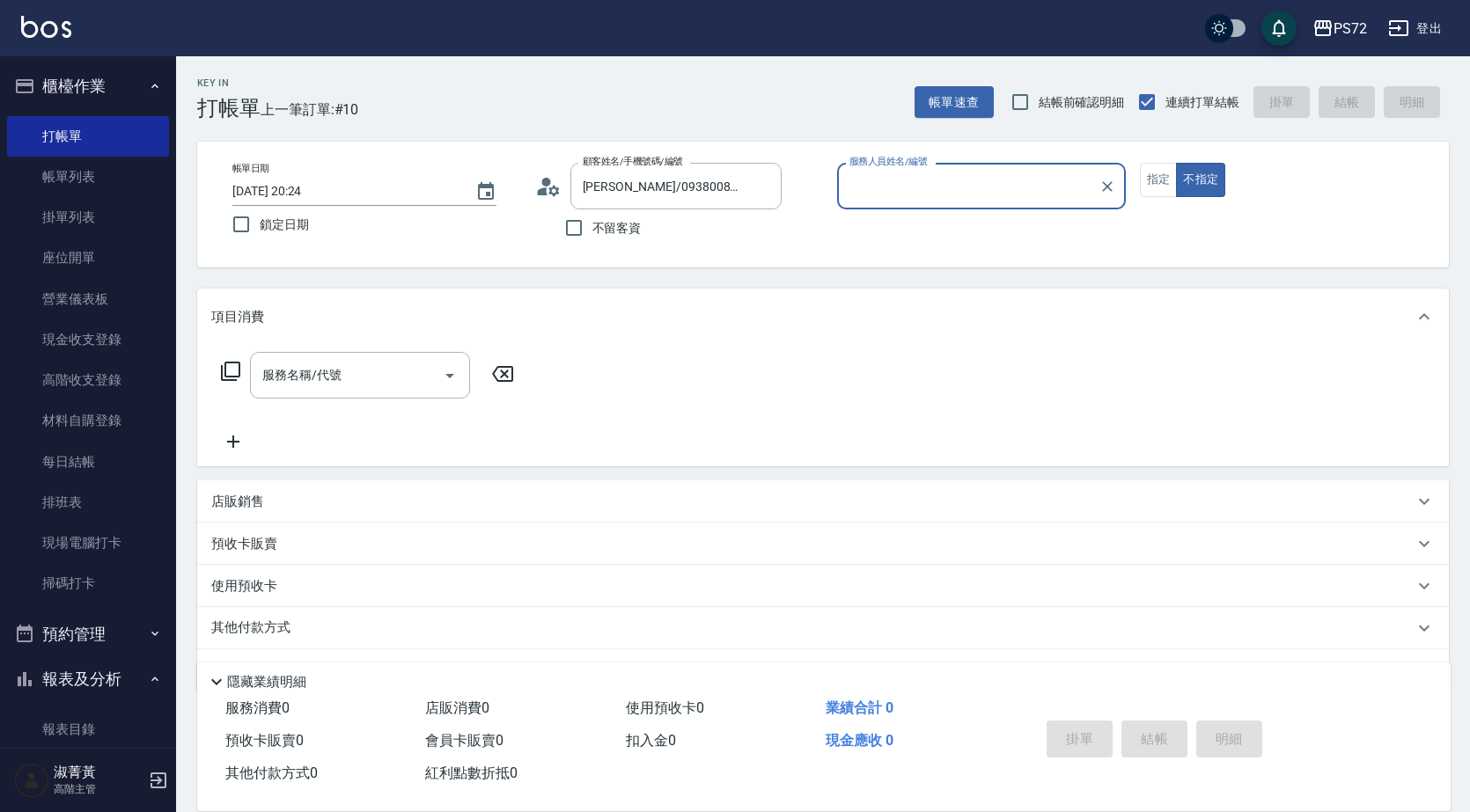
type input "TINA-1"
click at [759, 188] on icon "Clear" at bounding box center [764, 187] width 18 height 18
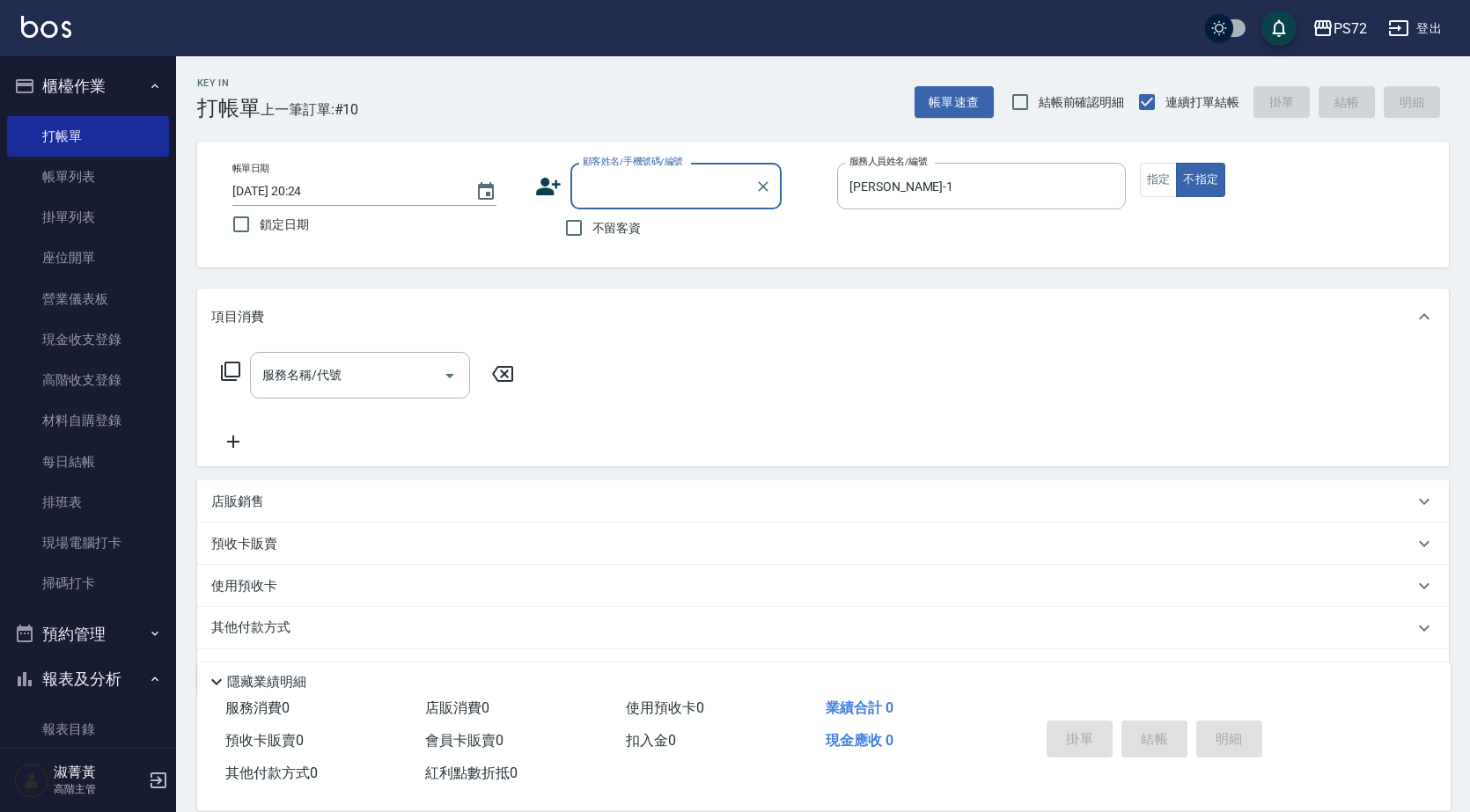
click at [706, 190] on input "顧客姓名/手機號碼/編號" at bounding box center [663, 186] width 169 height 31
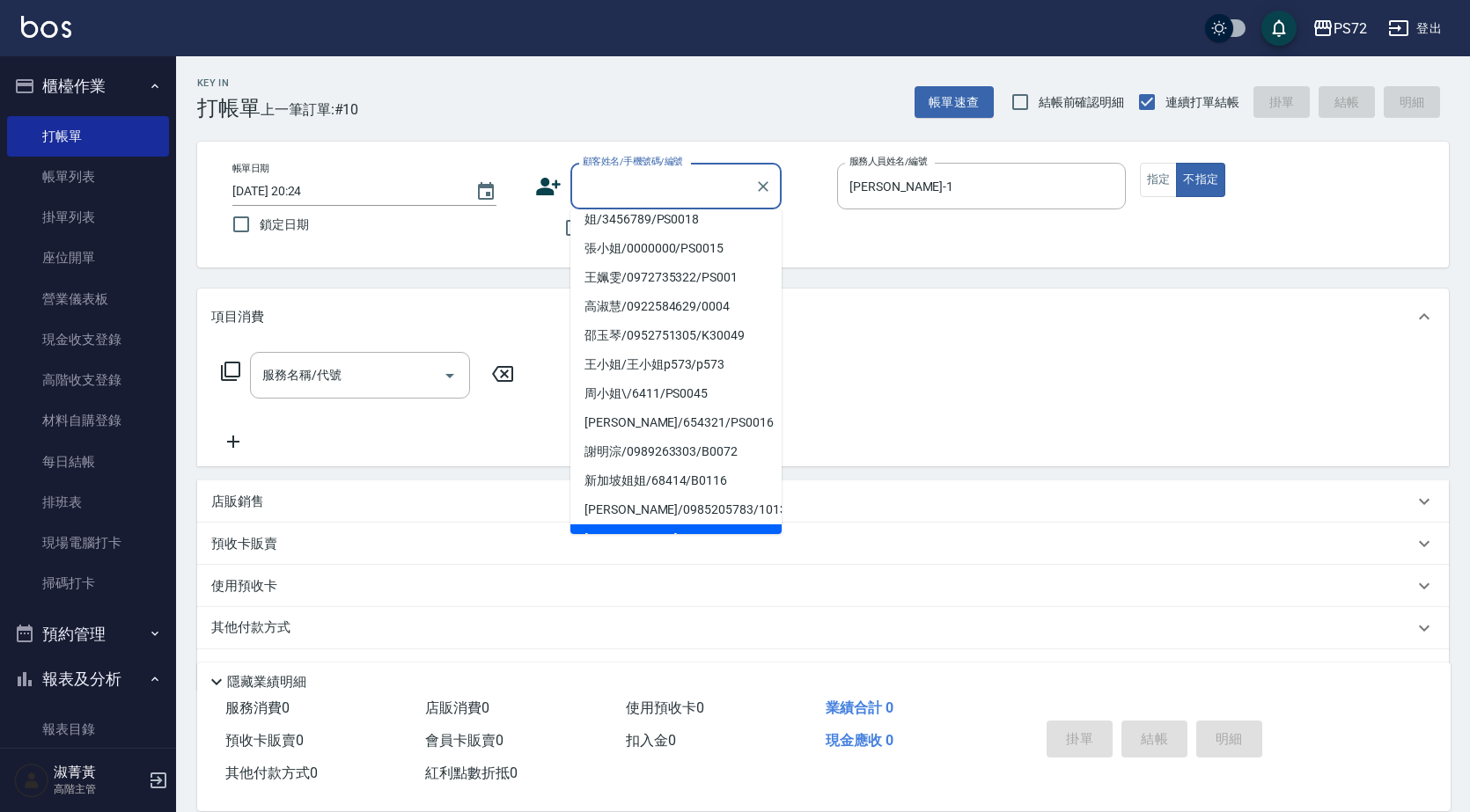
click at [648, 524] on li "[PERSON_NAME]/0952496456/1067" at bounding box center [676, 539] width 211 height 29
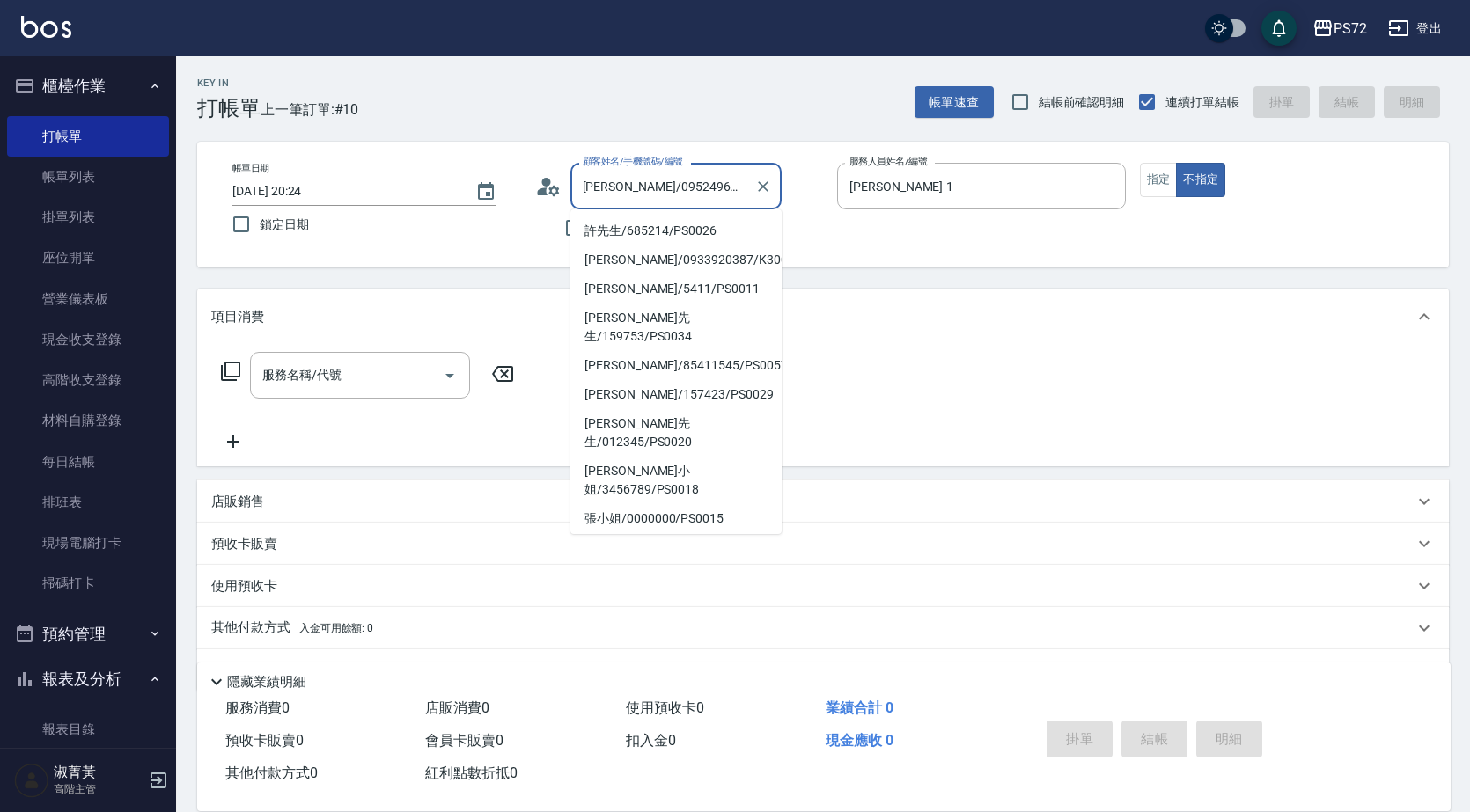
scroll to position [234, 0]
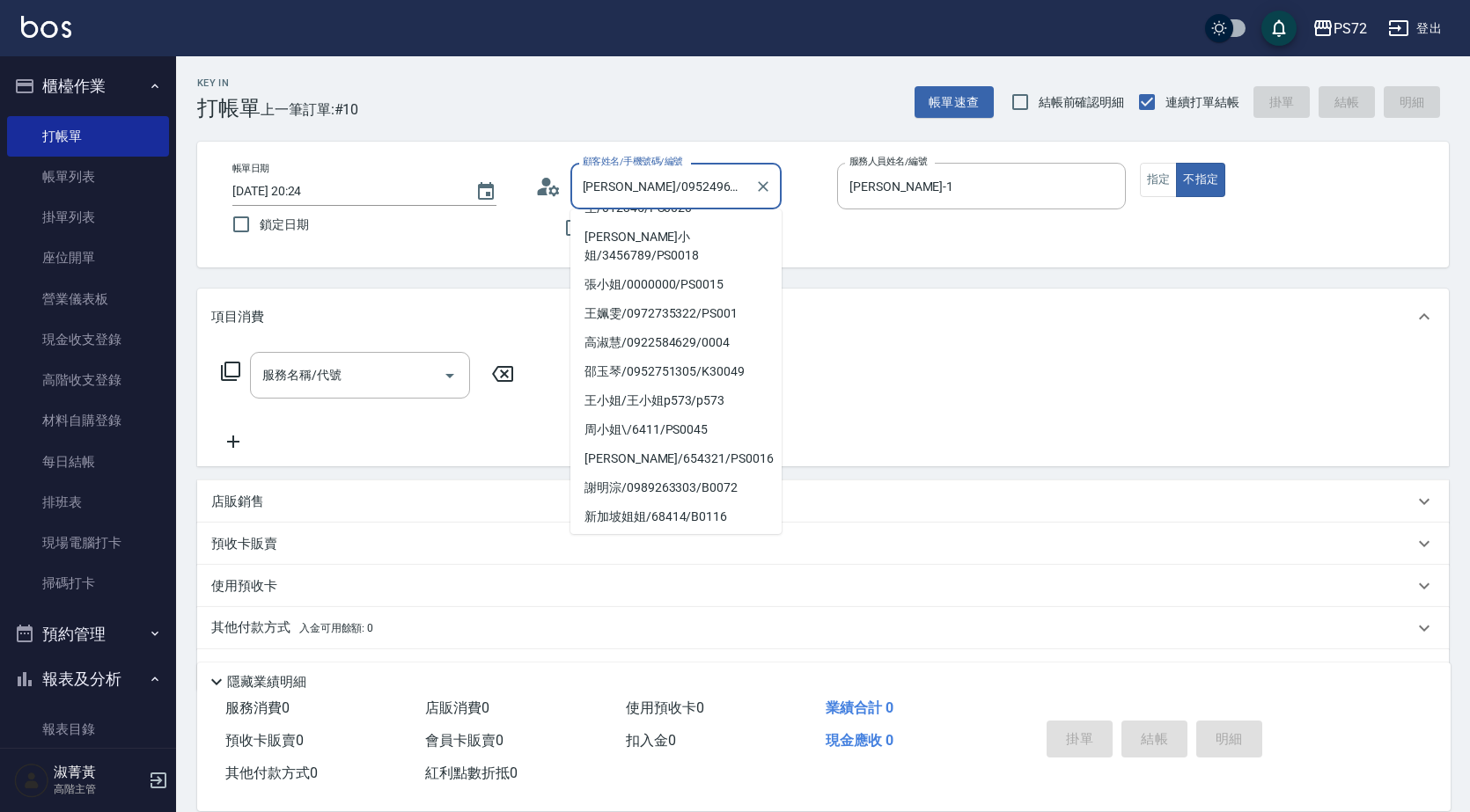
drag, startPoint x: 736, startPoint y: 190, endPoint x: 599, endPoint y: 211, distance: 138.6
click at [597, 208] on div "卓英哲/0952496456/1067 顧客姓名/手機號碼/編號" at bounding box center [676, 186] width 211 height 47
type input "卓"
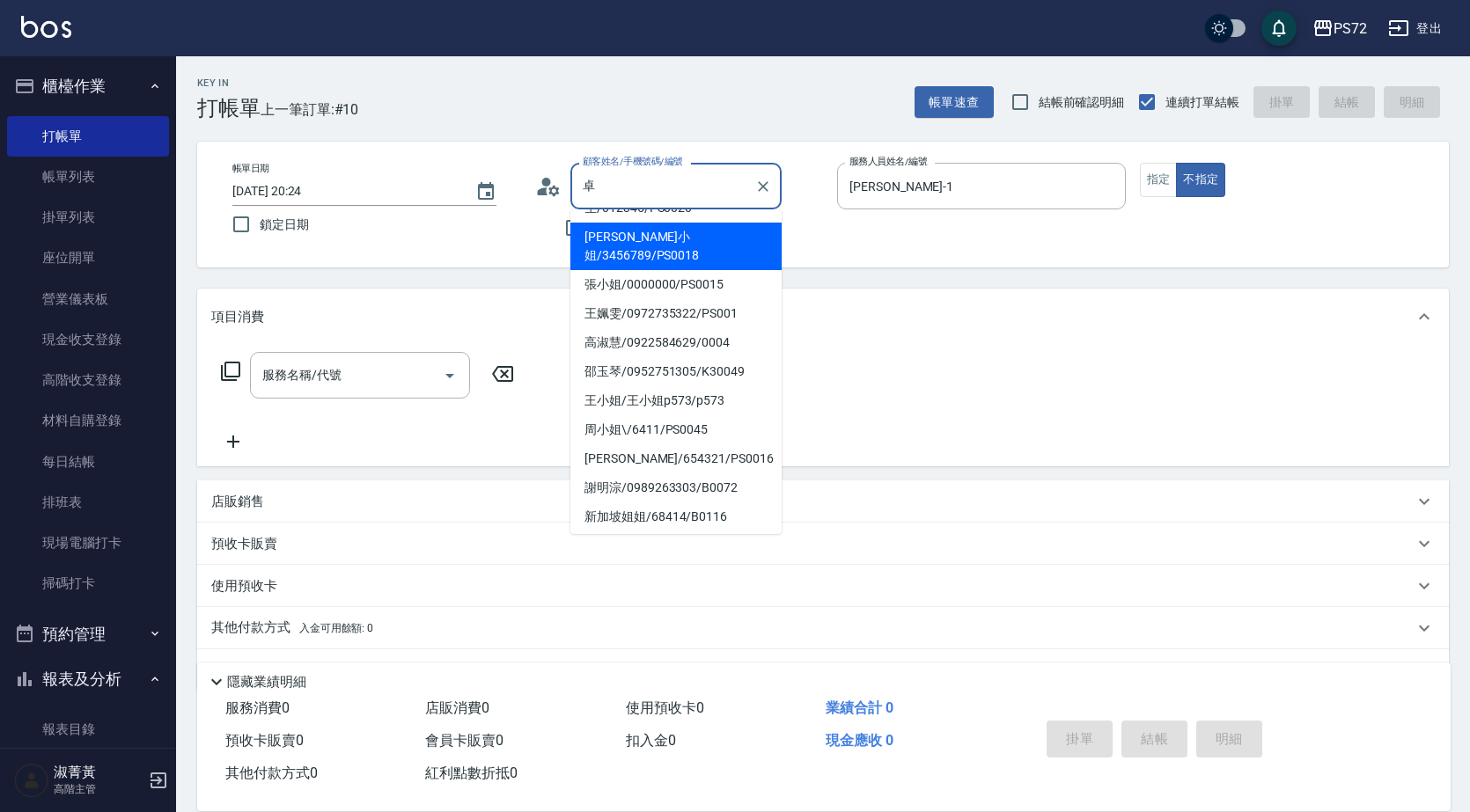
scroll to position [0, 0]
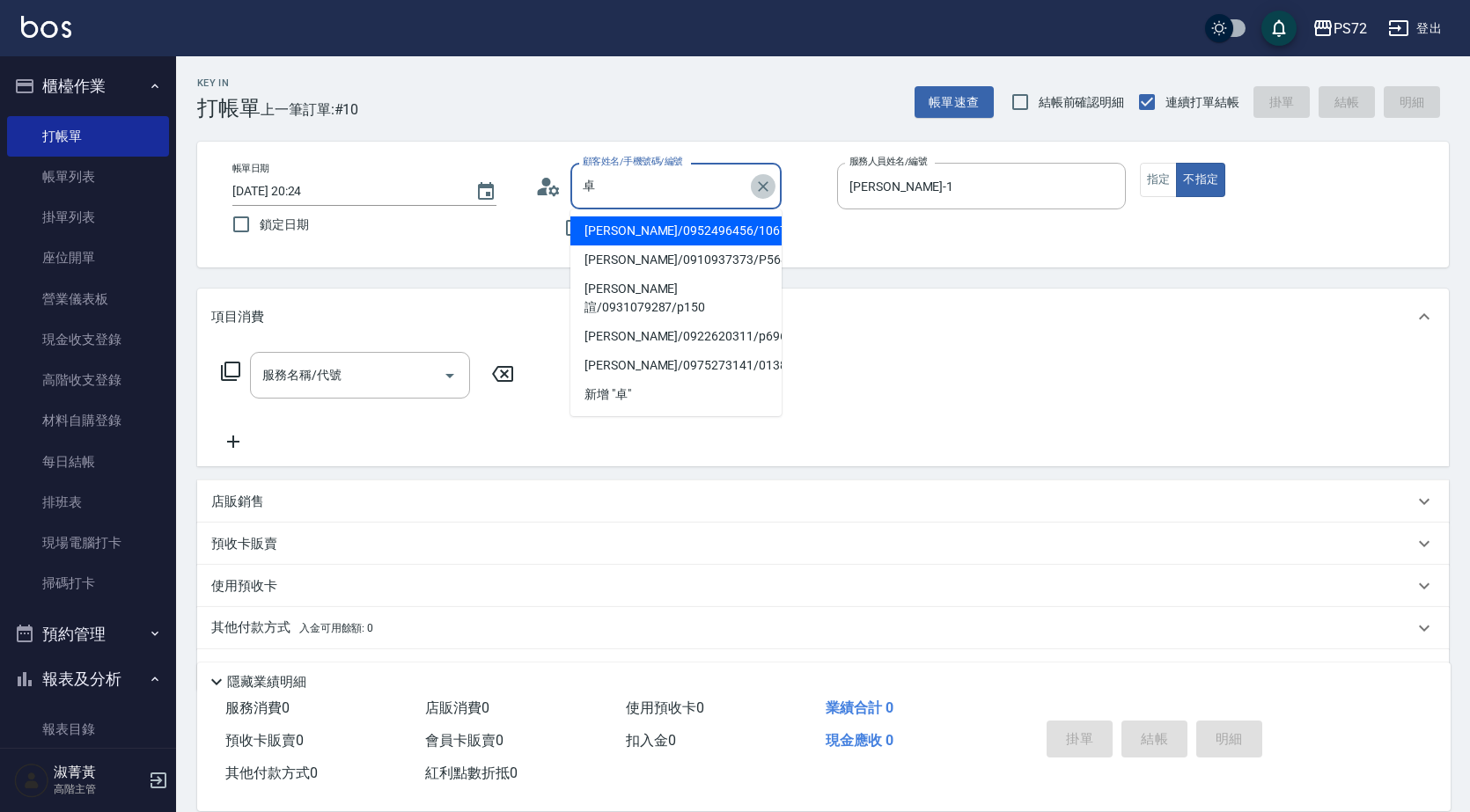
click at [775, 185] on button "Clear" at bounding box center [763, 186] width 24 height 24
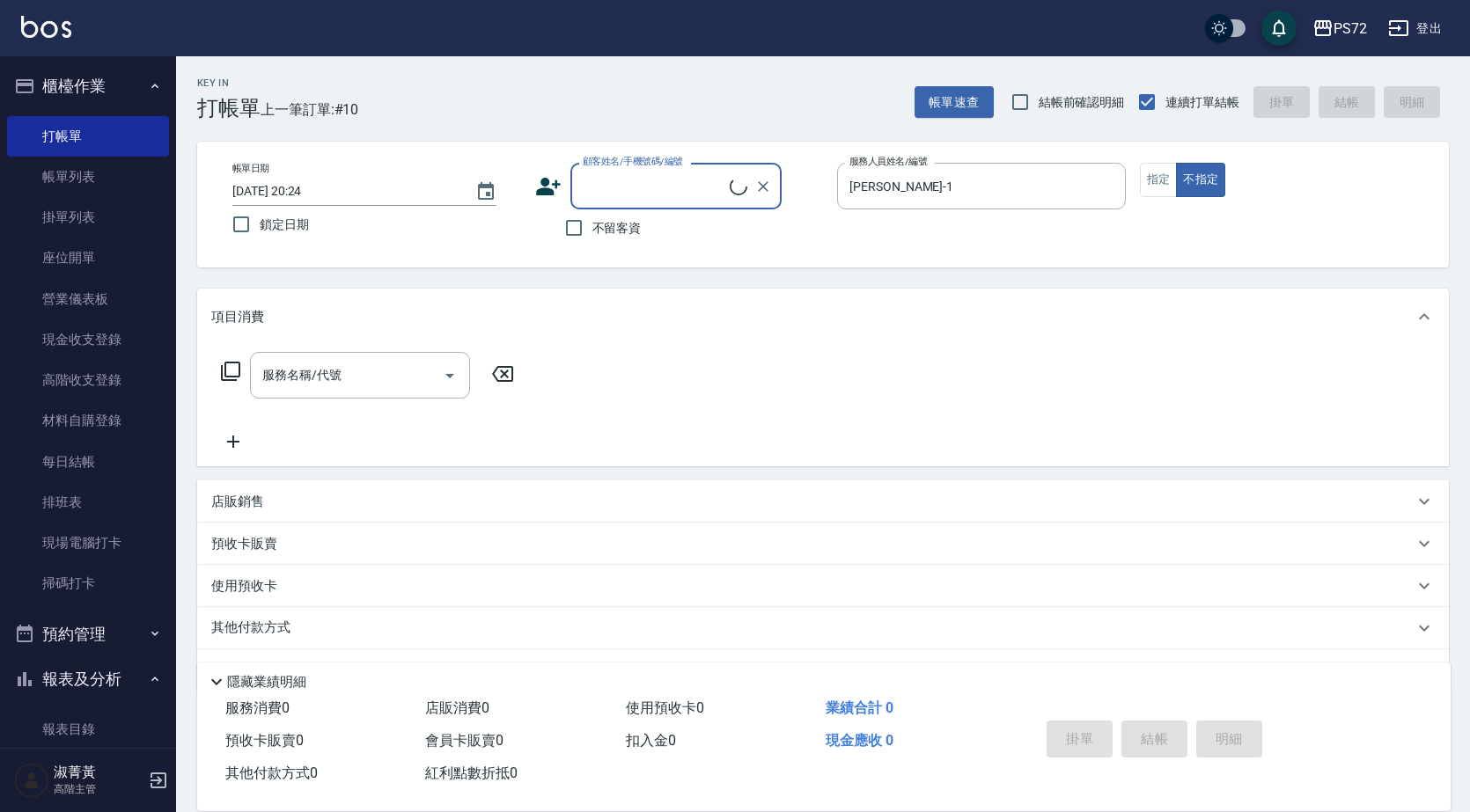
click at [689, 180] on input "顧客姓名/手機號碼/編號" at bounding box center [654, 186] width 151 height 31
click at [654, 194] on input "顧客姓名/手機號碼/編號" at bounding box center [663, 186] width 169 height 31
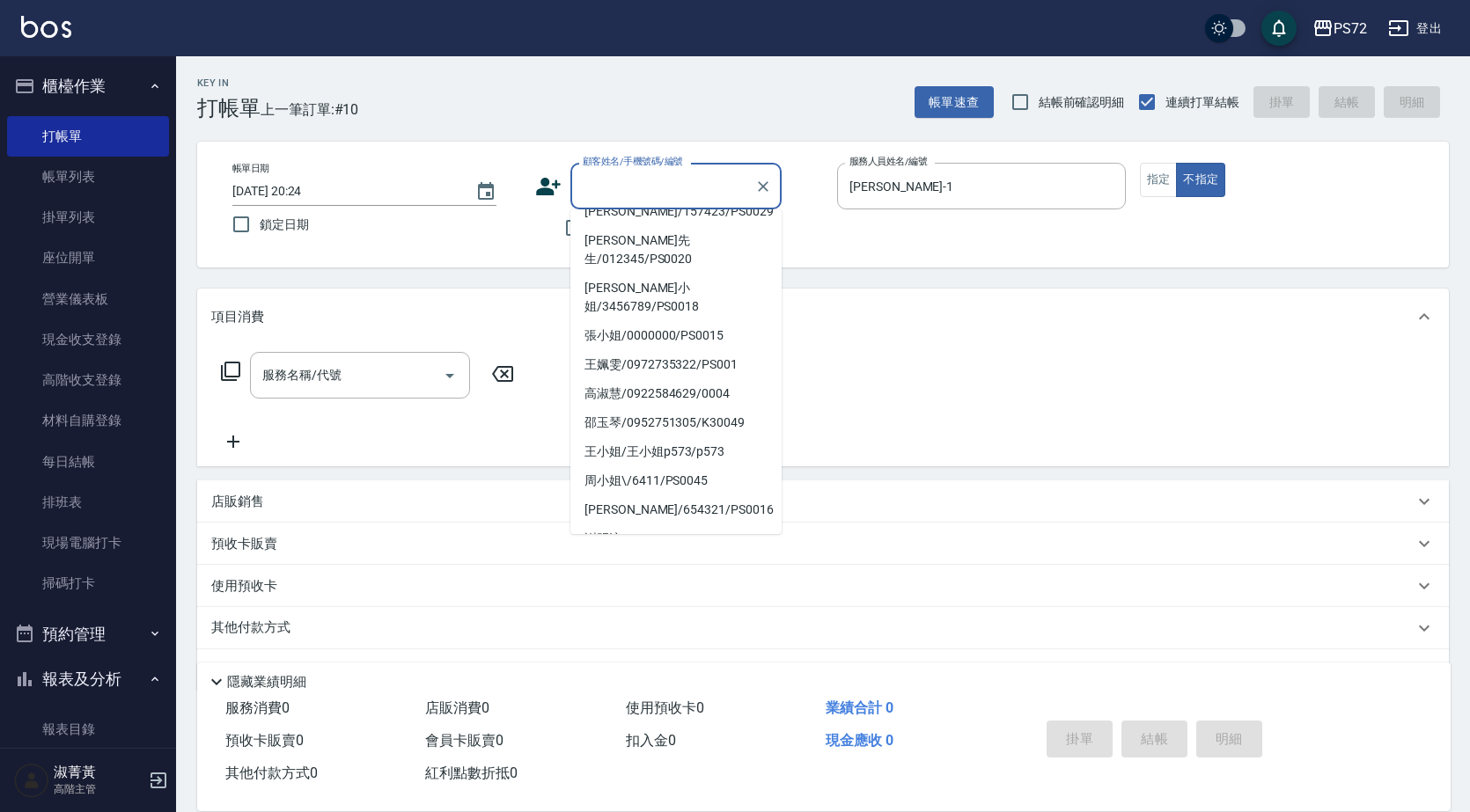
scroll to position [270, 0]
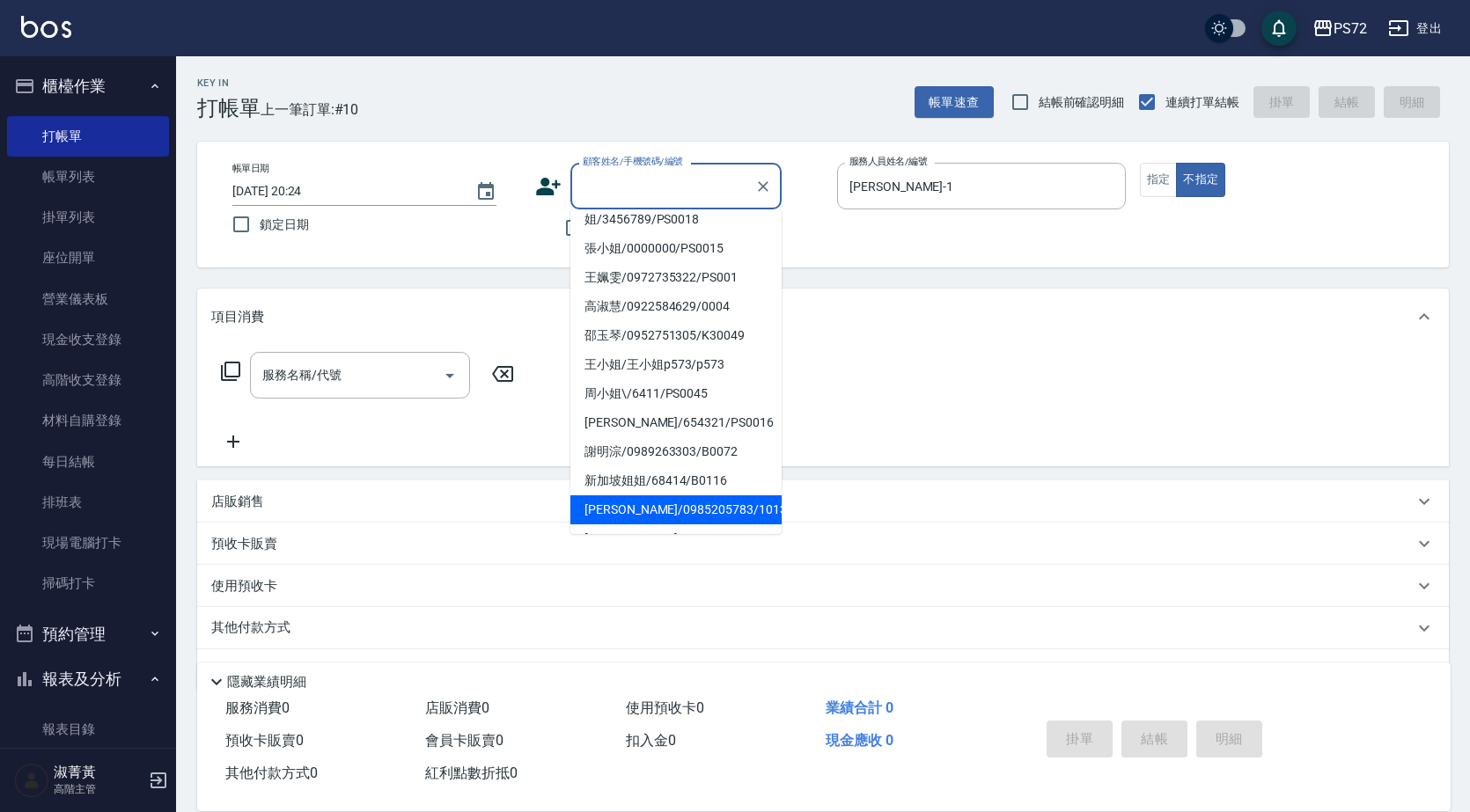
click at [641, 495] on li "[PERSON_NAME]/0985205783/1013" at bounding box center [676, 510] width 211 height 29
type input "[PERSON_NAME]/0985205783/1013"
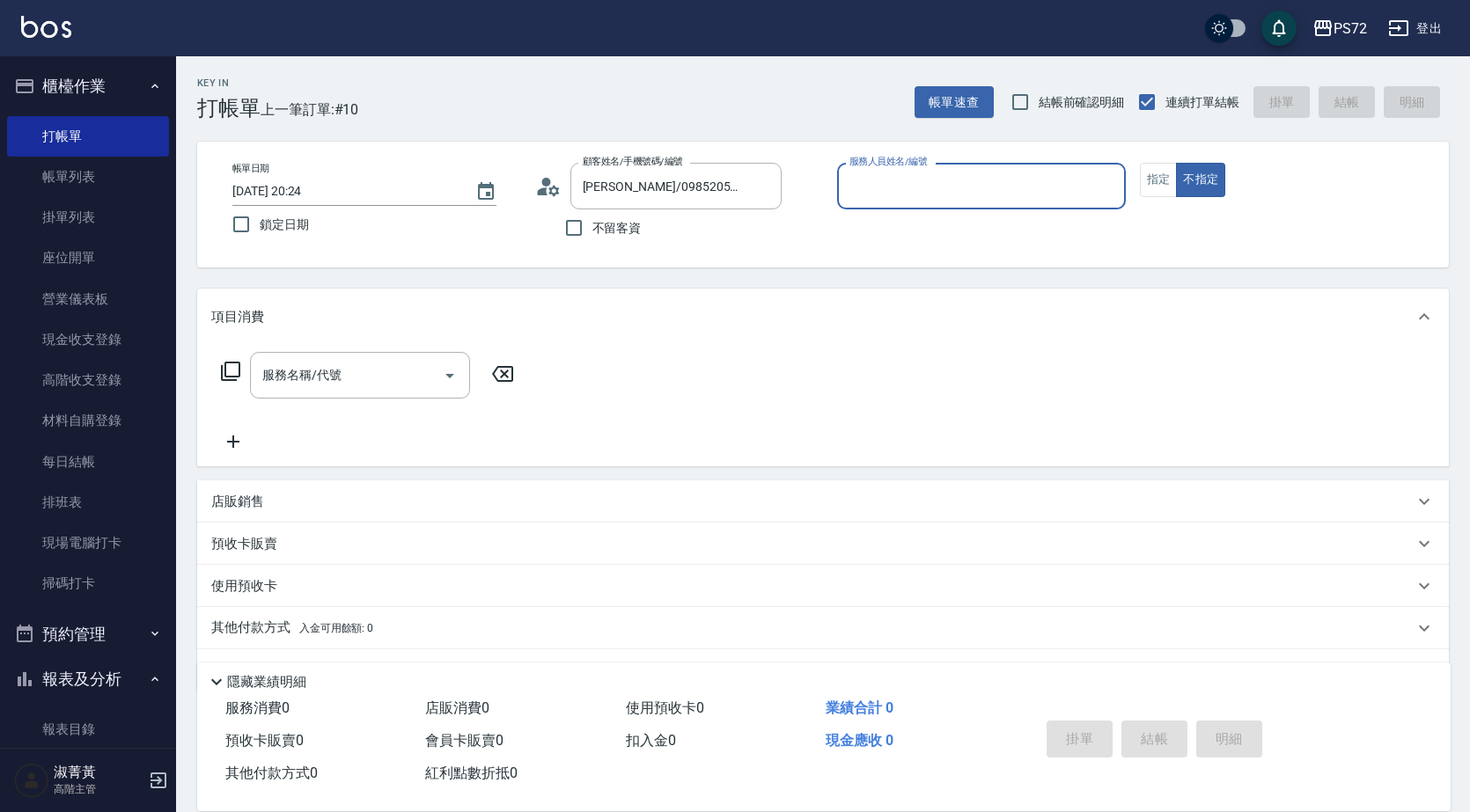
drag, startPoint x: 913, startPoint y: 192, endPoint x: 907, endPoint y: 201, distance: 10.8
click at [913, 191] on input "服務人員姓名/編號" at bounding box center [981, 186] width 273 height 31
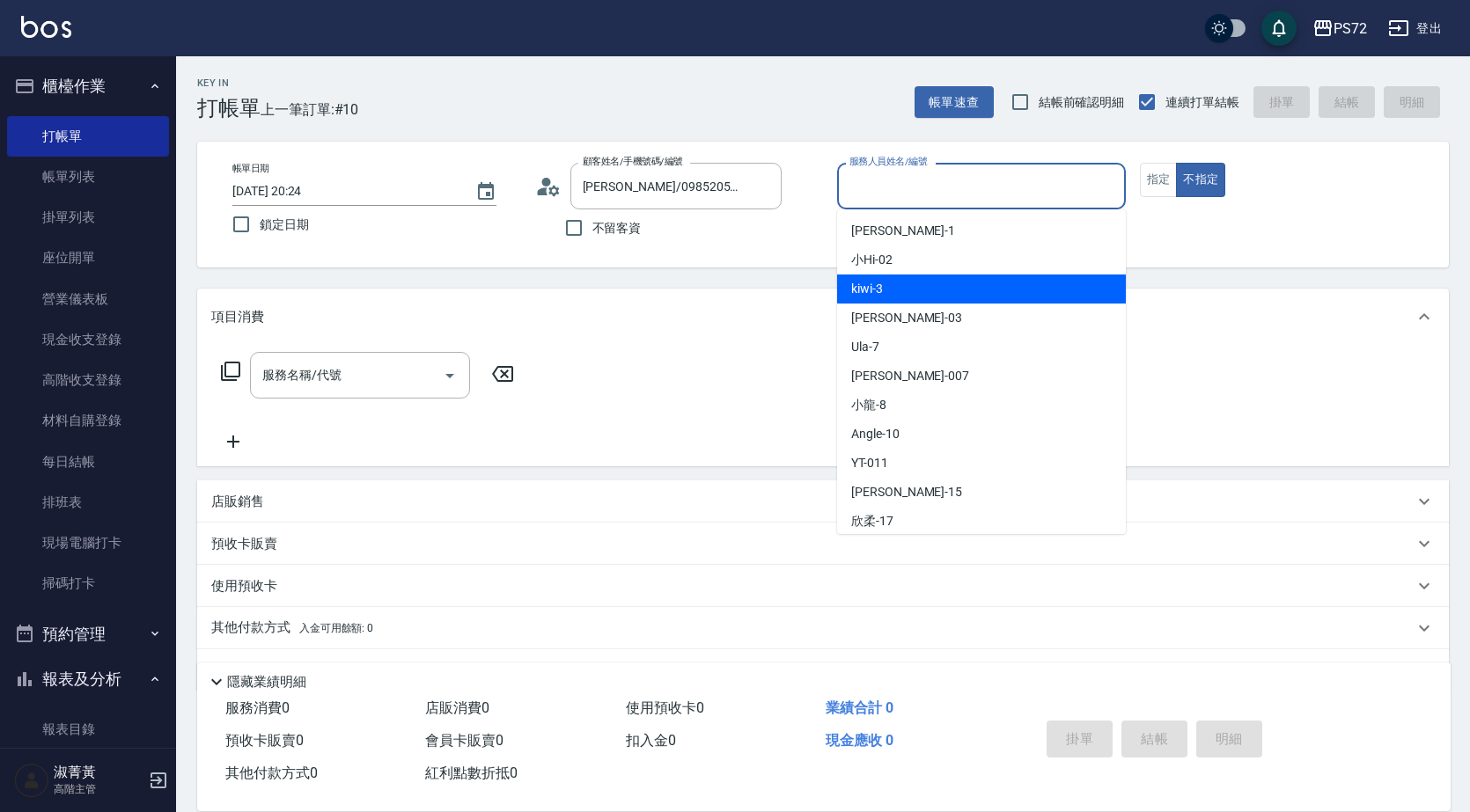
click at [888, 297] on div "kiwi -3" at bounding box center [981, 289] width 289 height 29
type input "kiwi-3"
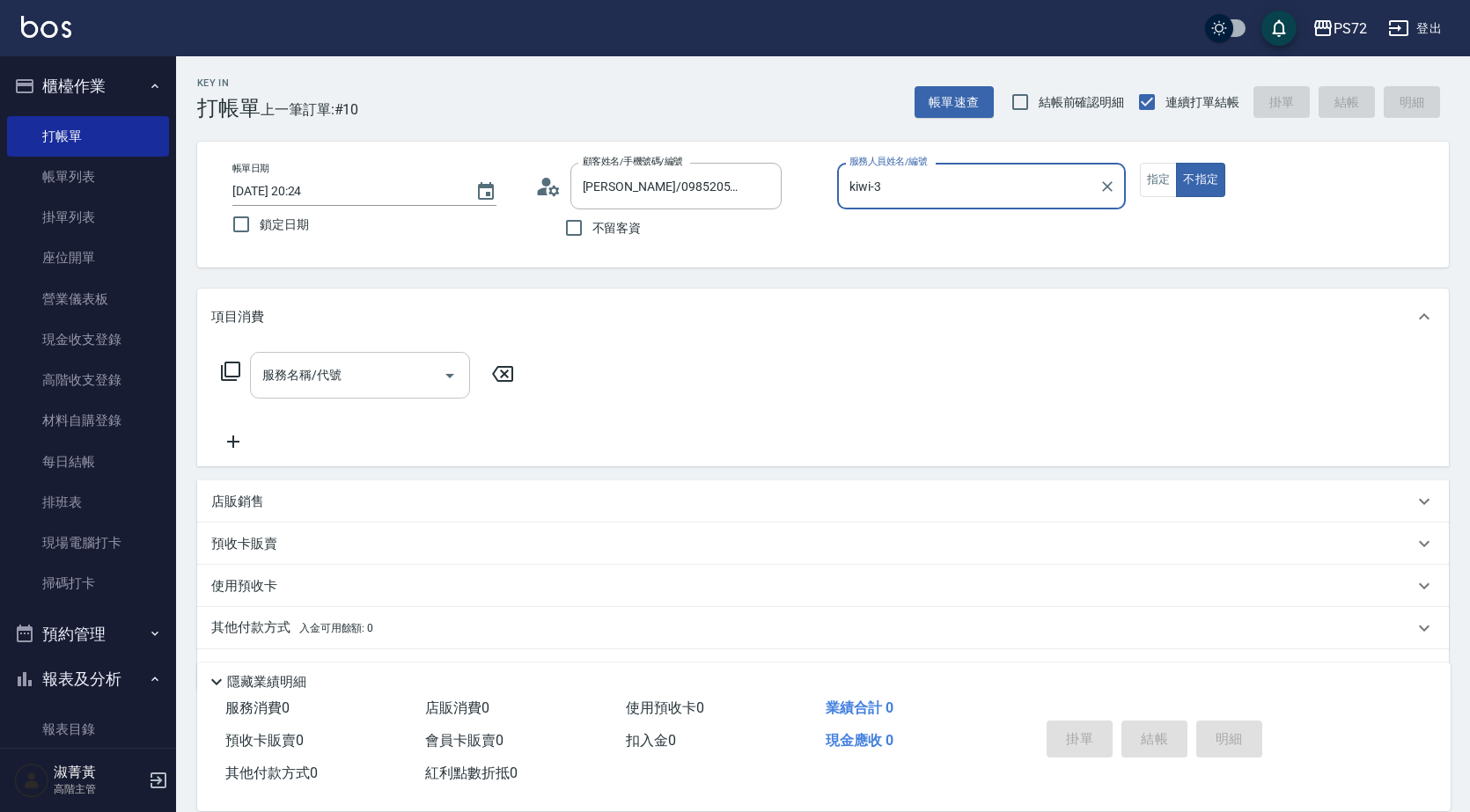
click at [354, 364] on input "服務名稱/代號" at bounding box center [347, 375] width 178 height 31
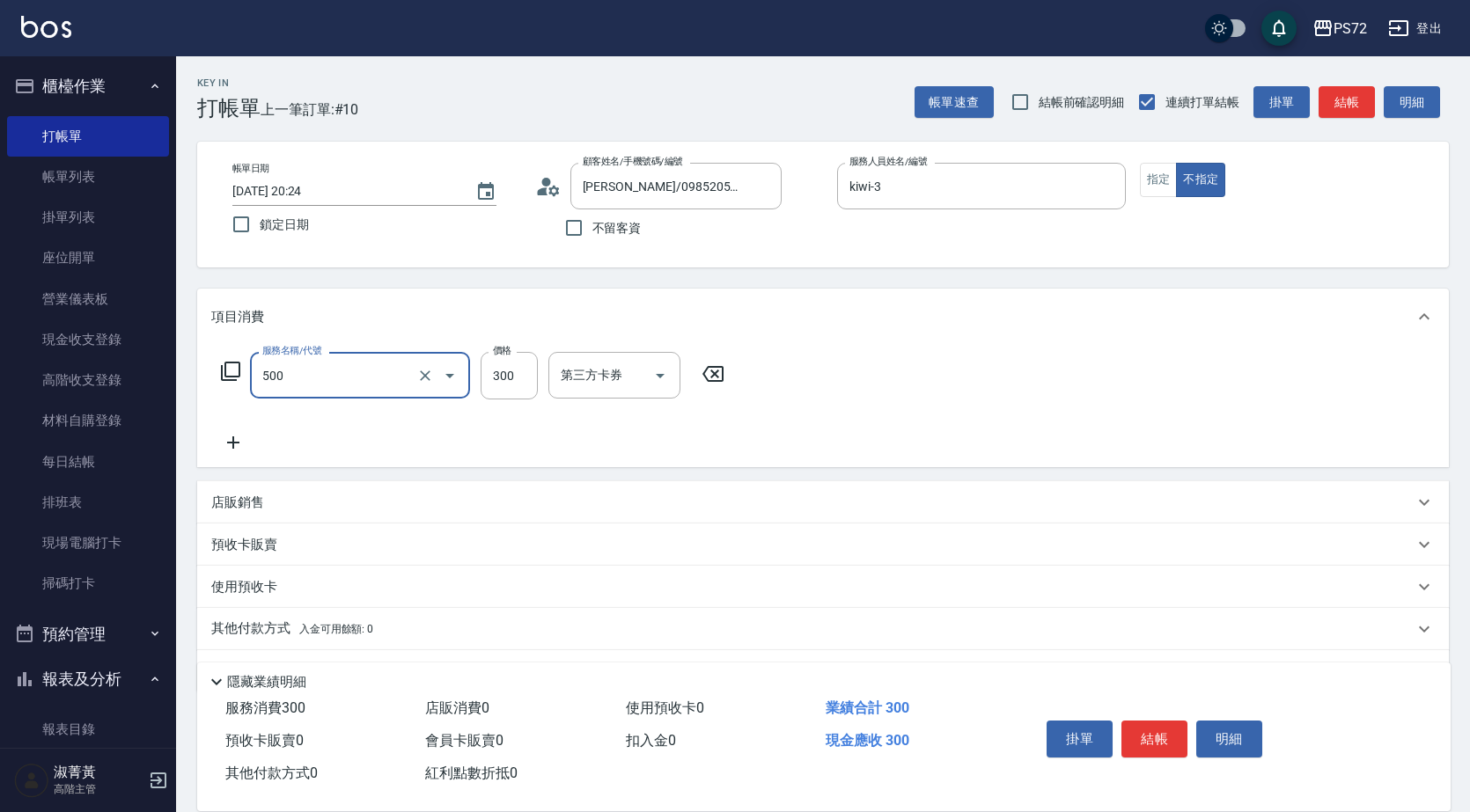
type input "洗髮(A級)(500)"
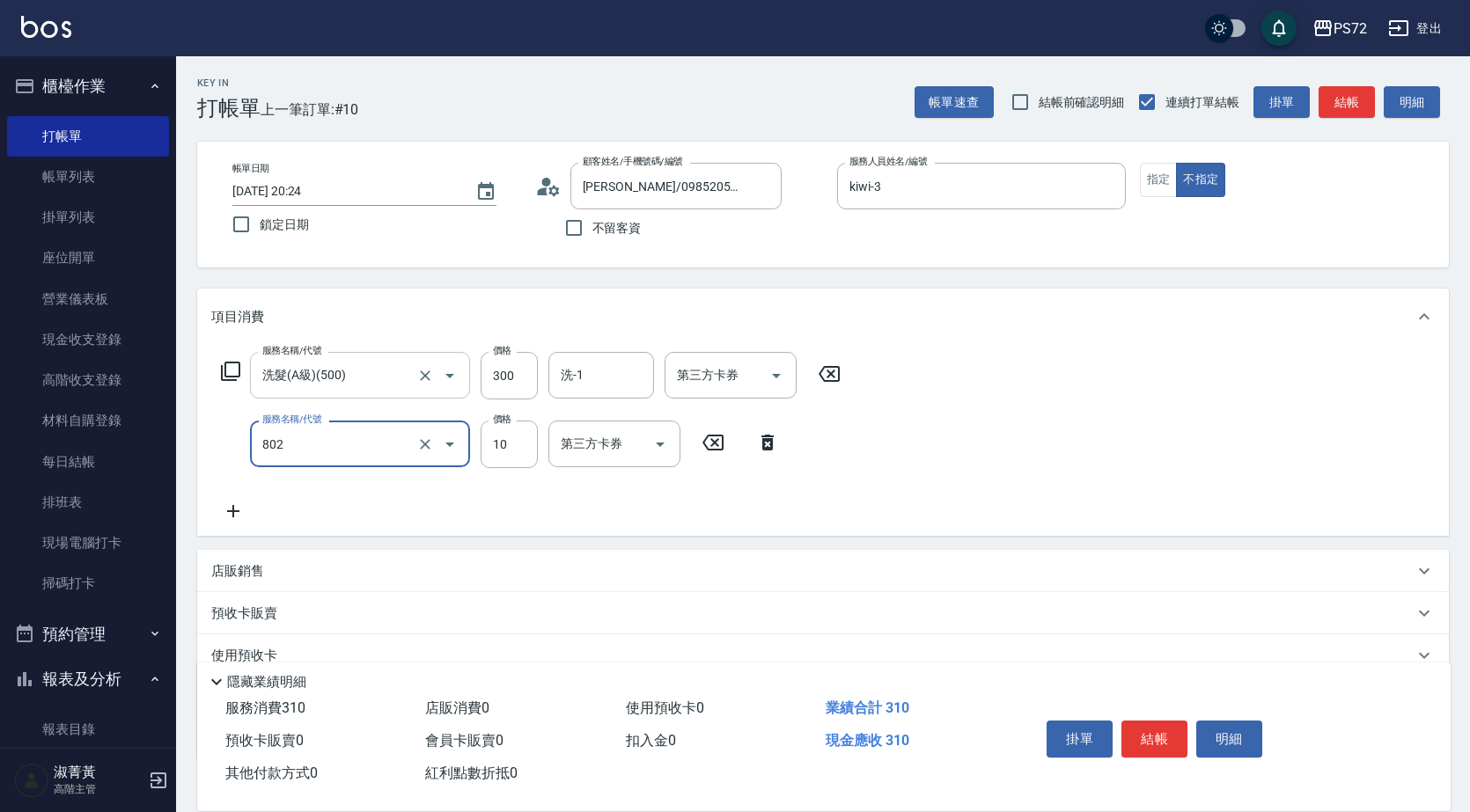
type input "潤絲(802)"
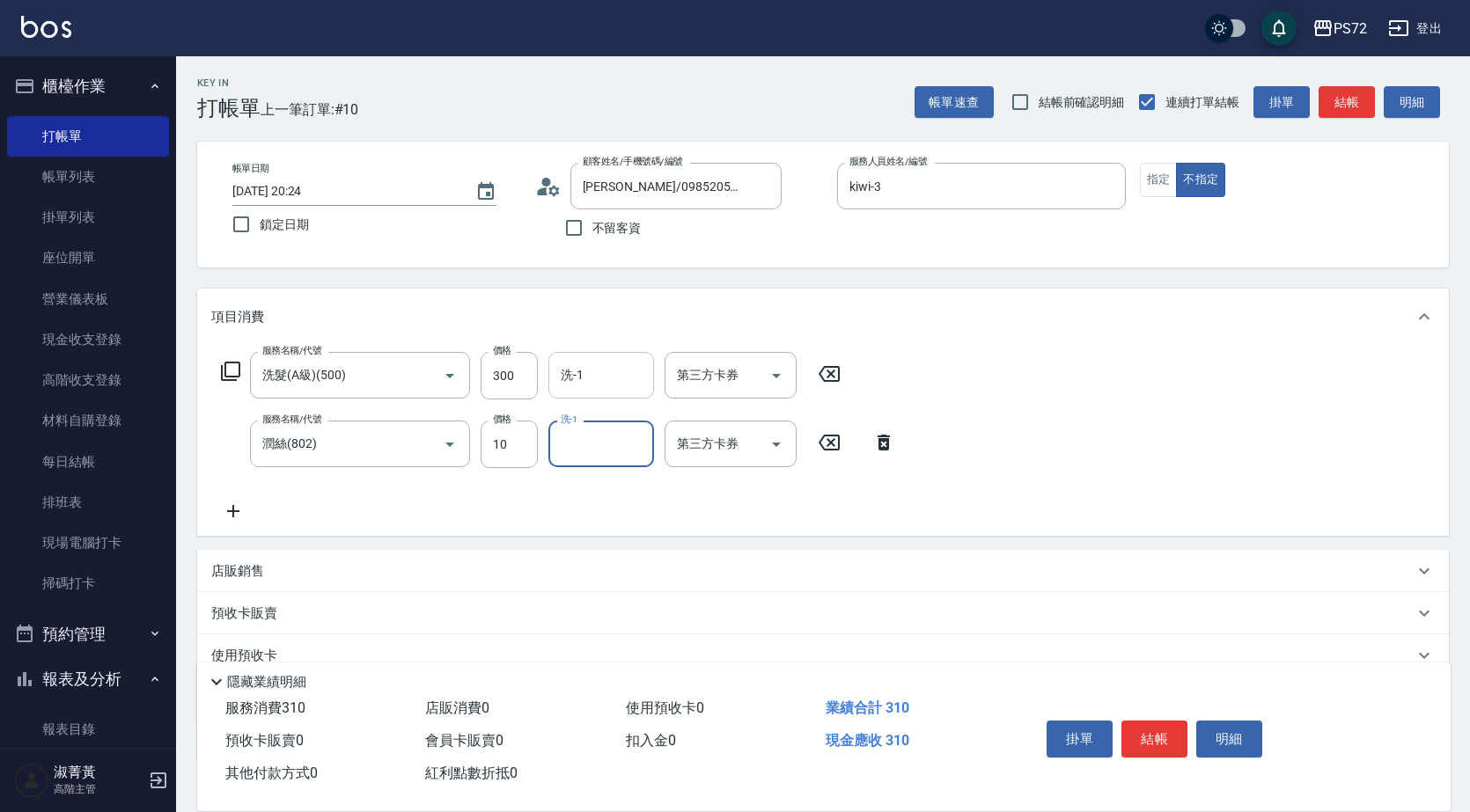
click at [579, 385] on div "洗-1" at bounding box center [601, 375] width 105 height 47
type input "[PERSON_NAME]-18"
click at [582, 444] on input "洗-1" at bounding box center [601, 444] width 90 height 31
type input "[PERSON_NAME]-18"
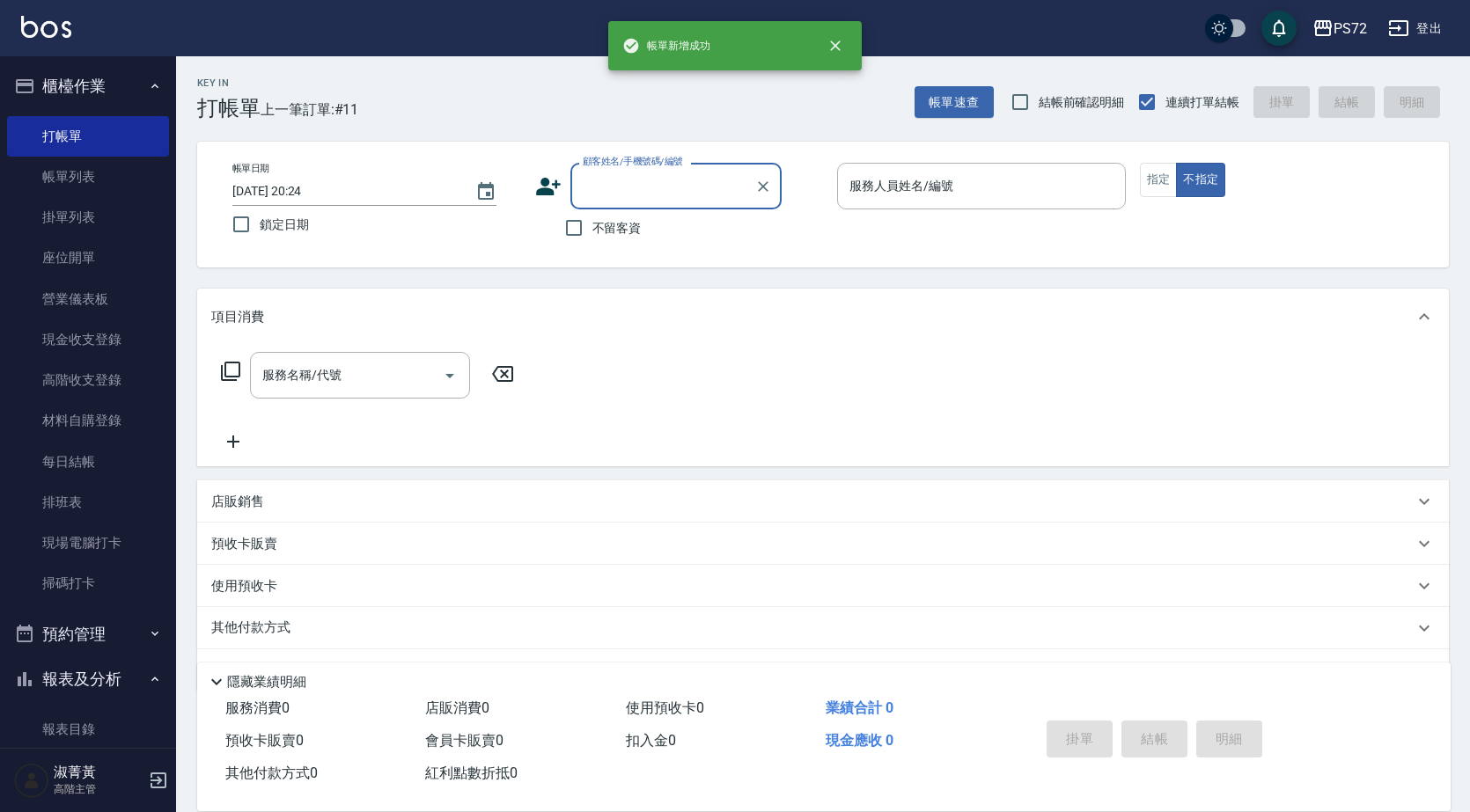
click at [659, 190] on input "顧客姓名/手機號碼/編號" at bounding box center [663, 186] width 169 height 31
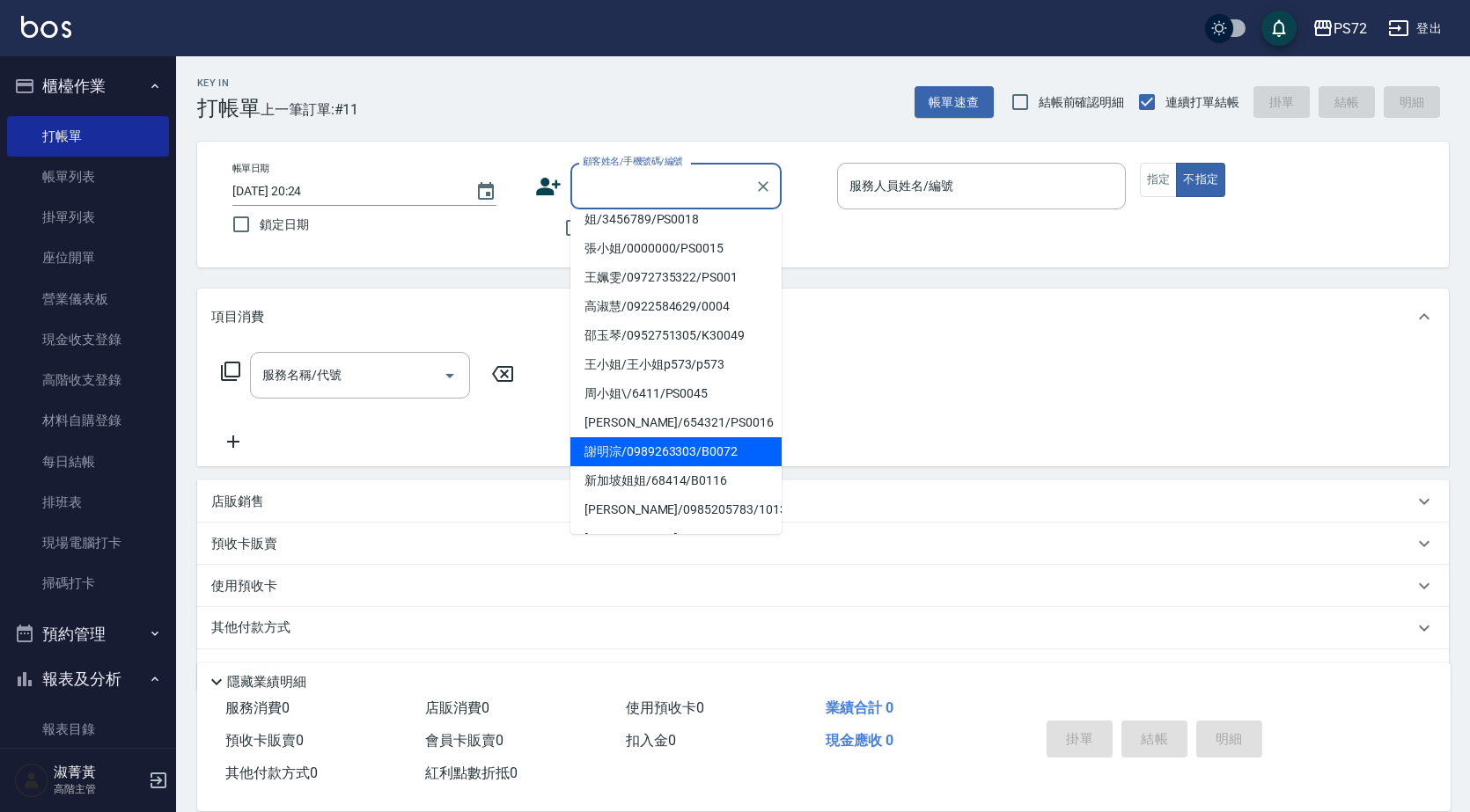
click at [662, 437] on li "[PERSON_NAME]/0989263303/B0072" at bounding box center [676, 451] width 211 height 29
type input "[PERSON_NAME]/0989263303/B0072"
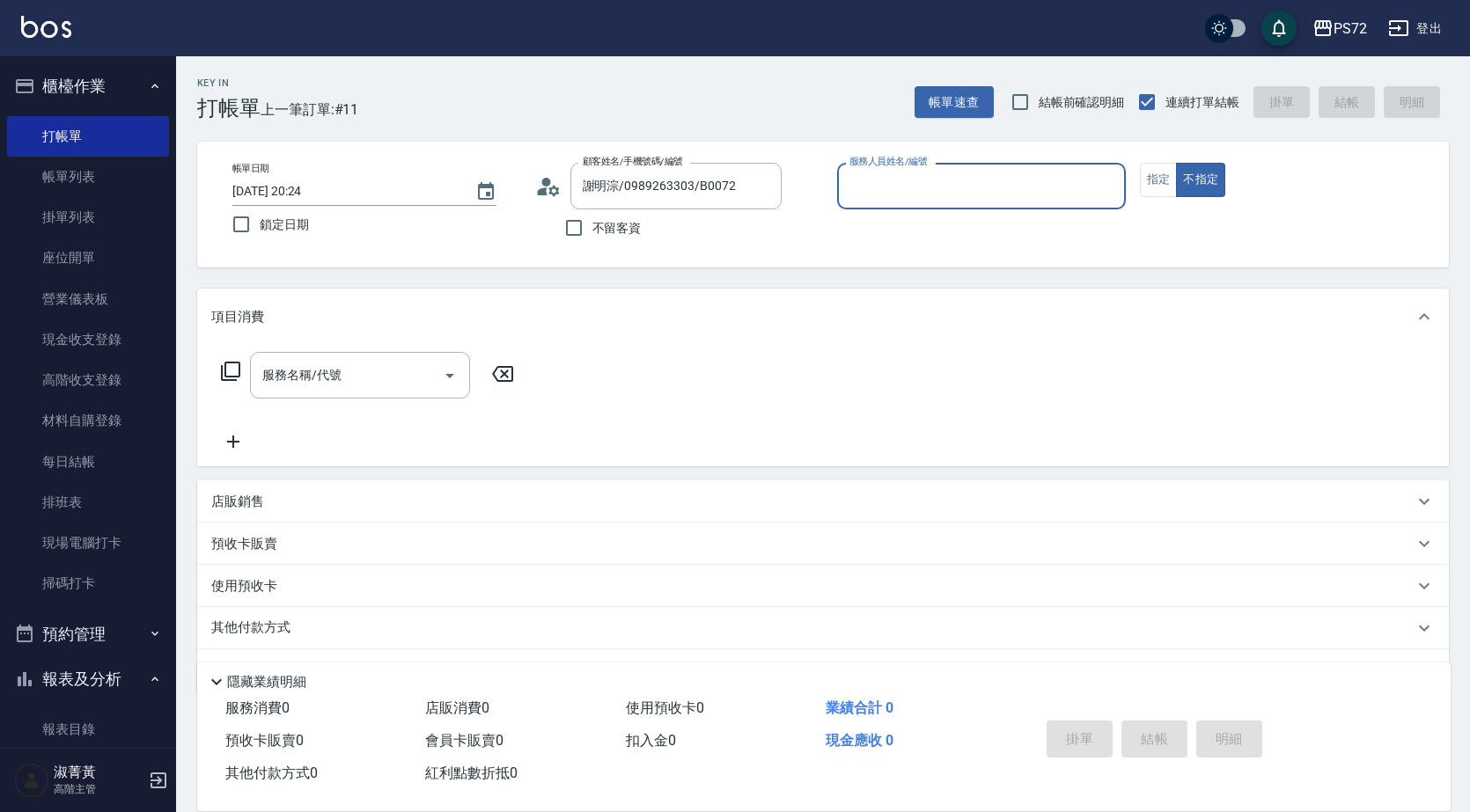
type input "小Hi-02"
click at [544, 189] on icon at bounding box center [542, 191] width 11 height 8
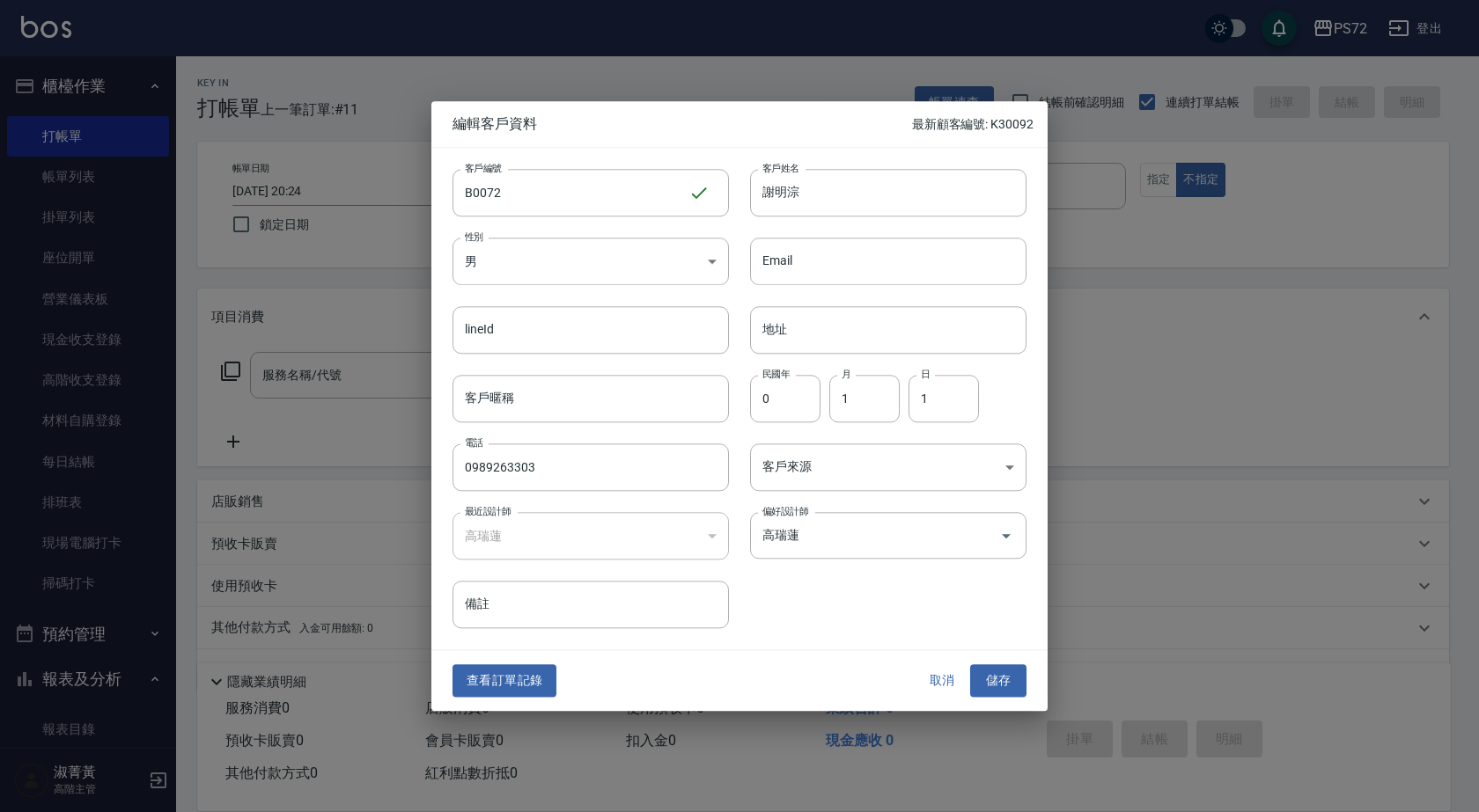
click at [1005, 672] on button "儲存" at bounding box center [998, 682] width 57 height 32
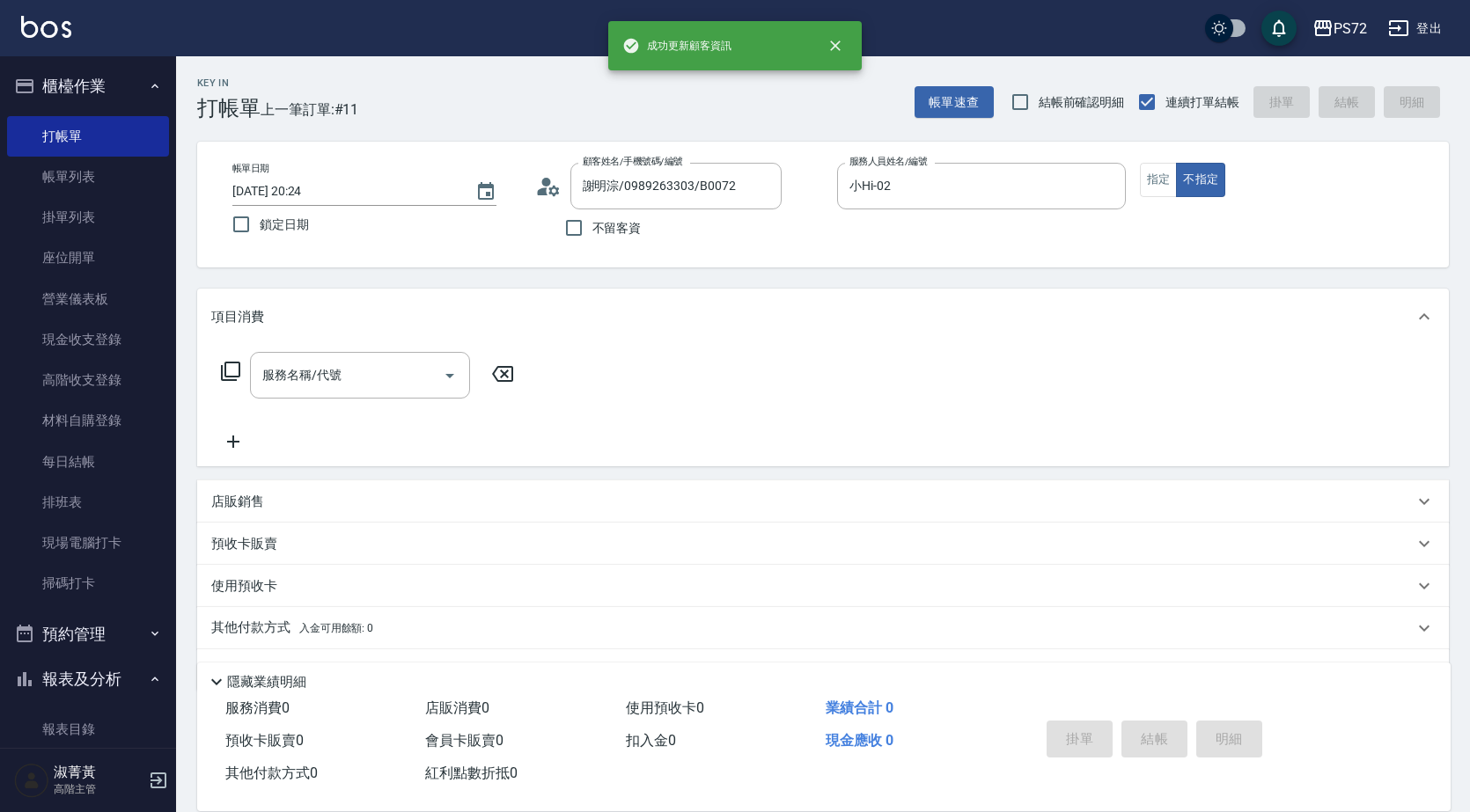
click at [543, 184] on circle at bounding box center [546, 183] width 9 height 9
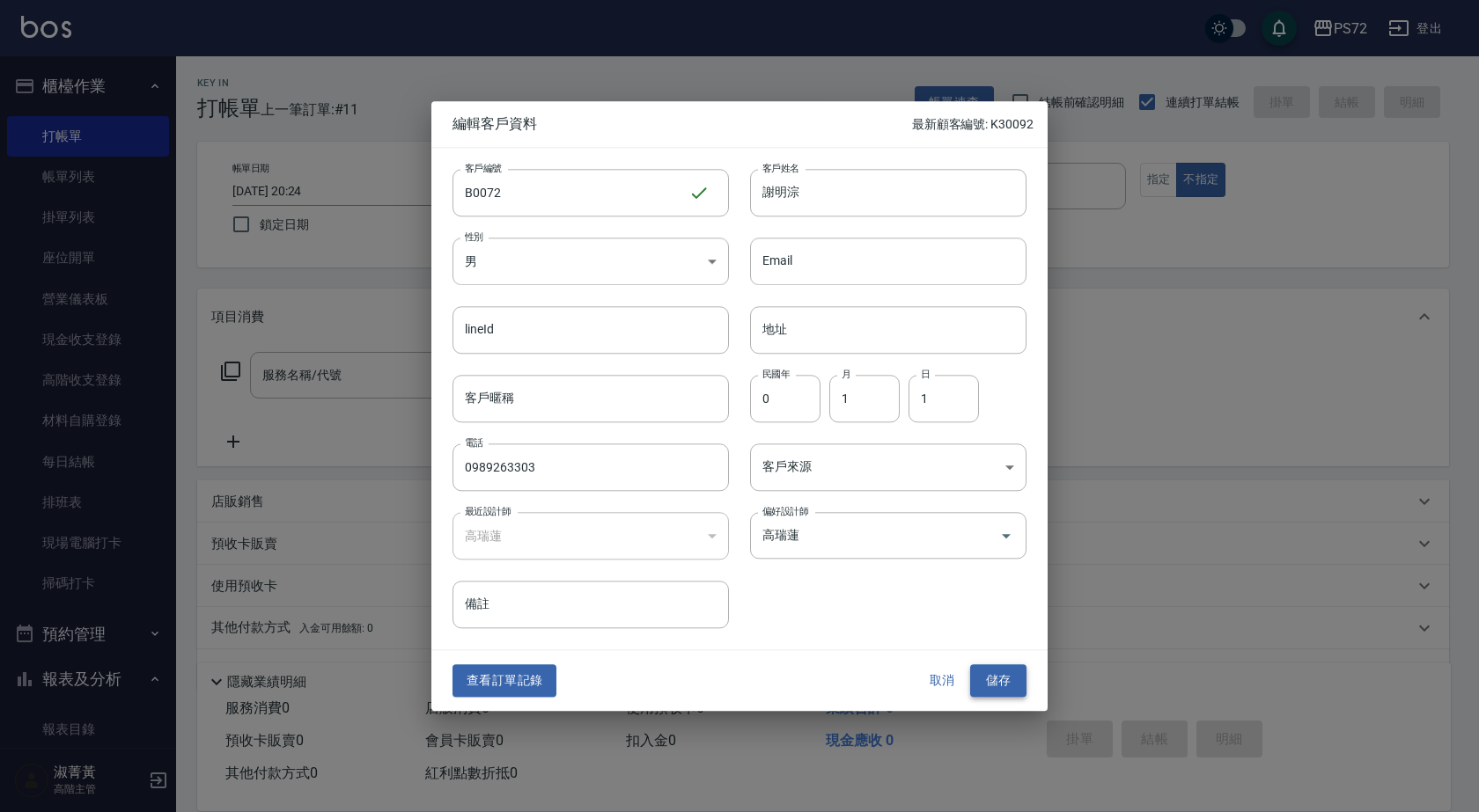
click at [986, 678] on button "儲存" at bounding box center [998, 682] width 57 height 32
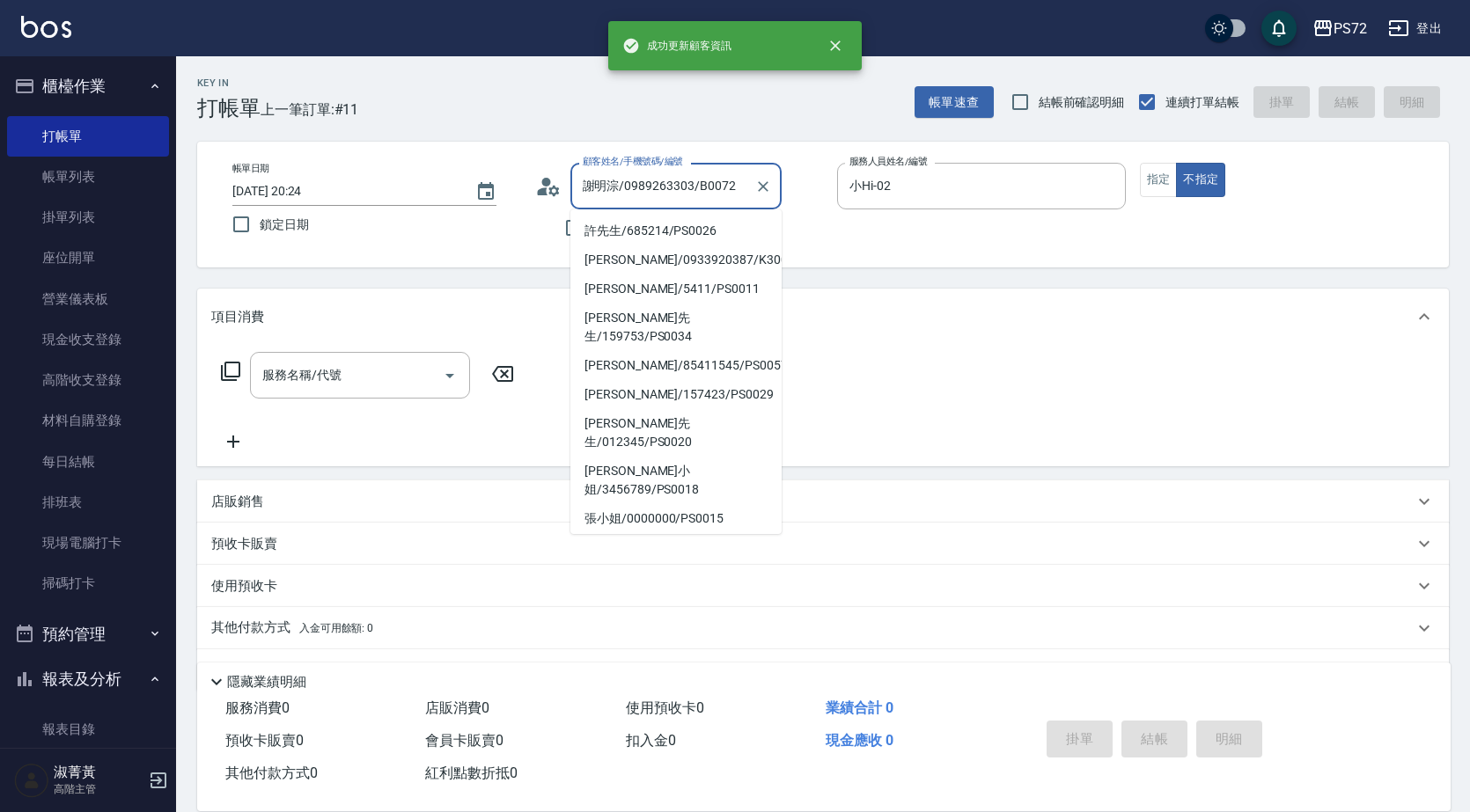
scroll to position [147, 0]
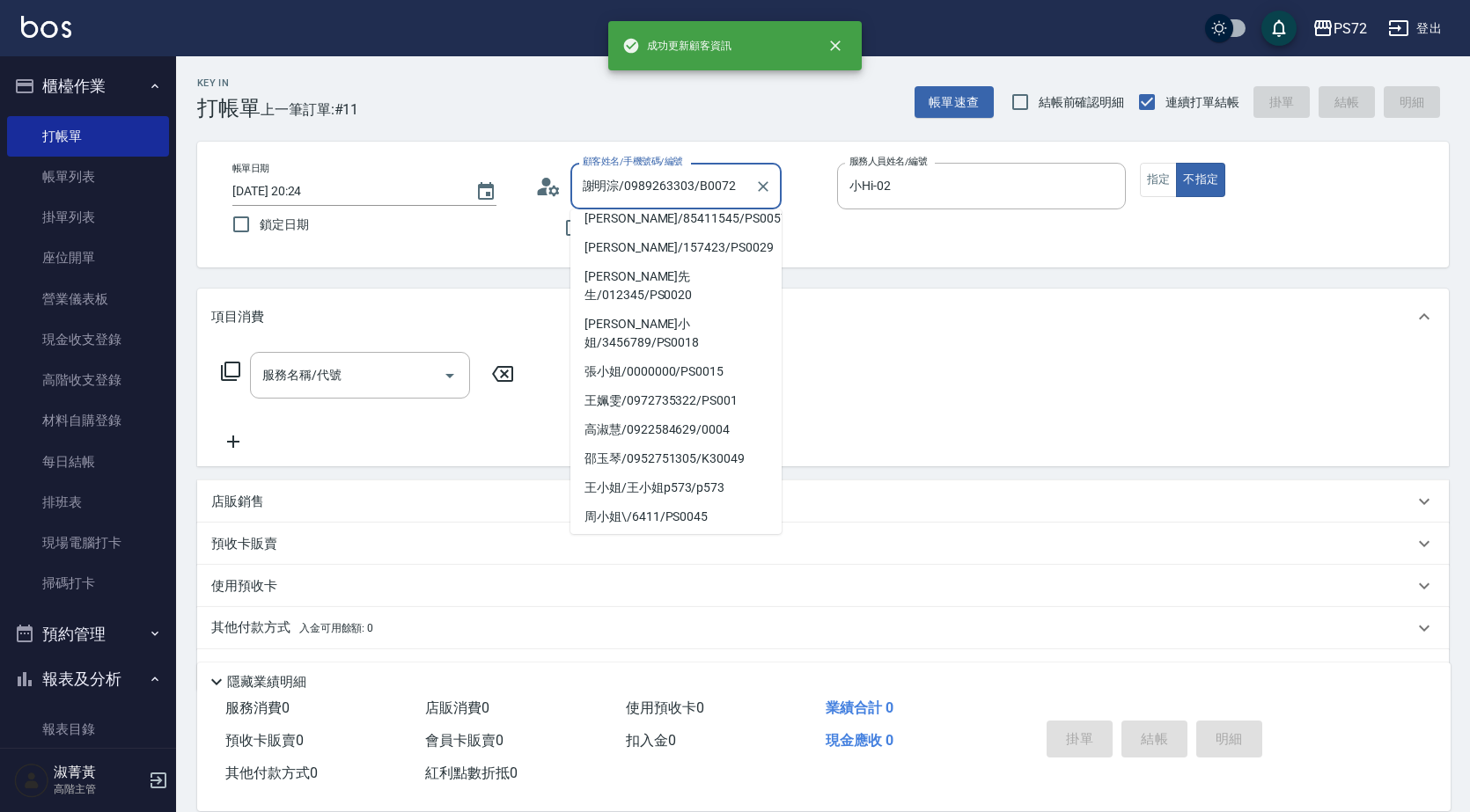
drag, startPoint x: 731, startPoint y: 181, endPoint x: 598, endPoint y: 174, distance: 133.2
click at [598, 174] on input "[PERSON_NAME]/0989263303/B0072" at bounding box center [663, 186] width 169 height 31
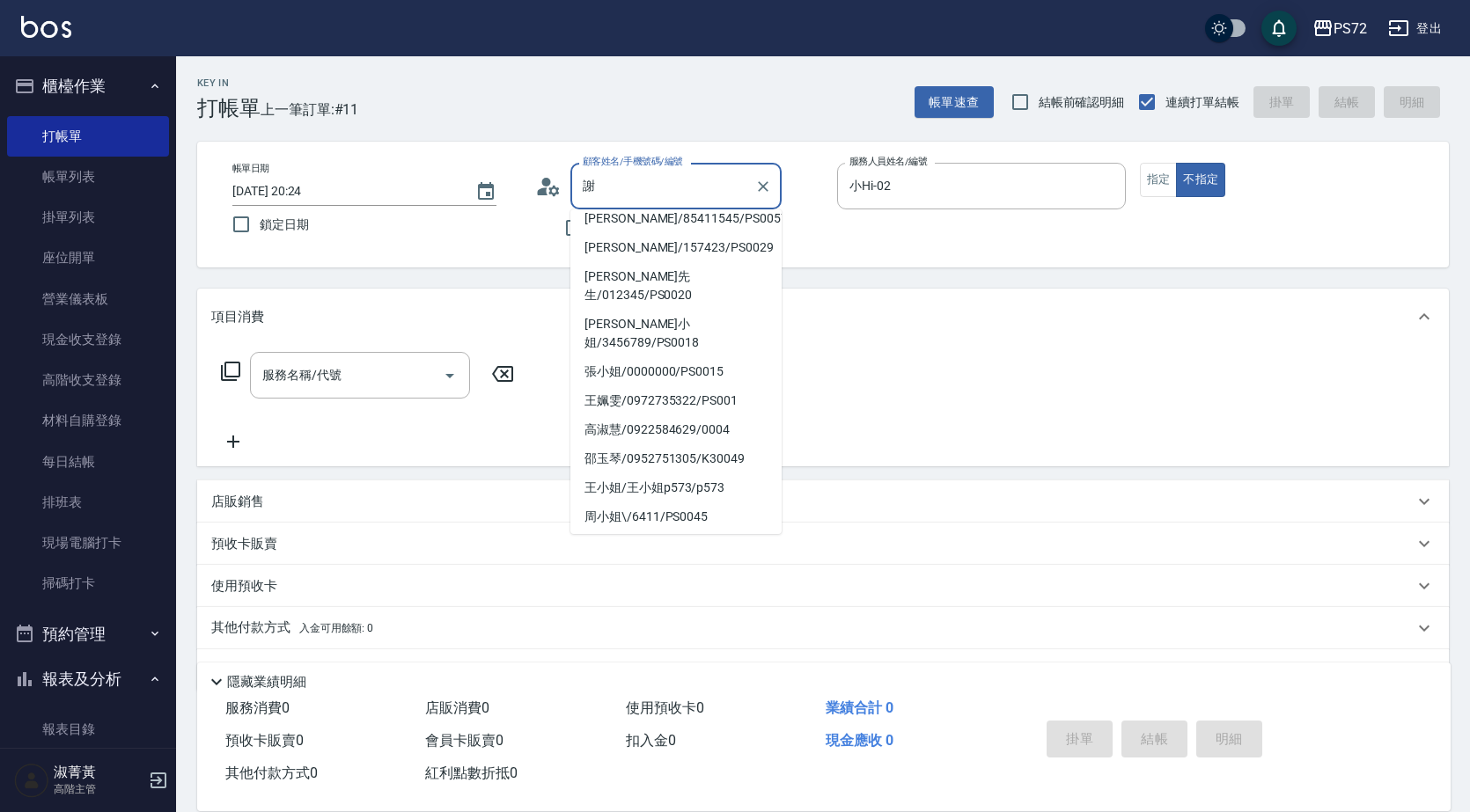
scroll to position [0, 0]
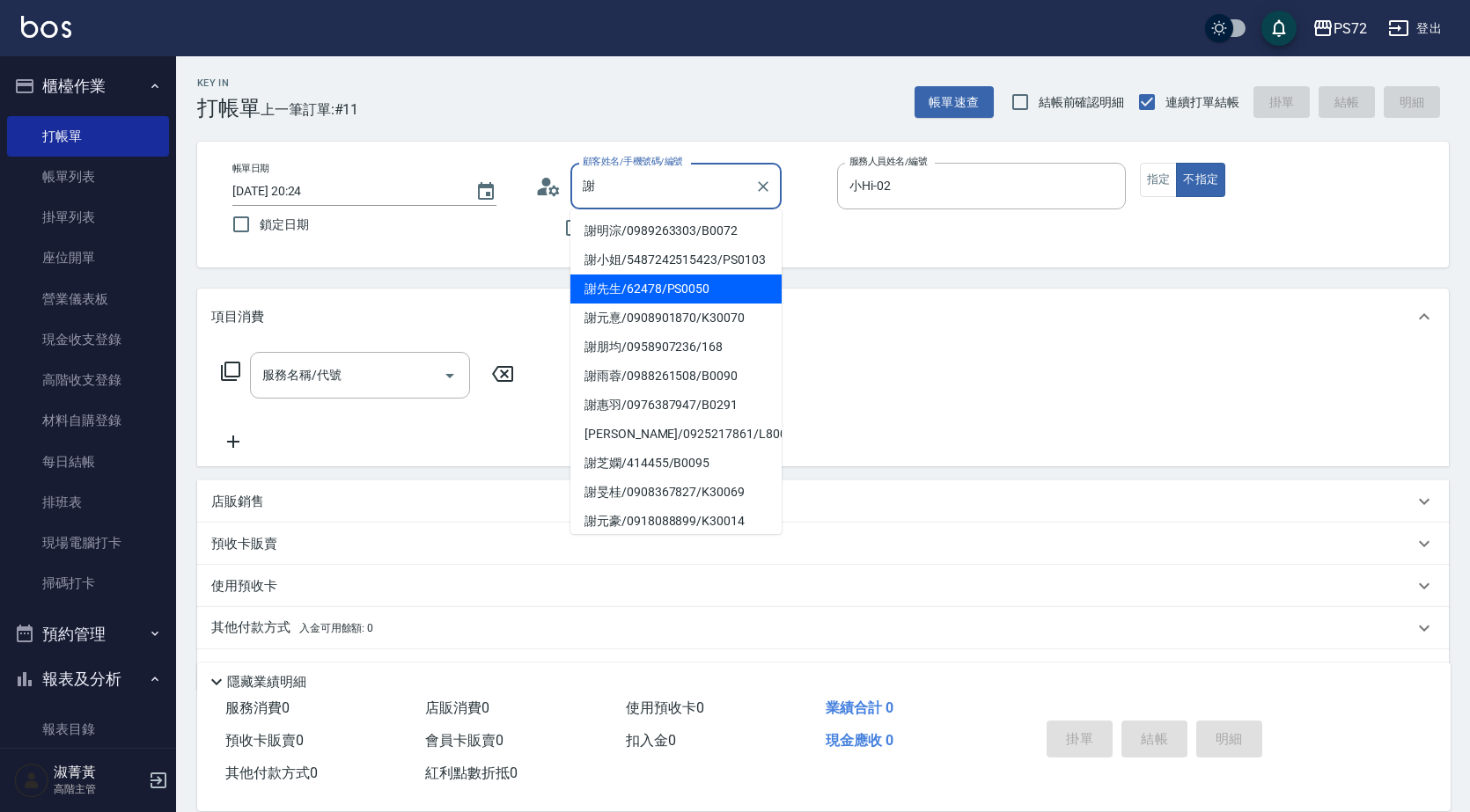
click at [719, 304] on li "謝先生/62478/PS0050" at bounding box center [676, 289] width 211 height 29
type input "謝先生/62478/PS0050"
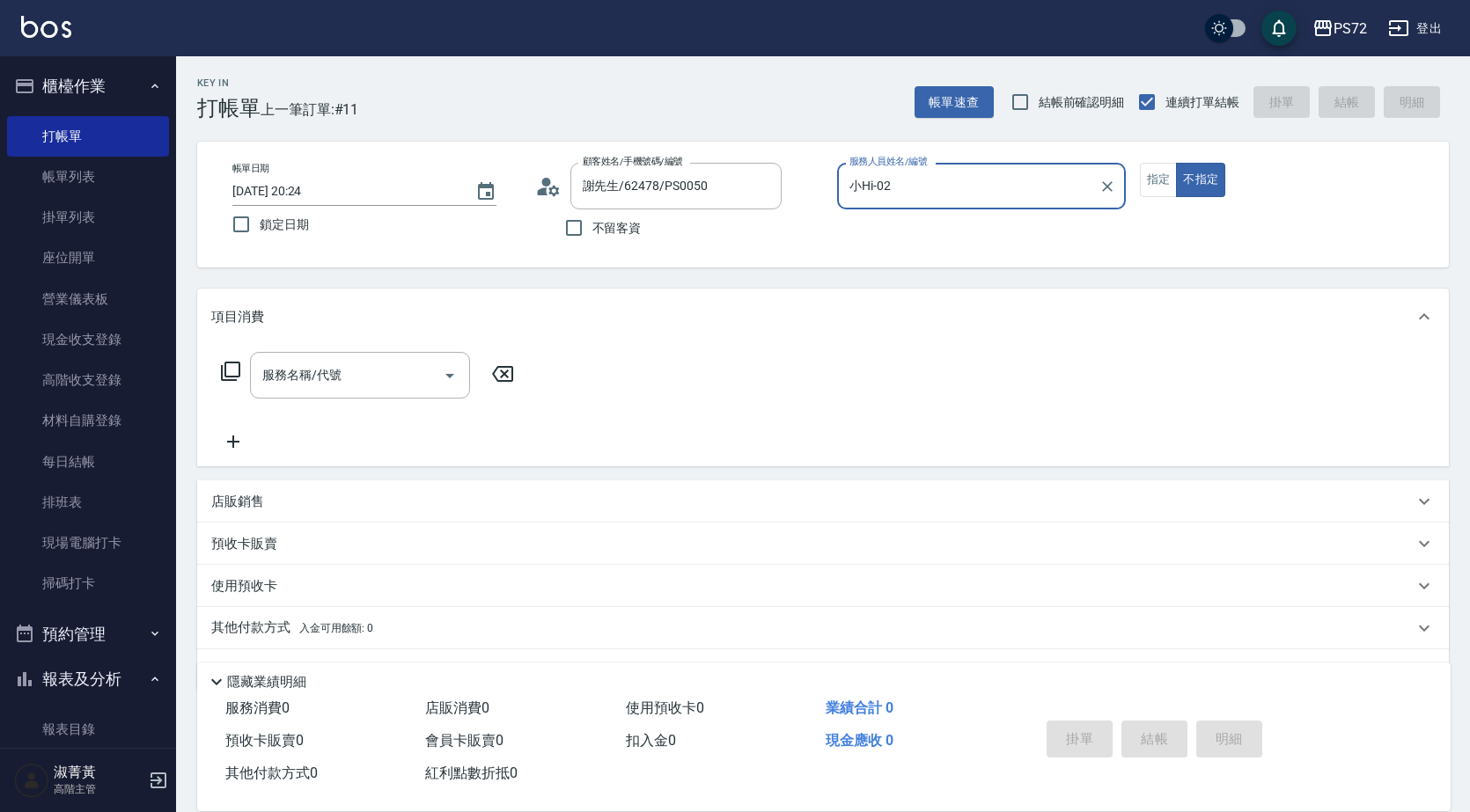
click at [919, 182] on input "小Hi-02" at bounding box center [968, 186] width 246 height 31
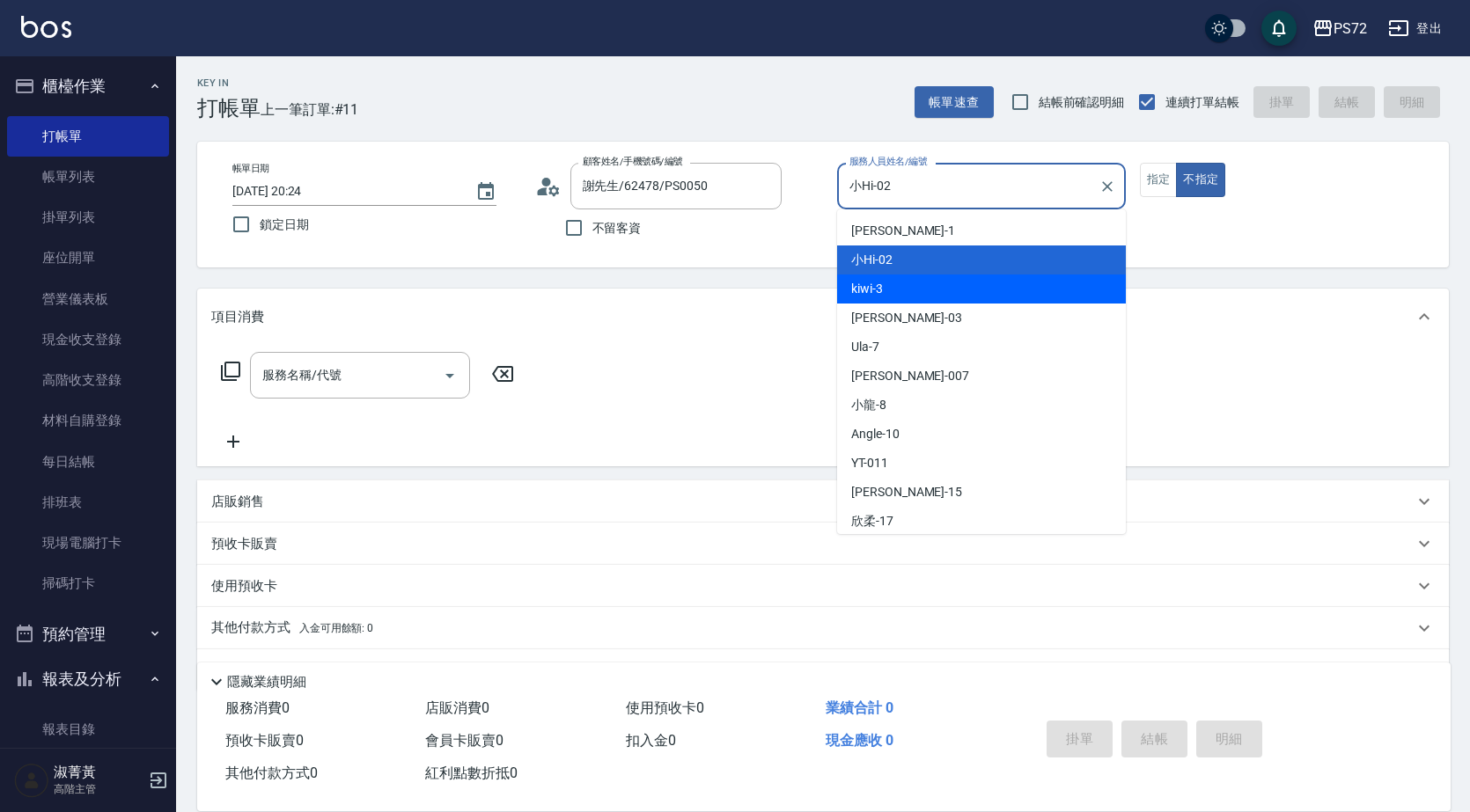
click at [920, 292] on div "kiwi -3" at bounding box center [981, 289] width 289 height 29
type input "kiwi-3"
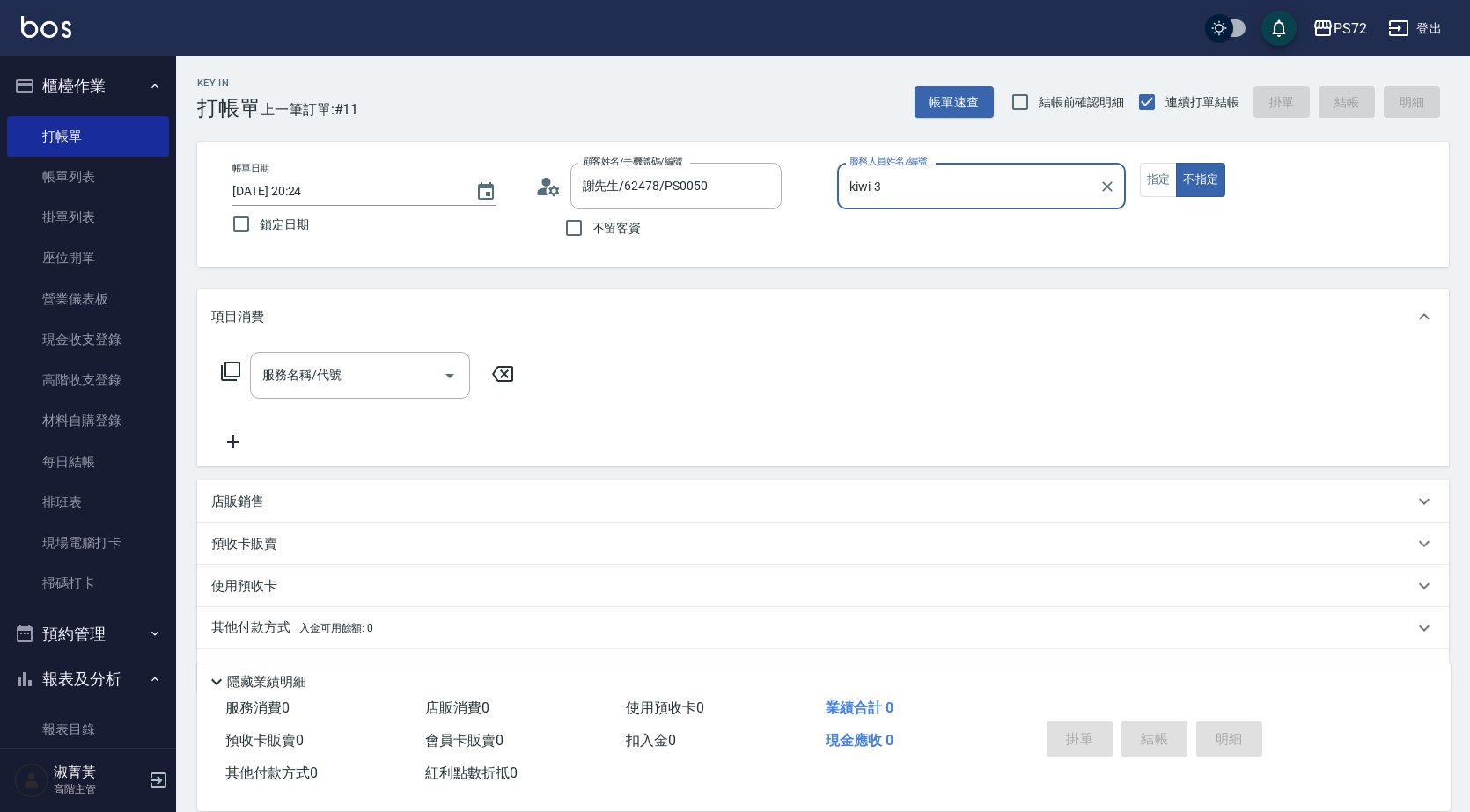
drag, startPoint x: 1146, startPoint y: 174, endPoint x: 1137, endPoint y: 177, distance: 9.5
click at [1145, 174] on button "指定" at bounding box center [1159, 180] width 38 height 34
click at [393, 370] on input "服務名稱/代號" at bounding box center [347, 375] width 178 height 31
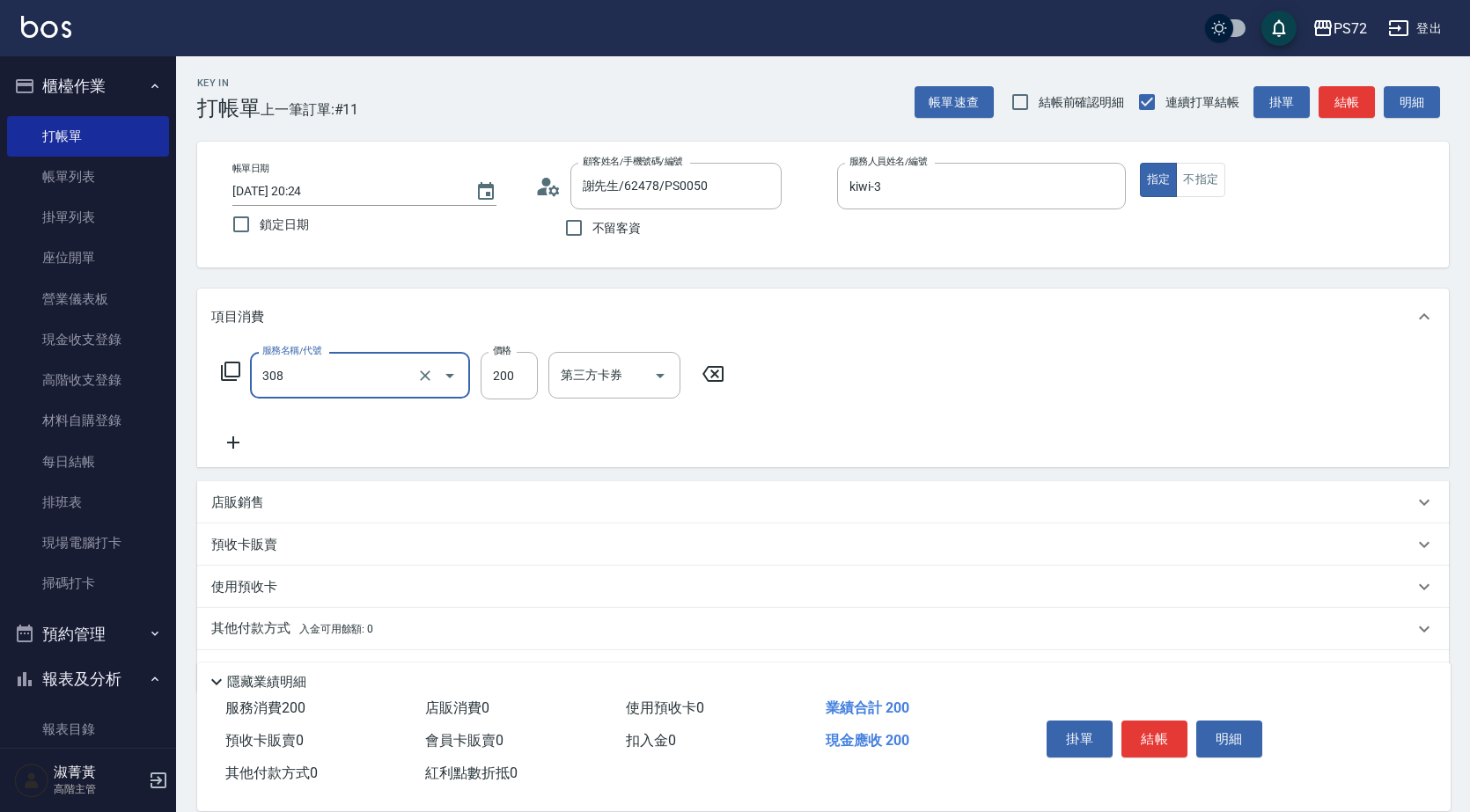
type input "學生剪髮(UP)(308)"
type input "350"
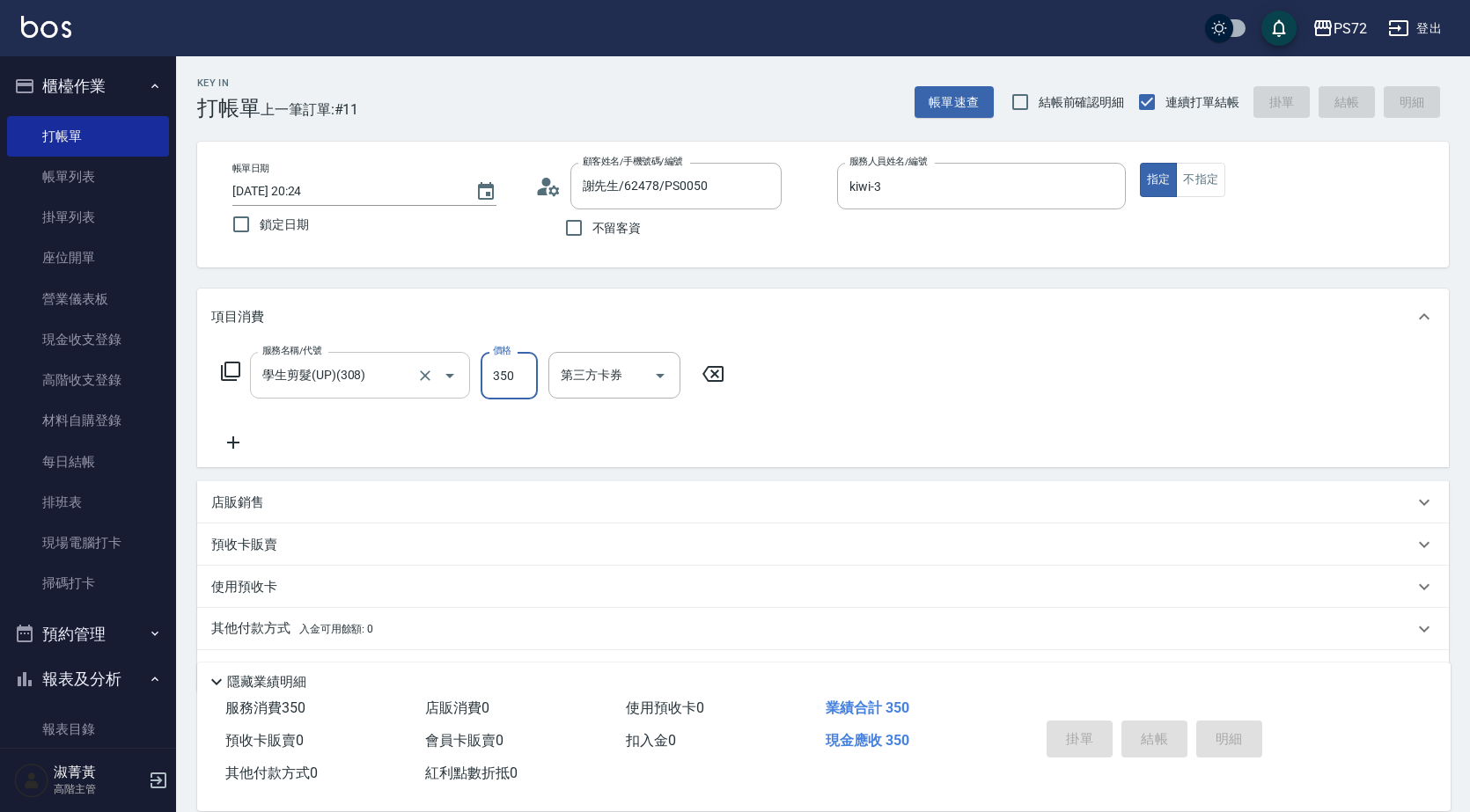
type input "2025/08/16 20:25"
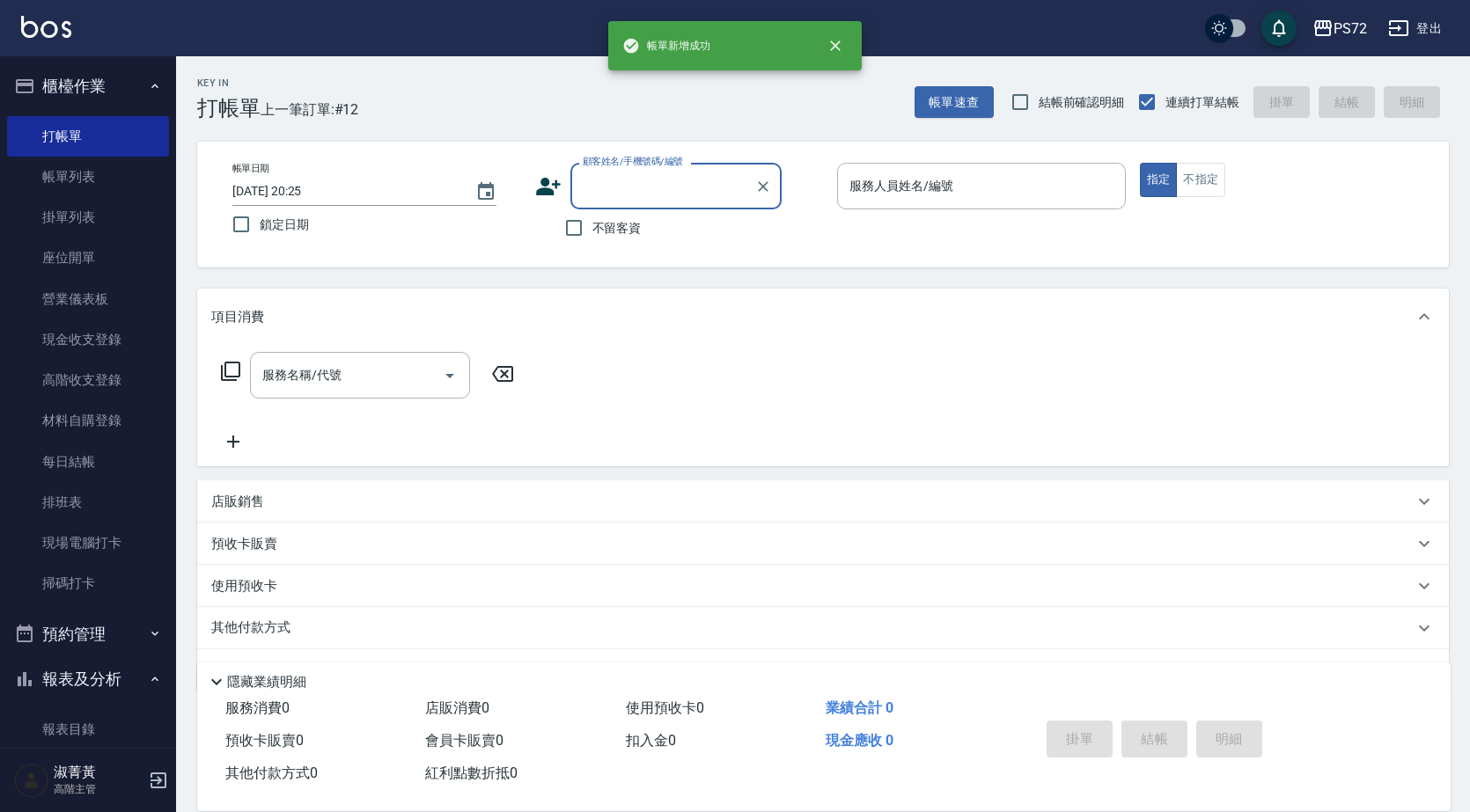
click at [606, 208] on div "顧客姓名/手機號碼/編號" at bounding box center [676, 186] width 211 height 47
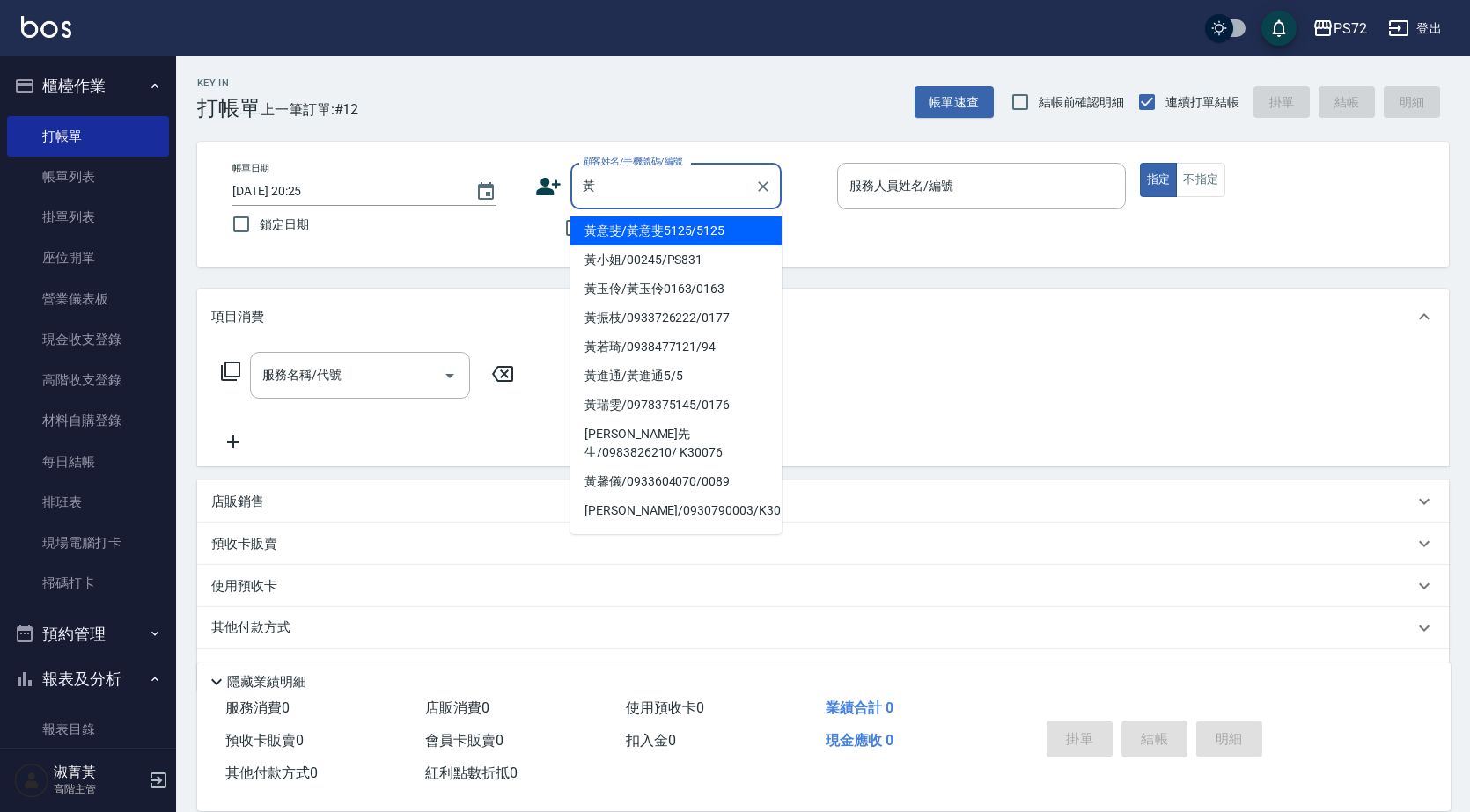
click at [695, 427] on li "[PERSON_NAME]先生/0983826210/ K30076" at bounding box center [676, 443] width 211 height 48
type input "[PERSON_NAME]先生/0983826210/ K30076"
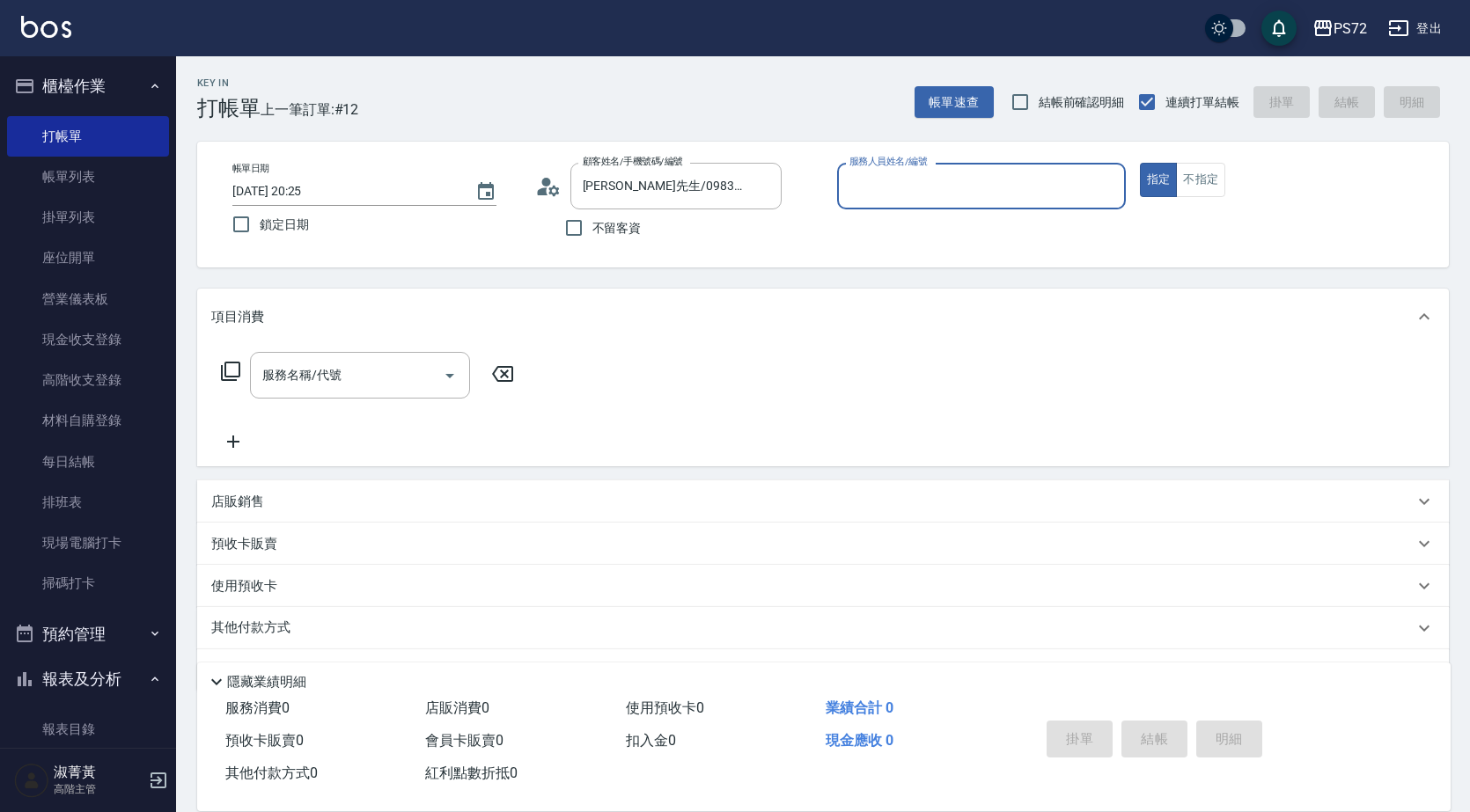
type input "kiwi-3"
click at [354, 381] on input "服務名稱/代號" at bounding box center [347, 375] width 178 height 31
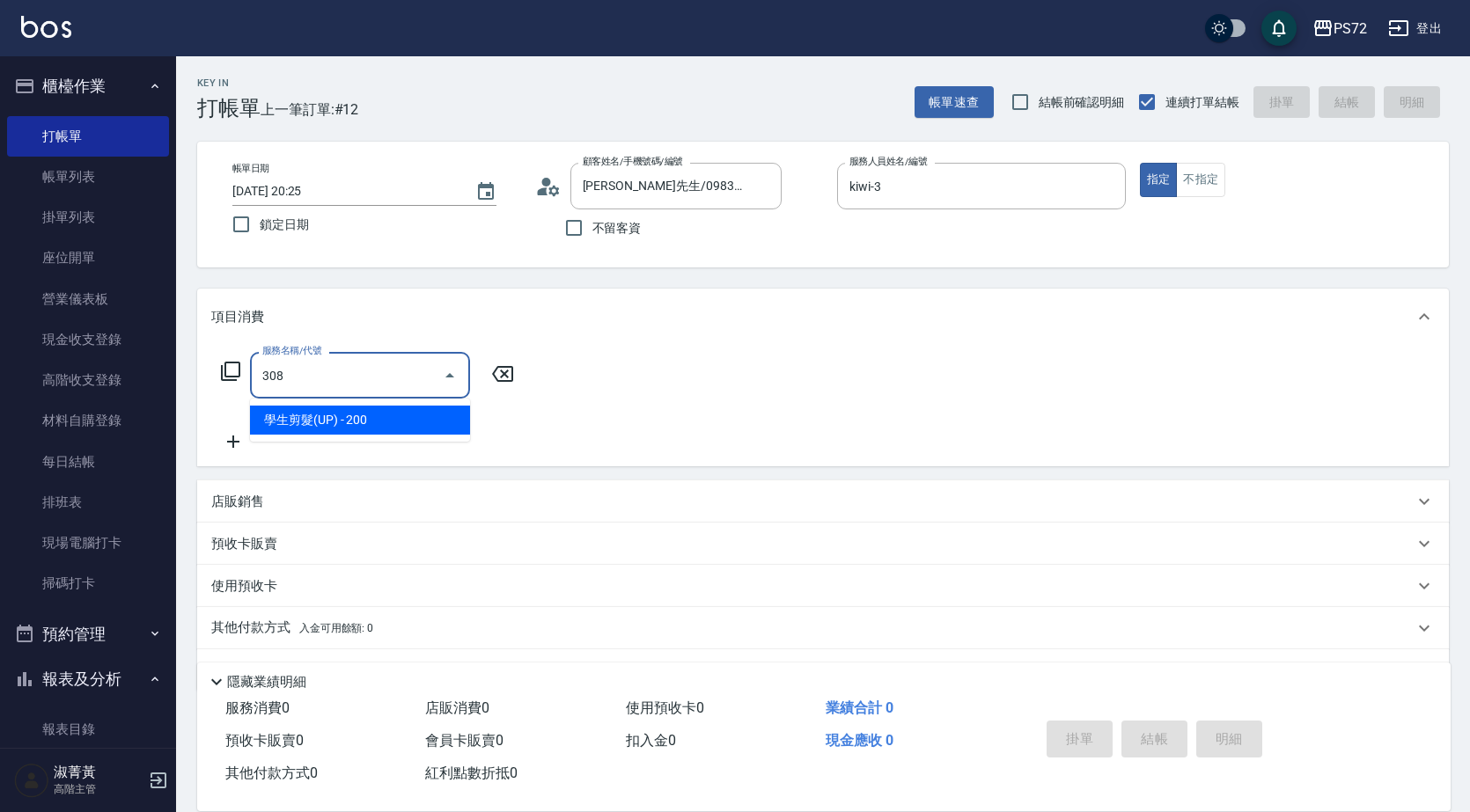
type input "學生剪髮(UP)(308)"
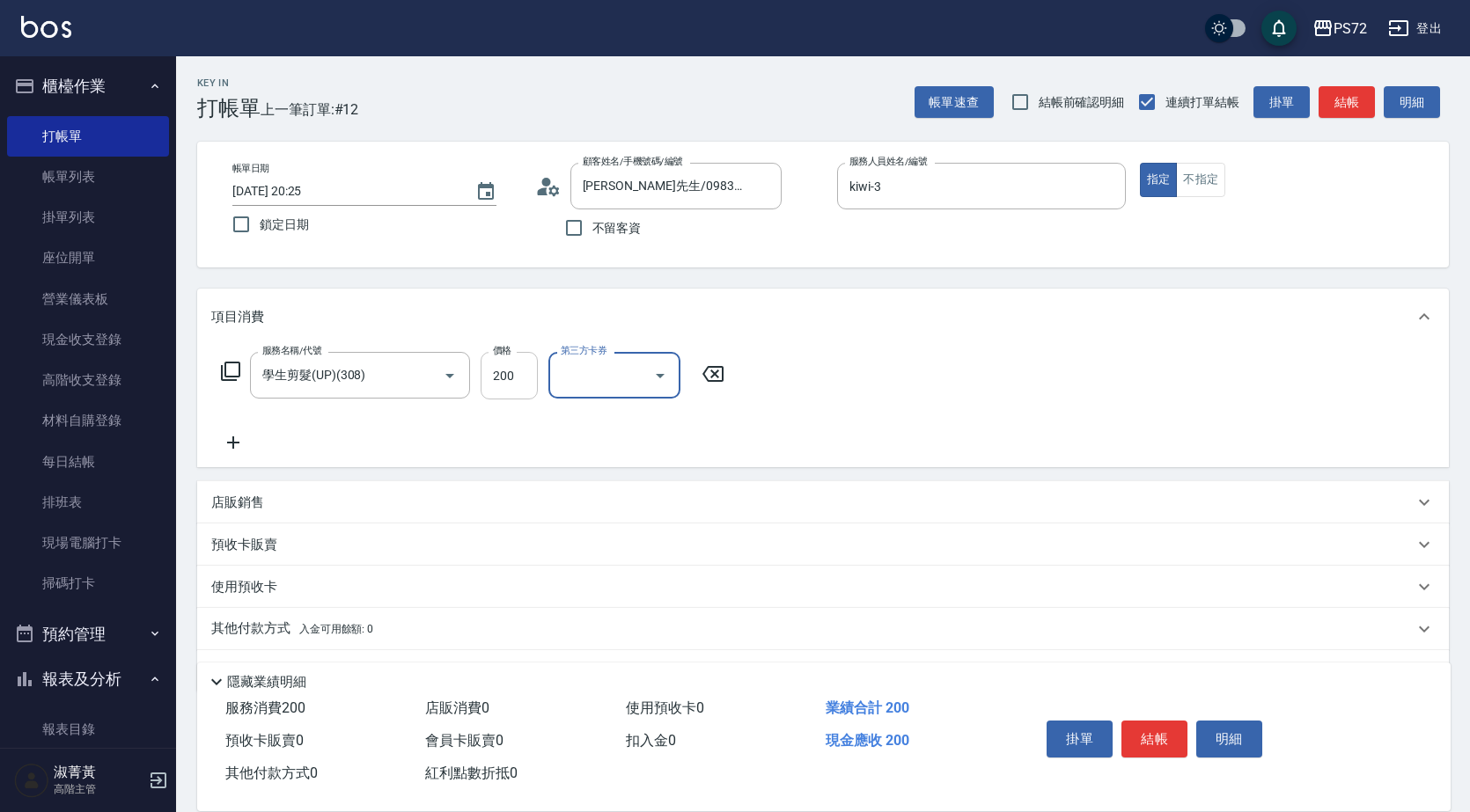
click at [530, 384] on input "200" at bounding box center [509, 375] width 58 height 48
type input "350"
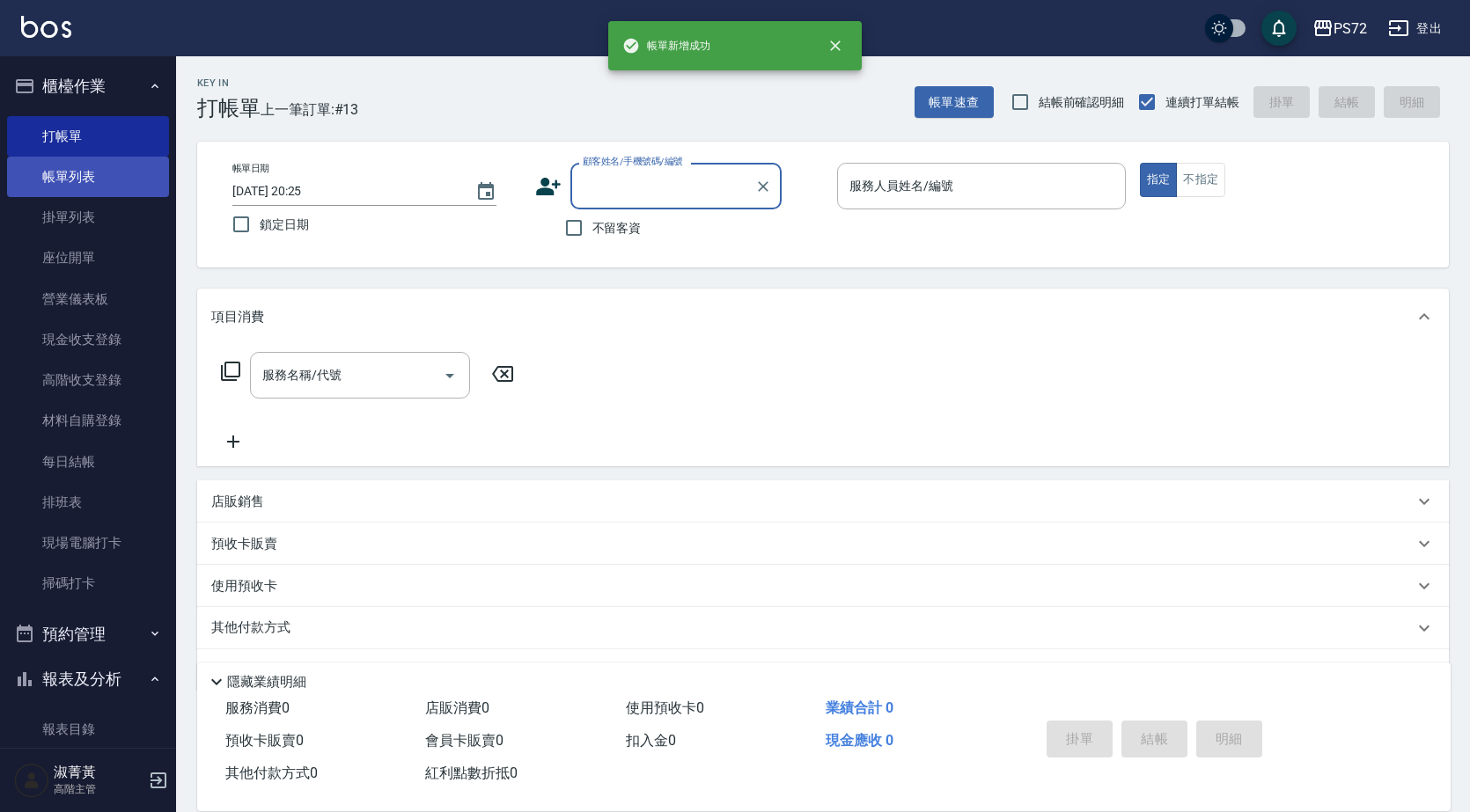
click at [35, 165] on link "帳單列表" at bounding box center [88, 176] width 162 height 40
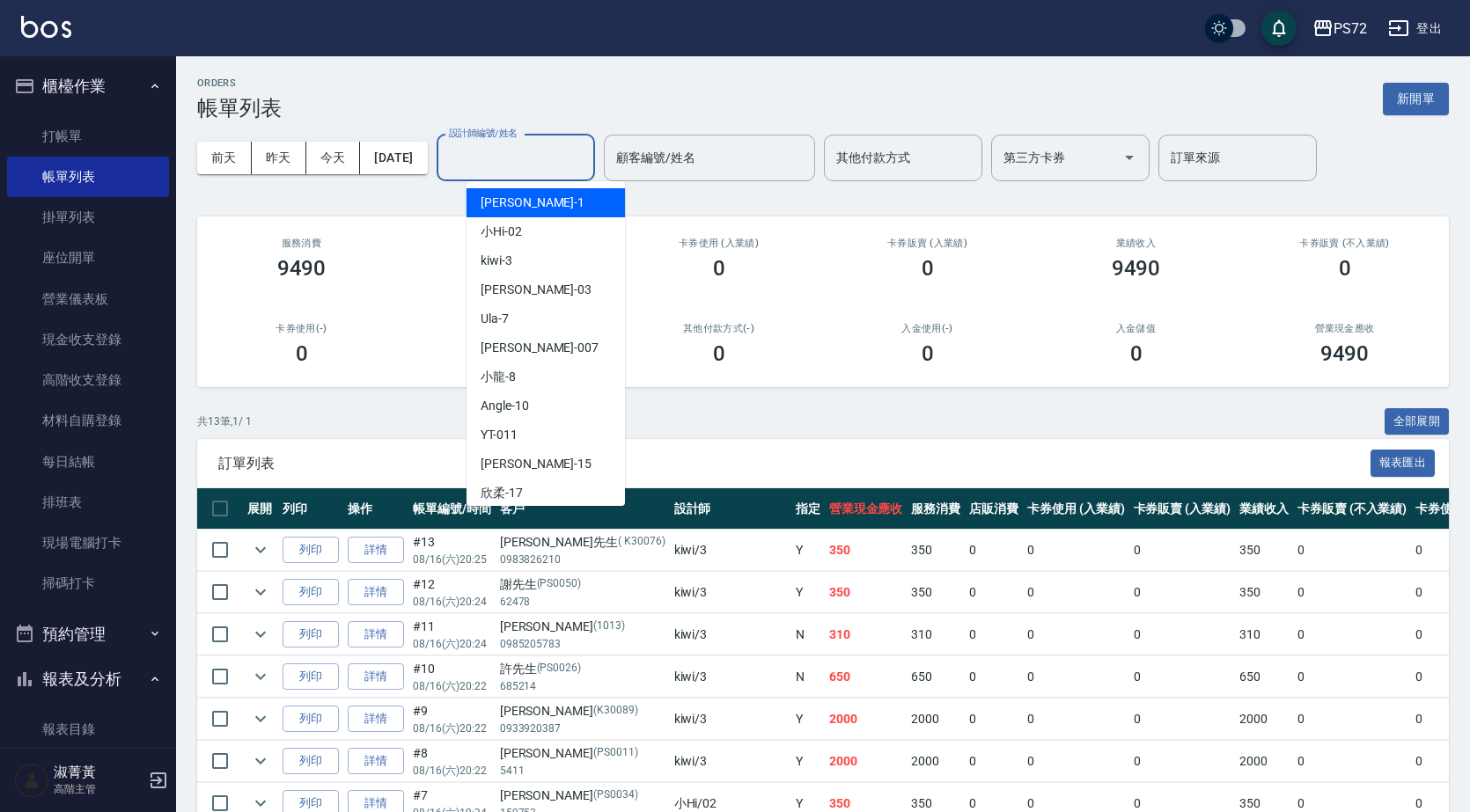
click at [527, 146] on div "設計師編號/姓名 設計師編號/姓名" at bounding box center [515, 158] width 158 height 47
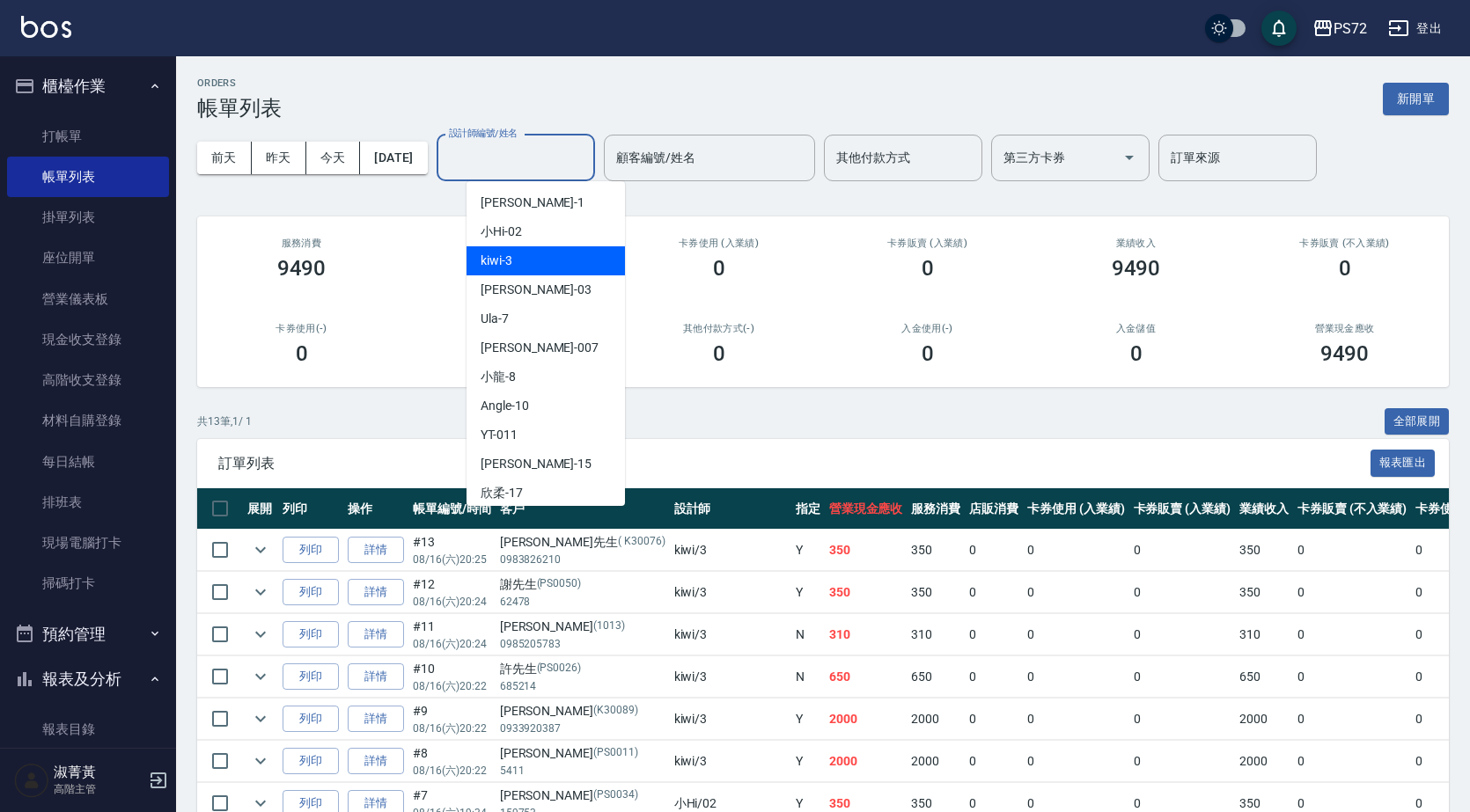
click at [542, 263] on div "kiwi -3" at bounding box center [546, 261] width 158 height 29
type input "kiwi-3"
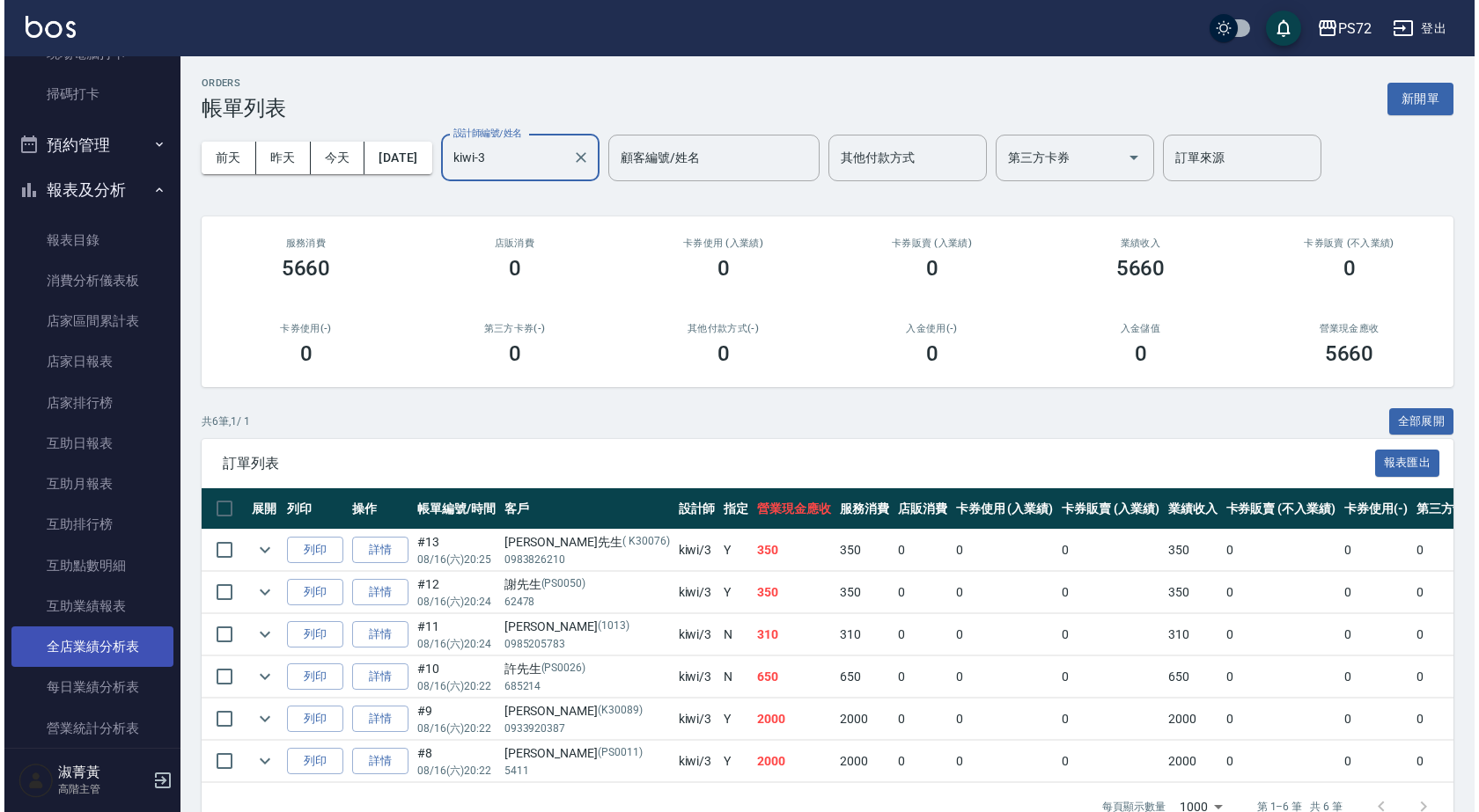
scroll to position [528, 0]
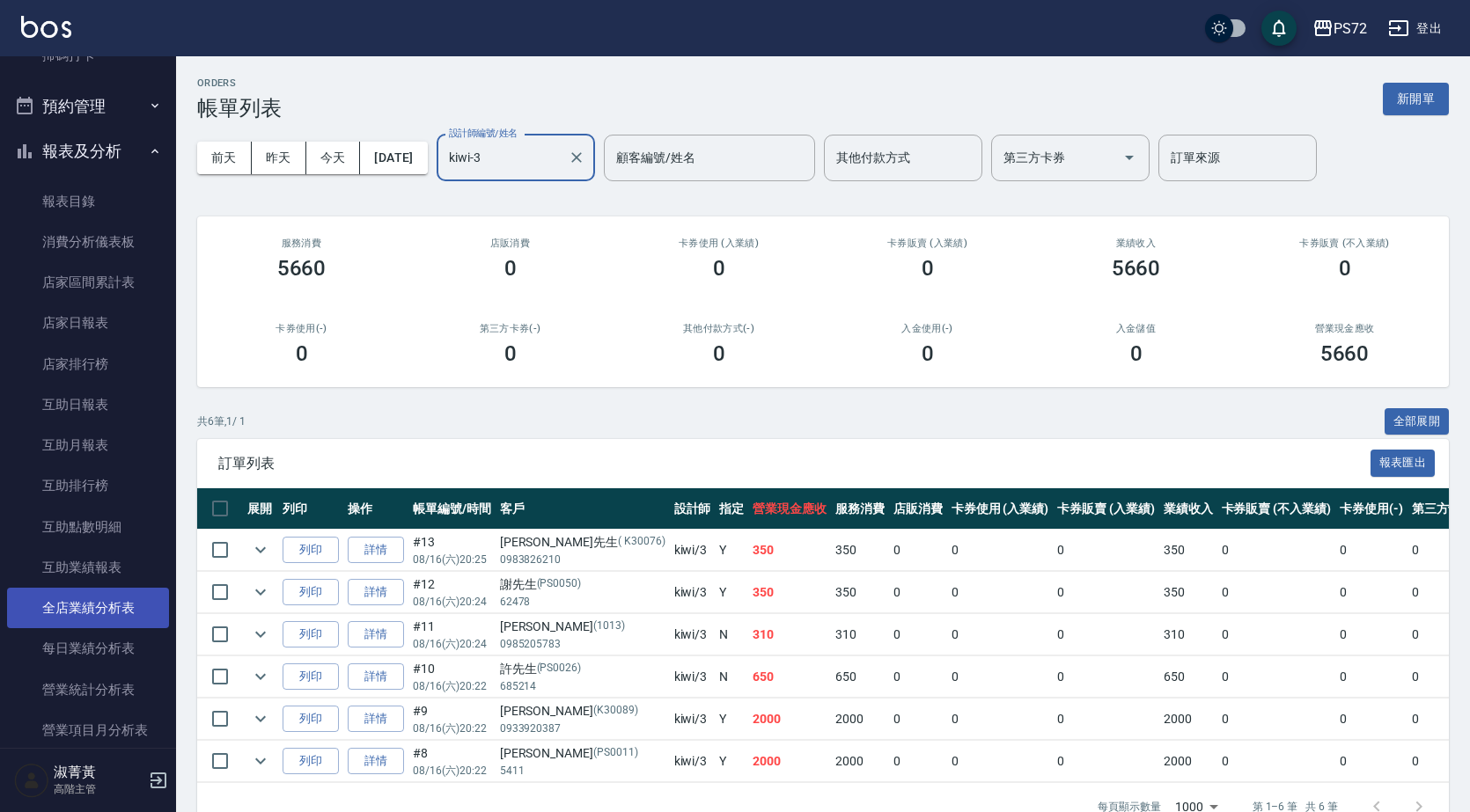
click at [114, 596] on link "全店業績分析表" at bounding box center [88, 608] width 162 height 40
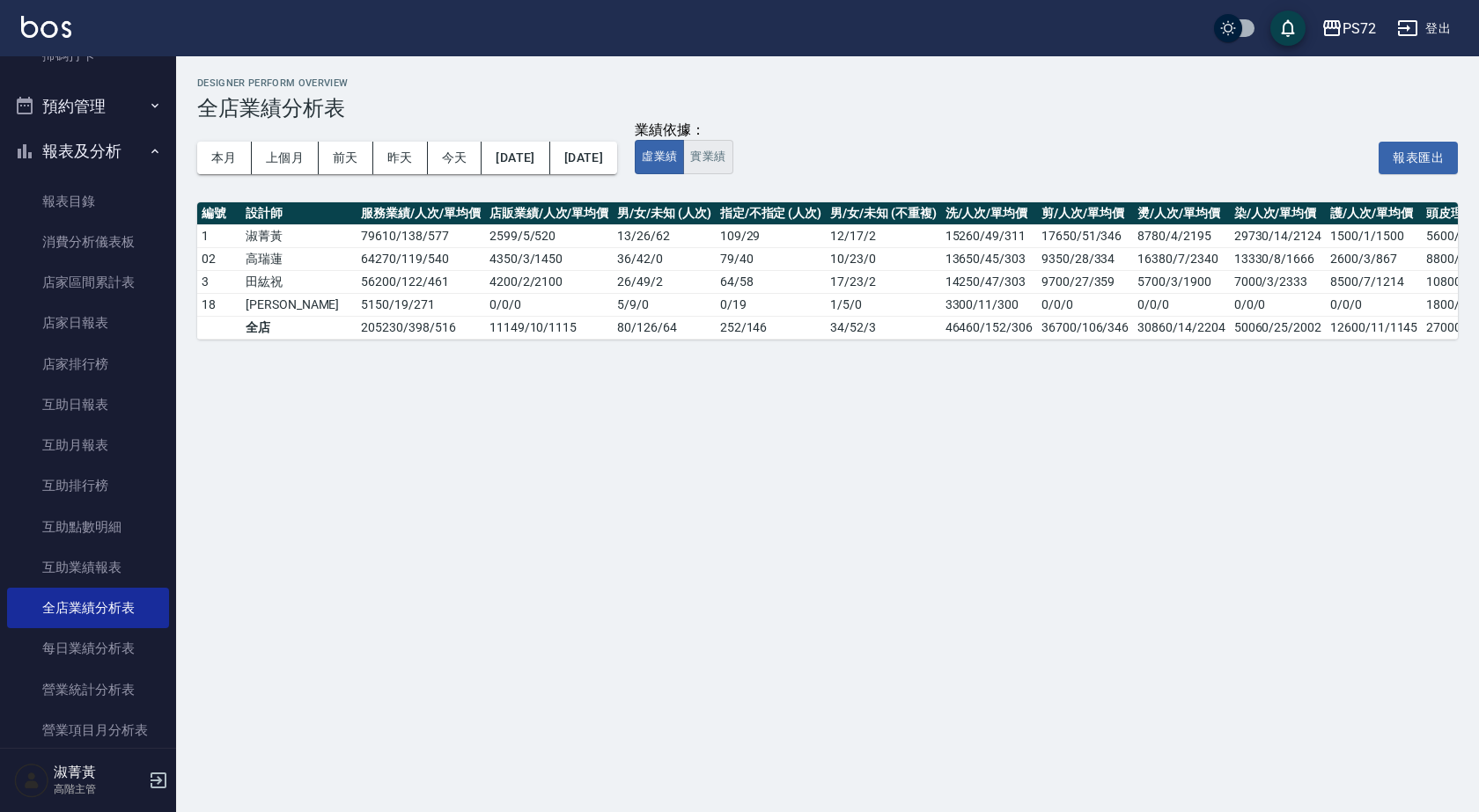
click at [732, 160] on button "實業績" at bounding box center [707, 157] width 49 height 34
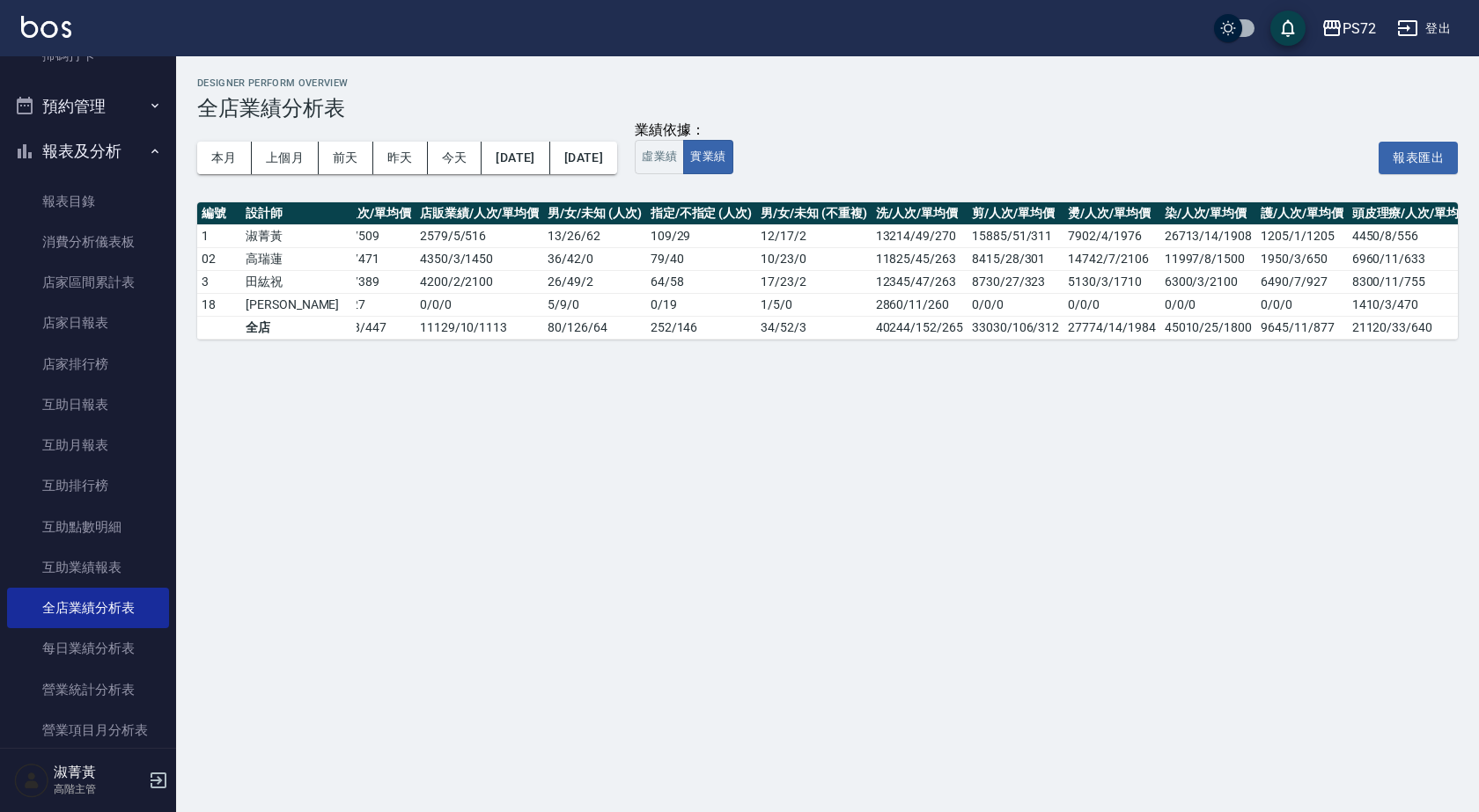
scroll to position [0, 130]
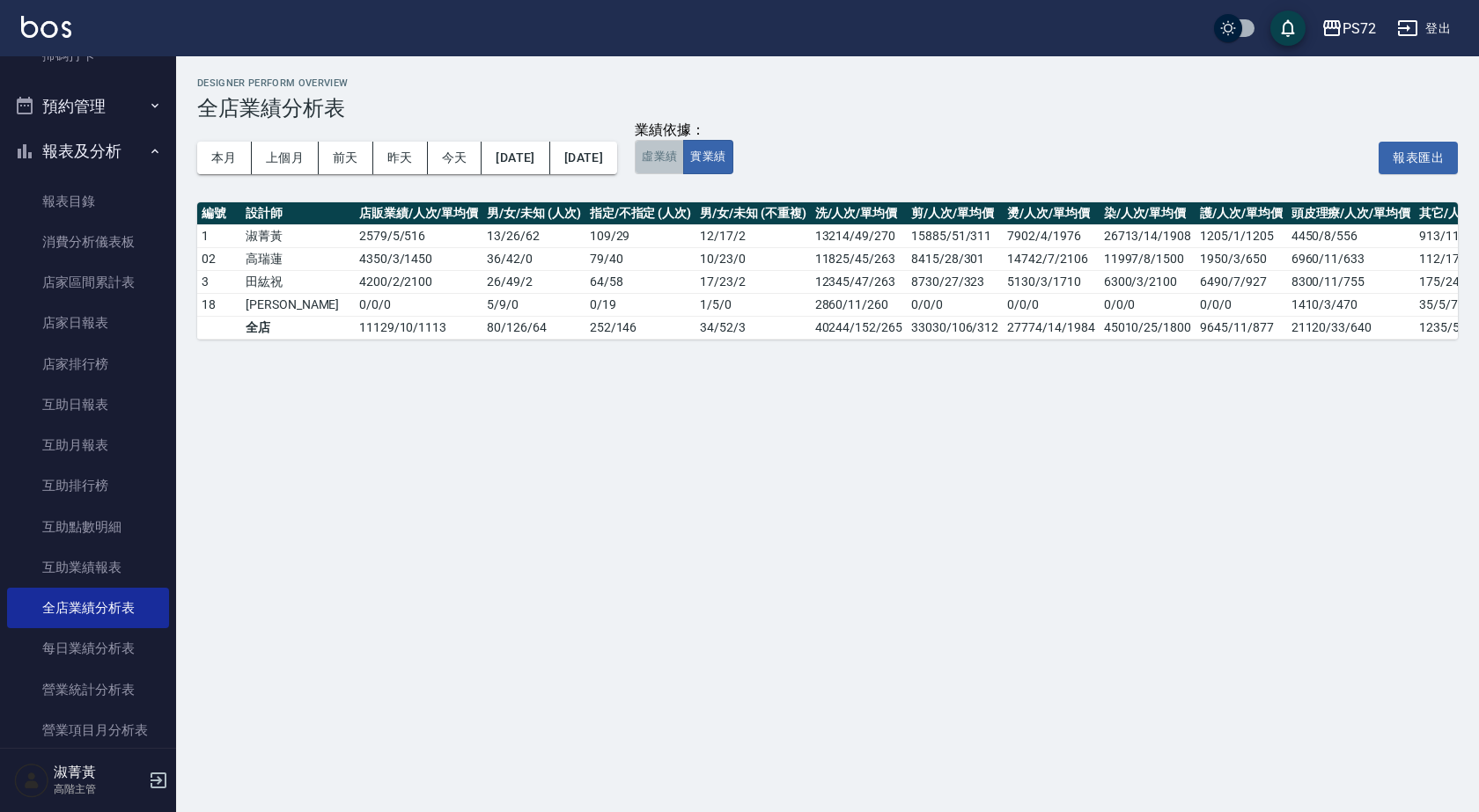
click at [684, 152] on button "虛業績" at bounding box center [659, 157] width 49 height 34
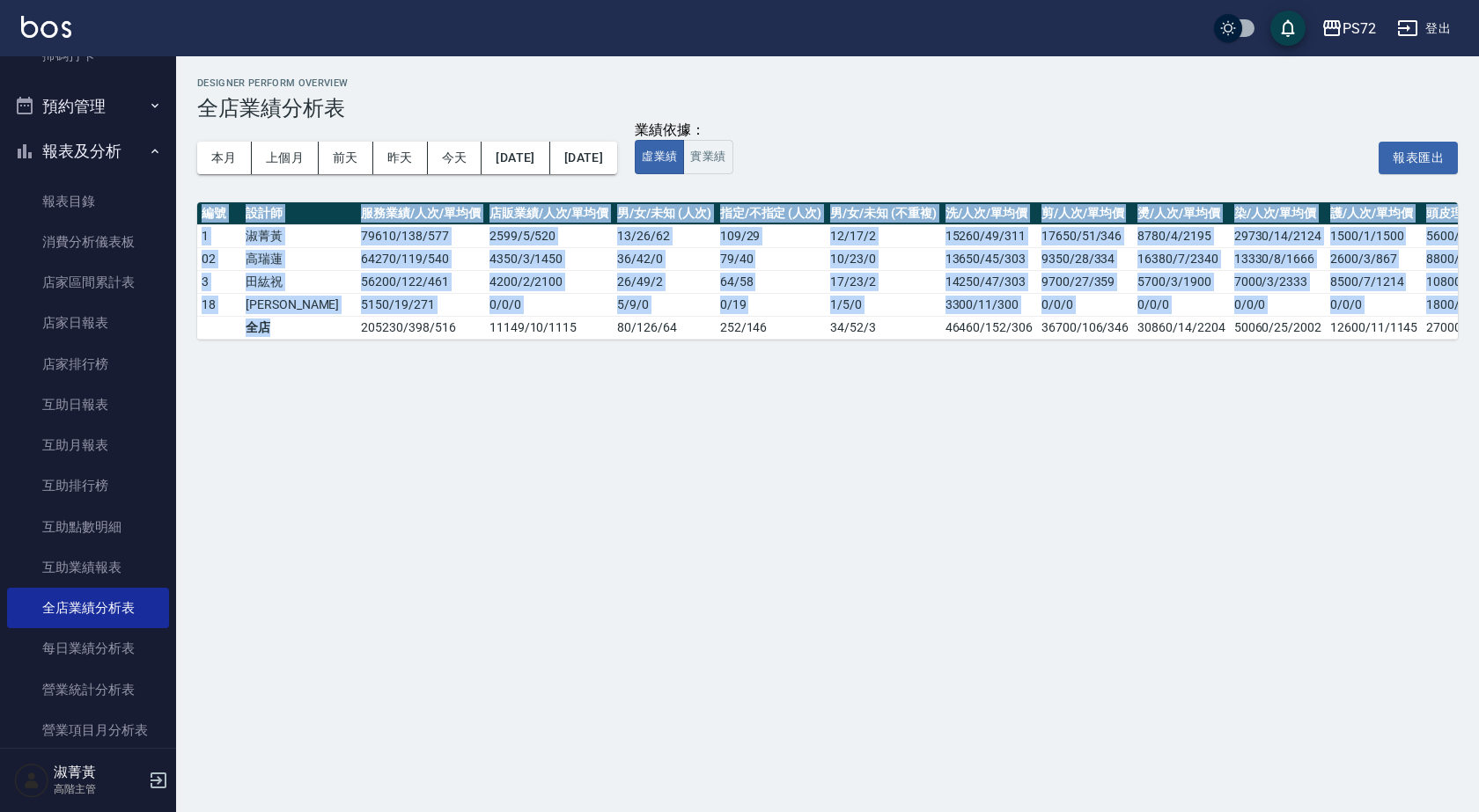
drag, startPoint x: 297, startPoint y: 338, endPoint x: 163, endPoint y: 374, distance: 138.8
click at [184, 348] on div "Designer Perform Overview 全店業績分析表 本月 上個月 前天 昨天 今天 2025/08/01 2025/08/16 業績依據： 虛…" at bounding box center [828, 209] width 1303 height 305
click at [346, 429] on div "Designer Perform Overview 全店業績分析表 本月 上個月 前天 昨天 今天 2025/08/01 2025/08/16 業績依據： 虛…" at bounding box center [740, 406] width 1479 height 812
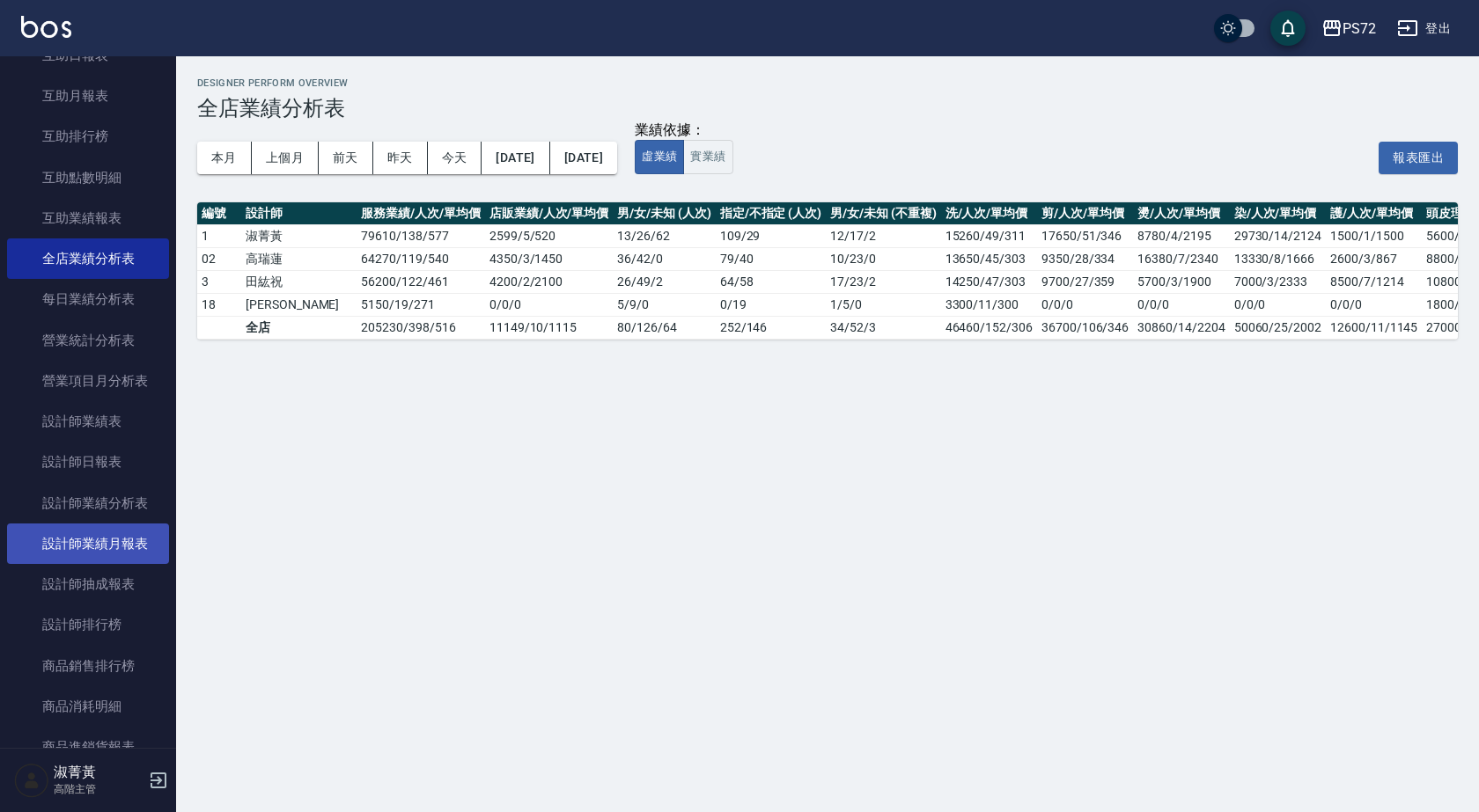
scroll to position [880, 0]
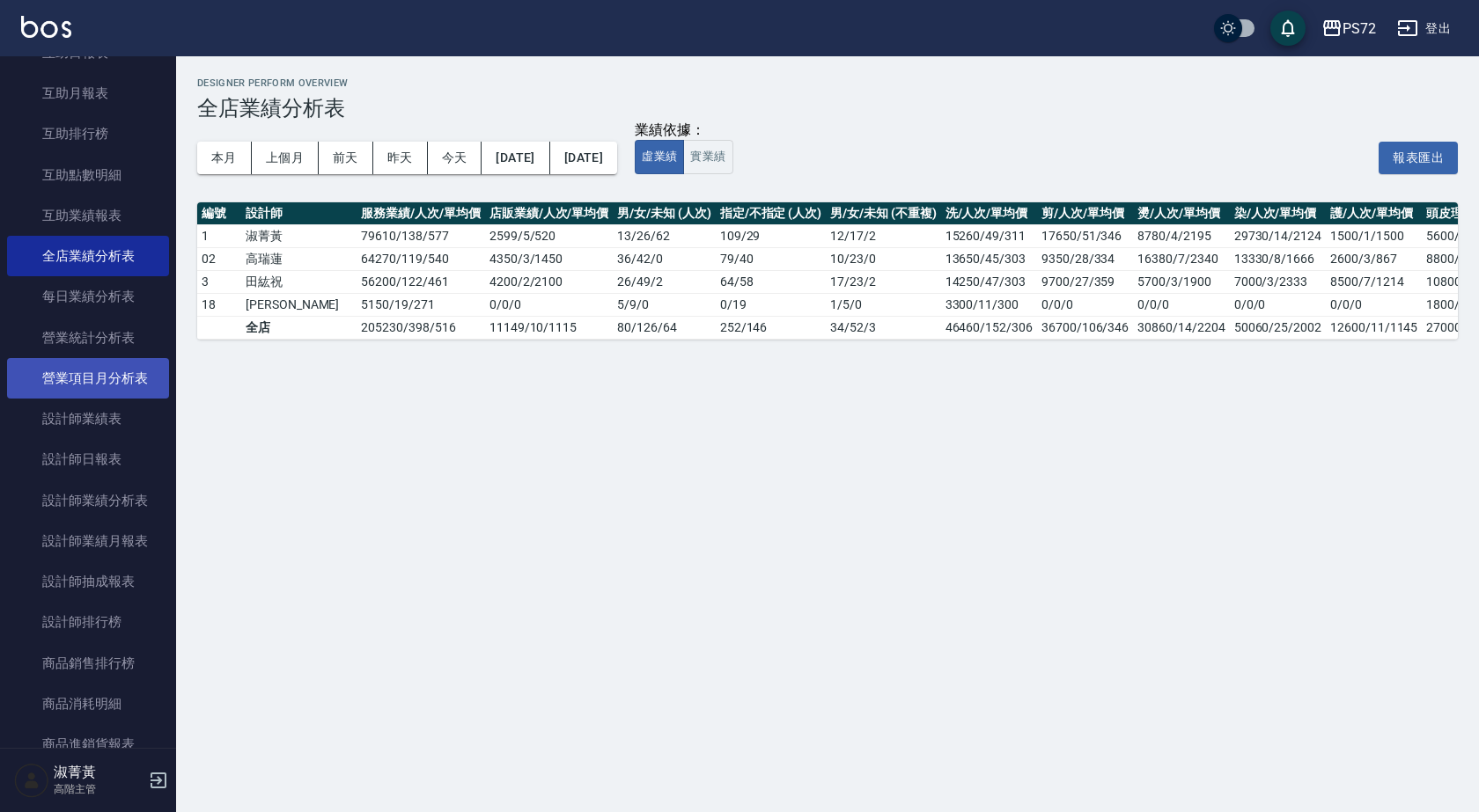
click at [117, 382] on link "營業項目月分析表" at bounding box center [88, 378] width 162 height 40
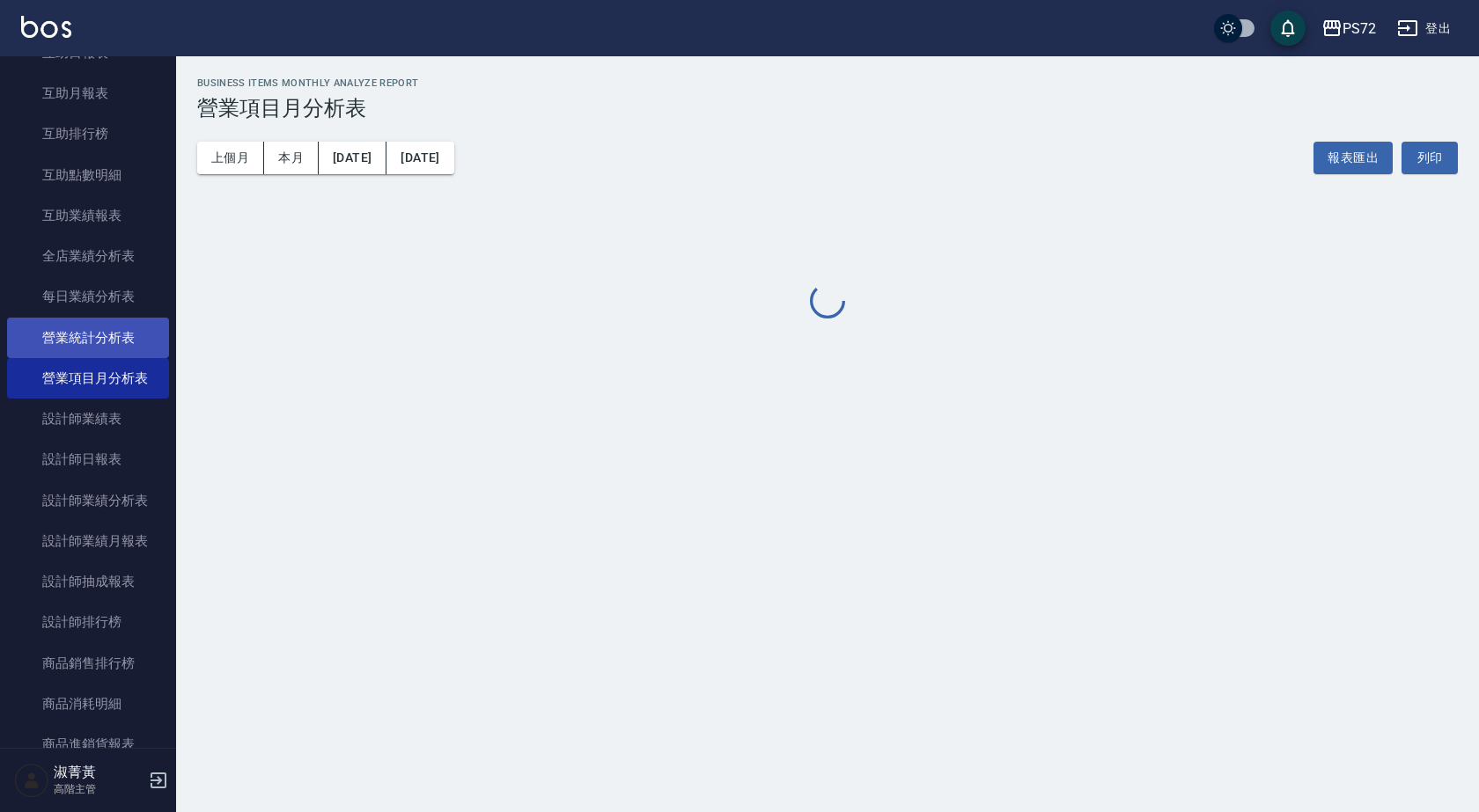
click at [113, 329] on link "營業統計分析表" at bounding box center [88, 337] width 162 height 40
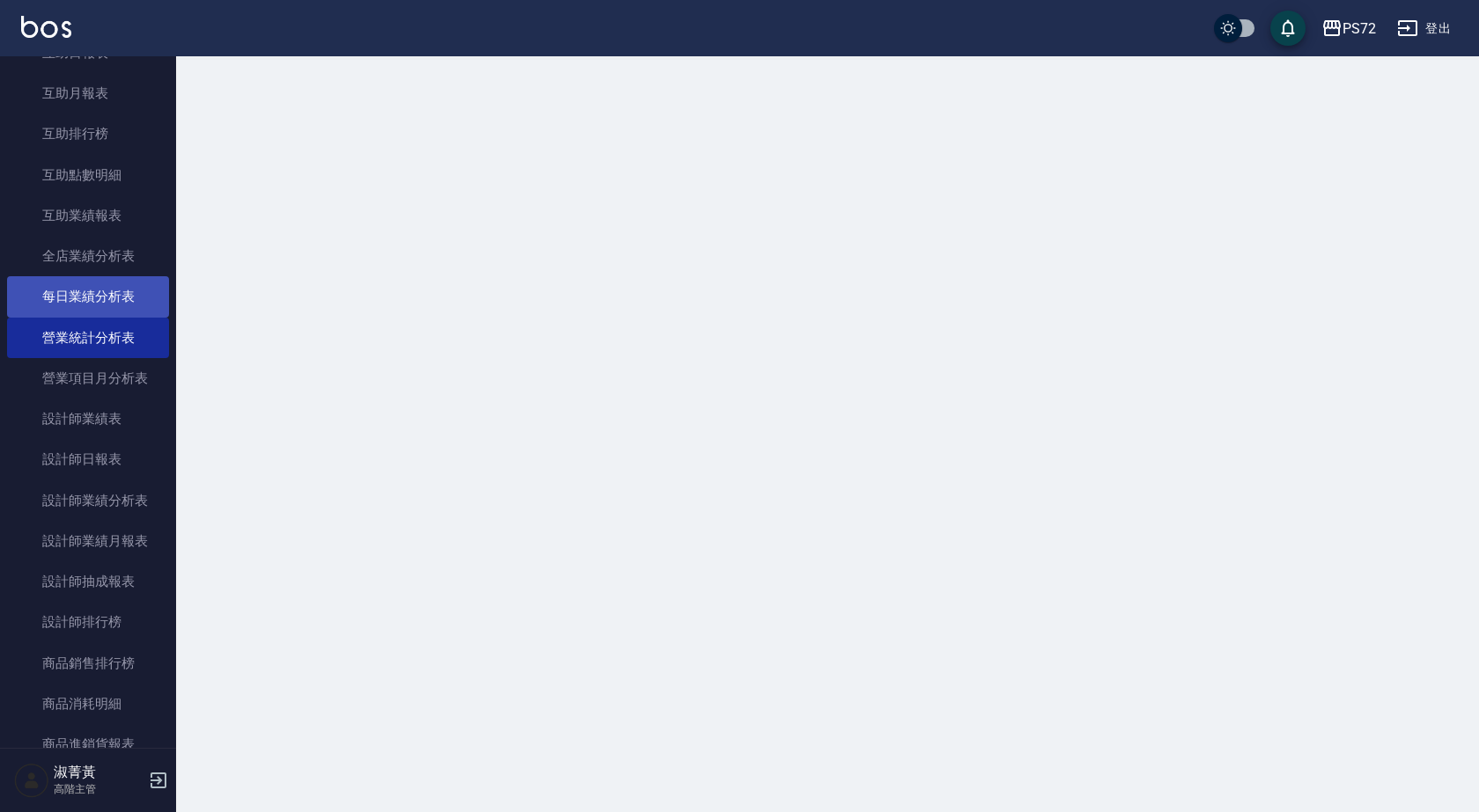
click at [122, 291] on link "每日業績分析表" at bounding box center [88, 296] width 162 height 40
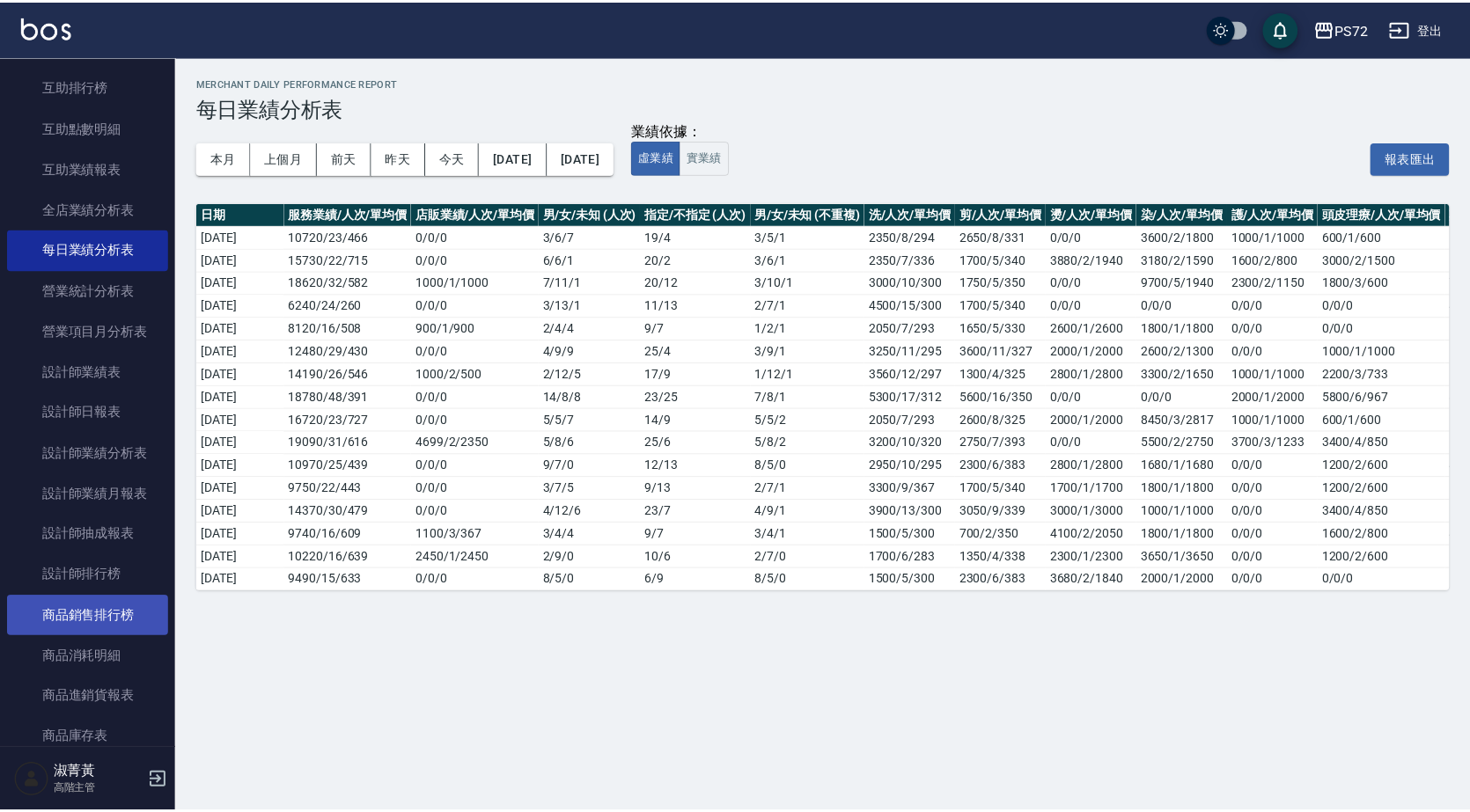
scroll to position [968, 0]
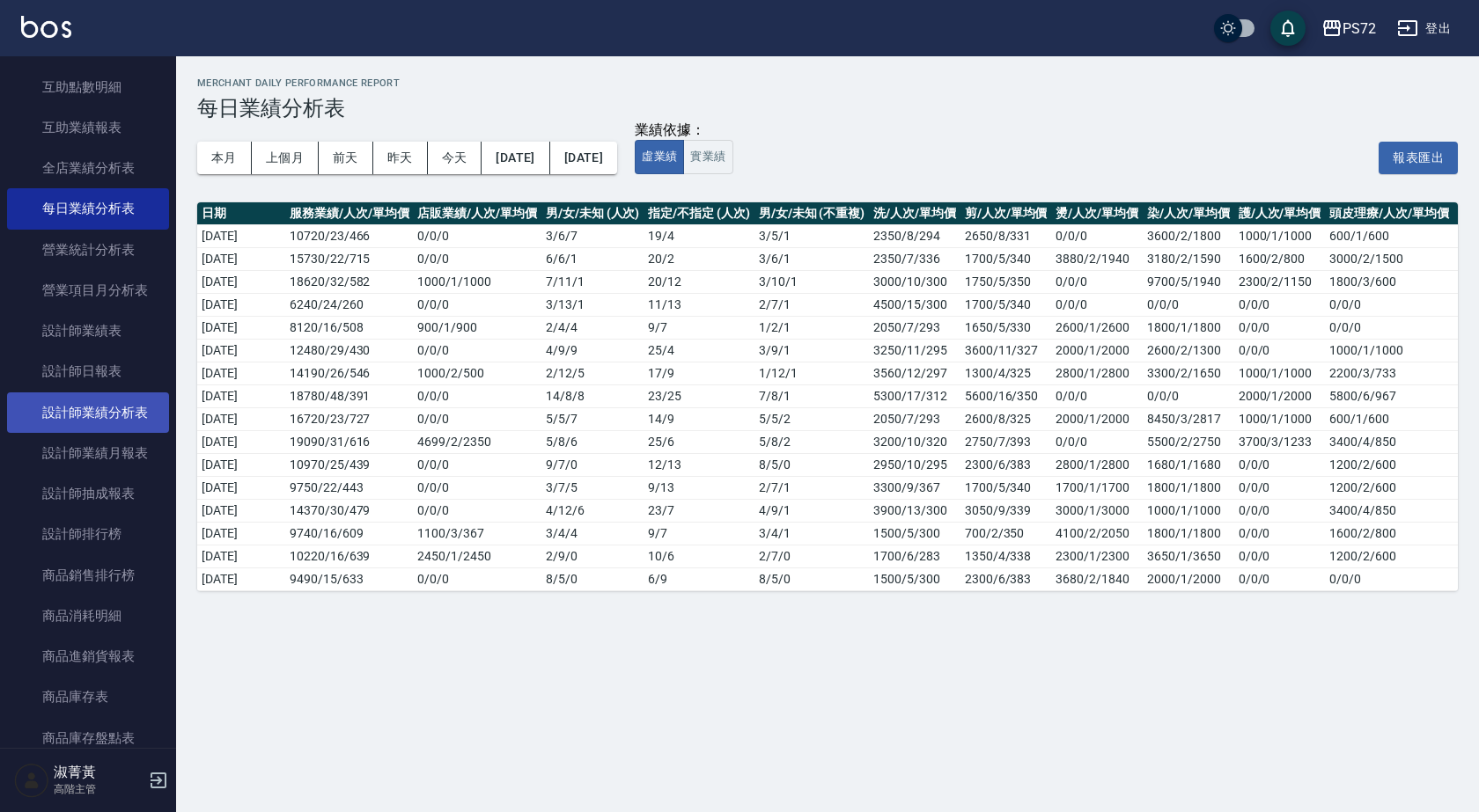
click at [98, 415] on link "設計師業績分析表" at bounding box center [88, 412] width 162 height 40
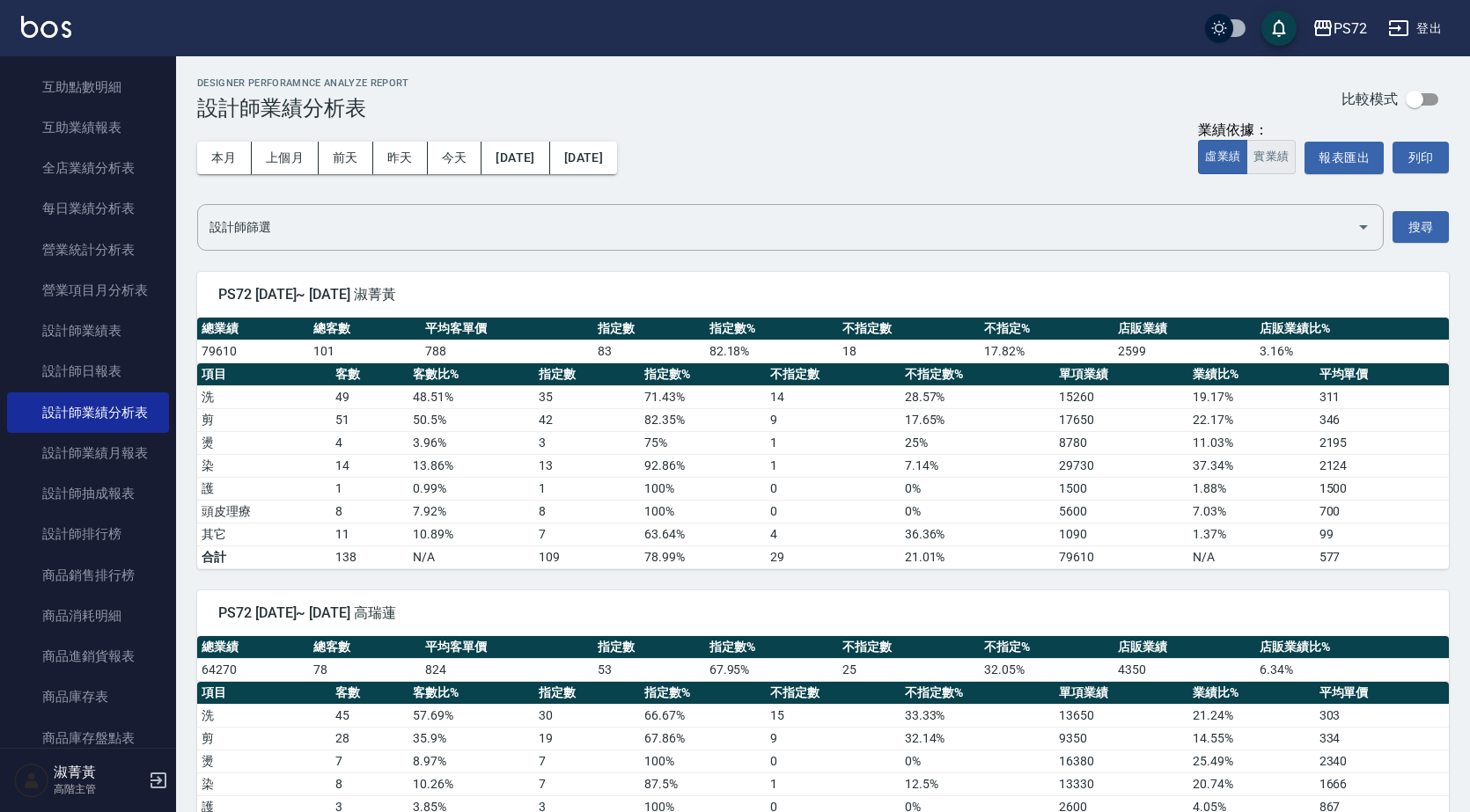
click at [1266, 149] on button "實業績" at bounding box center [1271, 157] width 49 height 34
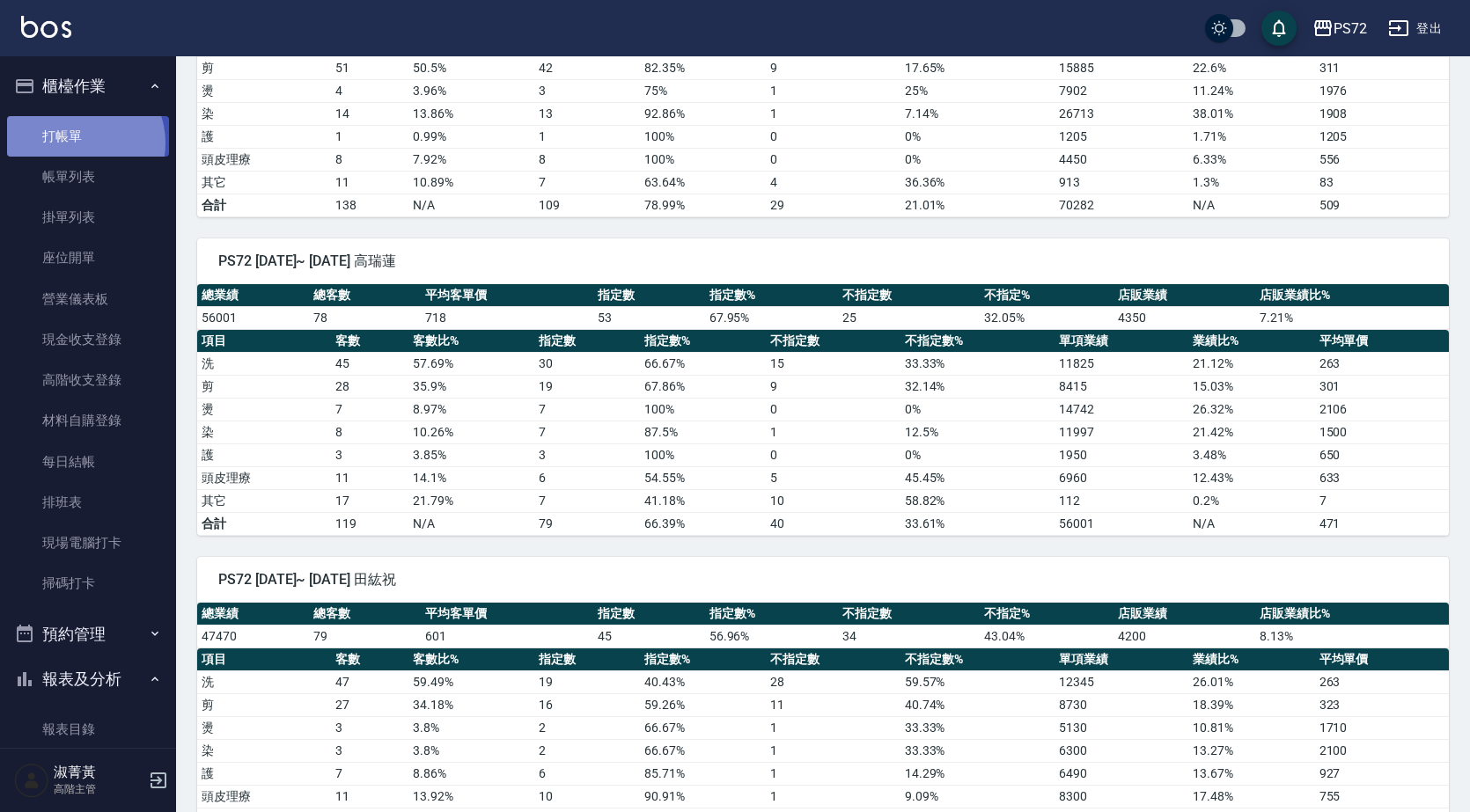
click at [81, 143] on link "打帳單" at bounding box center [88, 136] width 162 height 40
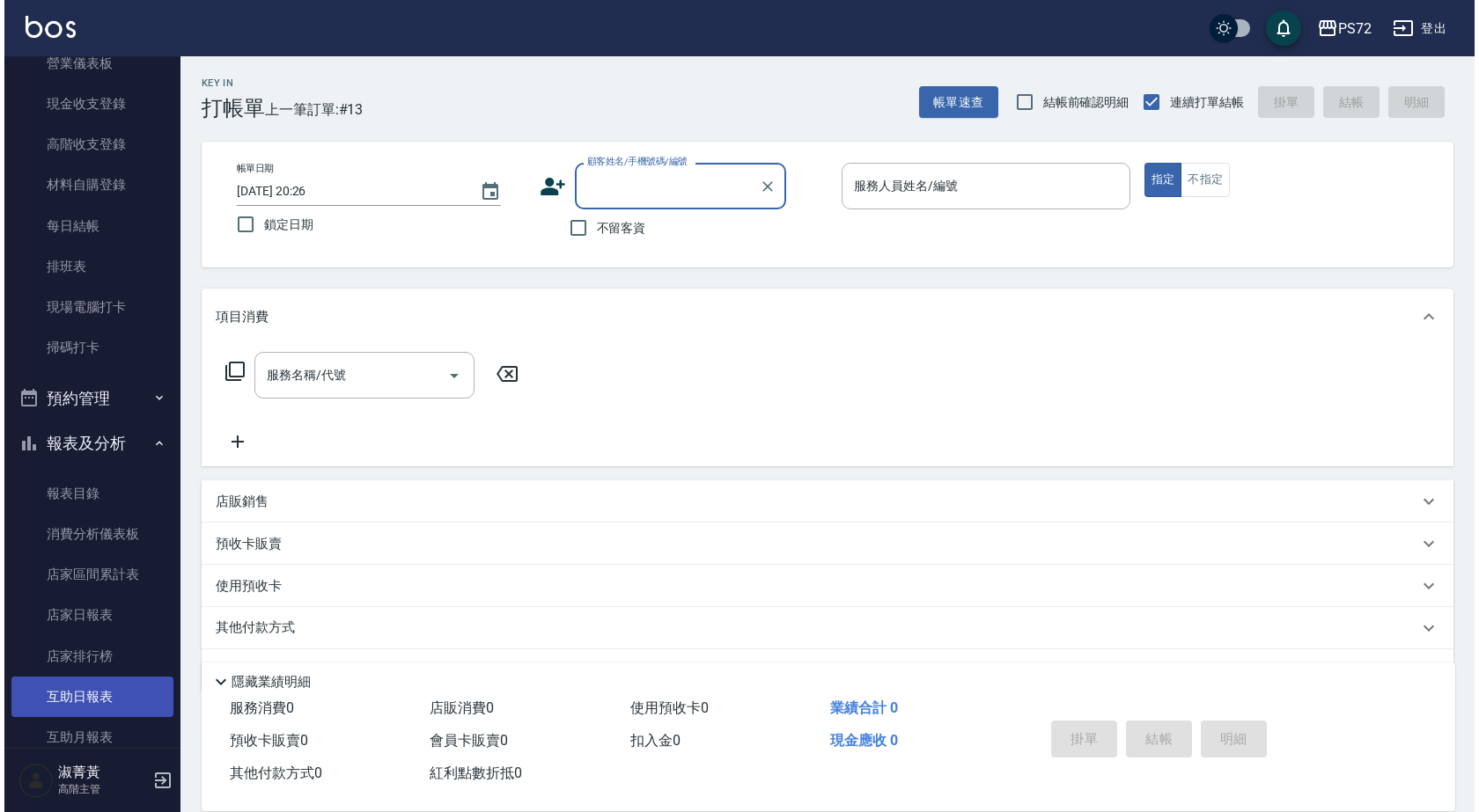
scroll to position [440, 0]
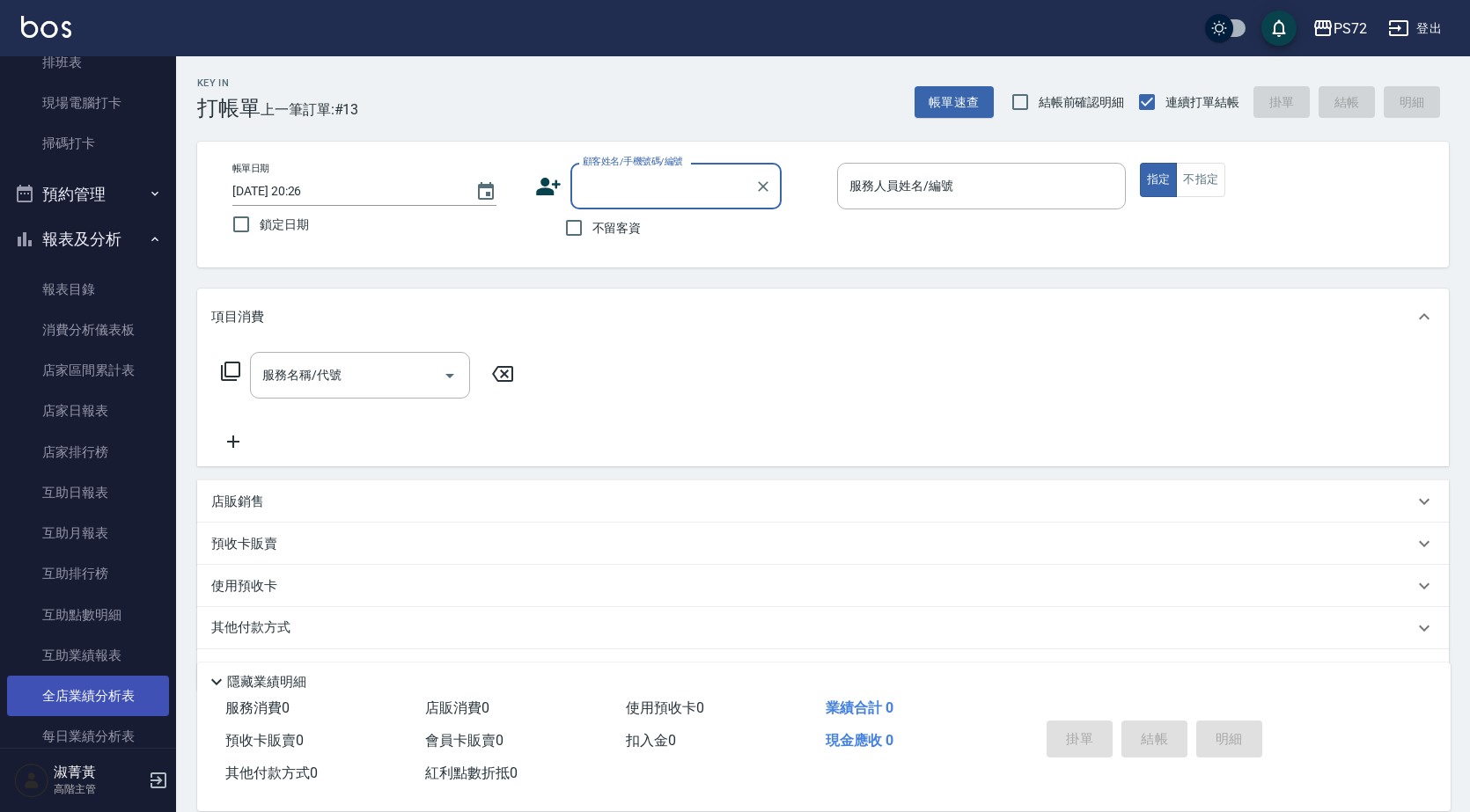
click at [125, 697] on link "全店業績分析表" at bounding box center [88, 696] width 162 height 40
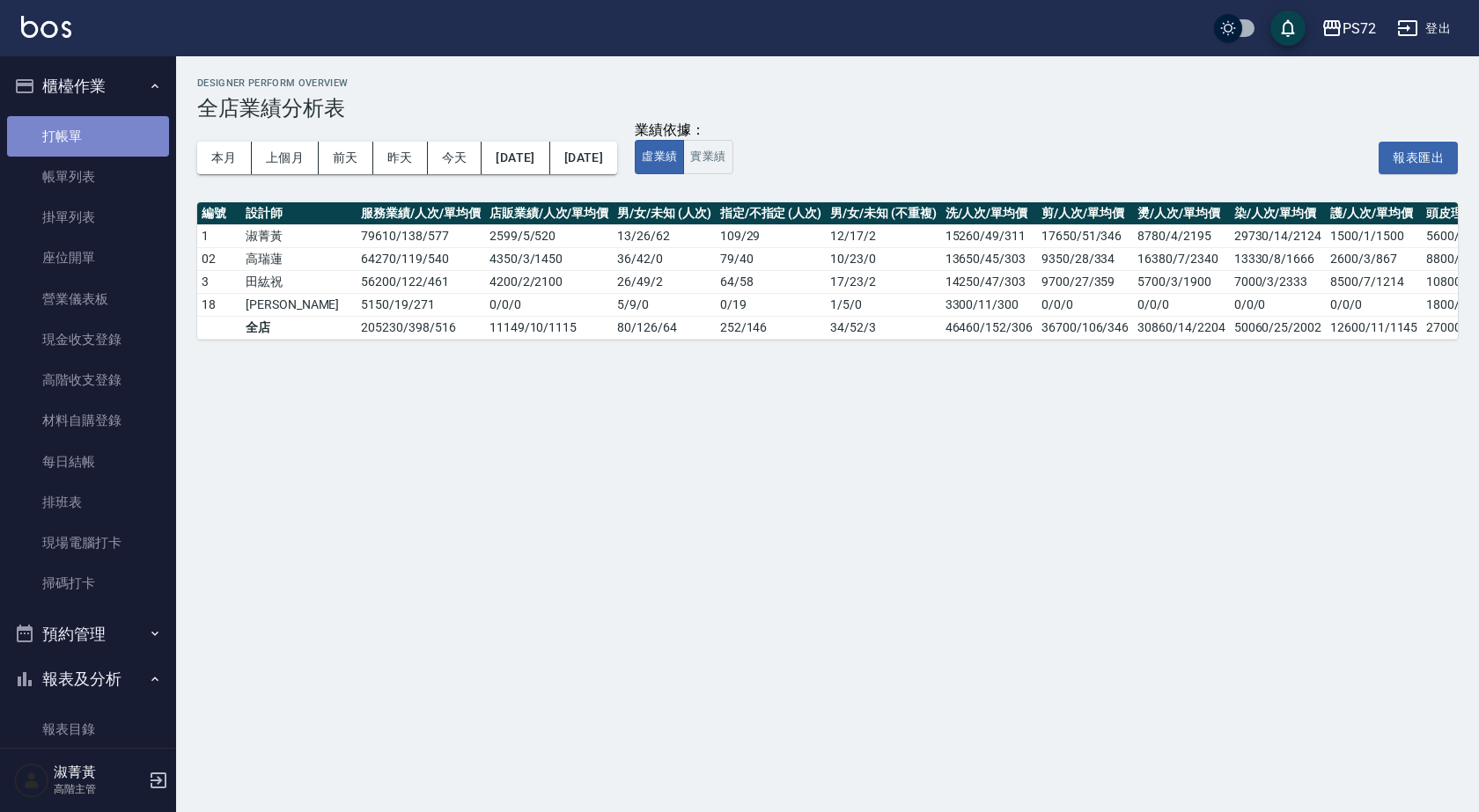
click at [108, 130] on link "打帳單" at bounding box center [88, 136] width 162 height 40
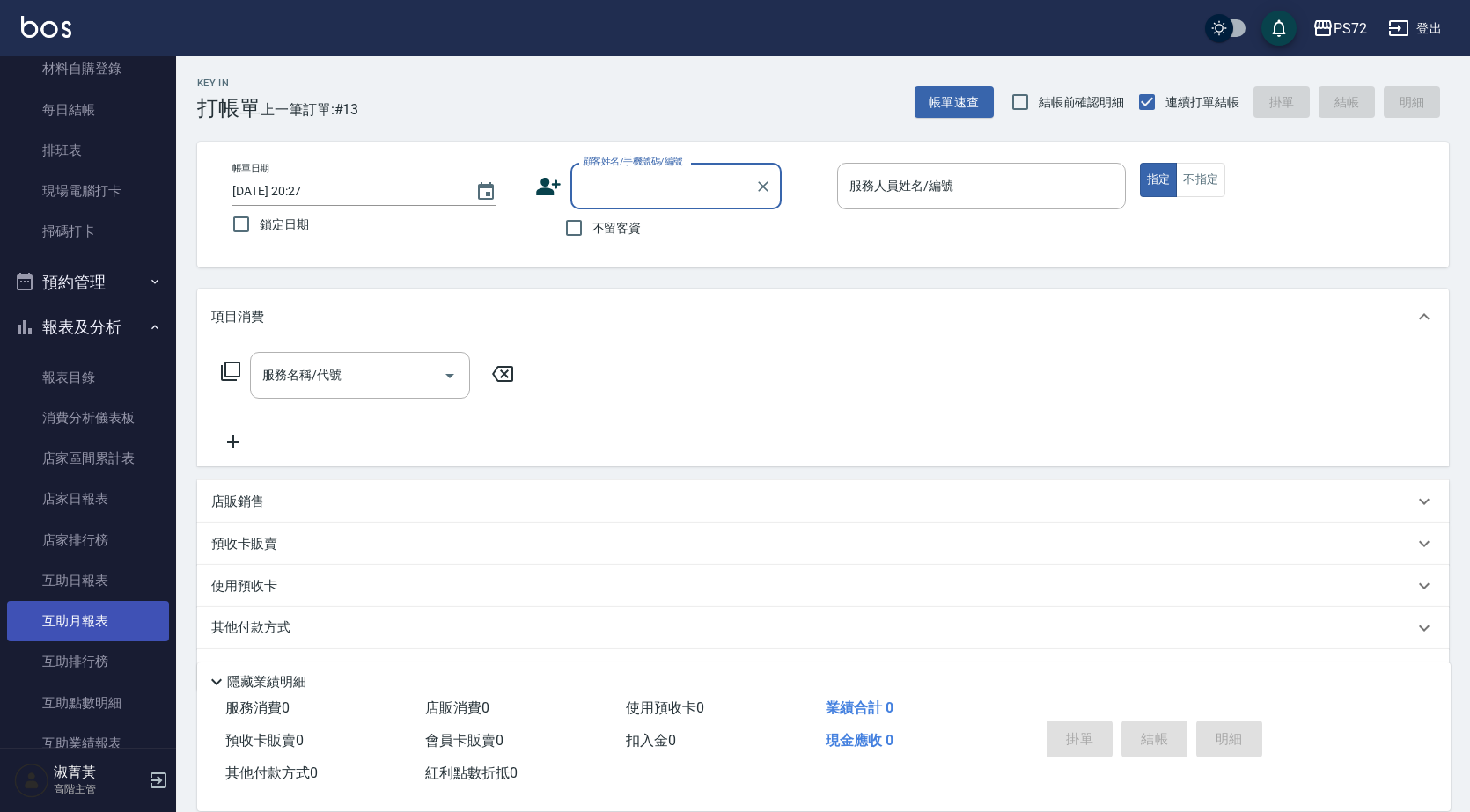
scroll to position [528, 0]
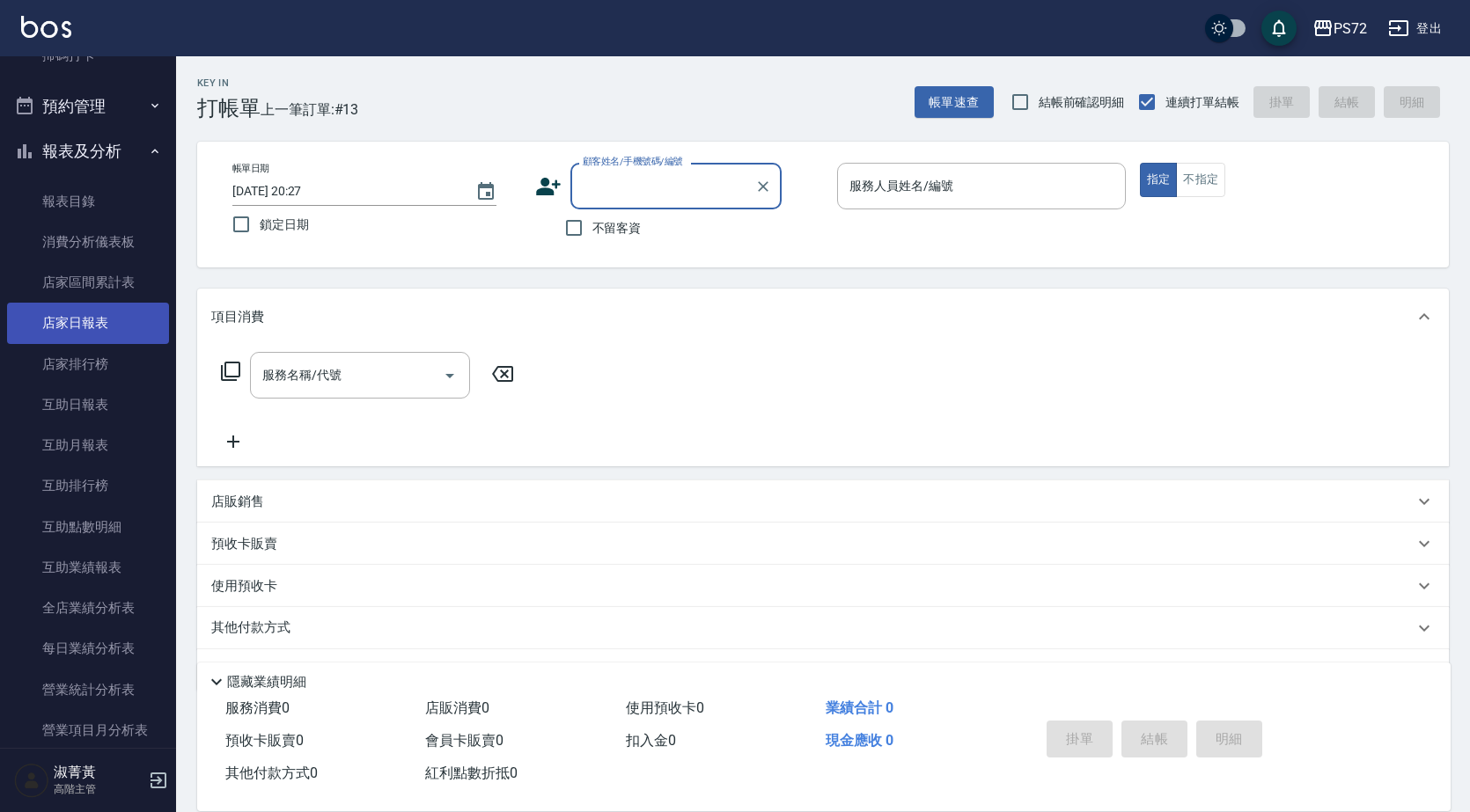
click at [98, 330] on link "店家日報表" at bounding box center [88, 323] width 162 height 40
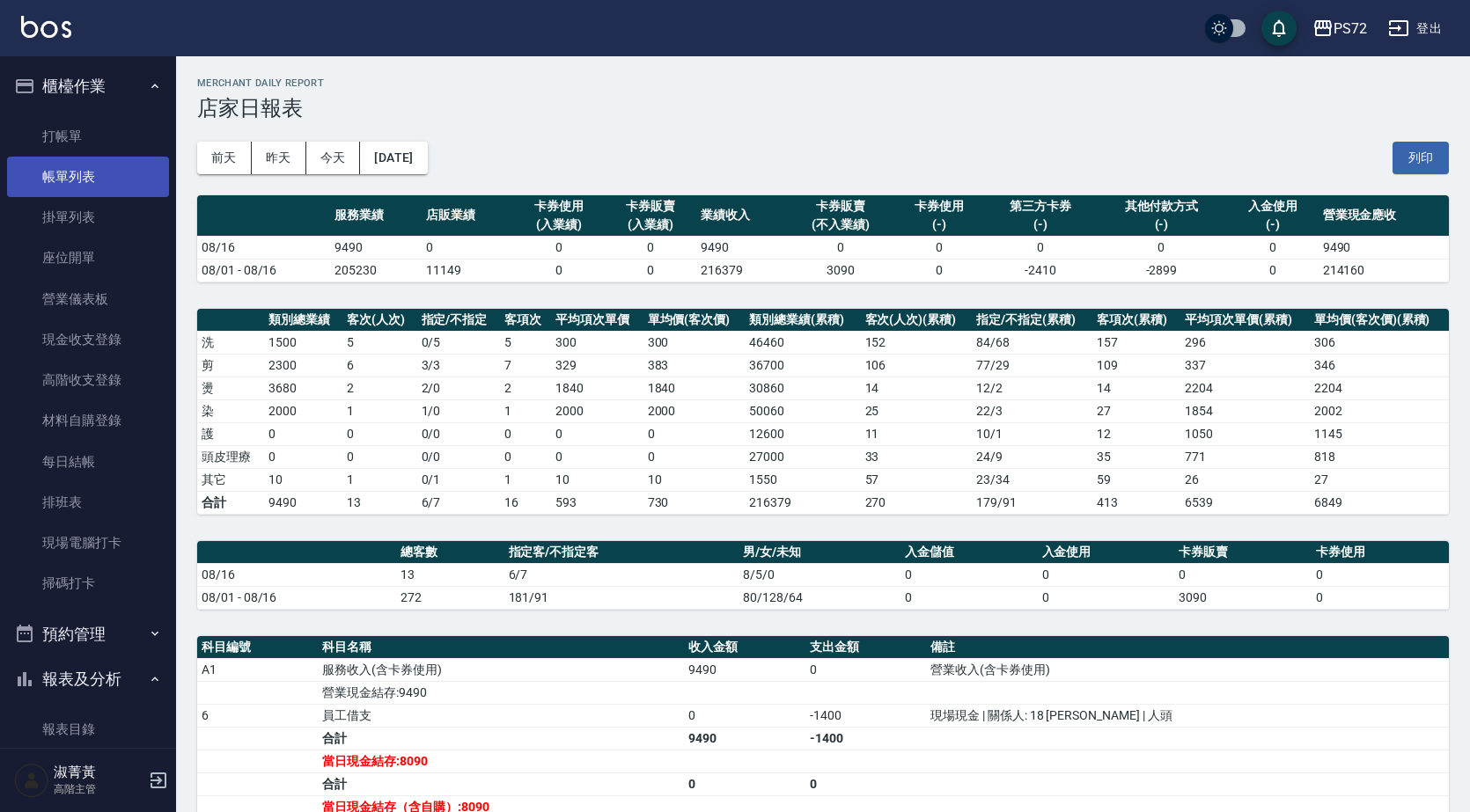
click at [107, 165] on link "帳單列表" at bounding box center [88, 176] width 162 height 40
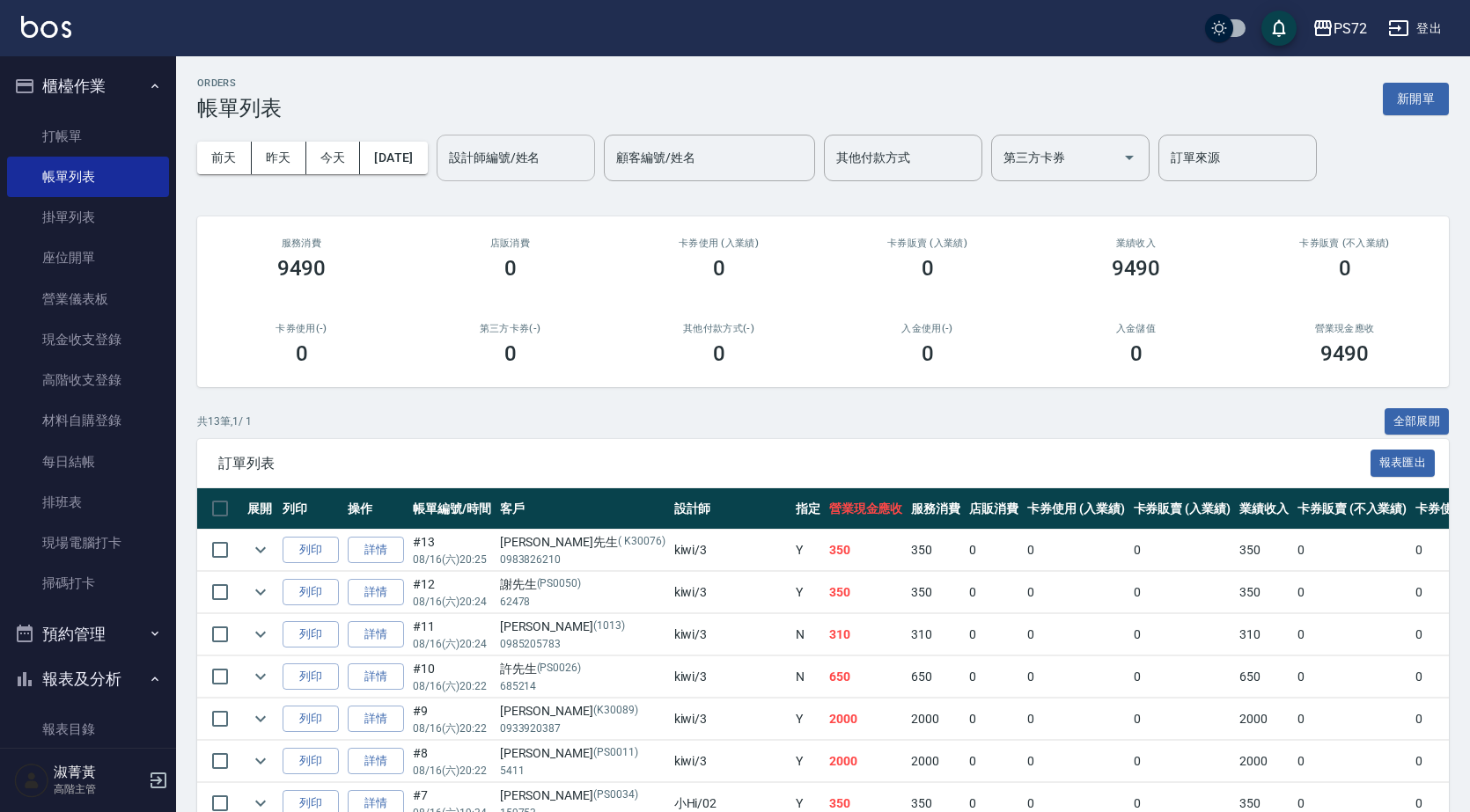
click at [508, 145] on div "設計師編號/姓名 設計師編號/姓名" at bounding box center [515, 158] width 158 height 47
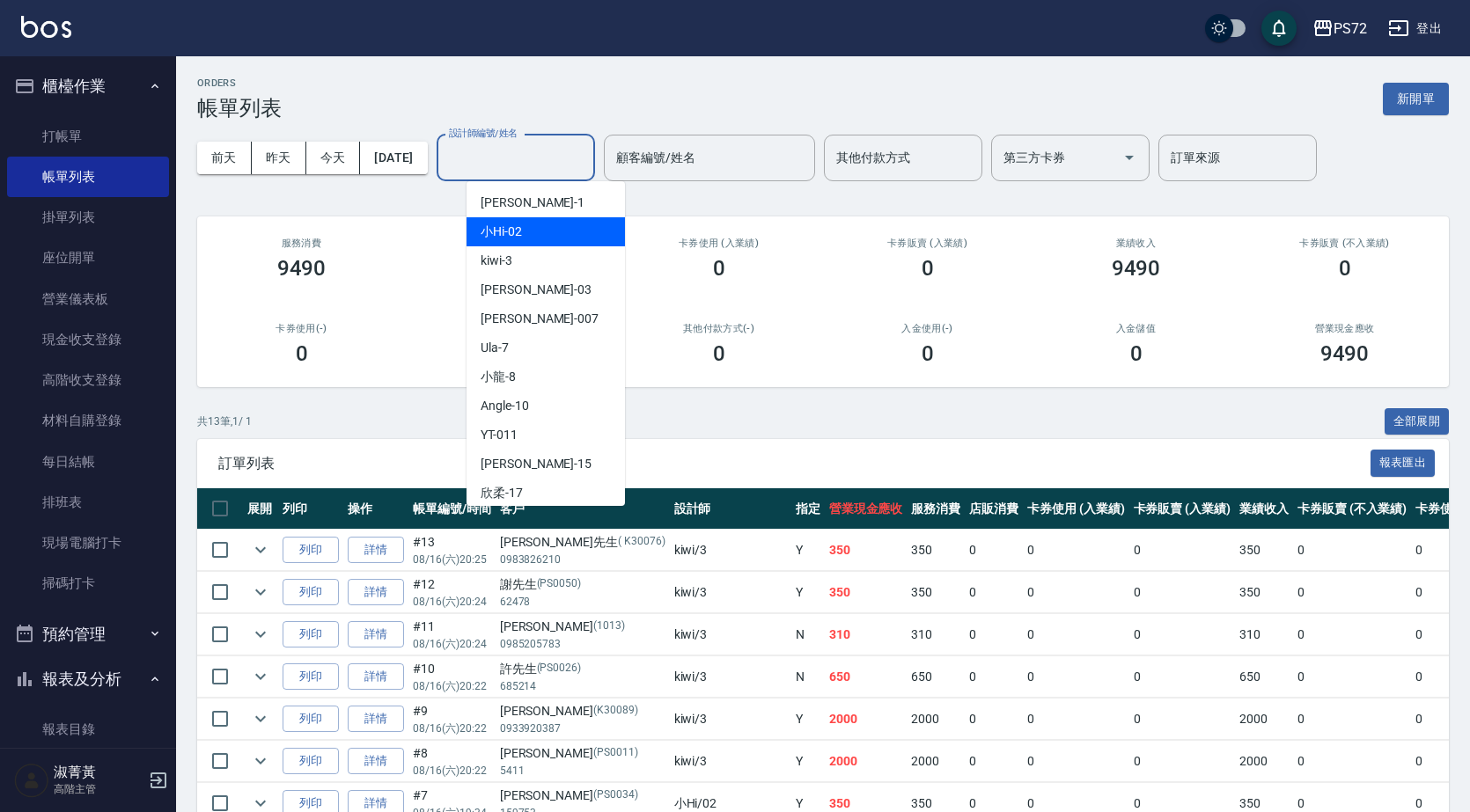
click at [544, 238] on div "小Hi -02" at bounding box center [546, 232] width 158 height 29
type input "小Hi-02"
